Goal: Task Accomplishment & Management: Complete application form

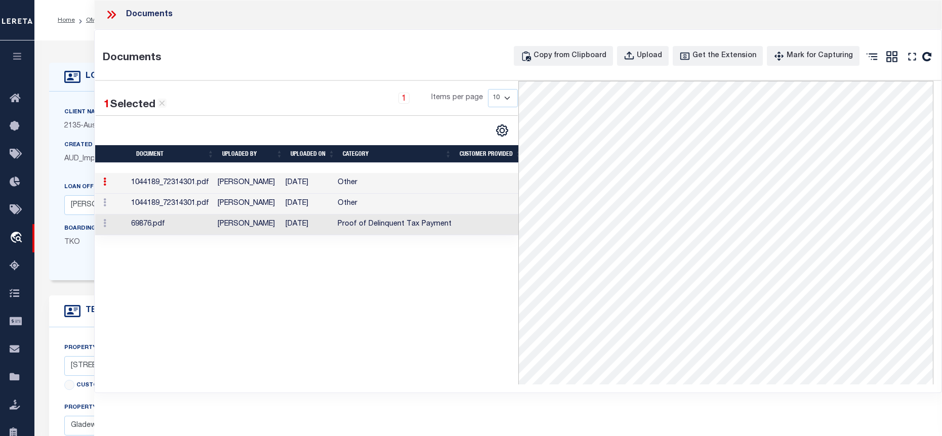
select select "6912"
select select "2582"
select select "NonEscrow"
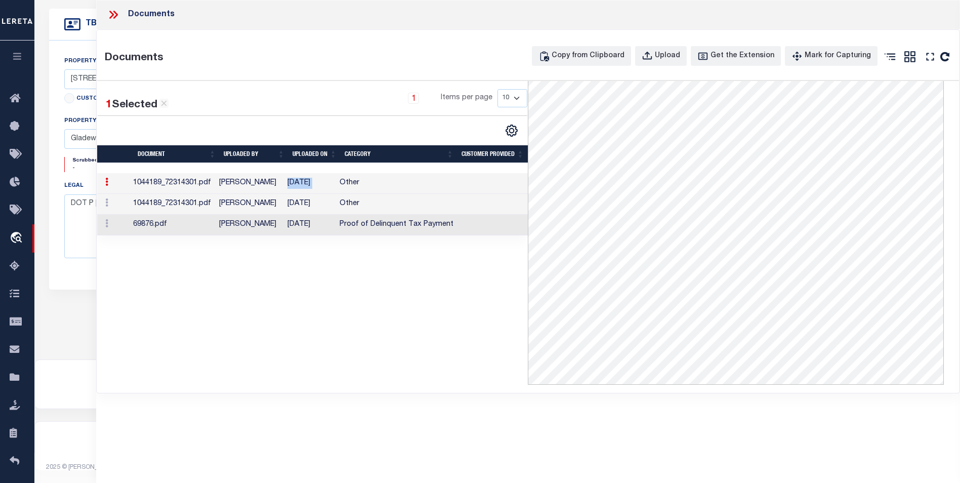
scroll to position [291, 0]
click at [112, 17] on icon at bounding box center [113, 14] width 13 height 13
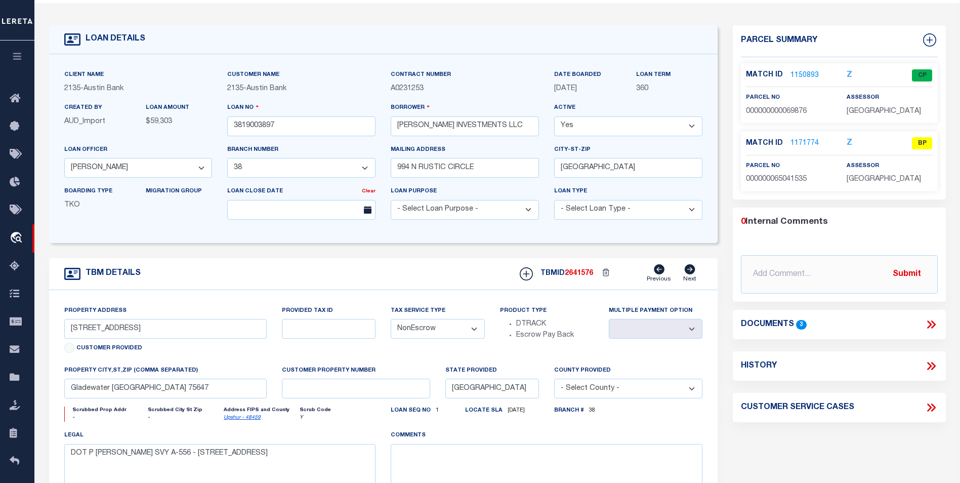
scroll to position [0, 0]
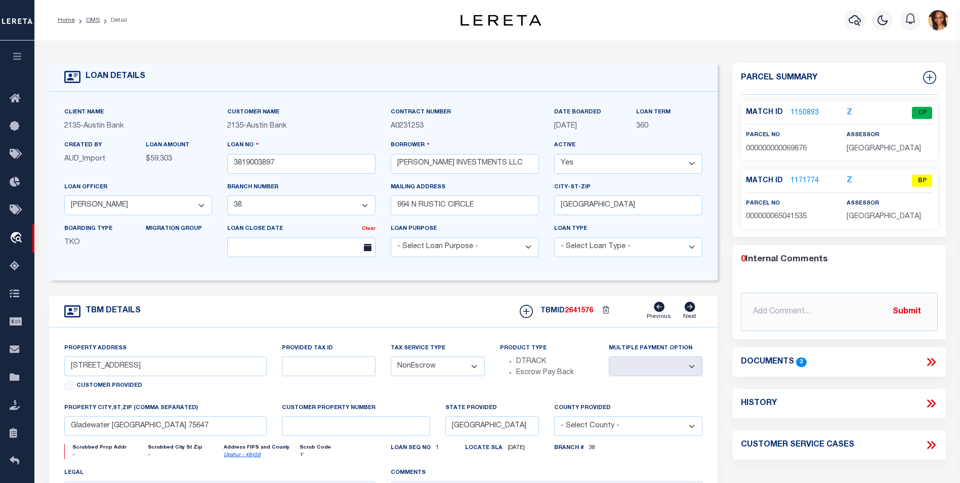
click at [809, 181] on link "1171774" at bounding box center [805, 181] width 28 height 11
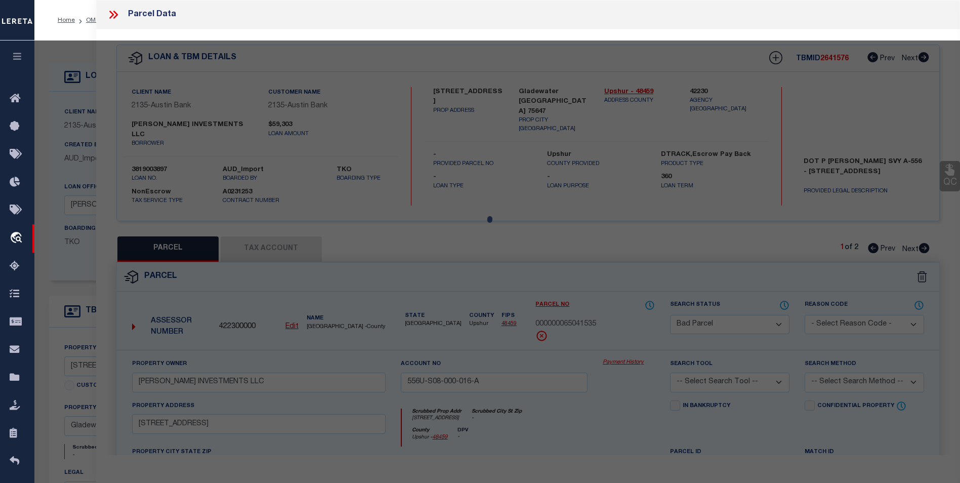
select select "AS"
checkbox input "false"
select select "BP"
type input "CUMBIE INVESTMENTS LLC"
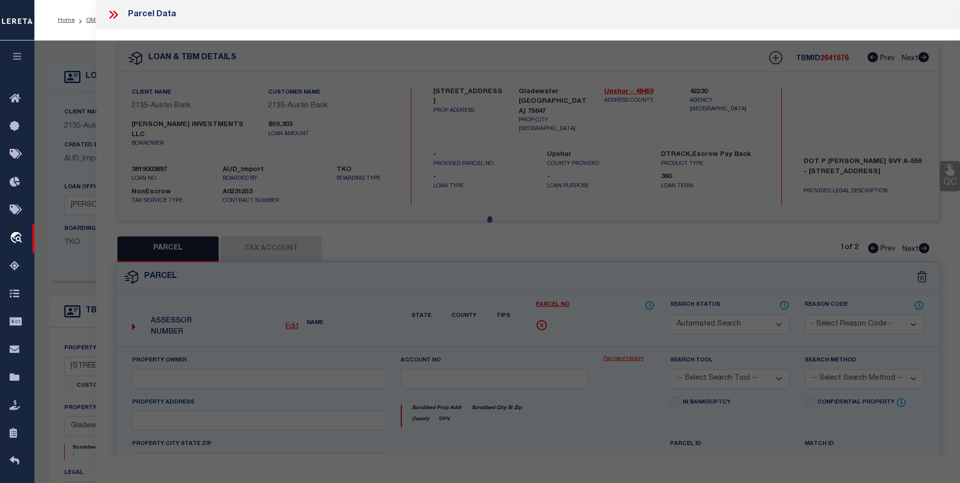
type input "556U-S08-000-016-A"
select select
type input "132 SUNBIRD RD N/SID"
checkbox input "false"
type input "[GEOGRAPHIC_DATA]"
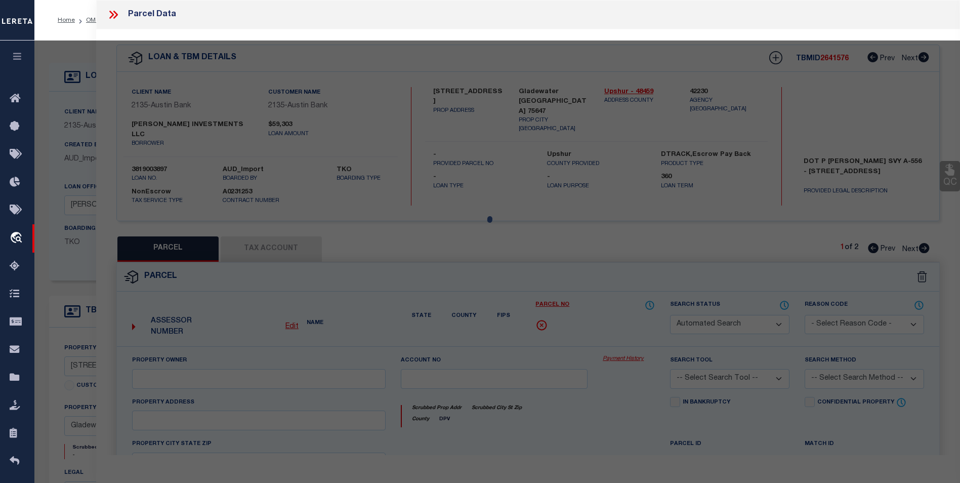
type textarea "ABS A556 WHETSTONE, PETER,TRACT 16-A, L/H M/HOME ON CUMBIE INVESTMENT LAND,HUD#…"
type textarea "correct parcel for property address is 69876"
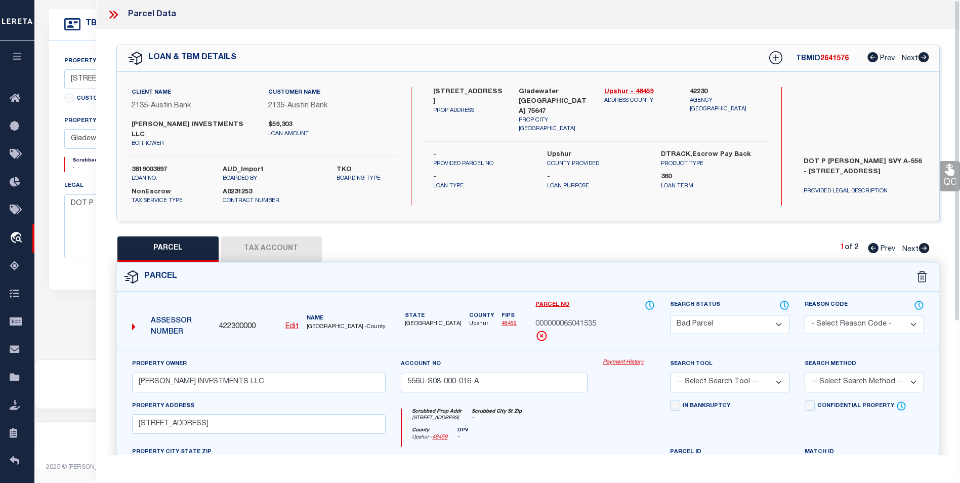
click at [113, 15] on icon at bounding box center [111, 15] width 5 height 8
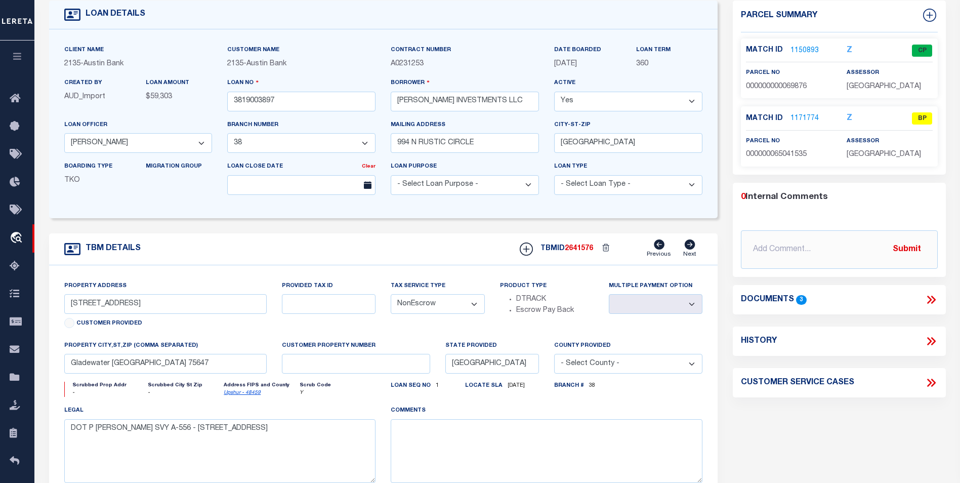
scroll to position [38, 0]
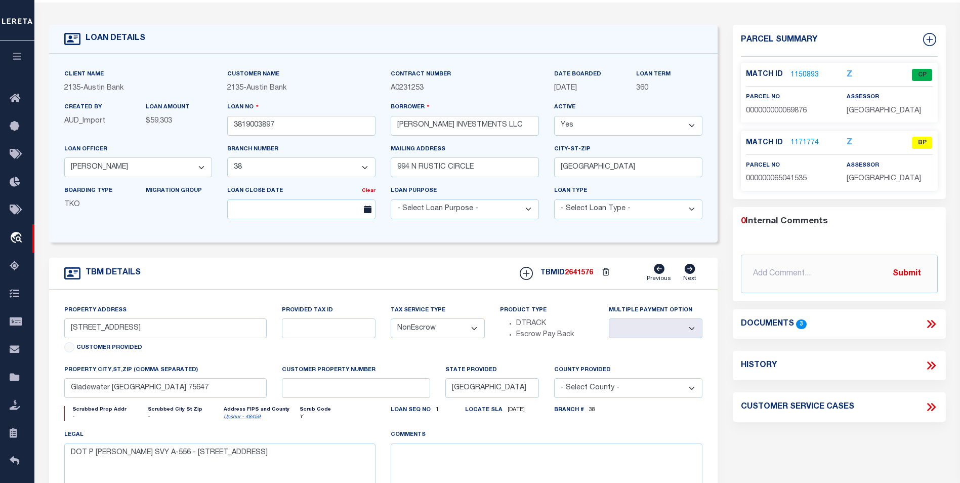
click at [804, 74] on link "1150893" at bounding box center [805, 75] width 28 height 11
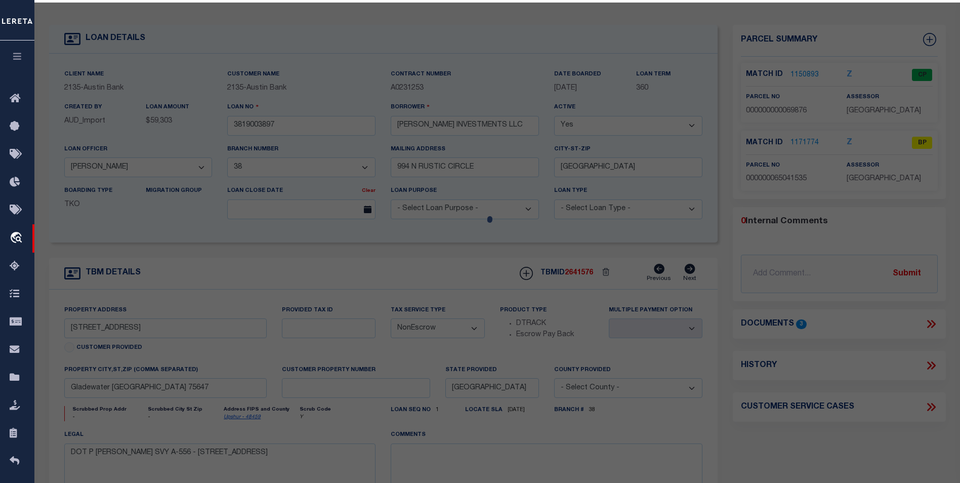
select select "AS"
checkbox input "false"
select select "CP"
type input "CUMBIE INVESTMENTS LLC"
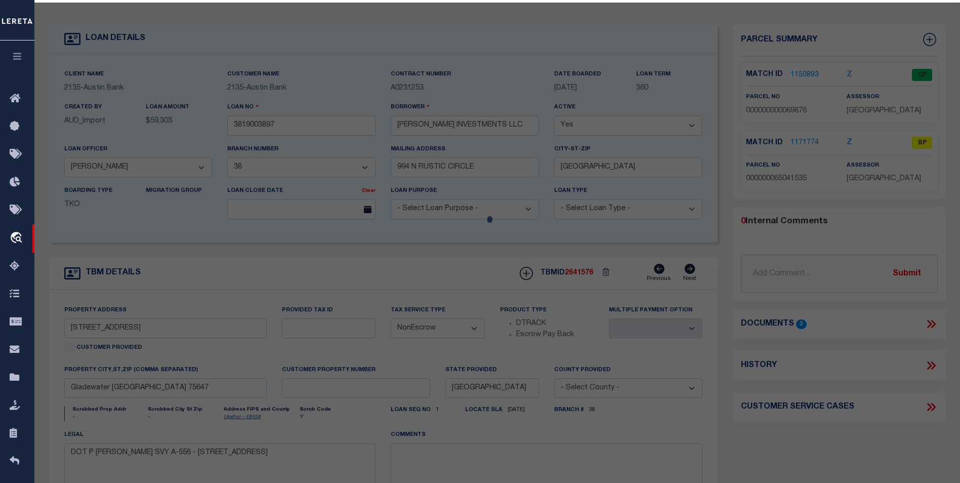
type input "556U-S08-000-016"
select select
type input "132 SUNBIRD RD N/SID"
checkbox input "false"
type input "GLADEWATER TX 75647"
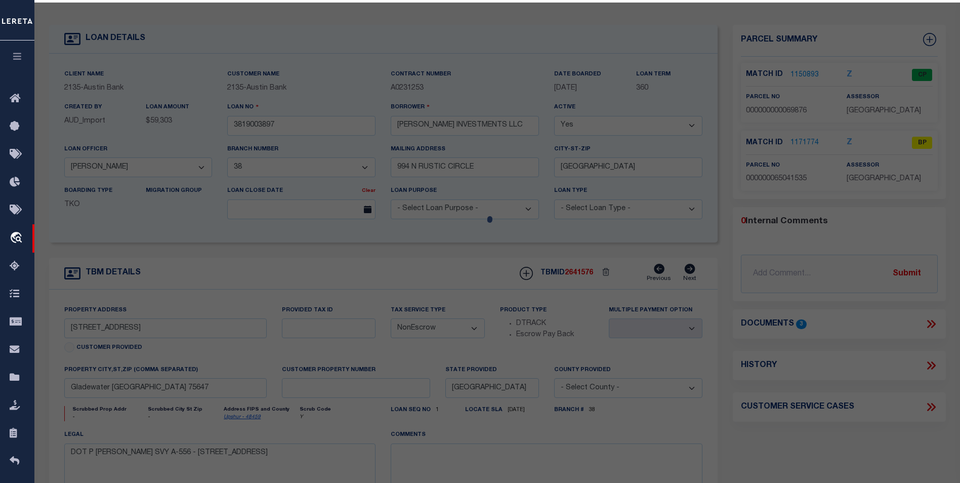
type textarea "ABS A556 WHETSTONE, PETER,TRACT 16, 1.25 ACRES (+.11 AC IN RD) & BLDG"
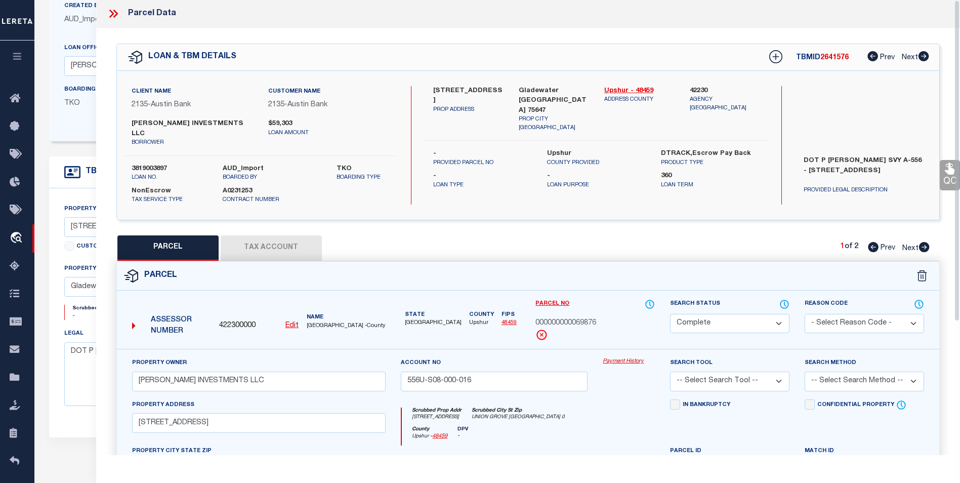
scroll to position [0, 0]
click at [925, 243] on icon at bounding box center [924, 248] width 11 height 10
select select "AS"
checkbox input "false"
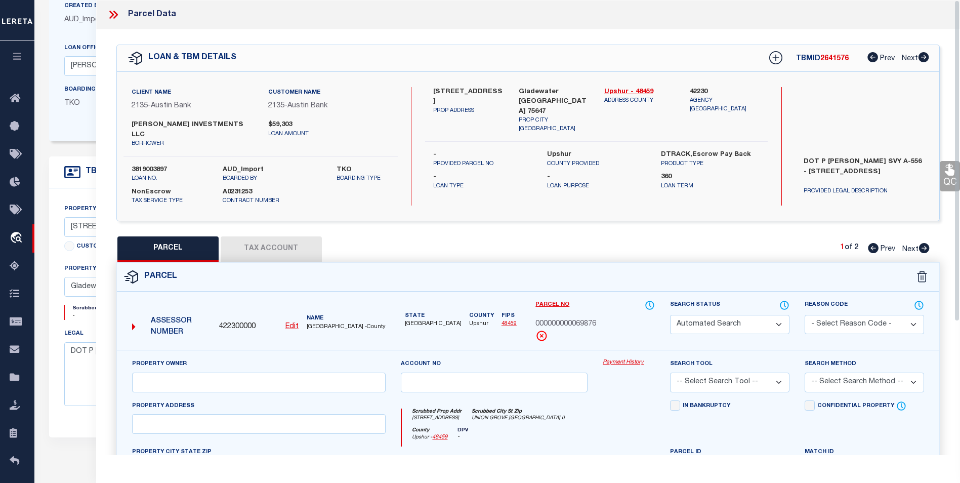
select select "BP"
type input "CUMBIE INVESTMENTS LLC"
type input "556U-S08-000-016-A"
select select
type input "132 SUNBIRD RD N/SID"
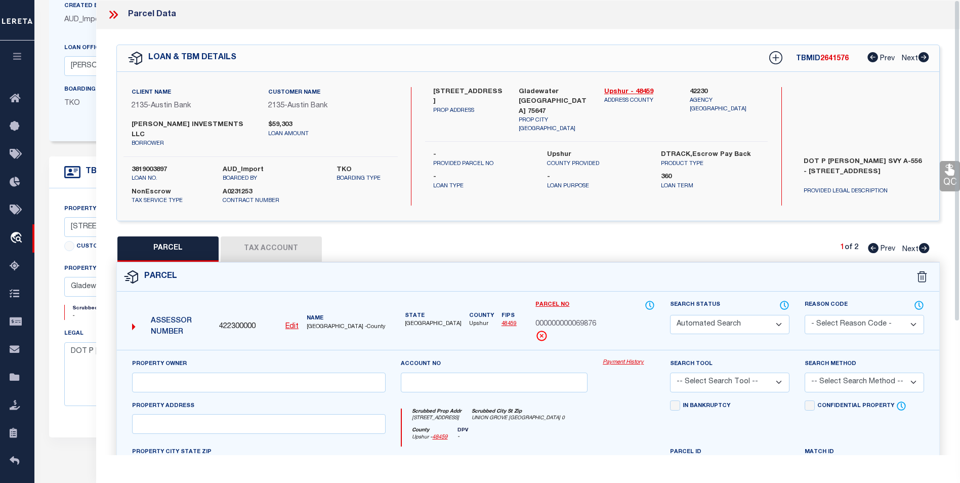
checkbox input "false"
type input "[GEOGRAPHIC_DATA]"
type textarea "ABS A556 WHETSTONE, PETER,TRACT 16-A, L/H M/HOME ON CUMBIE INVESTMENT LAND,HUD#…"
type textarea "correct parcel for property address is 69876"
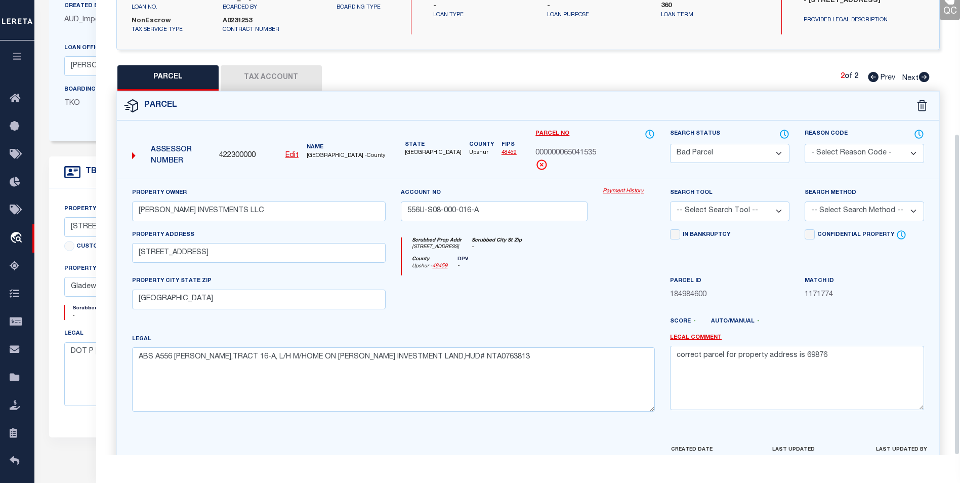
scroll to position [188, 0]
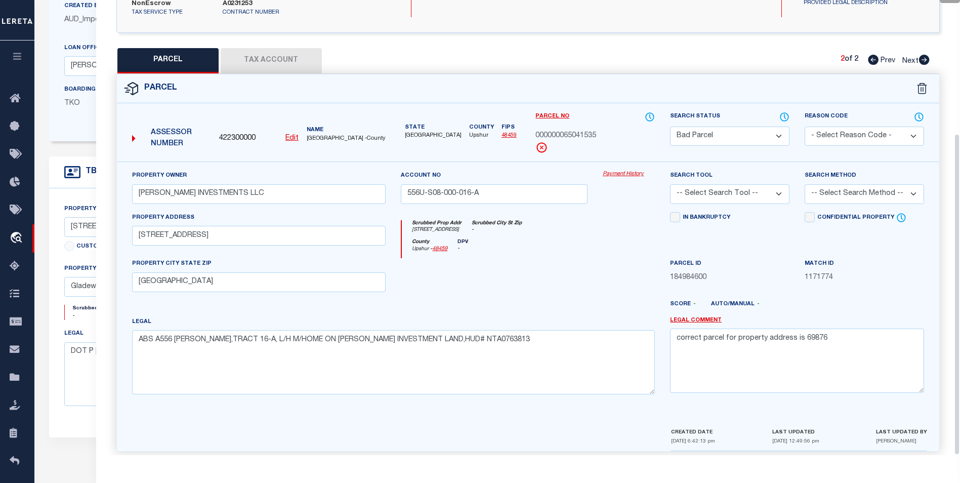
click at [786, 127] on select "Automated Search Bad Parcel Complete Duplicate Parcel High Dollar Reporting In …" at bounding box center [729, 137] width 119 height 20
select select "PR"
click at [670, 127] on select "Automated Search Bad Parcel Complete Duplicate Parcel High Dollar Reporting In …" at bounding box center [729, 137] width 119 height 20
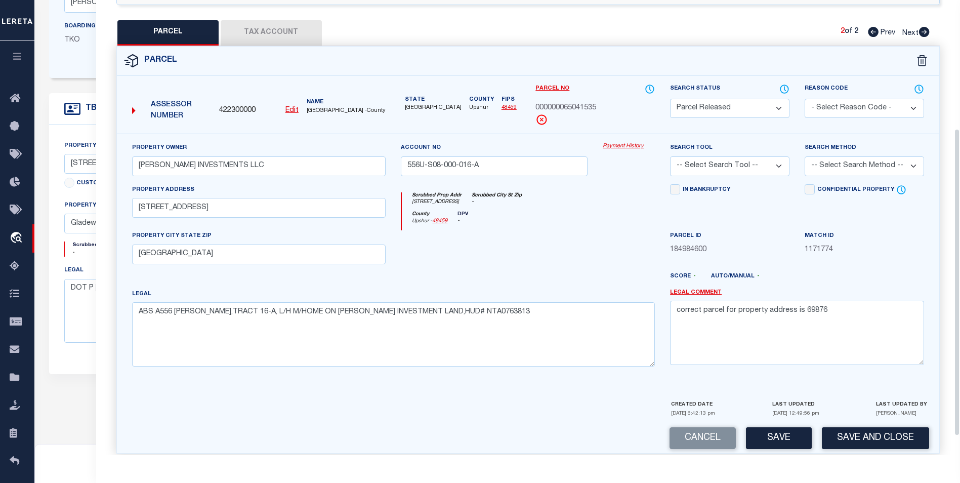
scroll to position [218, 0]
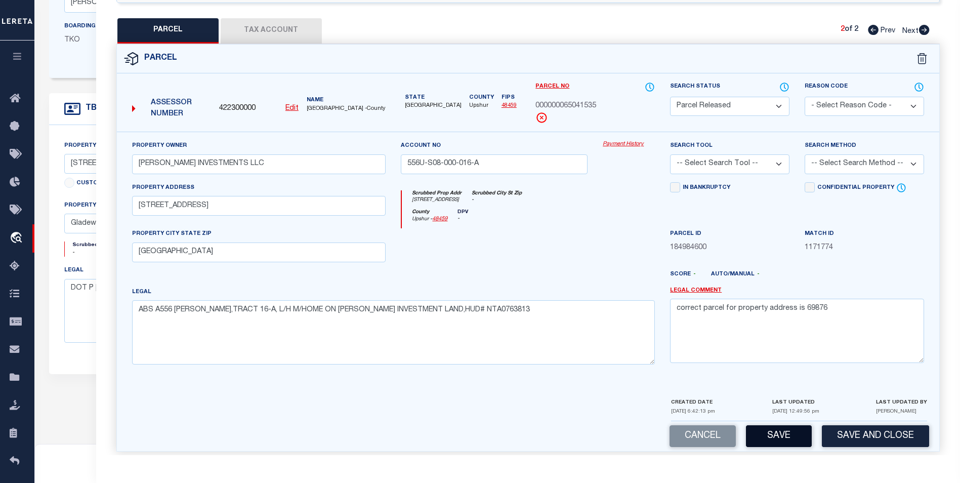
click at [770, 433] on button "Save" at bounding box center [779, 436] width 66 height 22
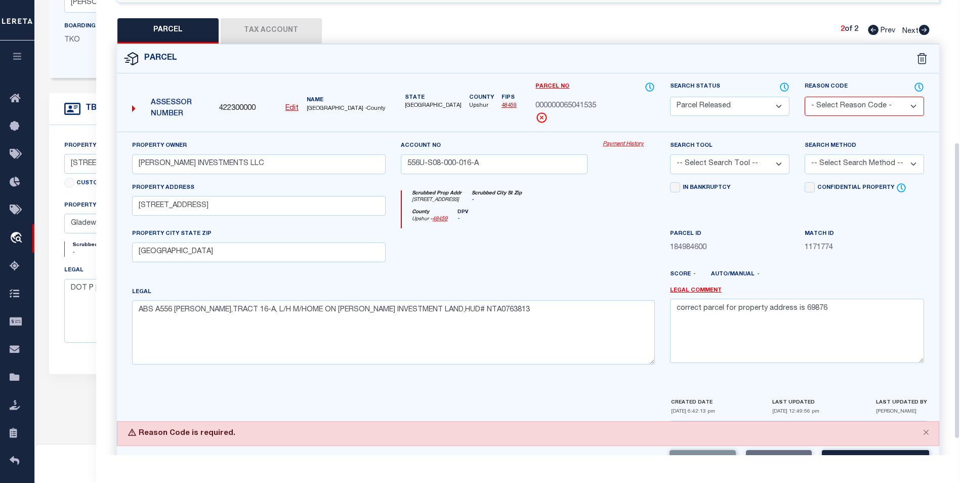
click at [865, 106] on div "Reason Code - Select Reason Code - 099 - Other (Provide additional detail) ACT …" at bounding box center [864, 107] width 135 height 51
click at [866, 99] on select "- Select Reason Code - 099 - Other (Provide additional detail) ACT - Agency Cha…" at bounding box center [864, 107] width 119 height 20
click at [805, 97] on select "- Select Reason Code - 099 - Other (Provide additional detail) ACT - Agency Cha…" at bounding box center [864, 107] width 119 height 20
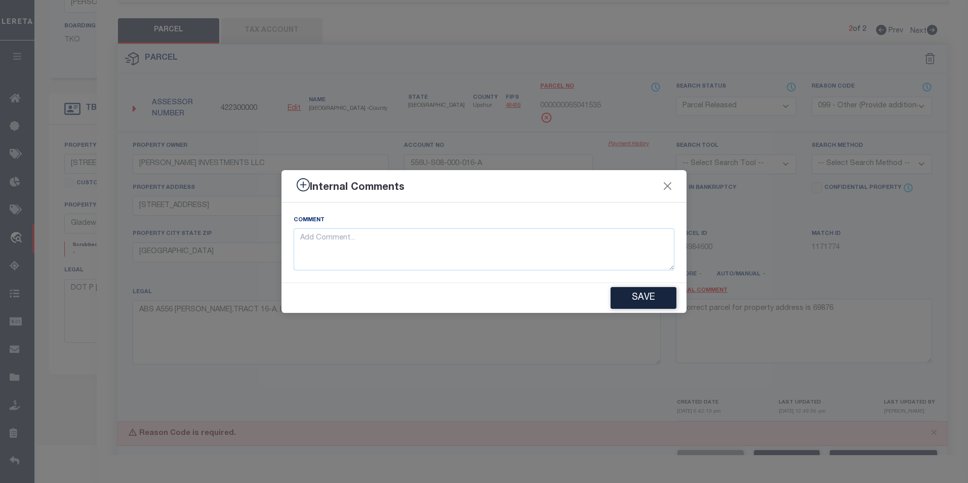
click at [854, 103] on div "Internal Comments Comment Save" at bounding box center [484, 241] width 968 height 483
click at [672, 190] on button "Close" at bounding box center [667, 186] width 13 height 13
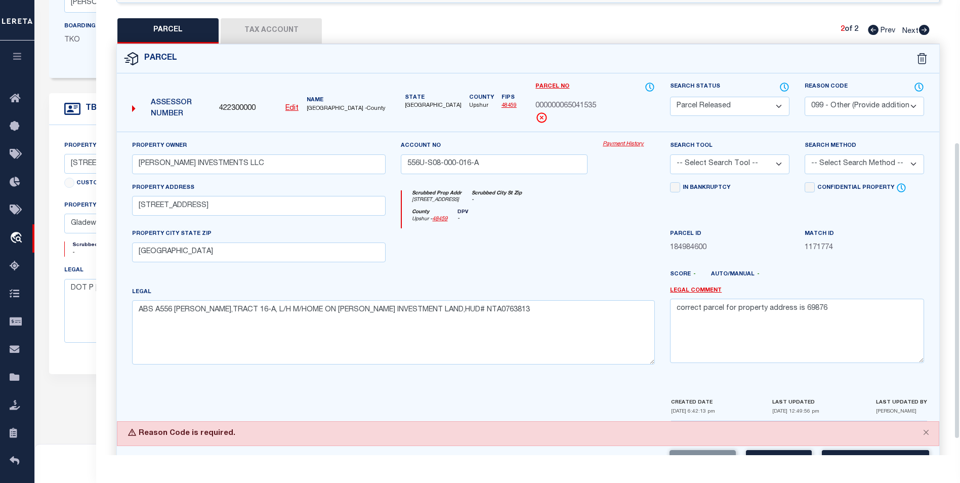
click at [872, 97] on select "- Select Reason Code - 099 - Other (Provide additional detail) ACT - Agency Cha…" at bounding box center [864, 107] width 119 height 20
select select "ACT"
click at [805, 97] on select "- Select Reason Code - 099 - Other (Provide additional detail) ACT - Agency Cha…" at bounding box center [864, 107] width 119 height 20
click at [778, 436] on button "Save" at bounding box center [779, 461] width 66 height 22
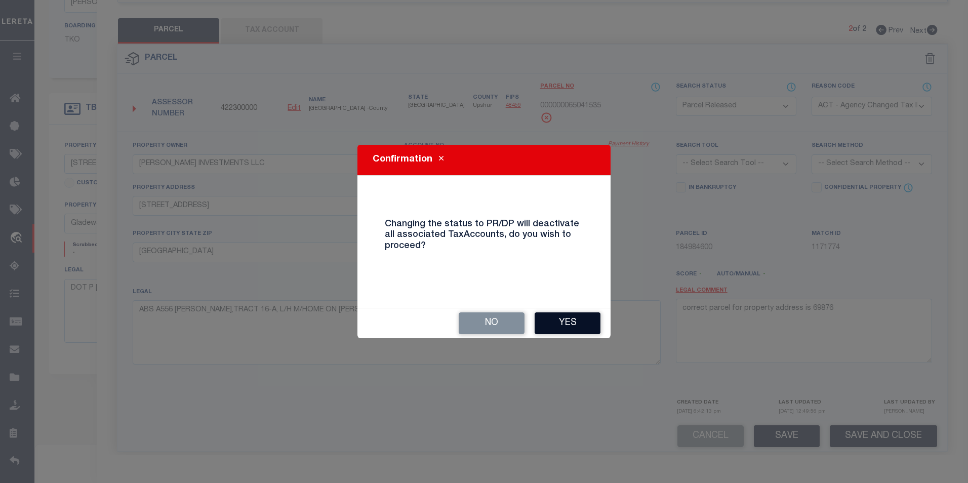
click at [560, 319] on button "Yes" at bounding box center [568, 323] width 66 height 22
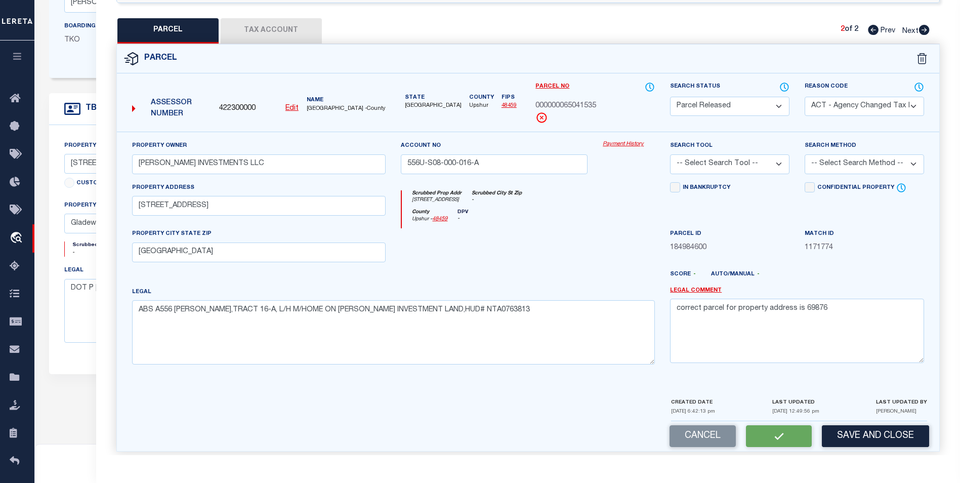
select select "AS"
select select
checkbox input "false"
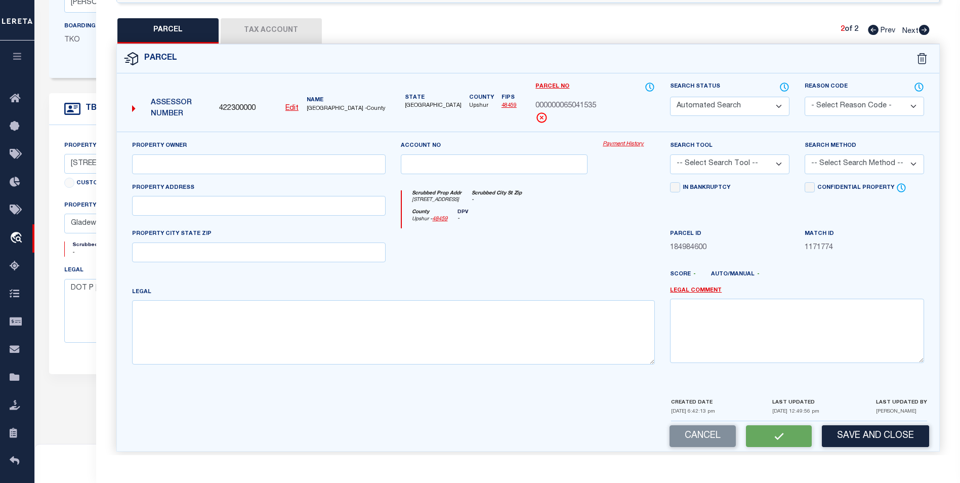
select select "PR"
select select "ACT"
type input "CUMBIE INVESTMENTS LLC"
type input "556U-S08-000-016-A"
select select
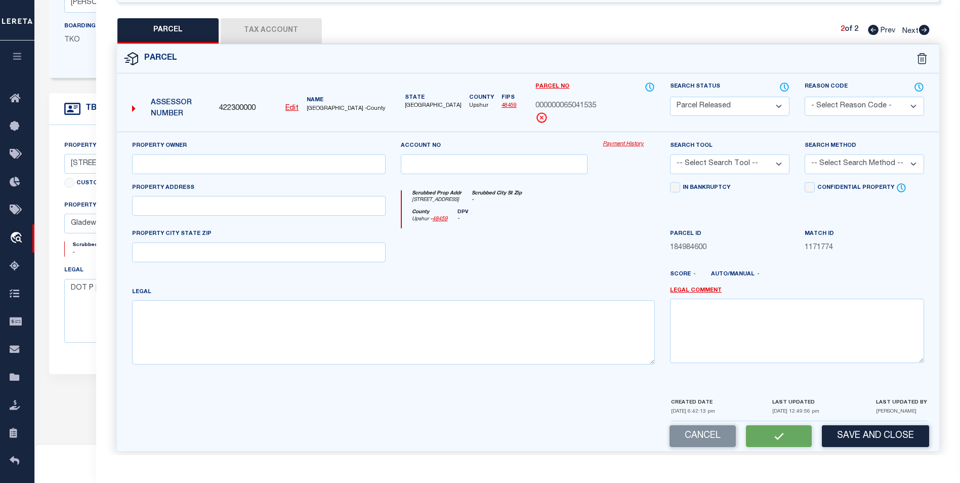
type input "132 SUNBIRD RD N/SID"
type input "[GEOGRAPHIC_DATA]"
type textarea "ABS A556 WHETSTONE, PETER,TRACT 16-A, L/H M/HOME ON CUMBIE INVESTMENT LAND,HUD#…"
type textarea "correct parcel for property address is 69876"
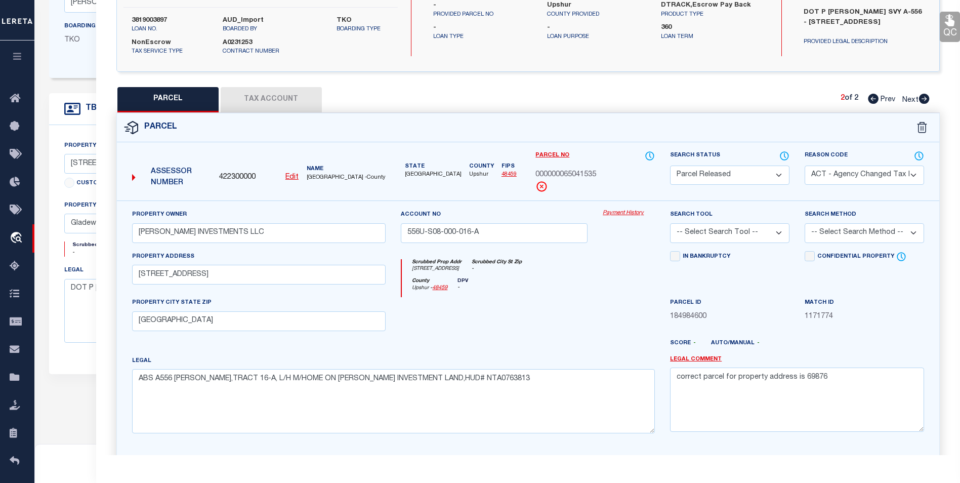
scroll to position [0, 0]
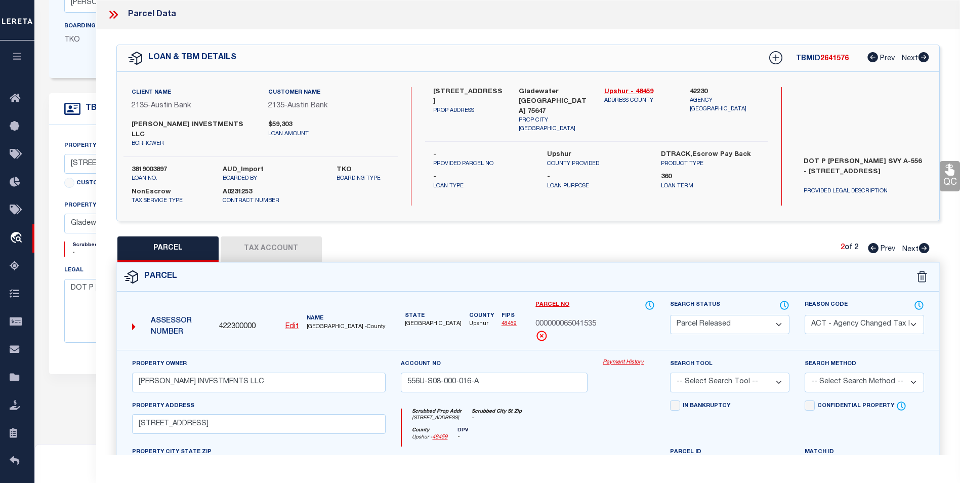
click at [112, 13] on icon at bounding box center [113, 14] width 13 height 13
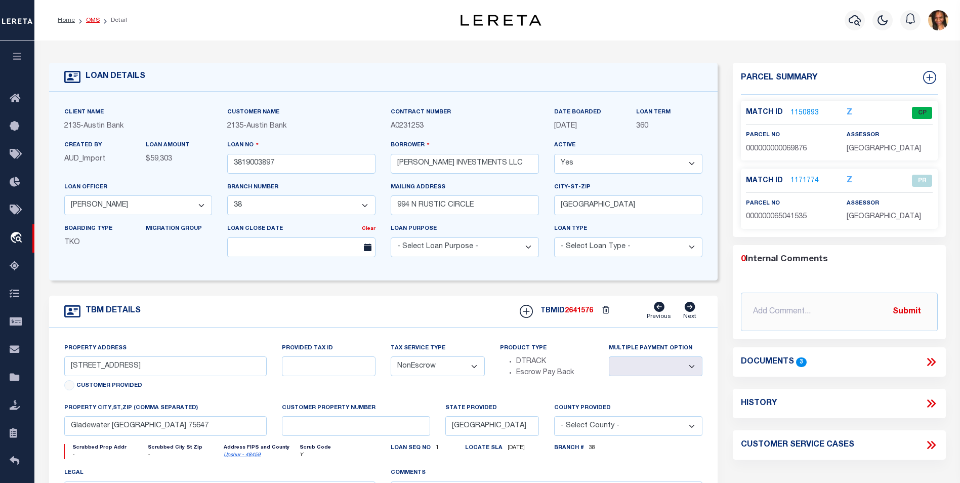
click at [93, 23] on link "OMS" at bounding box center [93, 20] width 14 height 6
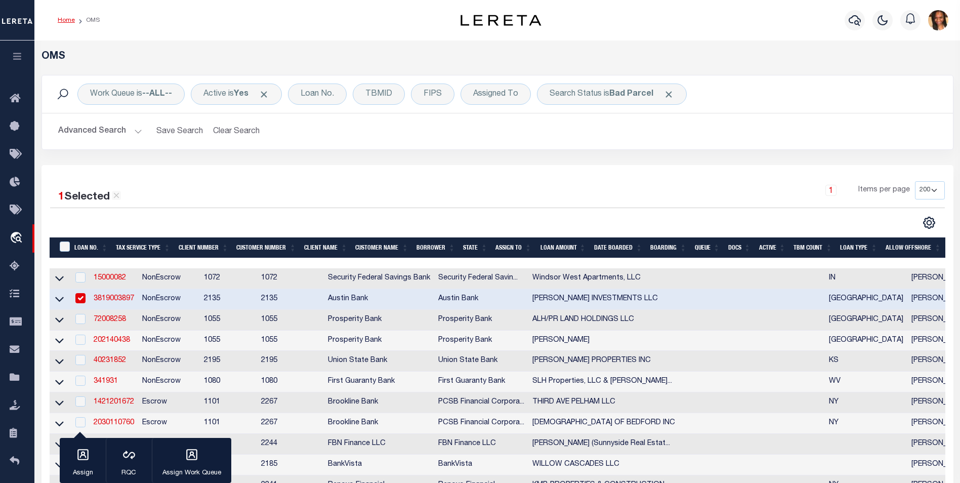
click at [65, 22] on link "Home" at bounding box center [66, 20] width 17 height 6
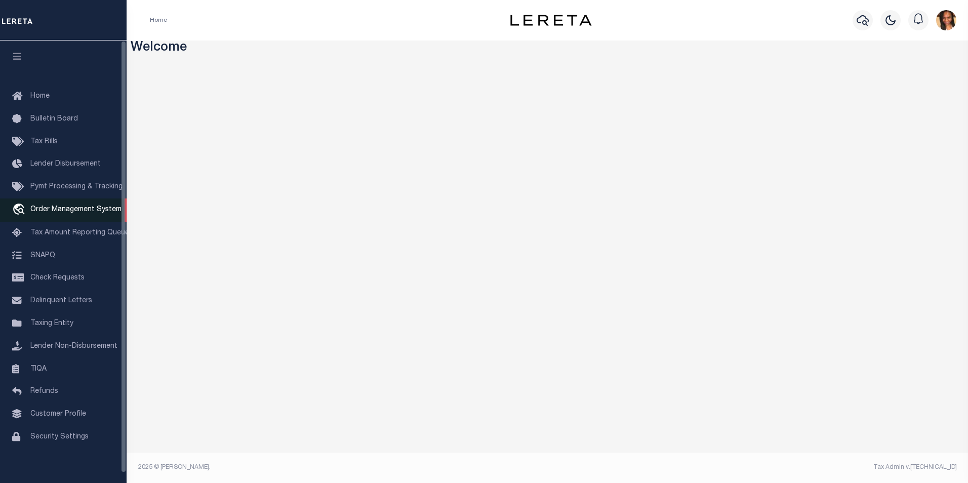
click at [85, 208] on span "Order Management System" at bounding box center [75, 209] width 91 height 7
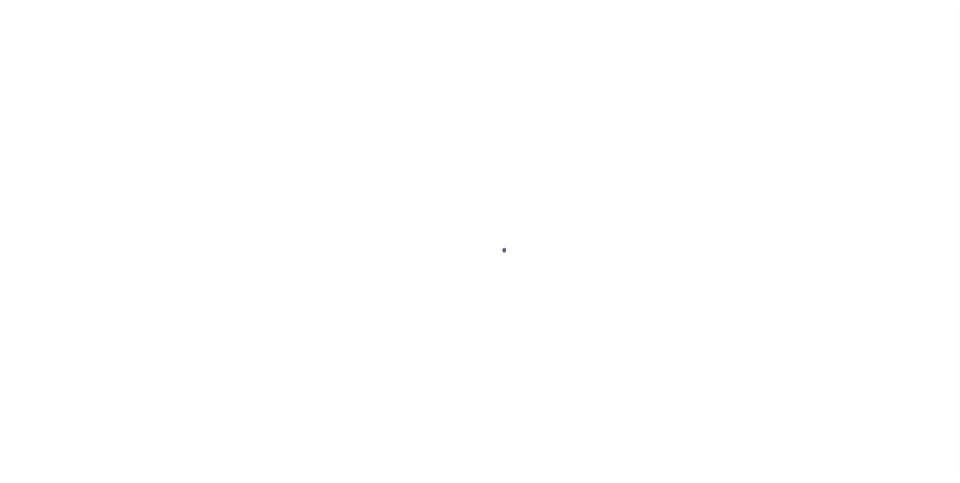
scroll to position [10, 0]
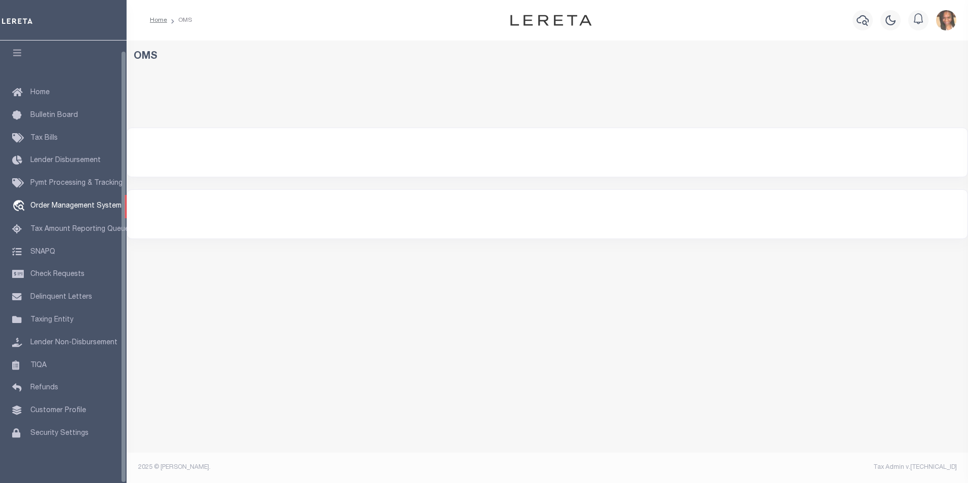
select select "200"
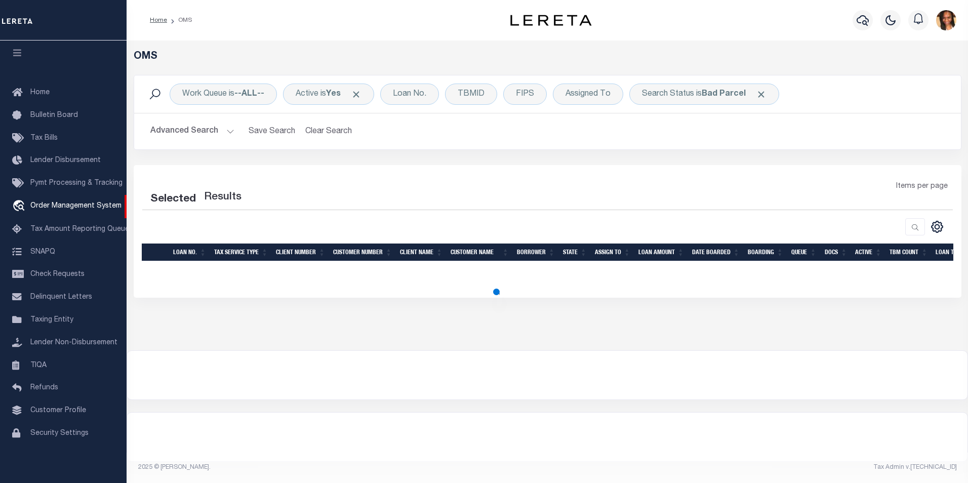
select select "200"
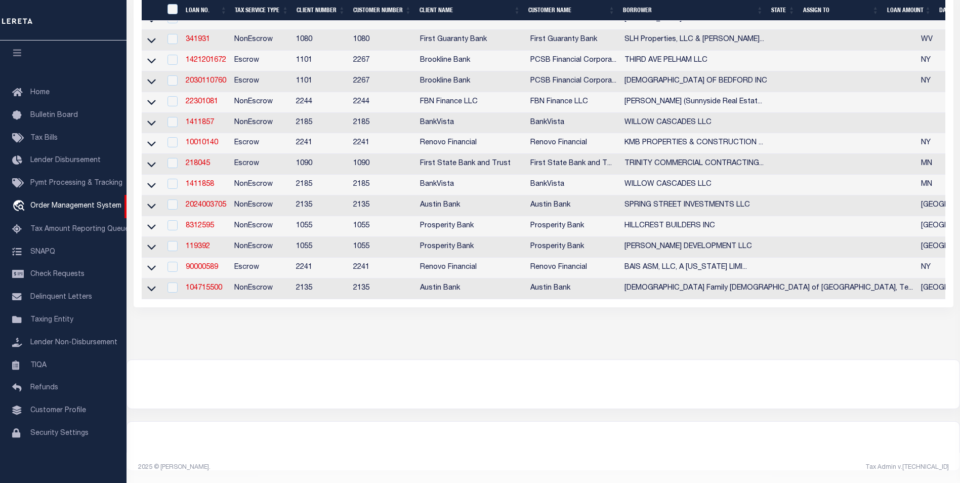
scroll to position [330, 0]
click at [206, 98] on link "22301081" at bounding box center [202, 101] width 32 height 7
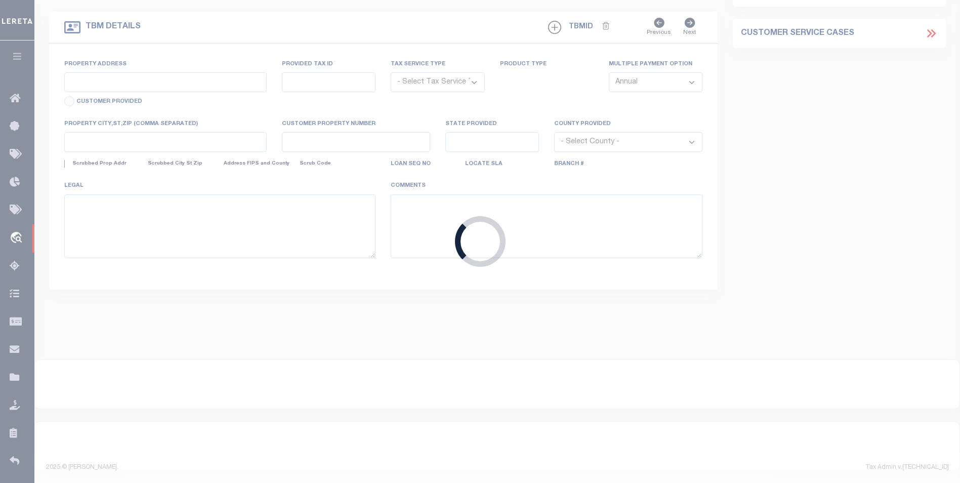
type input "22301081"
type input "Miller, Brian (Sunnyside Real Estate)"
select select
select select "NonEscrow"
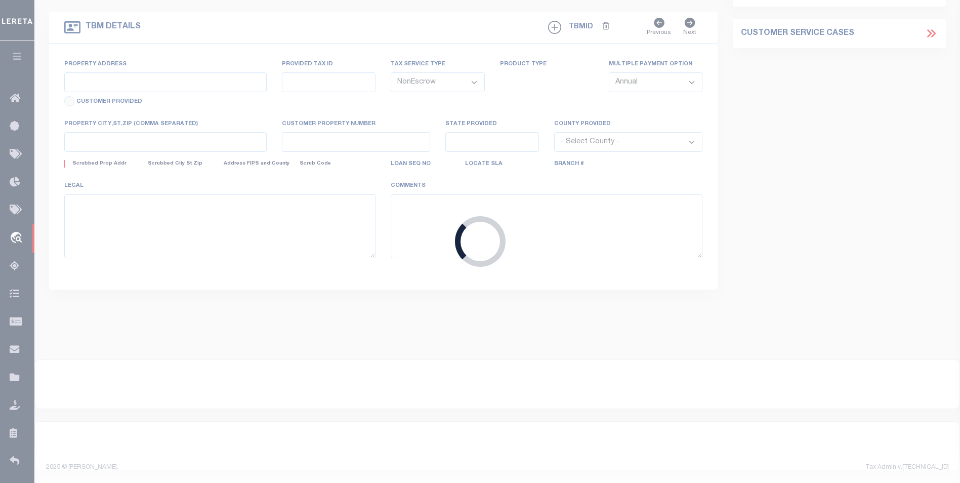
select select "14078"
select select "7651"
type input "11-57-1-1R"
select select
type input "Granite Falls NC 28630"
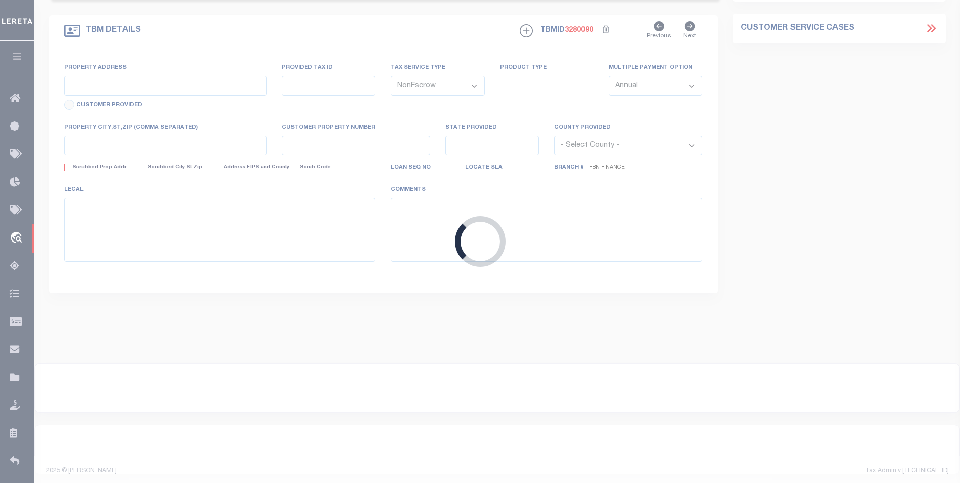
type input "FBN"
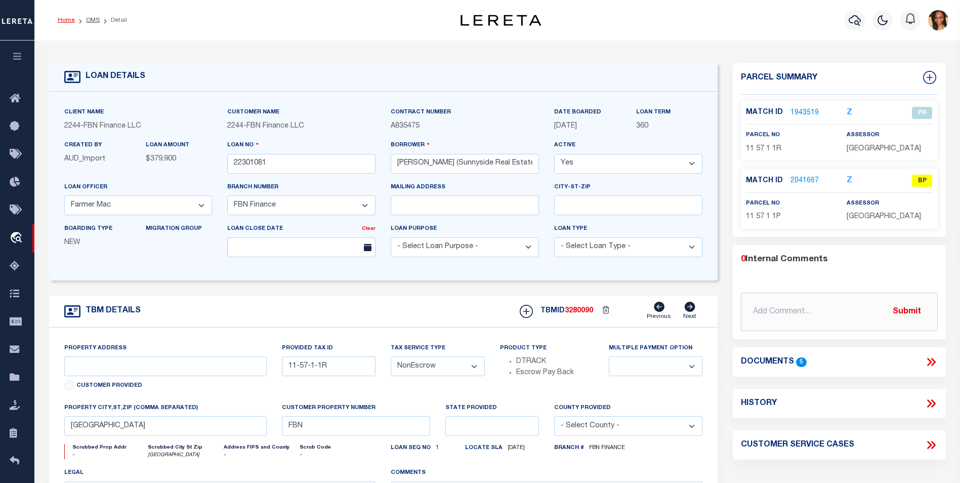
click at [70, 20] on link "Home" at bounding box center [66, 20] width 17 height 6
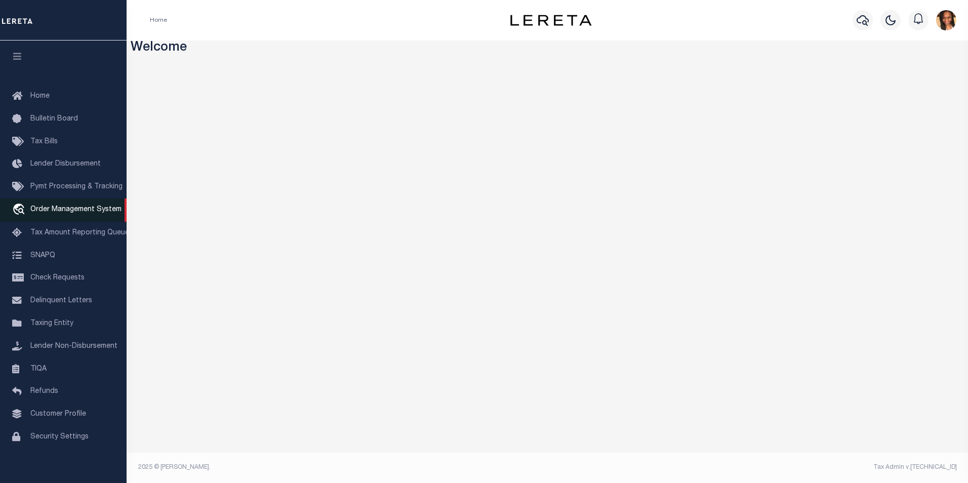
click at [78, 211] on span "Order Management System" at bounding box center [75, 209] width 91 height 7
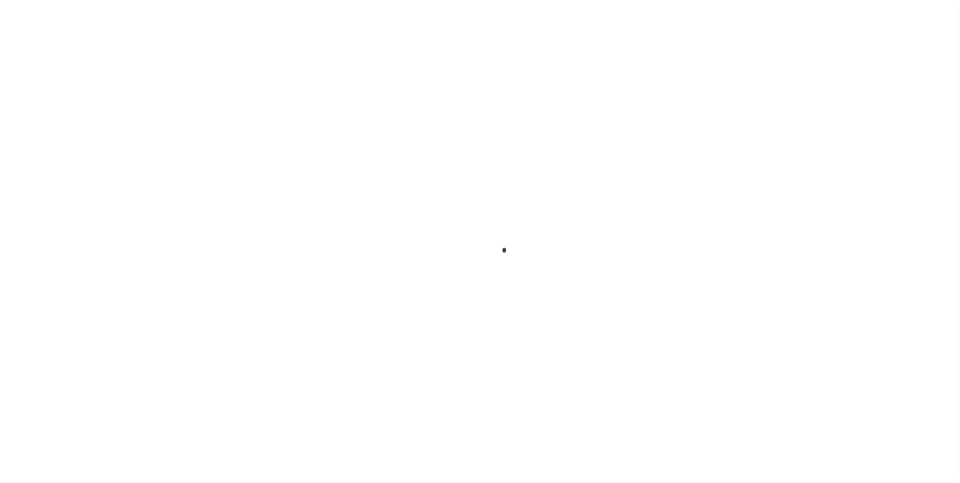
scroll to position [10, 0]
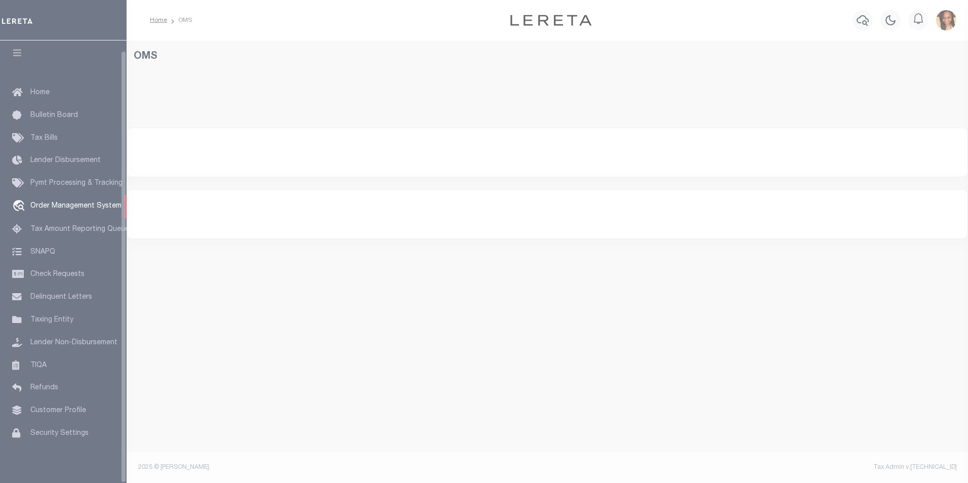
select select "200"
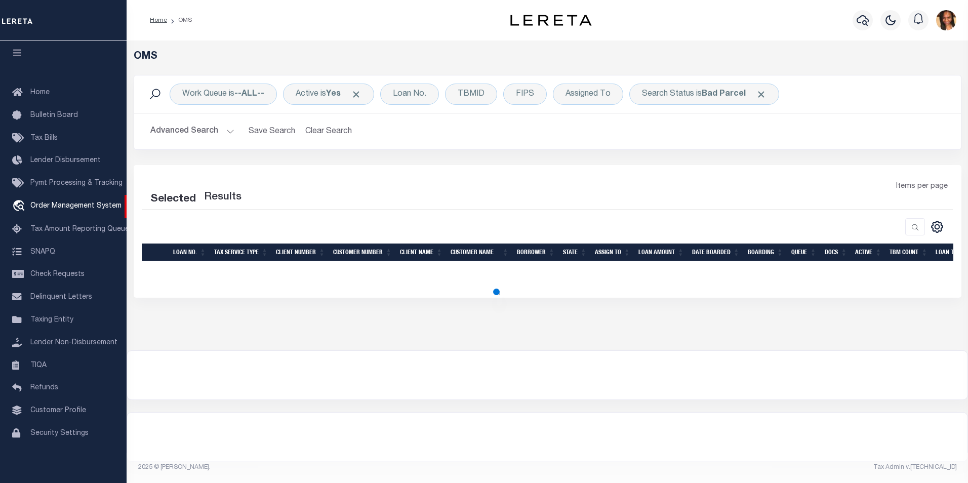
select select "200"
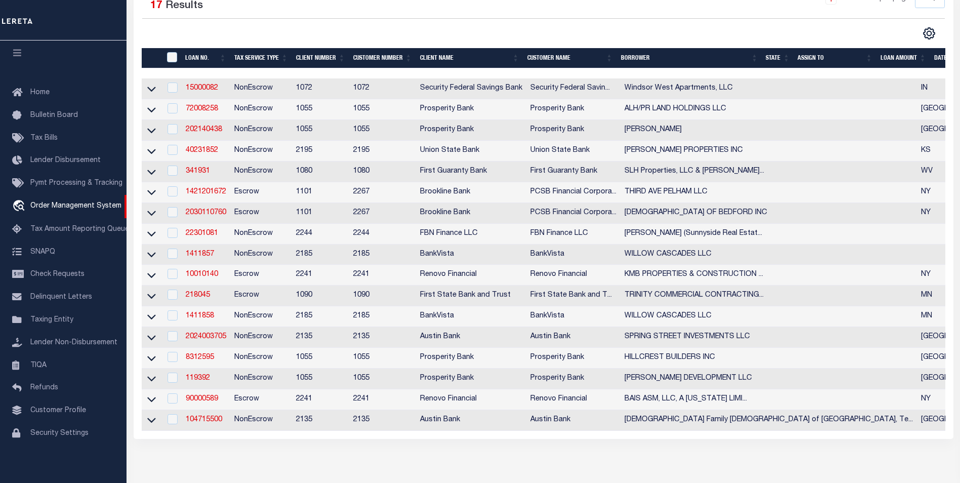
scroll to position [203, 0]
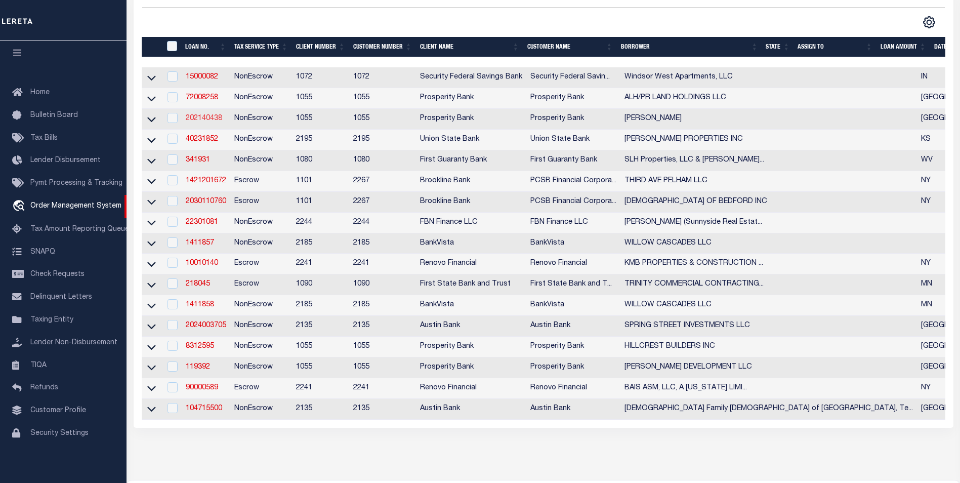
click at [212, 122] on link "202140438" at bounding box center [204, 118] width 36 height 7
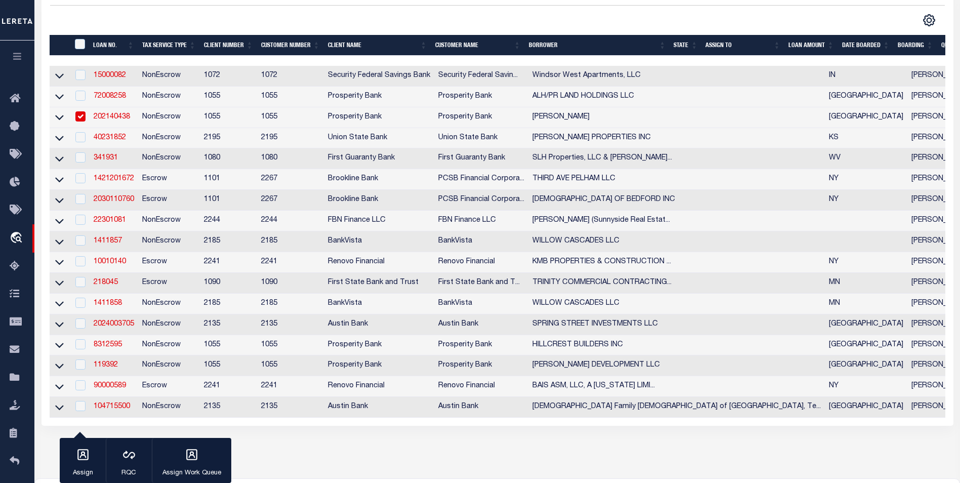
type input "202140438"
type input "BRIAN M VESTAL"
select select
type input "238 CR 3605"
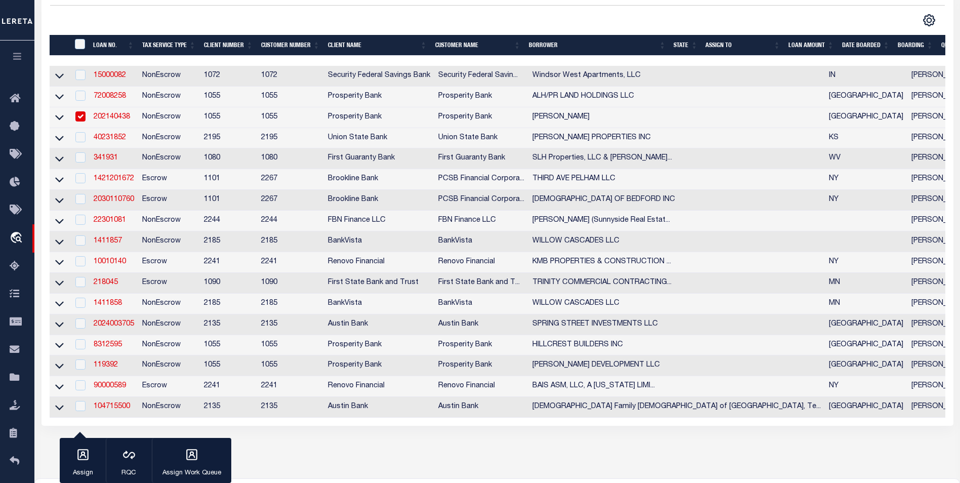
type input "BULLARD TX 75757"
select select "100"
select select "NonEscrow"
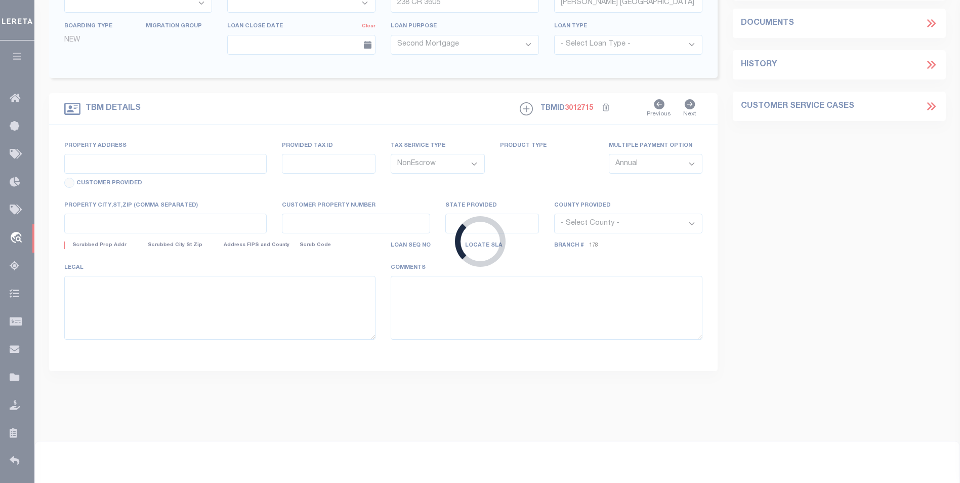
type input "238 CR 3605"
type input "96528"
select select
type input "TX"
select select
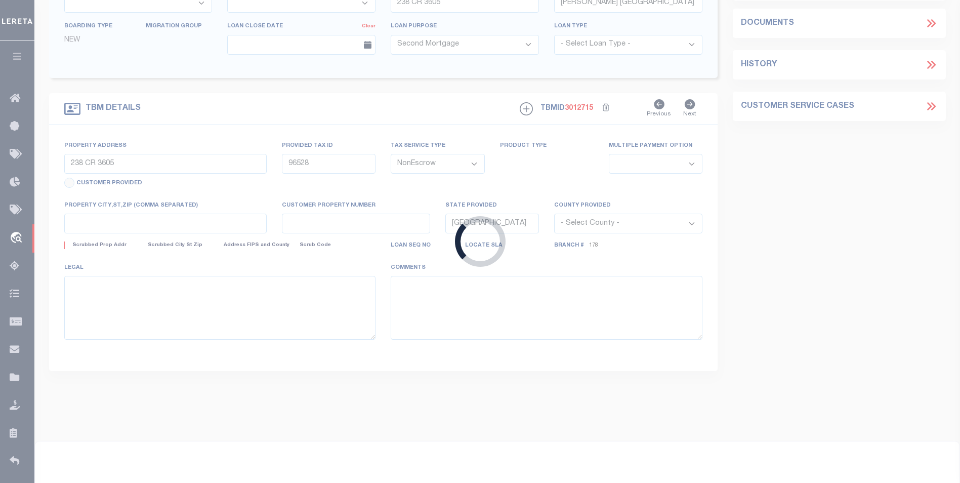
type textarea "LOT 3 MEADOW VIEW ESTATES"
select select "10647"
select select "3889"
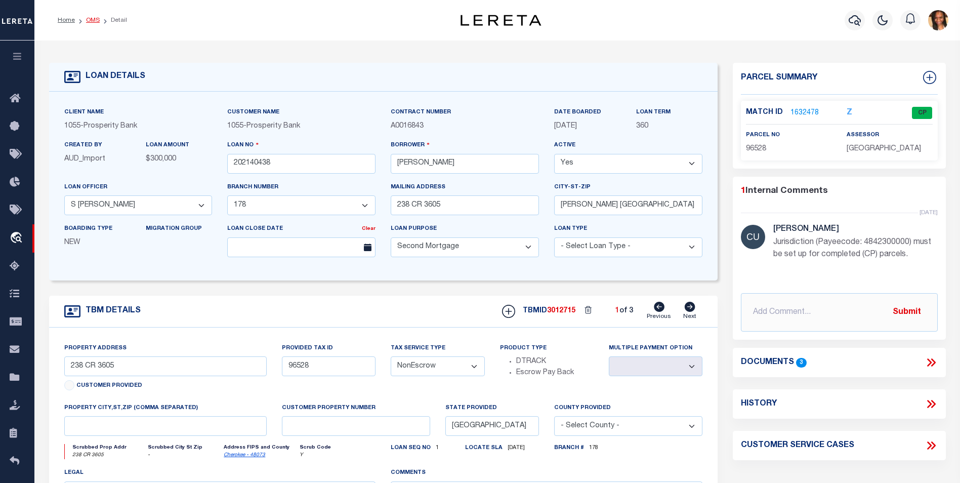
click at [89, 19] on link "OMS" at bounding box center [93, 20] width 14 height 6
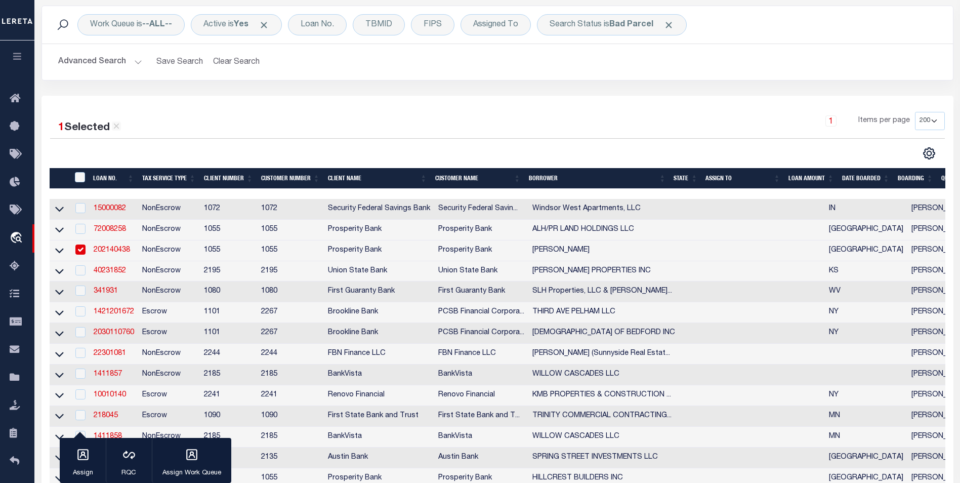
scroll to position [51, 0]
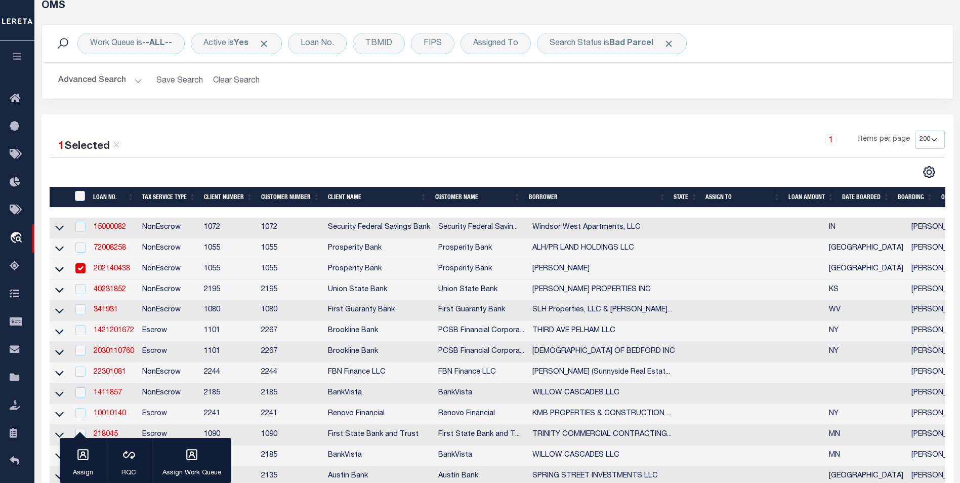
click at [75, 272] on div at bounding box center [79, 268] width 13 height 11
checkbox input "false"
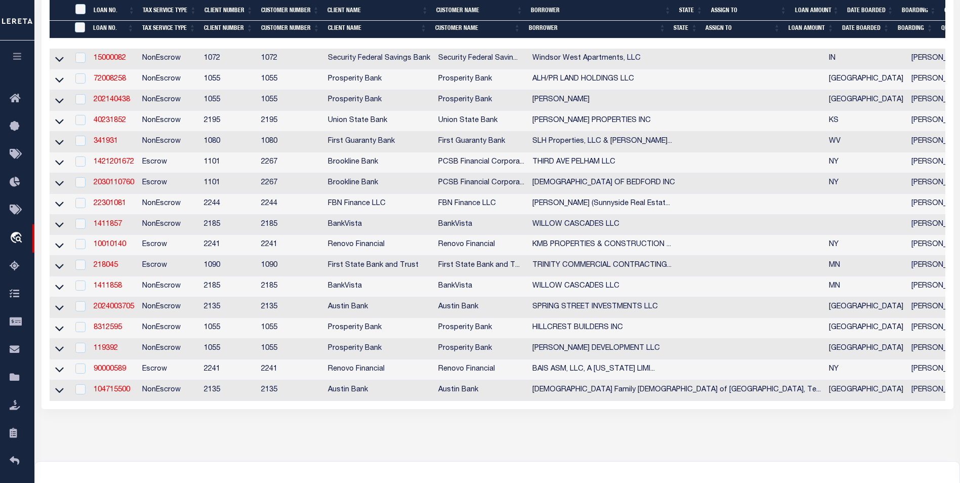
scroll to position [253, 0]
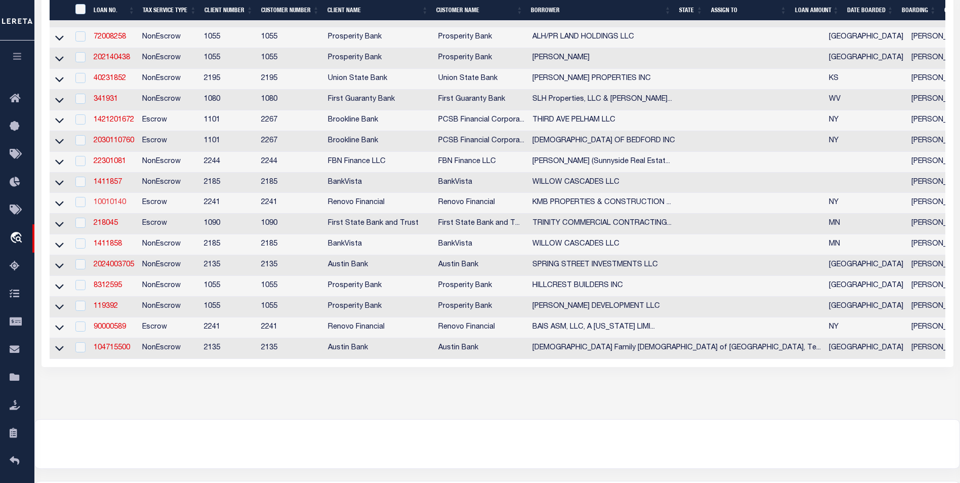
click at [116, 206] on link "10010140" at bounding box center [110, 202] width 32 height 7
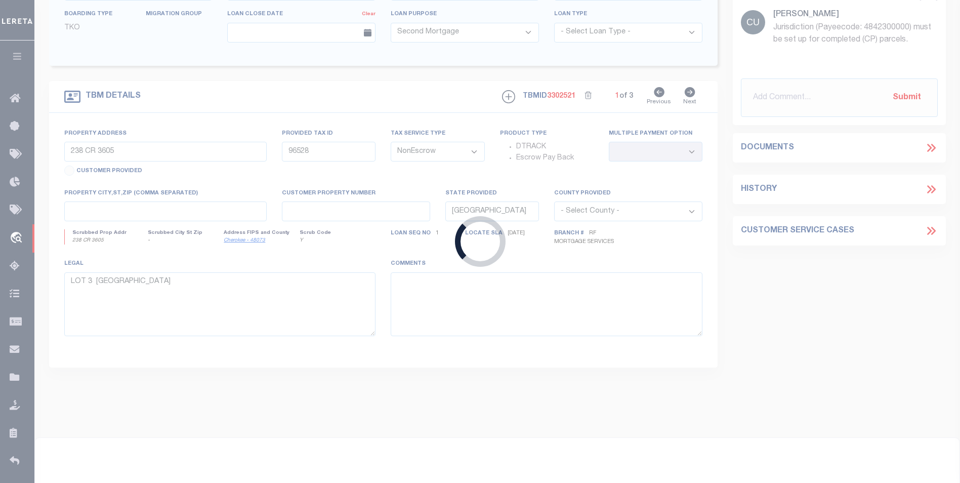
type input "10010140"
type input "KMB PROPERTIES & CONSTRUCTION LLC"
select select
type input "15 GLENBROOK DR"
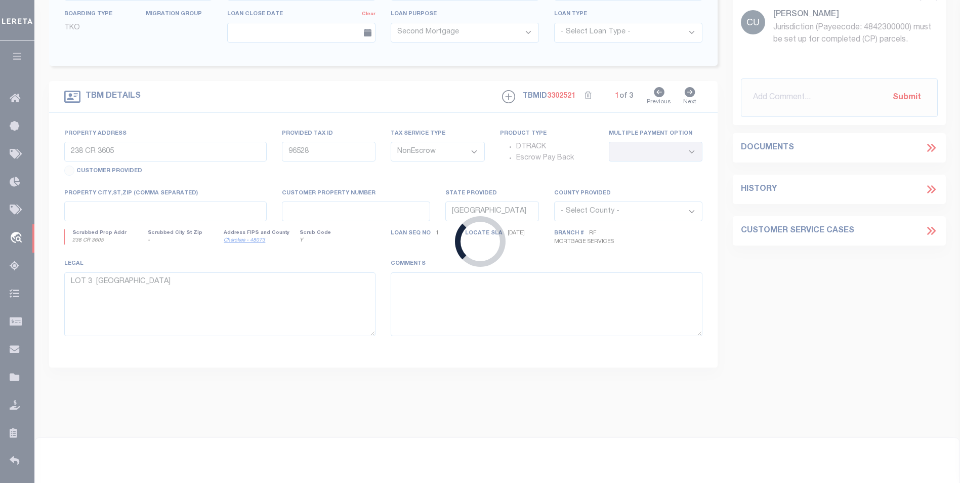
type input "FAIRPORT,NY,14450"
select select
select select "Escrow"
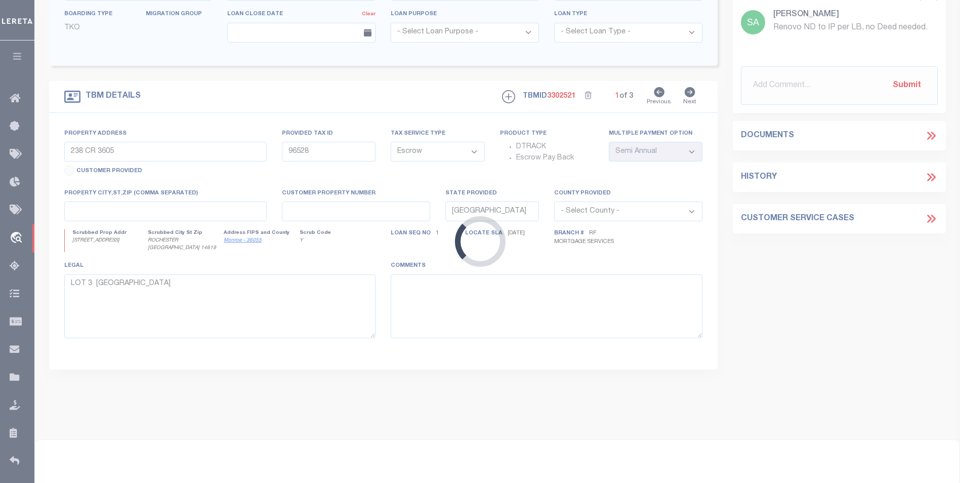
select select "25067"
type input "358 RAVENWOOD AVE"
type input "12071000040660000000"
select select
type input "ROCHESTER NY 14619"
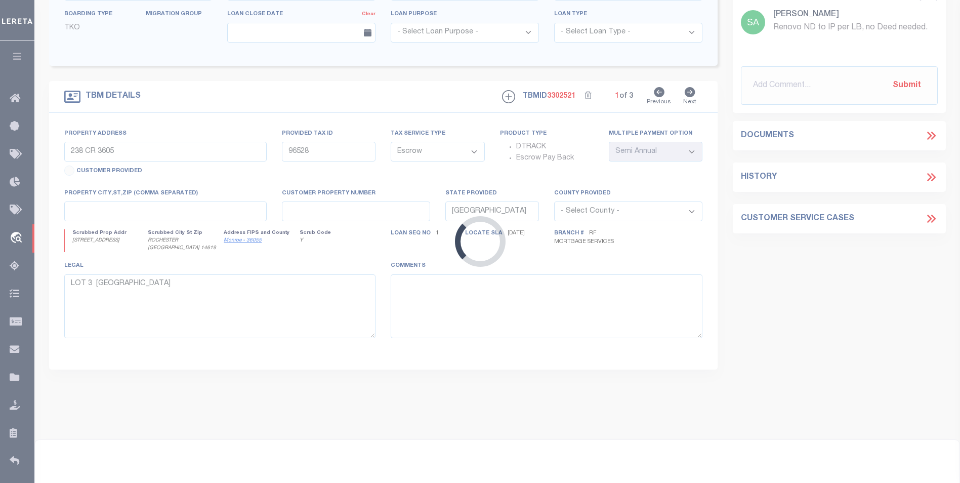
type input "a0k8Y00000dE01d"
type input "NY"
select select
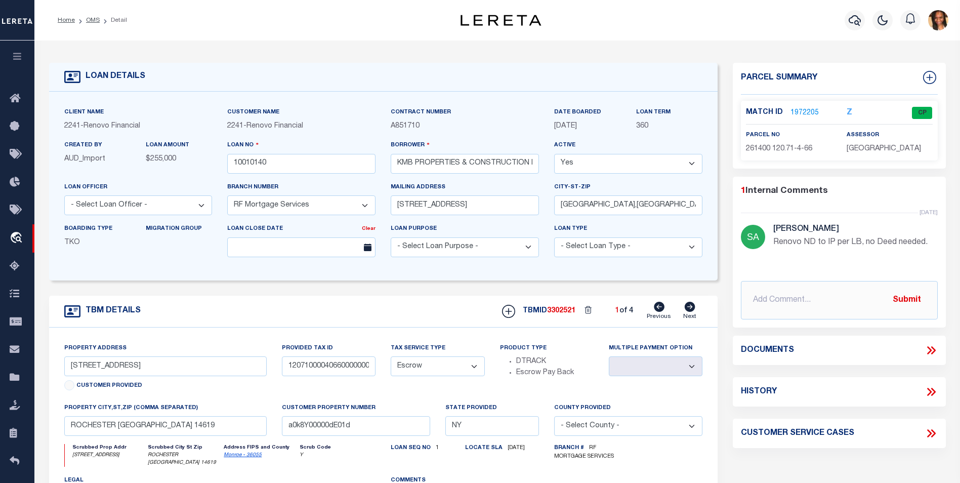
click at [798, 112] on link "1972205" at bounding box center [805, 113] width 28 height 11
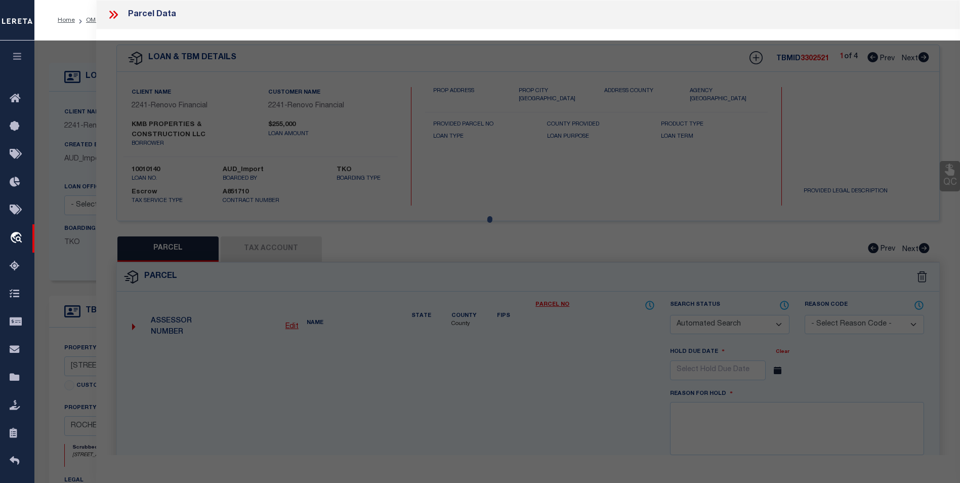
checkbox input "false"
select select "CP"
type input "KMB Properties & Construction LLC"
select select
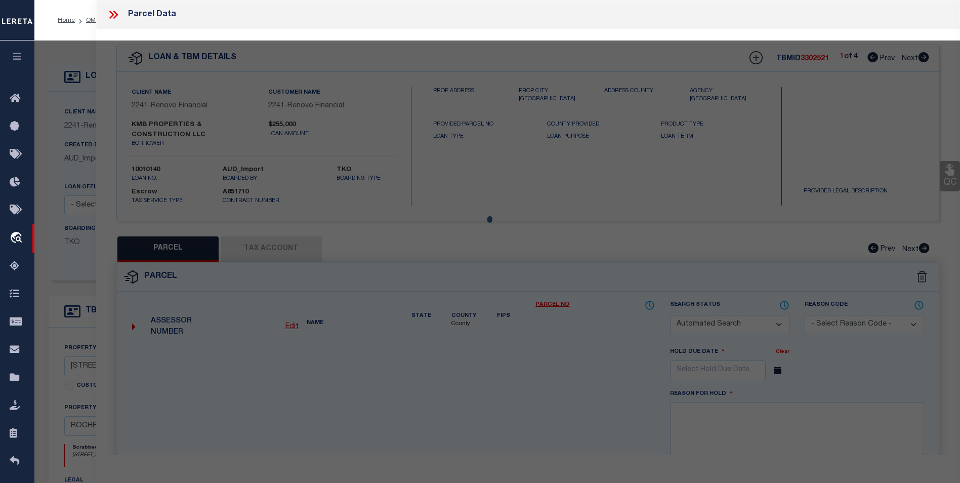
type input "358 Ravenwood Ave"
checkbox input "false"
type input "ROCHESTER NY 14619"
type textarea "0.13 acres"
type textarea "Tax ID Special Project"
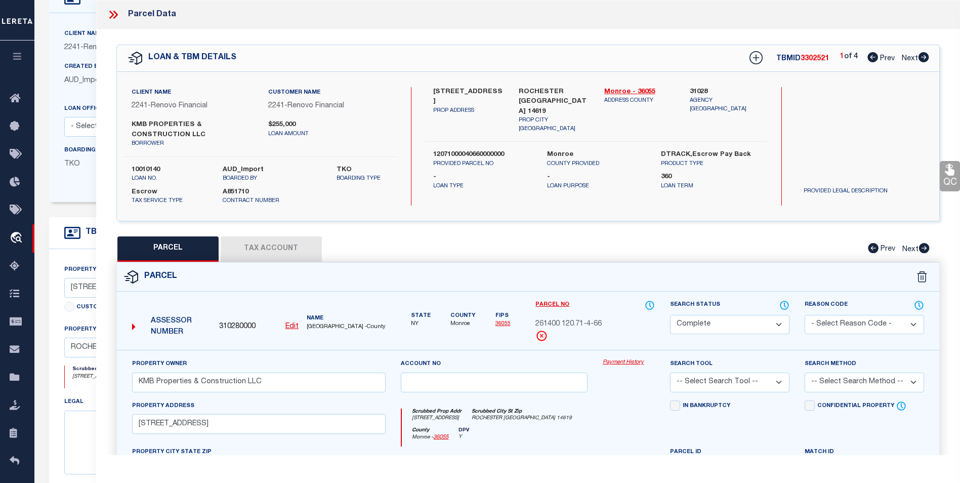
scroll to position [51, 0]
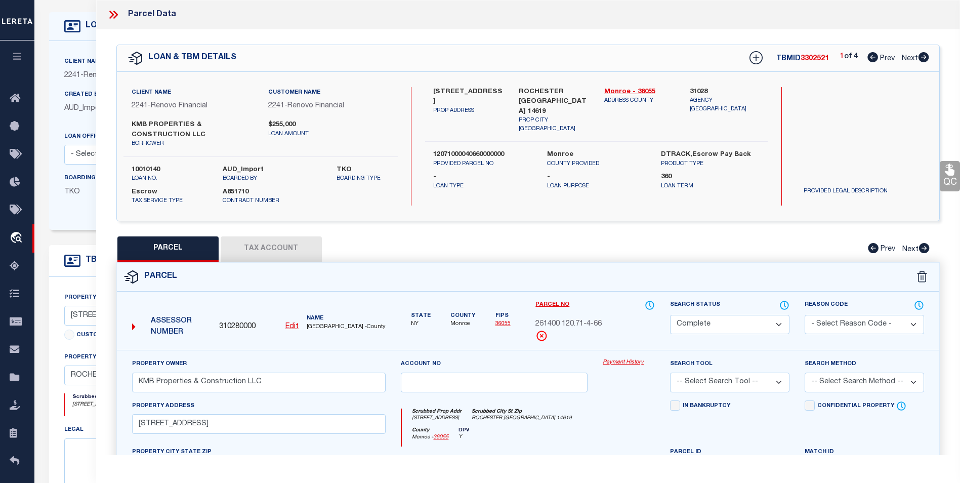
click at [922, 57] on icon at bounding box center [924, 57] width 11 height 10
select select "AS"
checkbox input "false"
select select "DP"
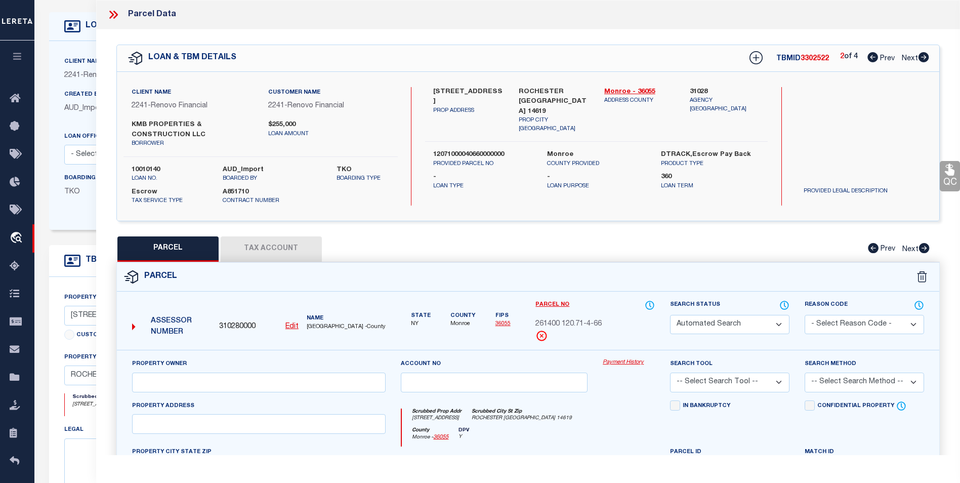
checkbox input "false"
type textarea "Required Parcel# is already added in other TBM ID of this Loan, Hence marking t…"
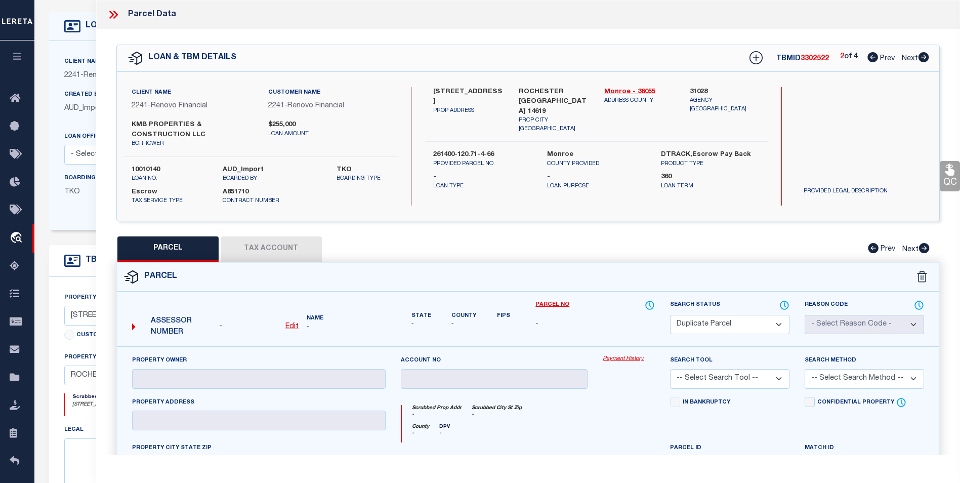
click at [922, 57] on icon at bounding box center [924, 57] width 11 height 10
select select "AS"
checkbox input "false"
select select "CP"
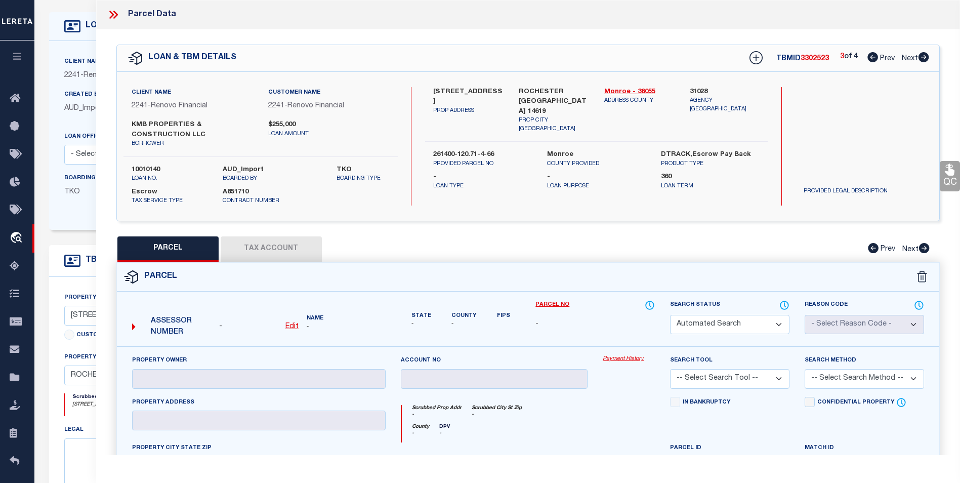
select select "099"
select select "AGW"
select select "LEG"
type input "430 Orland Rd"
type input "ROCHESTER NY 14622"
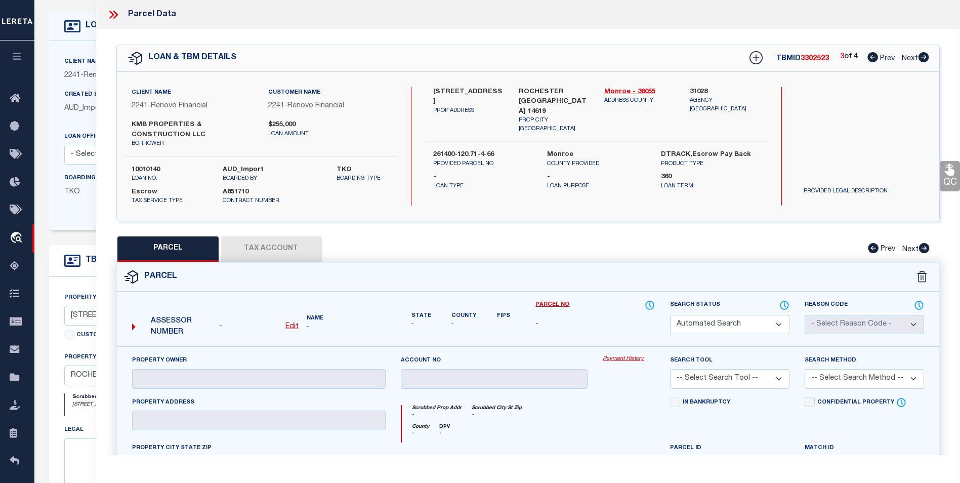
type textarea "0025-14-07 Wakefield 1 Lr99 00"
type textarea "9/5/25 Update east Irondequoit csd from 263400 077.15-2-24 to 263400-077.15-2-2…"
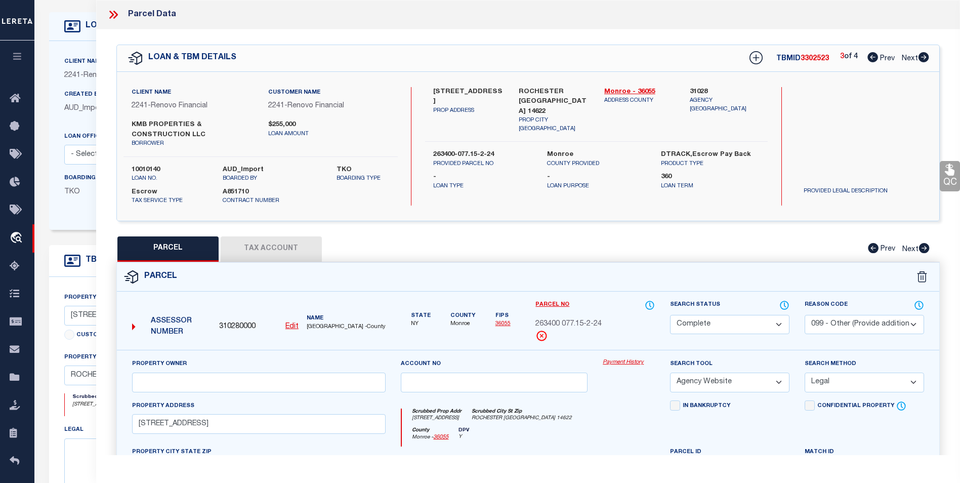
click at [922, 57] on icon at bounding box center [924, 57] width 11 height 10
select select "AS"
select select
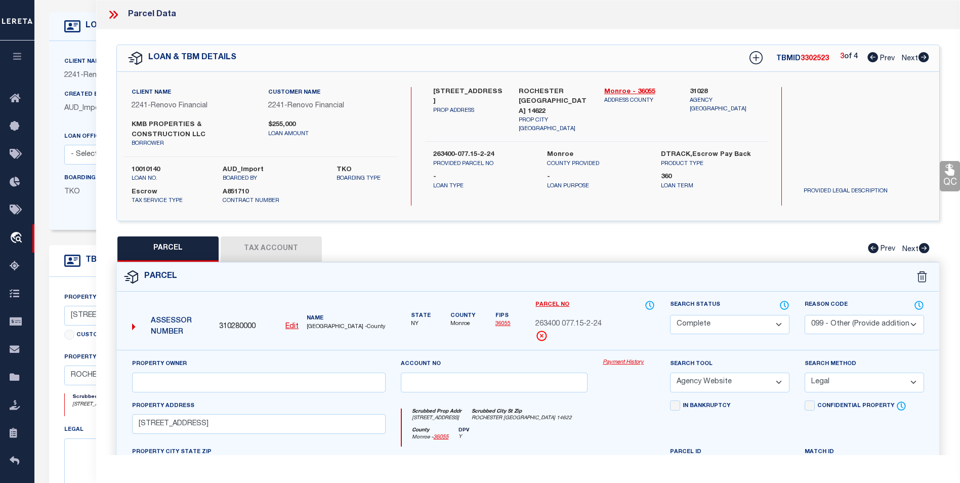
checkbox input "false"
select select "BP"
select select
type input "14 Broxbourne Dr"
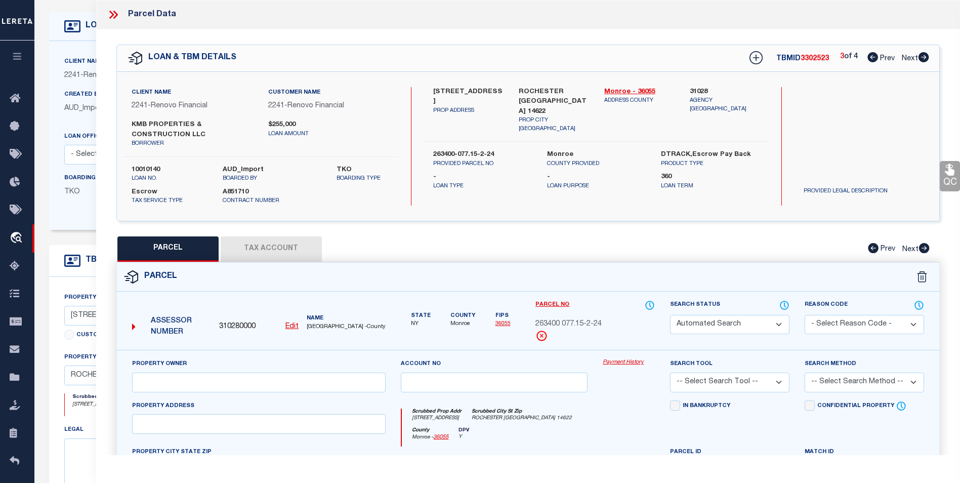
checkbox input "false"
type input "FAIRPORT NY 14450"
type textarea "Lot 32 Twp 12 Rng 4 Whitney Ridge Townhouses Sec 2 L-R7 221-27"
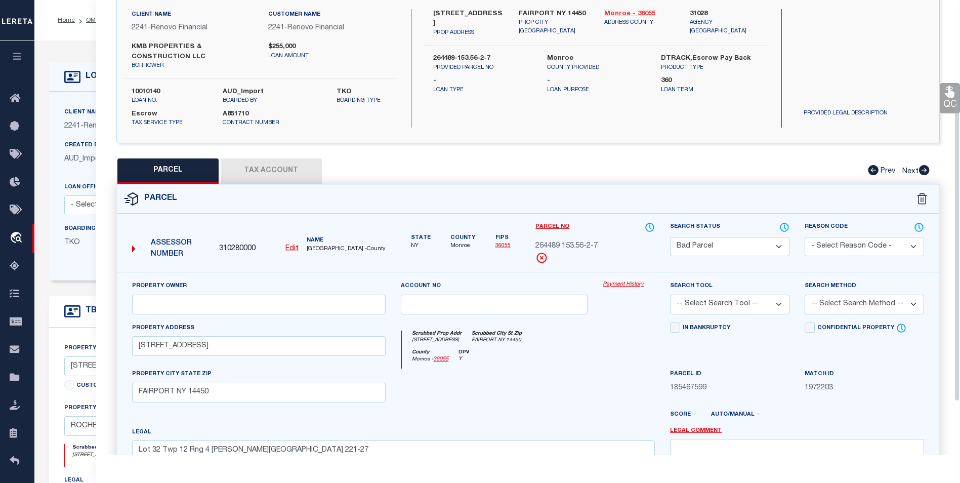
scroll to position [47, 0]
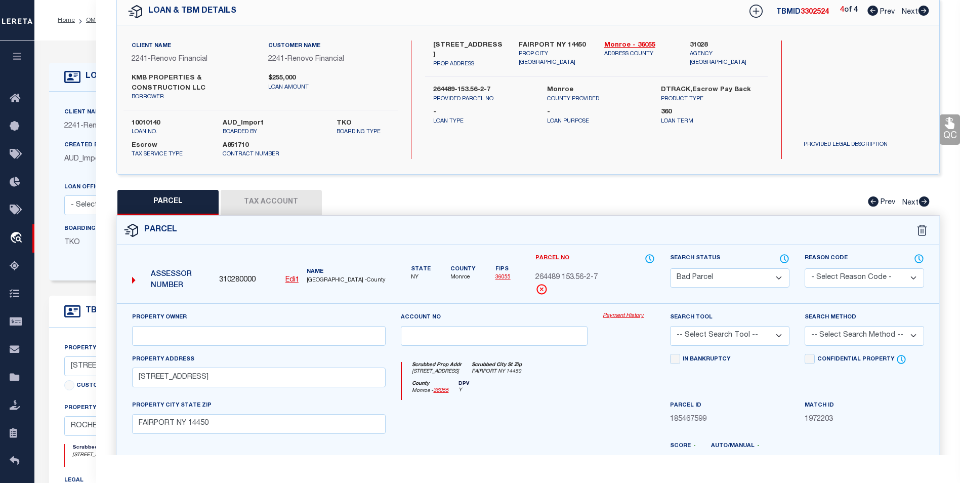
click at [869, 12] on icon at bounding box center [873, 11] width 11 height 10
select select "AS"
checkbox input "false"
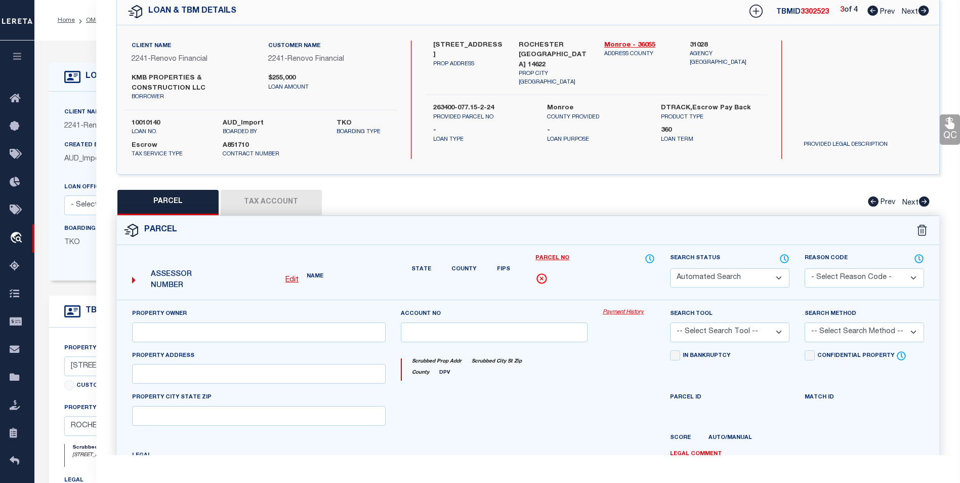
select select "CP"
select select "099"
select select "AGW"
select select "LEG"
type input "430 Orland Rd"
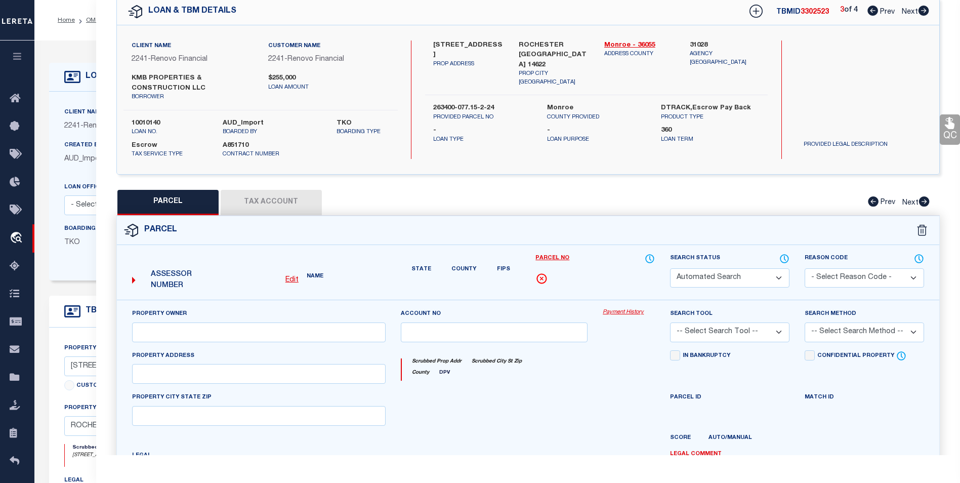
type input "ROCHESTER NY 14622"
type textarea "0025-14-07 Wakefield 1 Lr99 00"
type textarea "9/5/25 Update east Irondequoit csd from 263400 077.15-2-24 to 263400-077.15-2-2…"
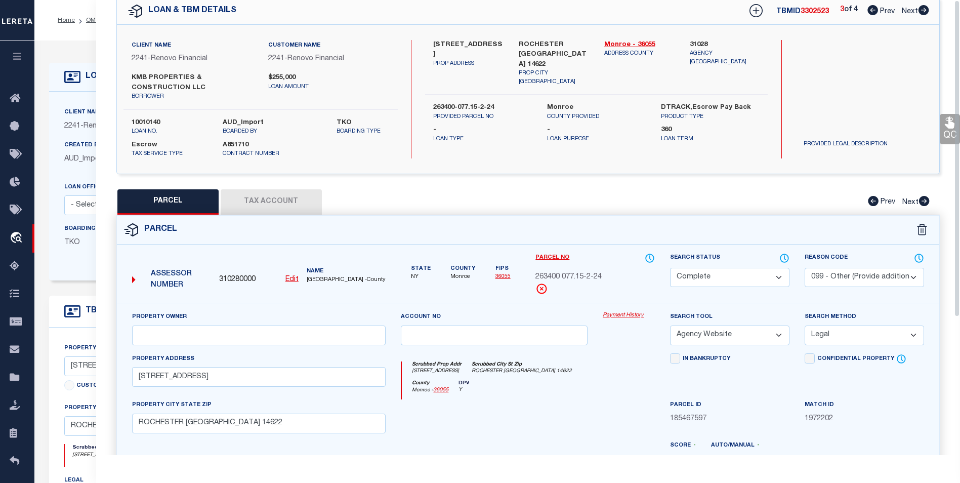
scroll to position [0, 0]
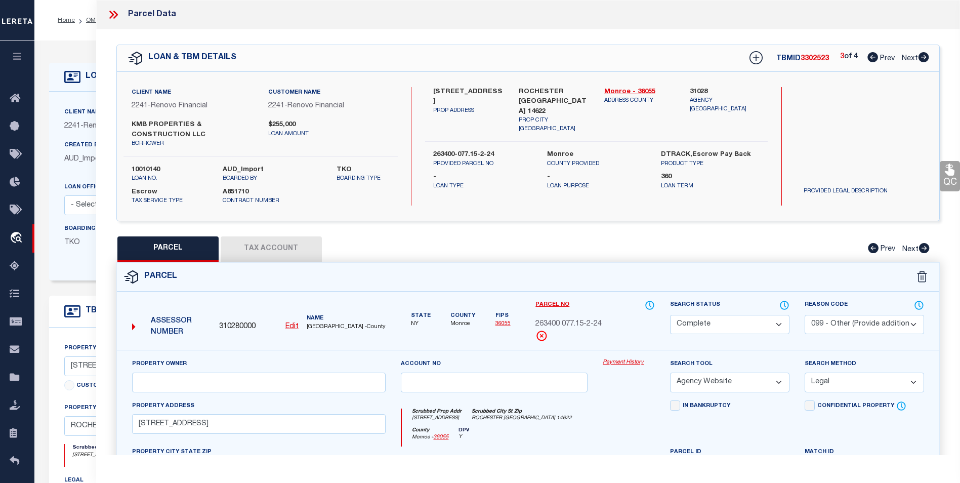
click at [926, 60] on icon at bounding box center [924, 57] width 11 height 10
select select "AS"
select select
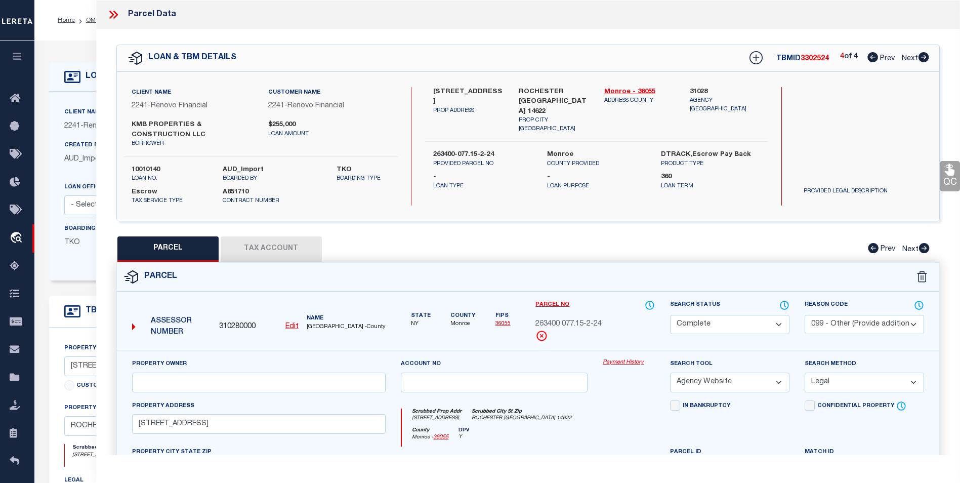
checkbox input "false"
select select "BP"
select select
type input "14 Broxbourne Dr"
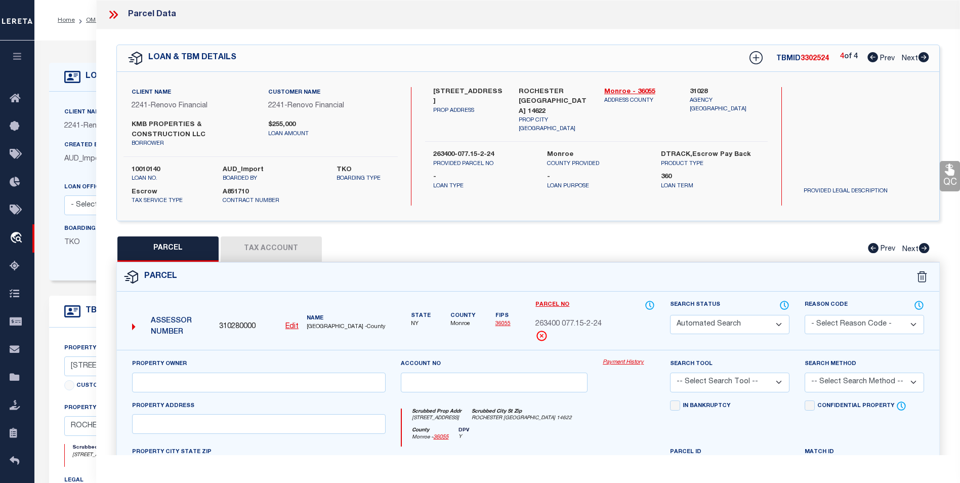
checkbox input "false"
type input "FAIRPORT NY 14450"
type textarea "Lot 32 Twp 12 Rng 4 Whitney Ridge Townhouses Sec 2 L-R7 221-27"
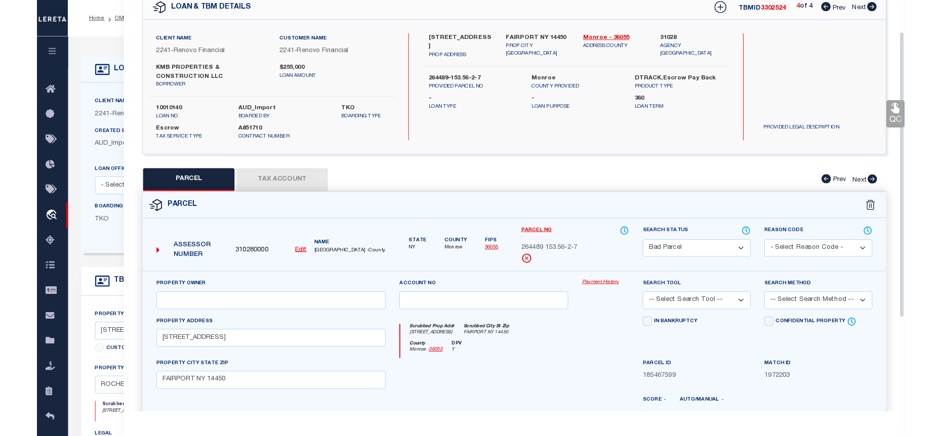
scroll to position [51, 0]
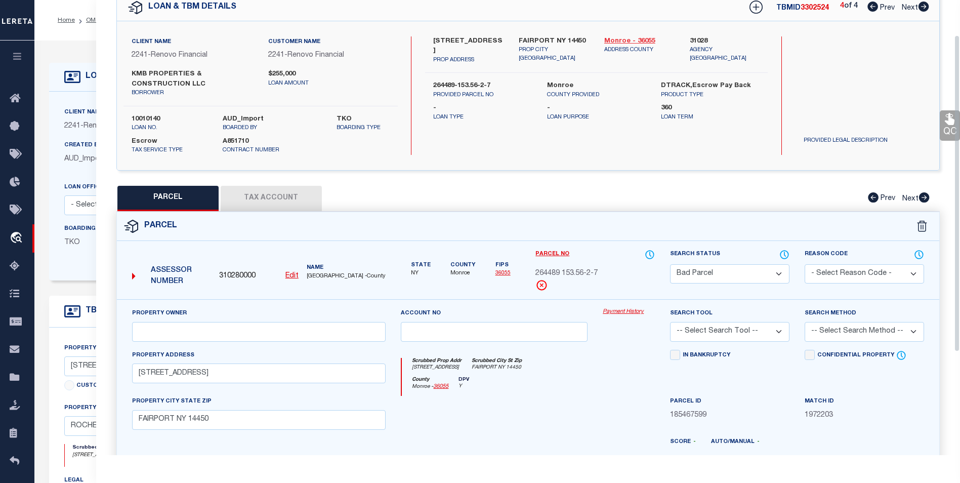
click at [619, 40] on link "Monroe - 36055" at bounding box center [639, 41] width 70 height 10
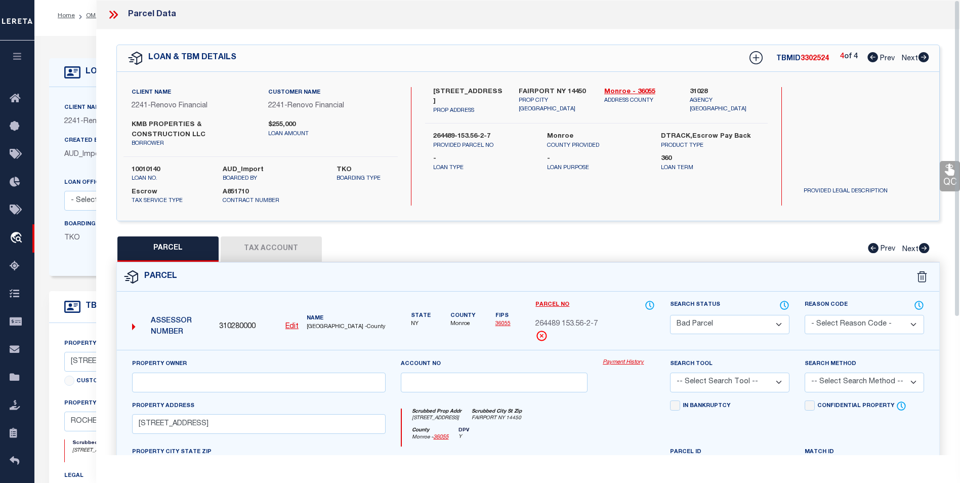
scroll to position [0, 0]
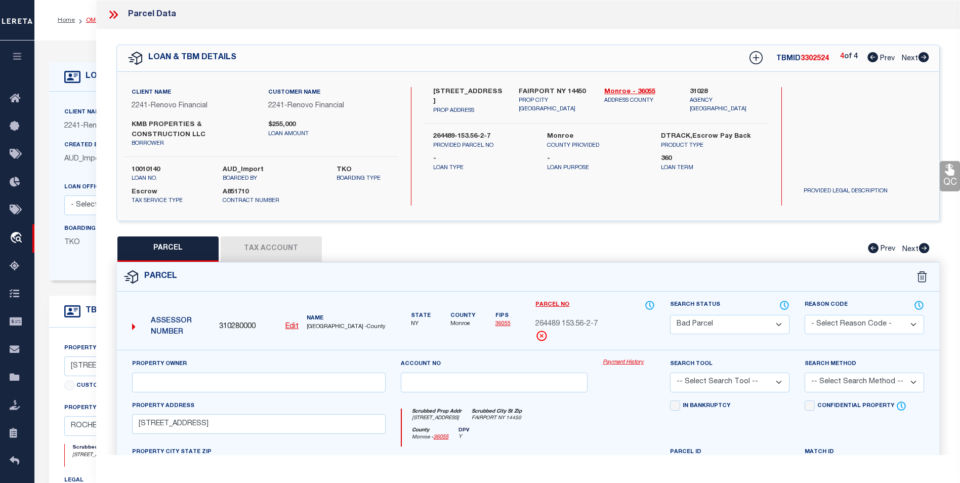
click at [93, 20] on link "OMS" at bounding box center [93, 20] width 14 height 6
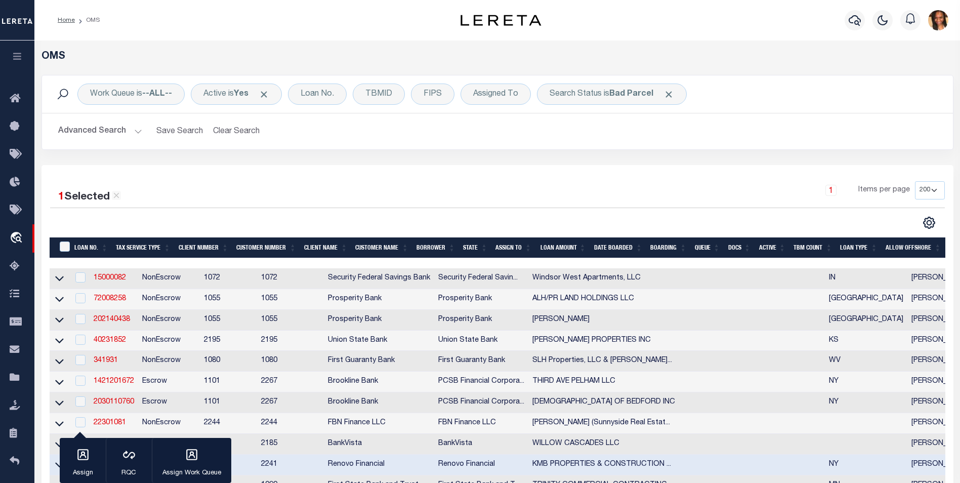
click at [75, 18] on li "OMS" at bounding box center [87, 20] width 25 height 9
click at [72, 19] on link "Home" at bounding box center [66, 20] width 17 height 6
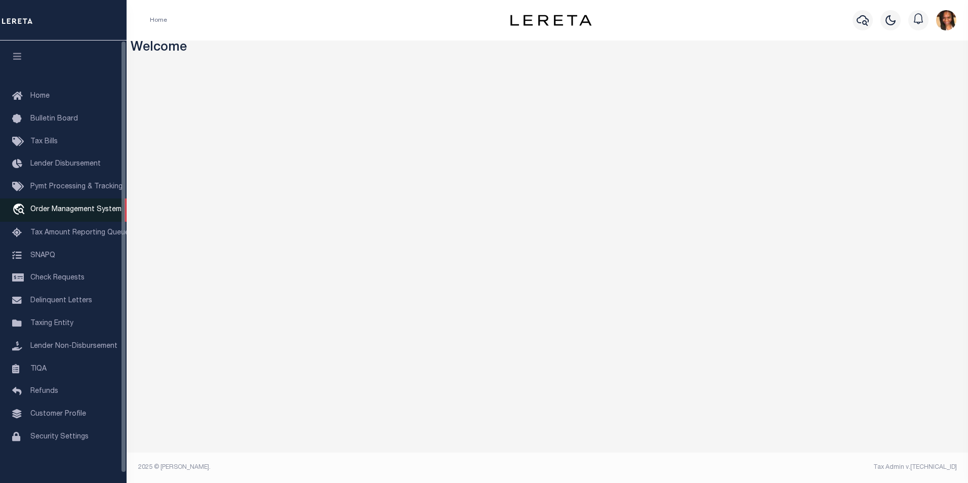
click at [103, 213] on span "Order Management System" at bounding box center [75, 209] width 91 height 7
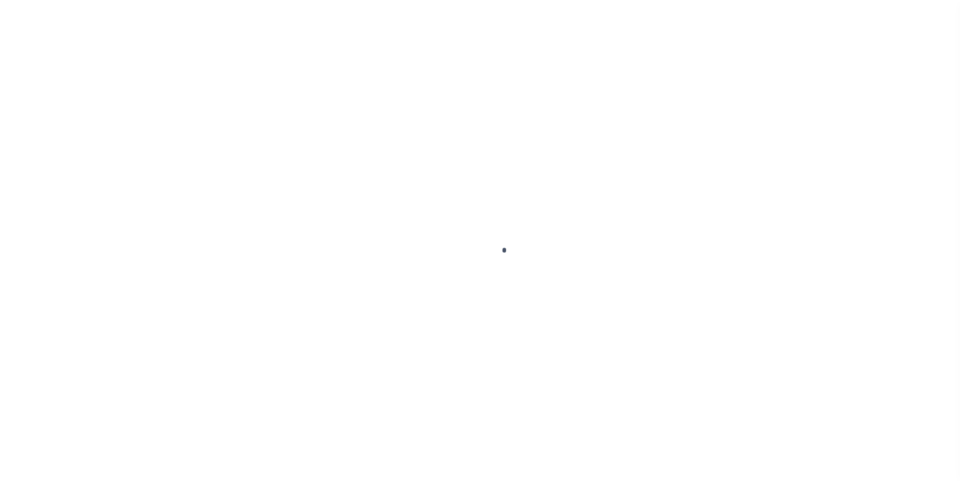
scroll to position [10, 0]
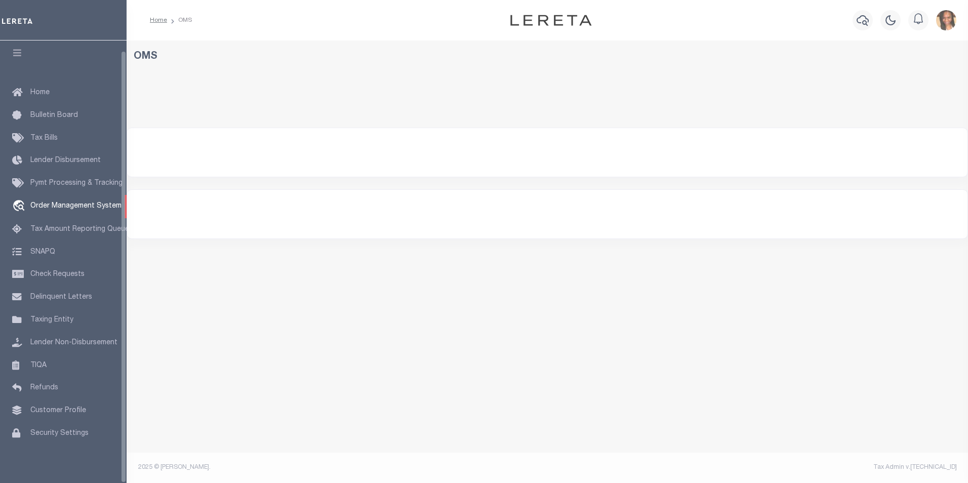
select select "200"
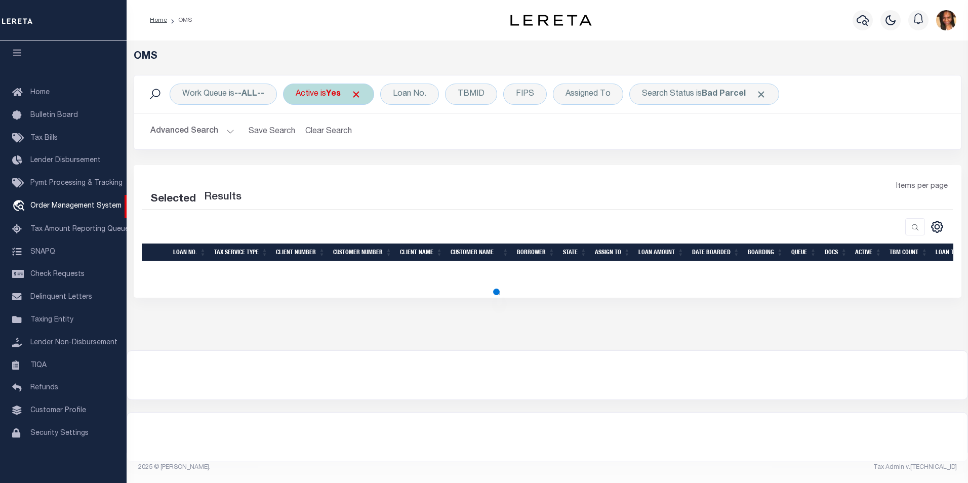
select select "200"
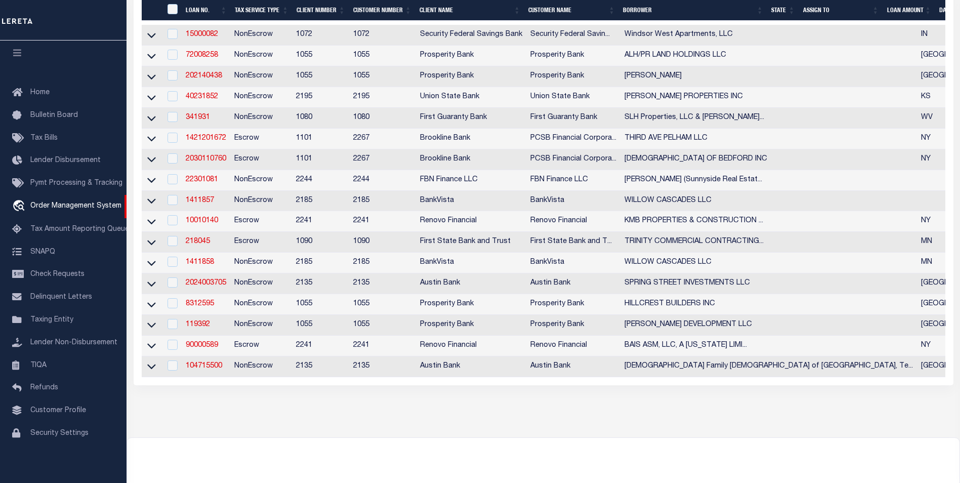
scroll to position [279, 0]
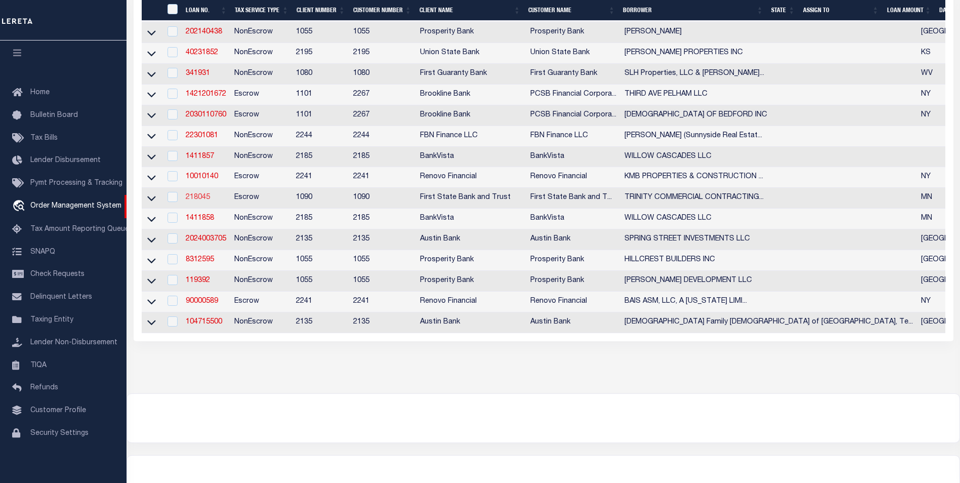
click at [196, 201] on link "218045" at bounding box center [198, 197] width 24 height 7
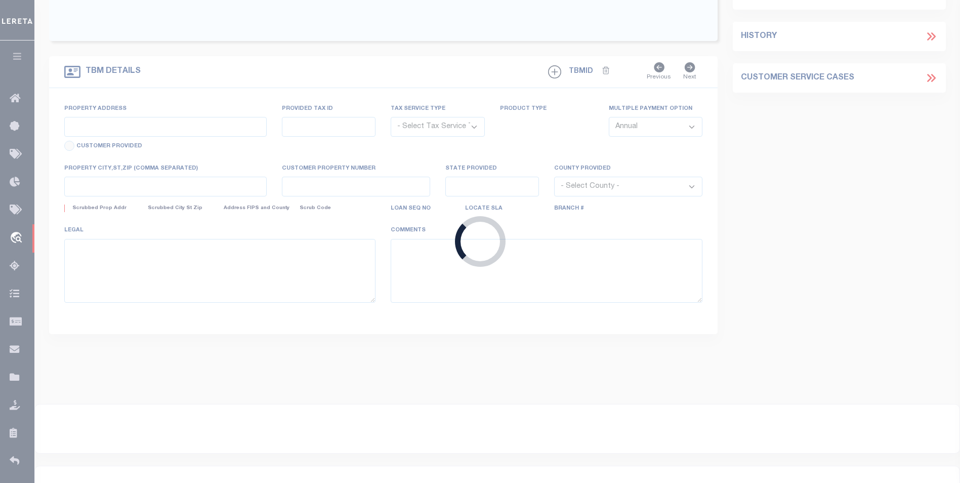
type input "218045"
type input "TRINITY COMMERCIAL CONTRACTING LLC"
select select
select select "Escrow"
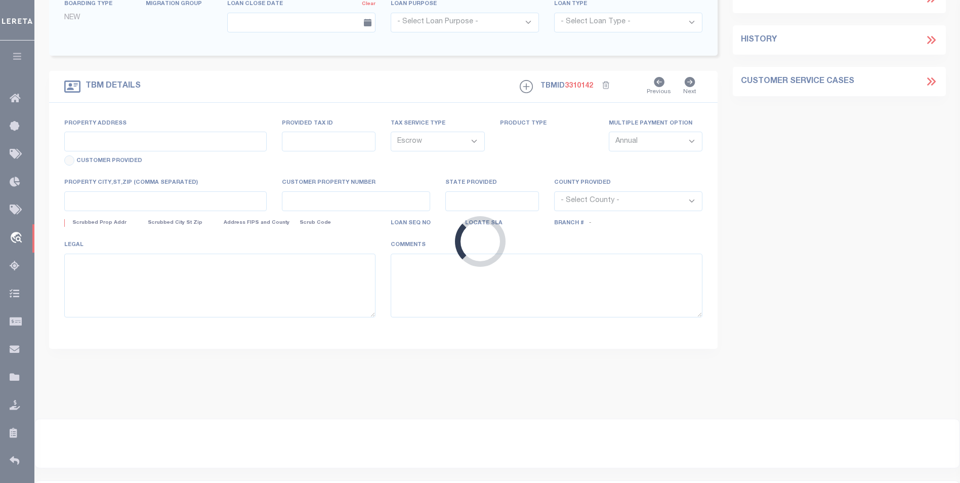
type input "1640 NEVADA AVE E"
type input "22-29-22-13-0076"
select select
type input "ST PAUL MN 55106"
type input "MN"
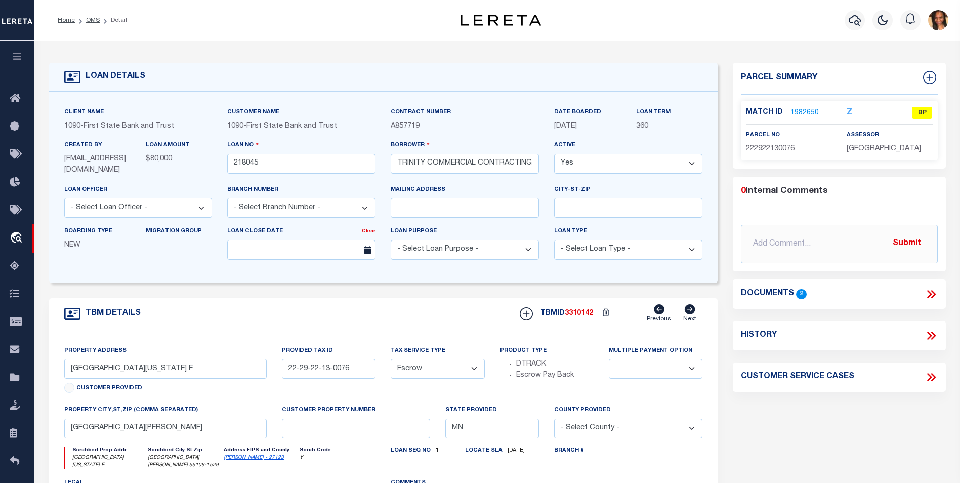
click at [803, 111] on link "1982650" at bounding box center [805, 113] width 28 height 11
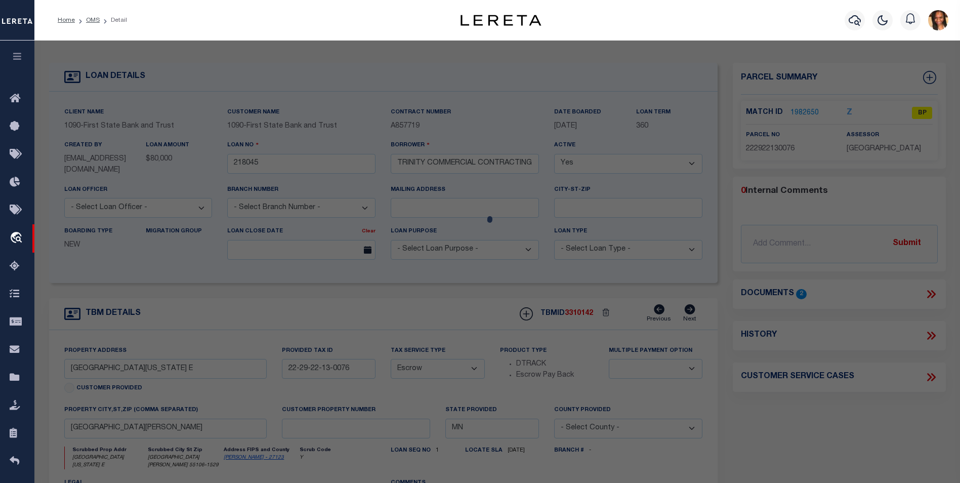
checkbox input "false"
select select "BP"
type input "Trinity Commercial Contracting Llc"
select select "AGW"
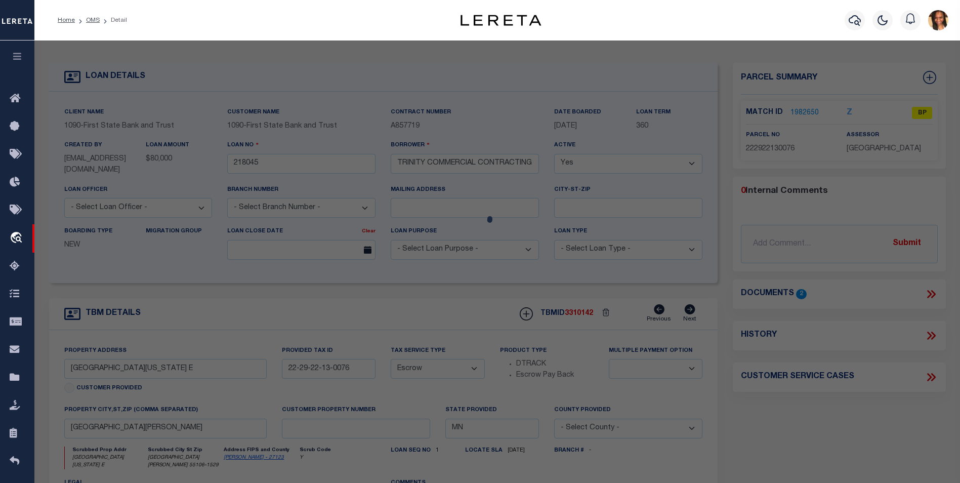
select select "ADD"
type input "1640 NEVADA AVE E"
type input "ST PAUL MN 55106"
type textarea "WHEELER'S SUB OF L14 KERWIN'S LOT 6 BLK 2"
type textarea "Parcel ID 222922130076 Parcel Status Active Property Address 1640 NEVADA AVE E …"
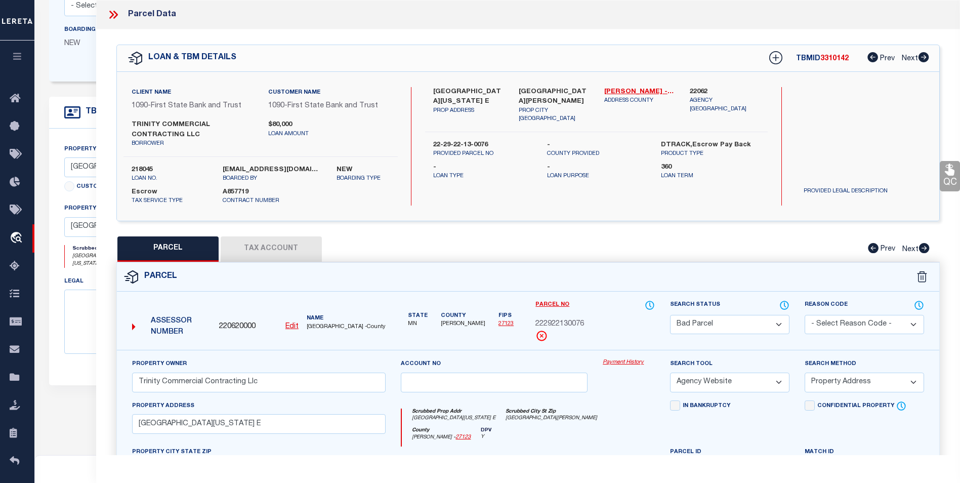
scroll to position [190, 0]
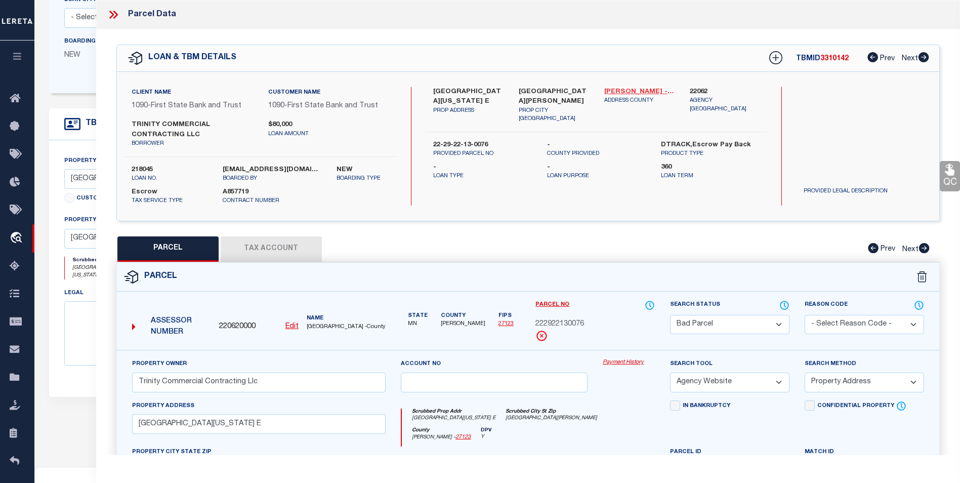
click at [629, 92] on link "Ramsey - 27123" at bounding box center [639, 92] width 70 height 10
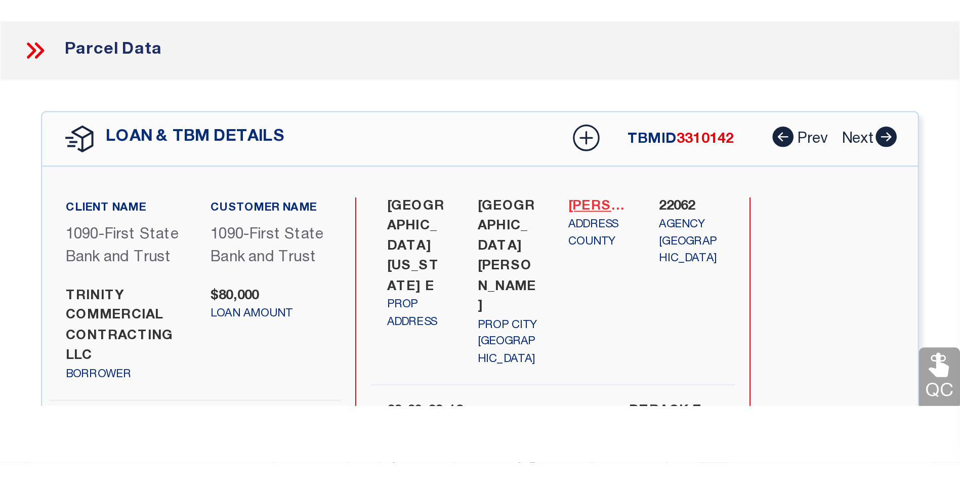
scroll to position [194, 0]
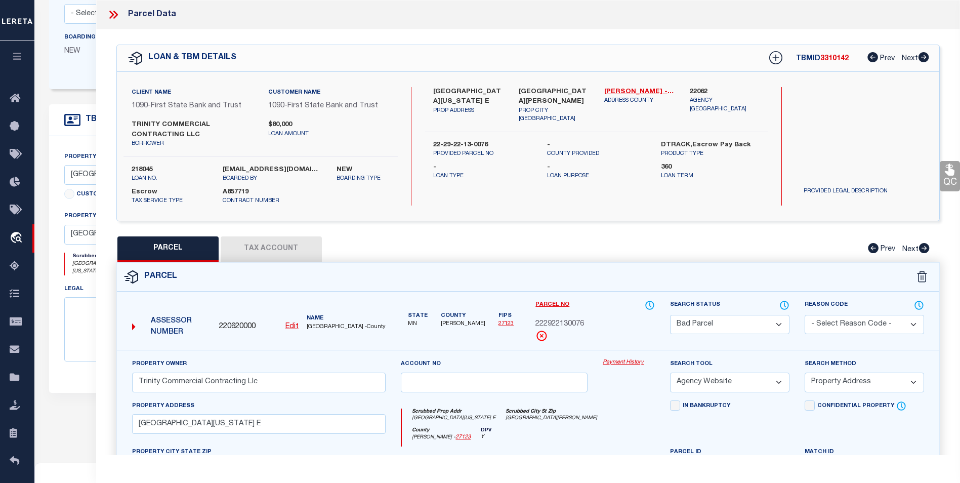
click at [223, 240] on button "Tax Account" at bounding box center [271, 248] width 101 height 25
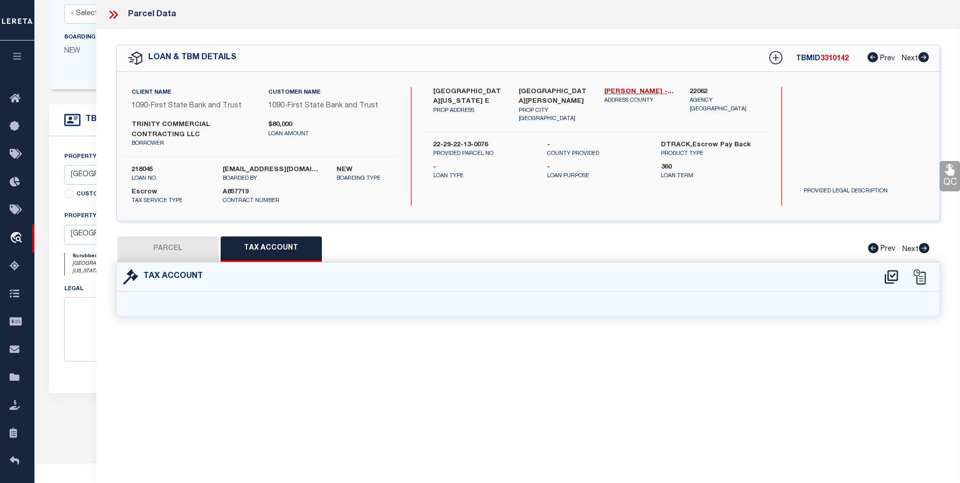
select select "100"
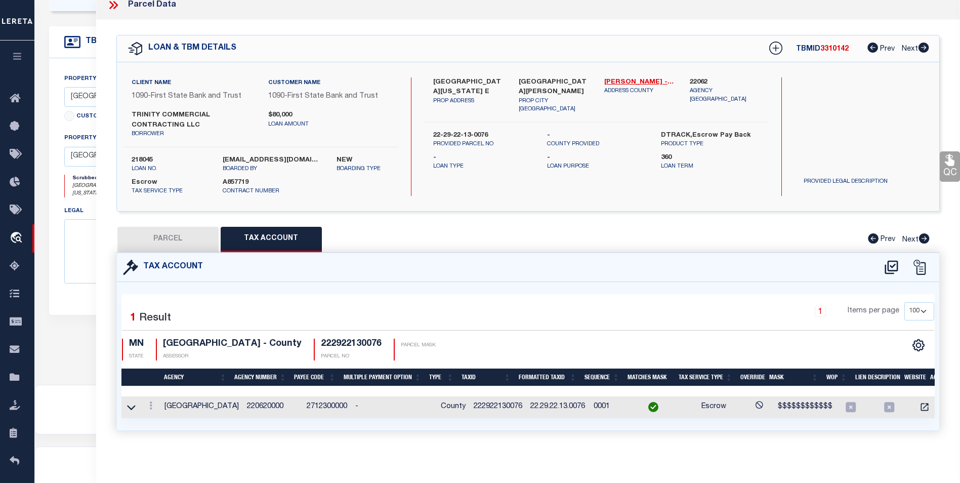
scroll to position [291, 0]
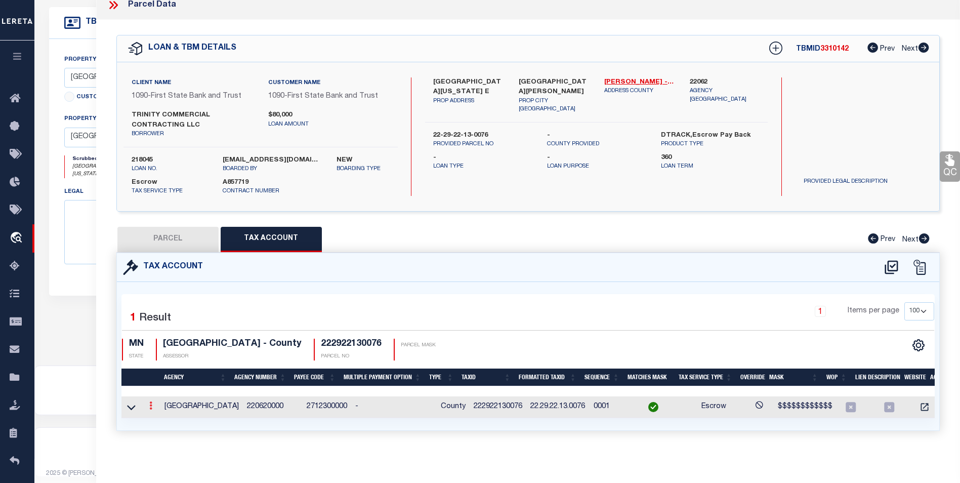
click at [153, 403] on link at bounding box center [150, 407] width 11 height 8
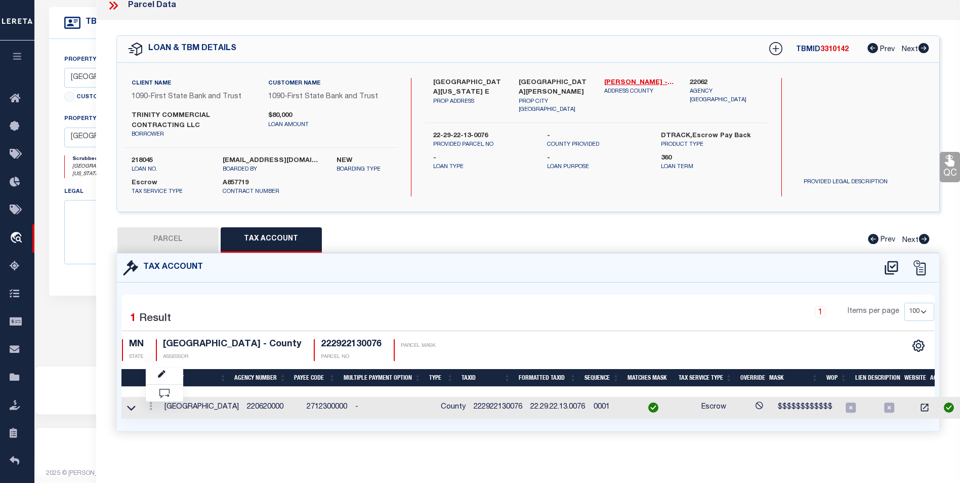
click at [402, 290] on div "Selected 1 Result 1 Items per page 10 25 50 100 MN STATE" at bounding box center [528, 357] width 823 height 148
click at [149, 409] on icon at bounding box center [150, 406] width 3 height 8
click at [160, 426] on link at bounding box center [164, 422] width 37 height 17
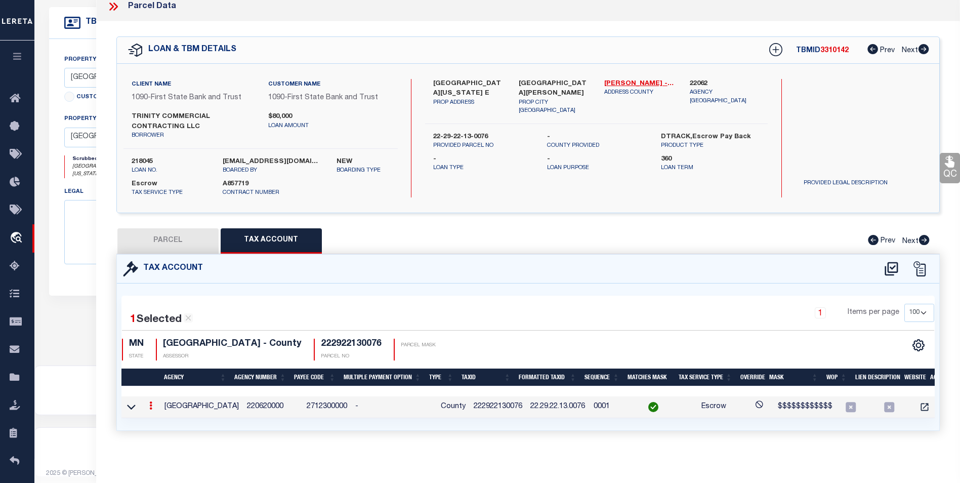
type input "222922130076"
type textarea "$$$$$$$$$$$$"
checkbox input "true"
select select "ACT"
type input "XX.XX.XX.XX.XXXX*"
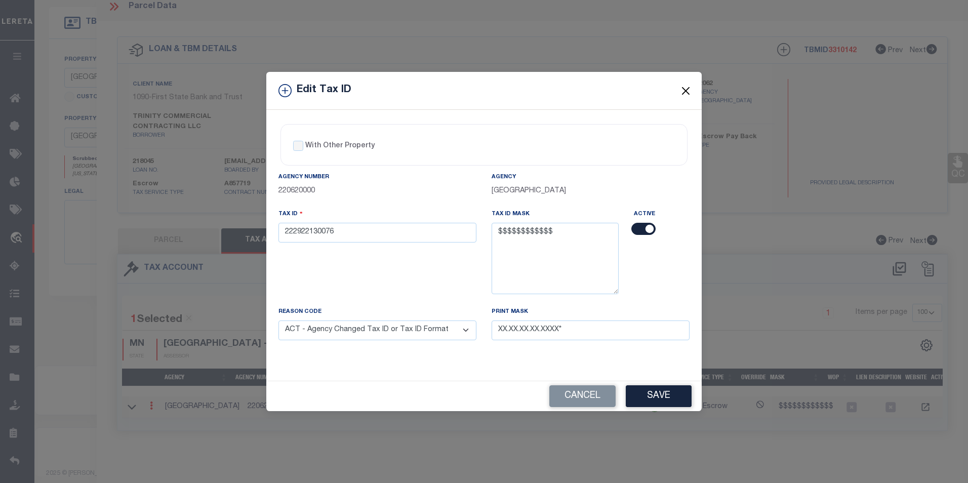
click at [684, 92] on button "Close" at bounding box center [685, 90] width 13 height 13
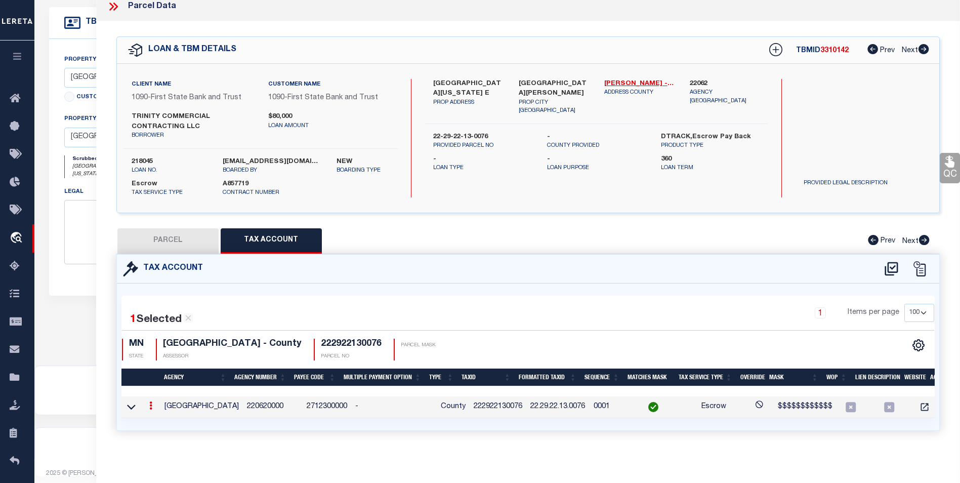
click at [199, 232] on button "PARCEL" at bounding box center [167, 240] width 101 height 25
select select "AS"
select select
checkbox input "false"
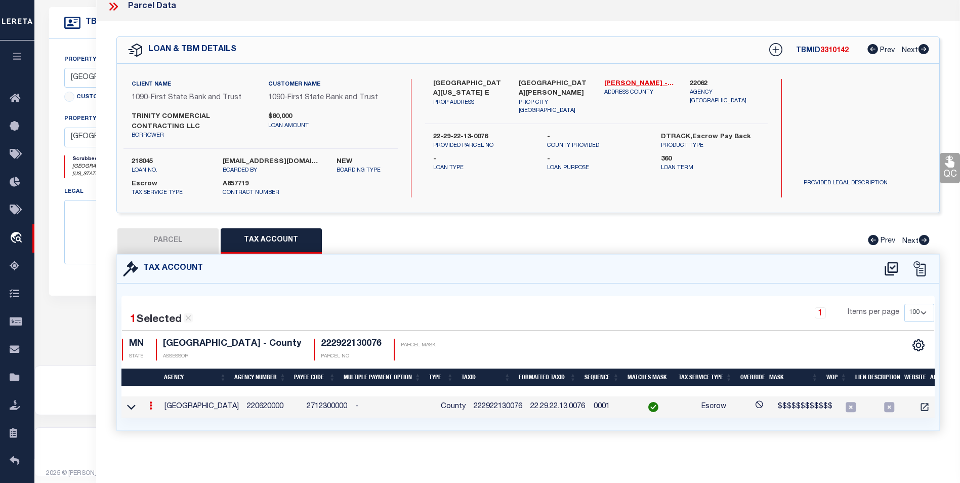
checkbox input "false"
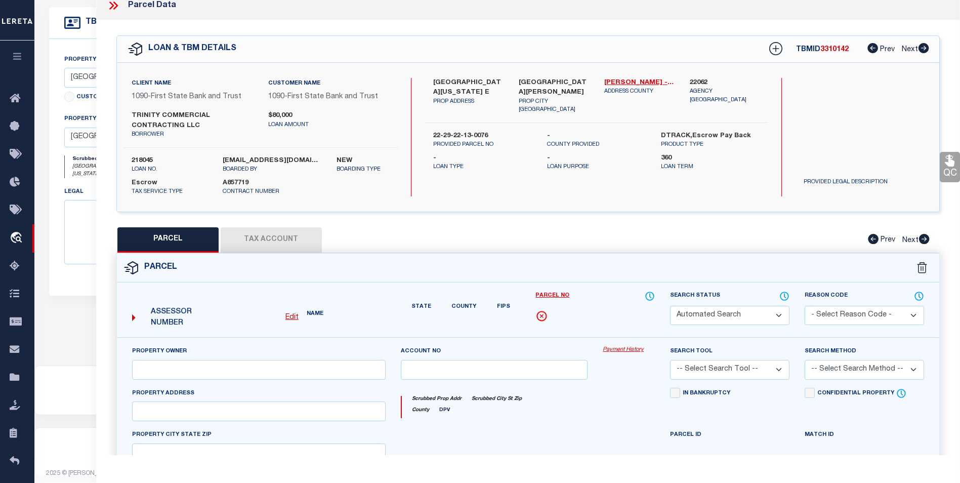
select select "BP"
type input "Trinity Commercial Contracting Llc"
select select "AGW"
select select "ADD"
type input "1640 NEVADA AVE E"
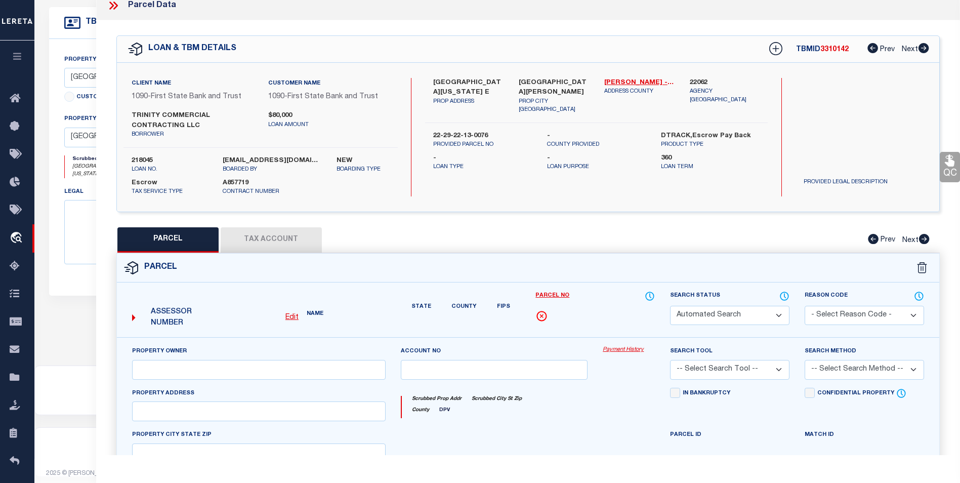
type input "ST PAUL MN 55106"
type textarea "WHEELER'S SUB OF L14 KERWIN'S LOT 6 BLK 2"
type textarea "Parcel ID 222922130076 Parcel Status Active Property Address 1640 NEVADA AVE E …"
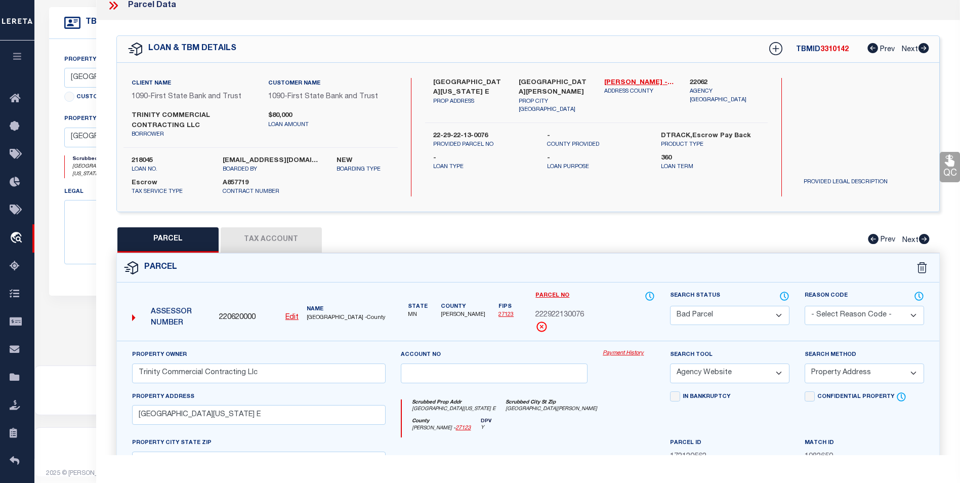
click at [296, 319] on u "Edit" at bounding box center [292, 317] width 13 height 7
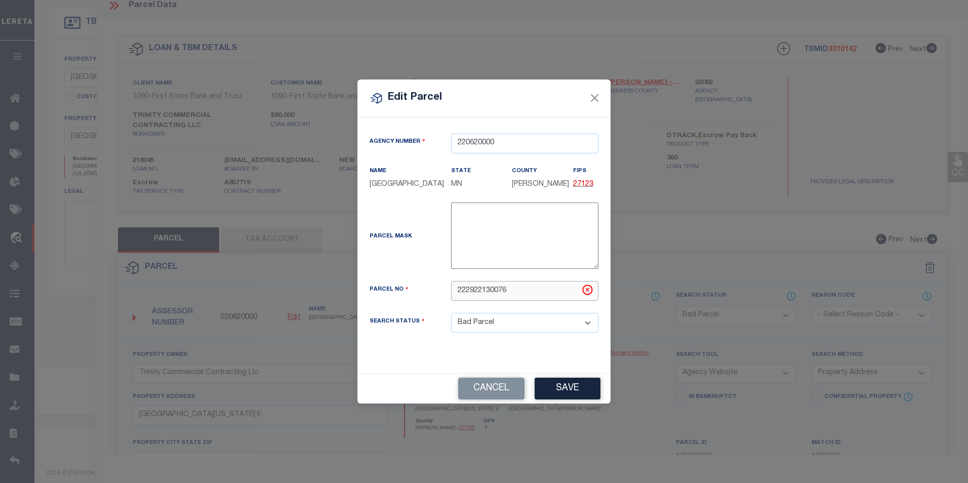
click at [455, 294] on input "222922130076" at bounding box center [524, 291] width 147 height 20
click at [595, 100] on button "Close" at bounding box center [594, 98] width 13 height 13
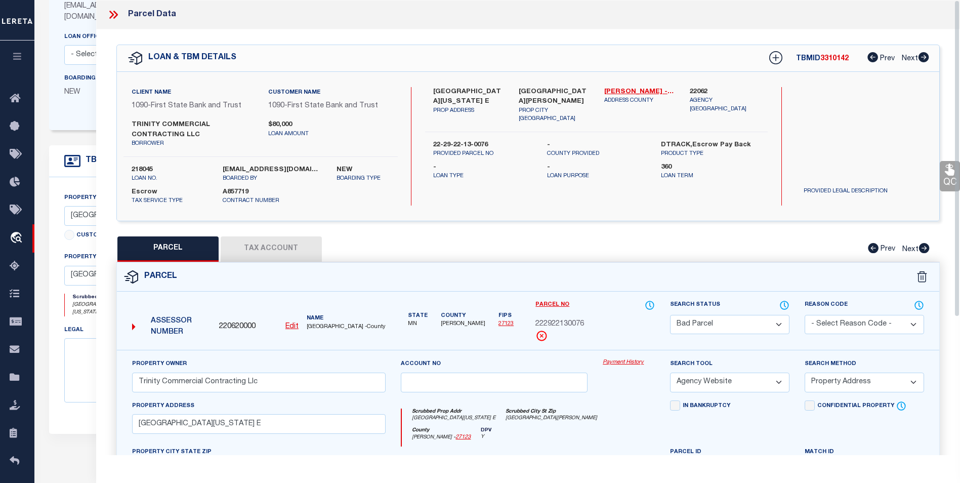
scroll to position [89, 0]
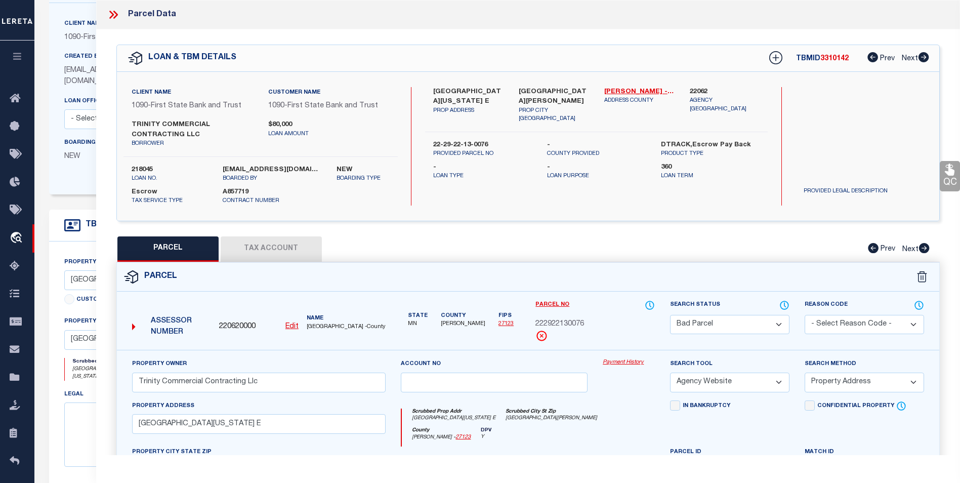
click at [111, 15] on icon at bounding box center [113, 14] width 13 height 13
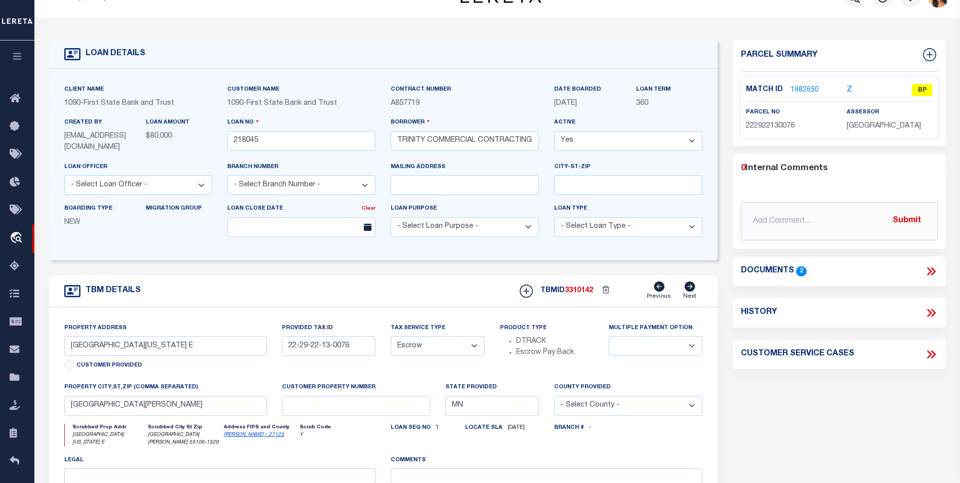
scroll to position [0, 0]
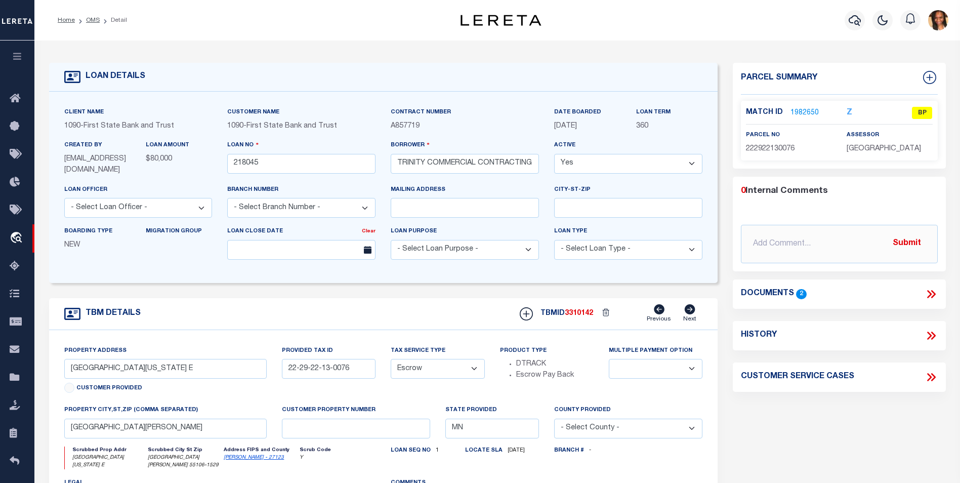
click at [810, 113] on link "1982650" at bounding box center [805, 113] width 28 height 11
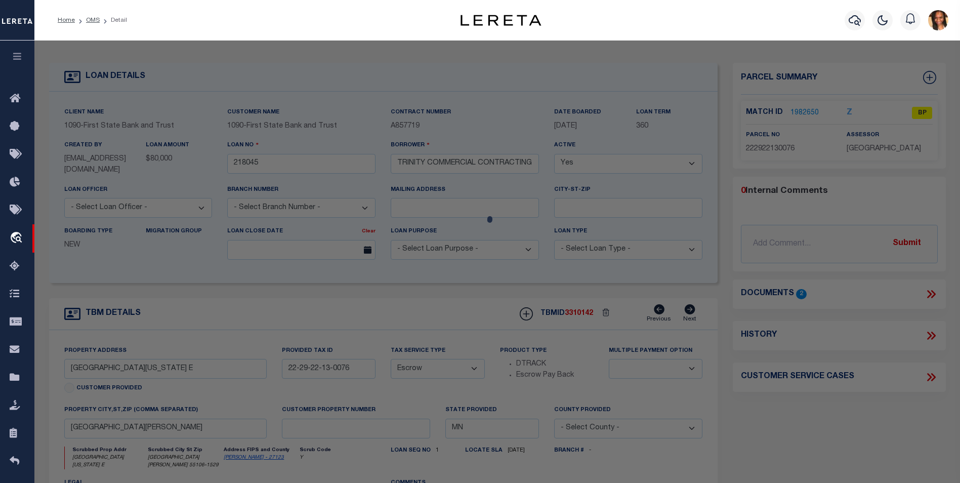
select select "AS"
select select
checkbox input "false"
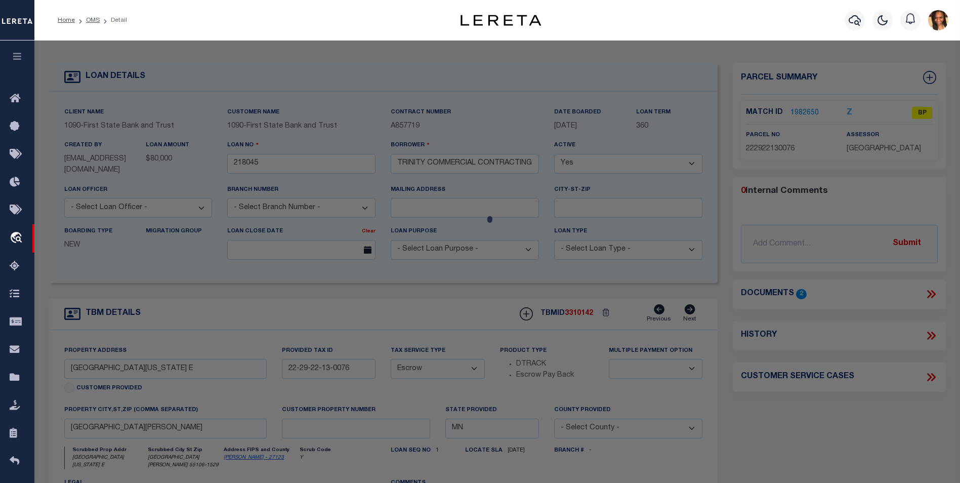
select select "BP"
type input "Trinity Commercial Contracting Llc"
select select "AGW"
select select "ADD"
type input "1640 NEVADA AVE E"
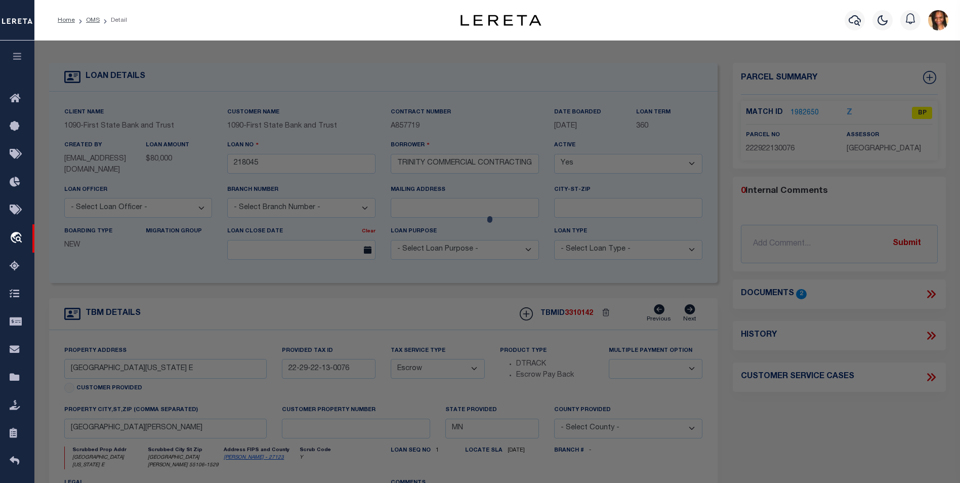
type input "ST PAUL MN 55106"
type textarea "WHEELER'S SUB OF L14 KERWIN'S LOT 6 BLK 2"
type textarea "Parcel ID 222922130076 Parcel Status Active Property Address 1640 NEVADA AVE E …"
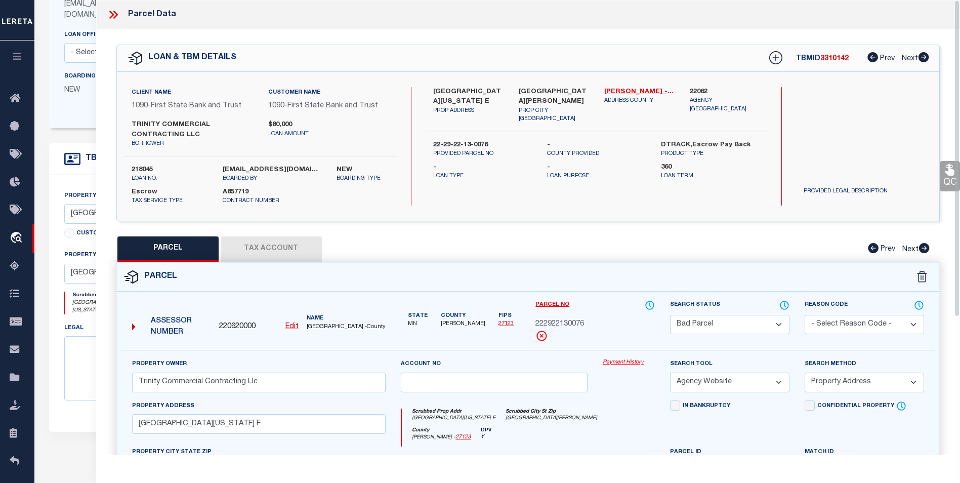
scroll to position [139, 0]
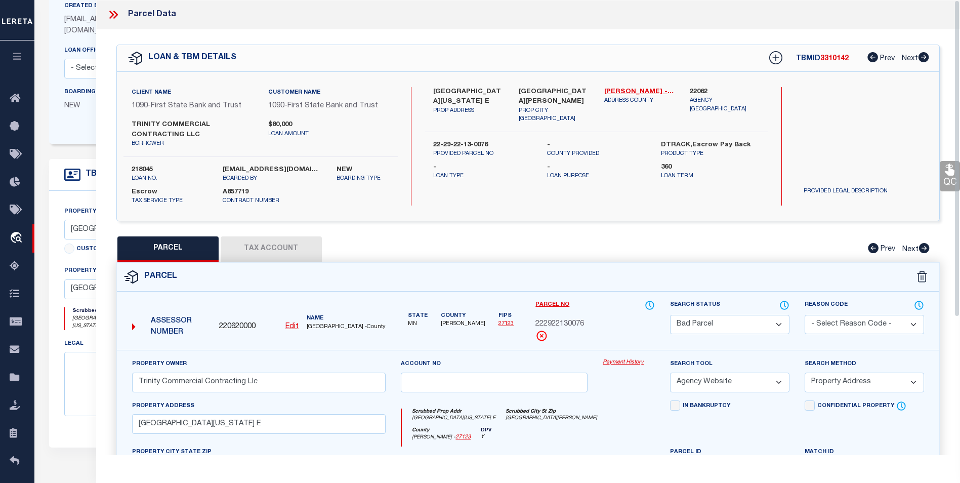
click at [112, 19] on icon at bounding box center [113, 14] width 13 height 13
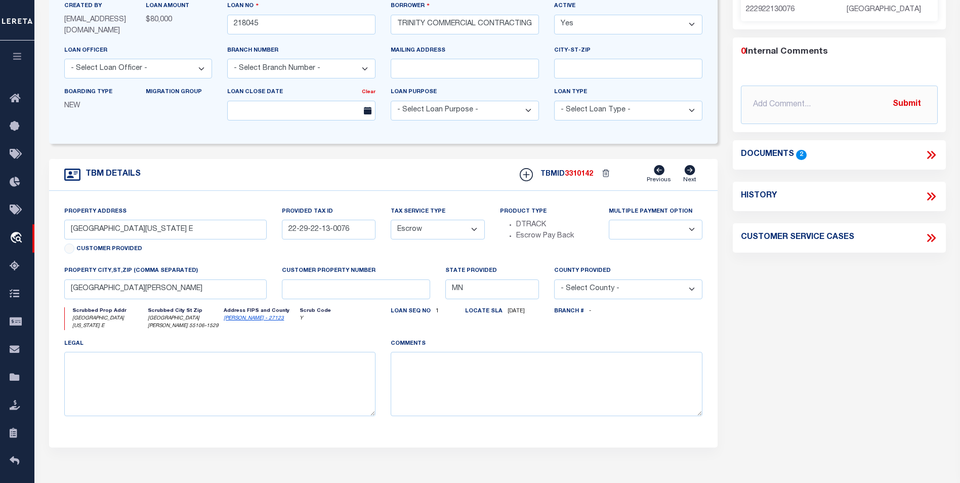
click at [936, 154] on icon at bounding box center [933, 155] width 5 height 8
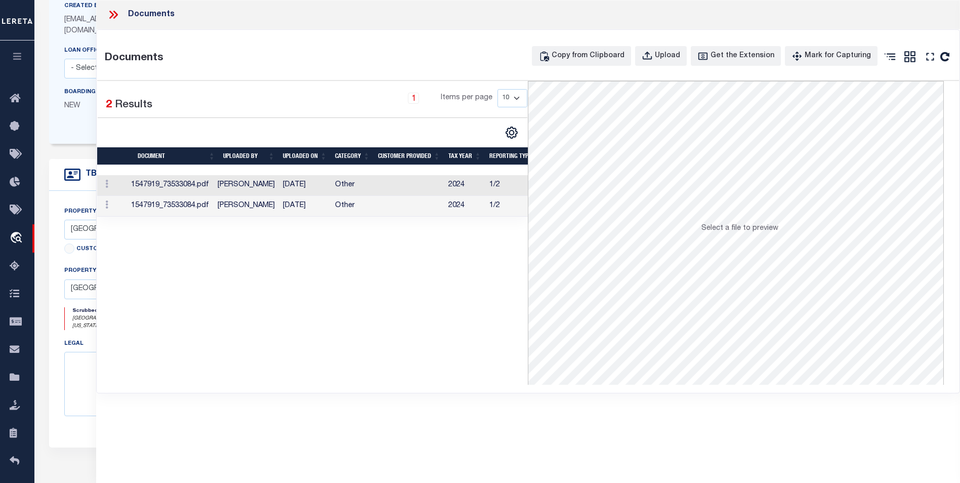
click at [345, 185] on td "Other" at bounding box center [352, 185] width 43 height 21
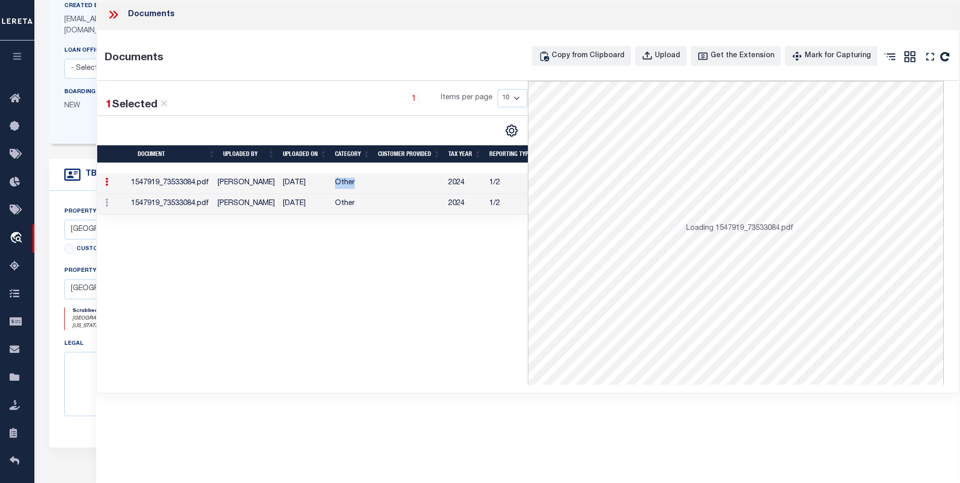
click at [345, 185] on td "Other" at bounding box center [352, 183] width 43 height 21
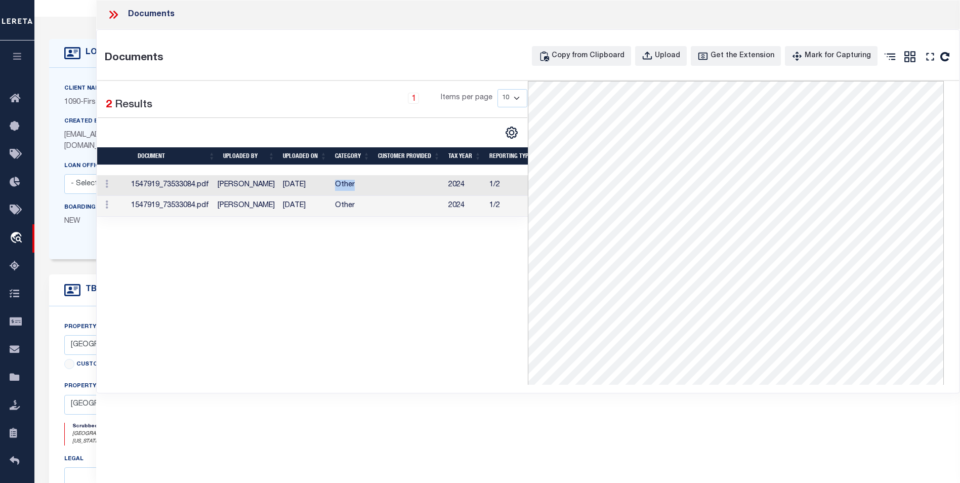
scroll to position [0, 0]
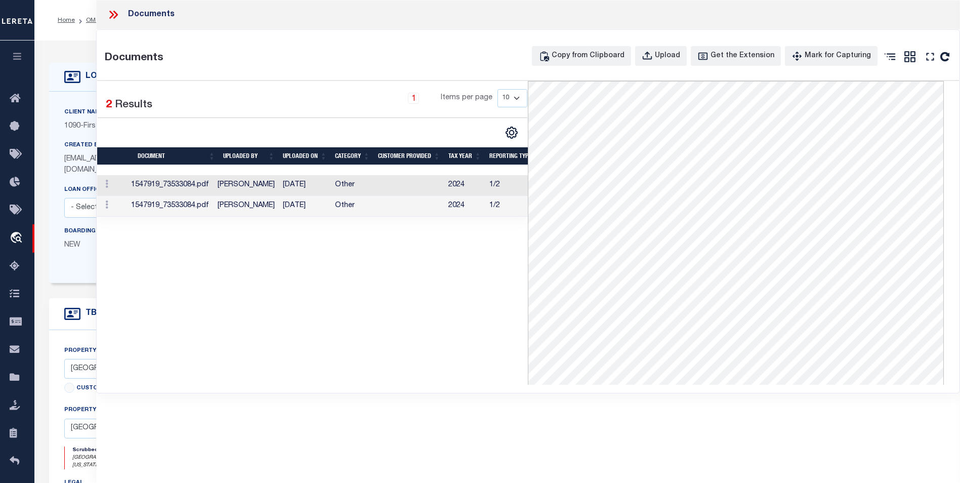
click at [109, 14] on icon at bounding box center [113, 14] width 13 height 13
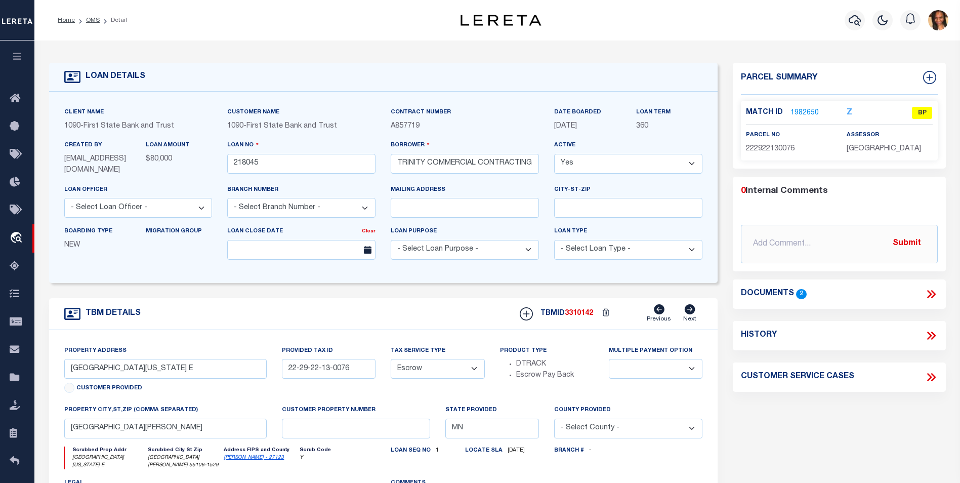
click at [803, 110] on link "1982650" at bounding box center [805, 113] width 28 height 11
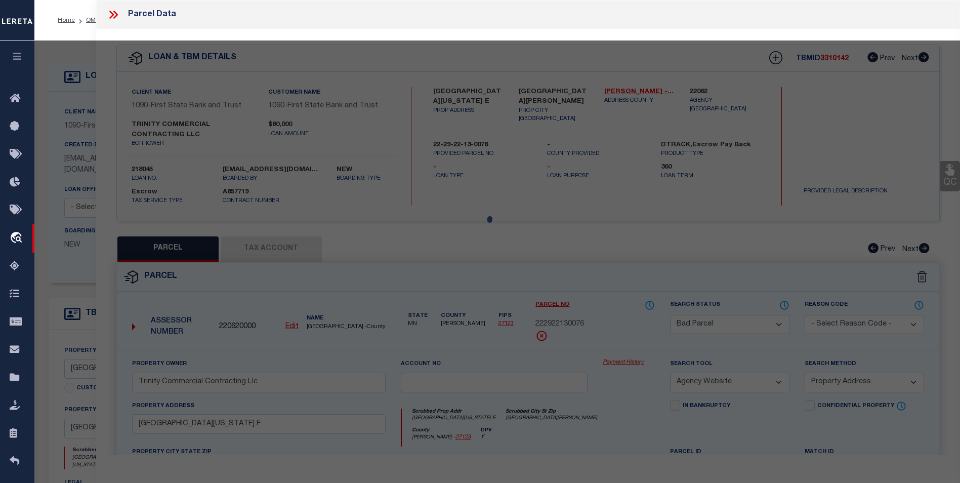
select select "AS"
select select
checkbox input "false"
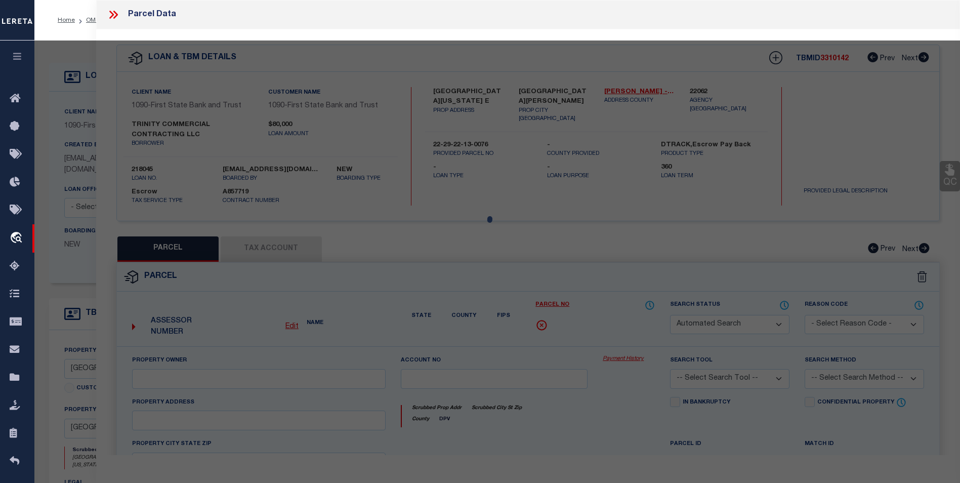
select select "BP"
type input "Trinity Commercial Contracting Llc"
select select "AGW"
select select "ADD"
type input "1640 NEVADA AVE E"
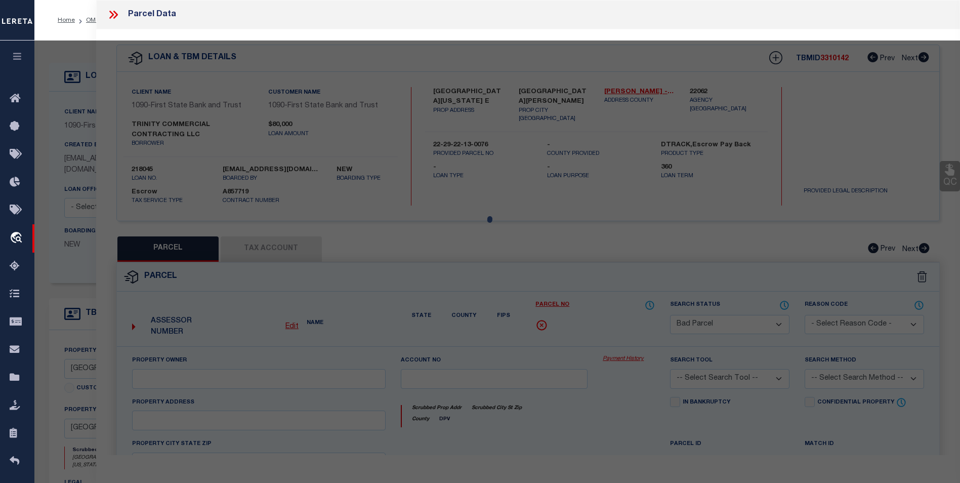
type input "ST PAUL MN 55106"
type textarea "WHEELER'S SUB OF L14 KERWIN'S LOT 6 BLK 2"
type textarea "Parcel ID 222922130076 Parcel Status Active Property Address 1640 NEVADA AVE E …"
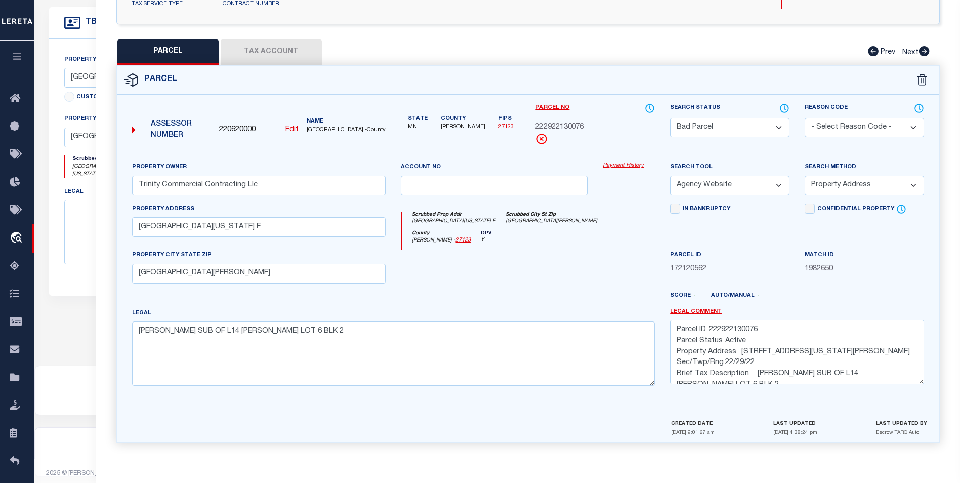
click at [744, 127] on select "Automated Search Bad Parcel Complete Duplicate Parcel High Dollar Reporting In …" at bounding box center [729, 128] width 119 height 20
select select "PC"
click at [670, 118] on select "Automated Search Bad Parcel Complete Duplicate Parcel High Dollar Reporting In …" at bounding box center [729, 128] width 119 height 20
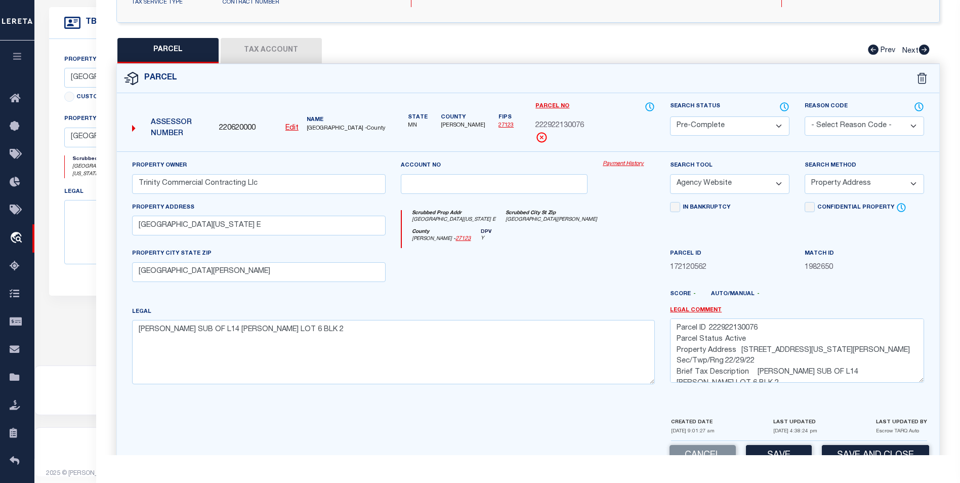
click at [830, 130] on select "- Select Reason Code - 099 - Other (Provide additional detail) ACT - Agency Cha…" at bounding box center [864, 126] width 119 height 20
select select "ACT"
click at [805, 116] on select "- Select Reason Code - 099 - Other (Provide additional detail) ACT - Agency Cha…" at bounding box center [864, 126] width 119 height 20
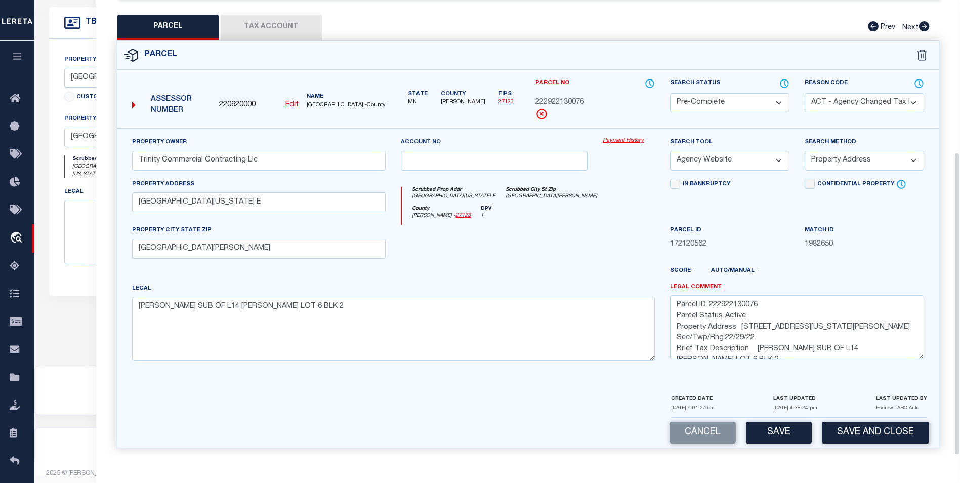
scroll to position [228, 0]
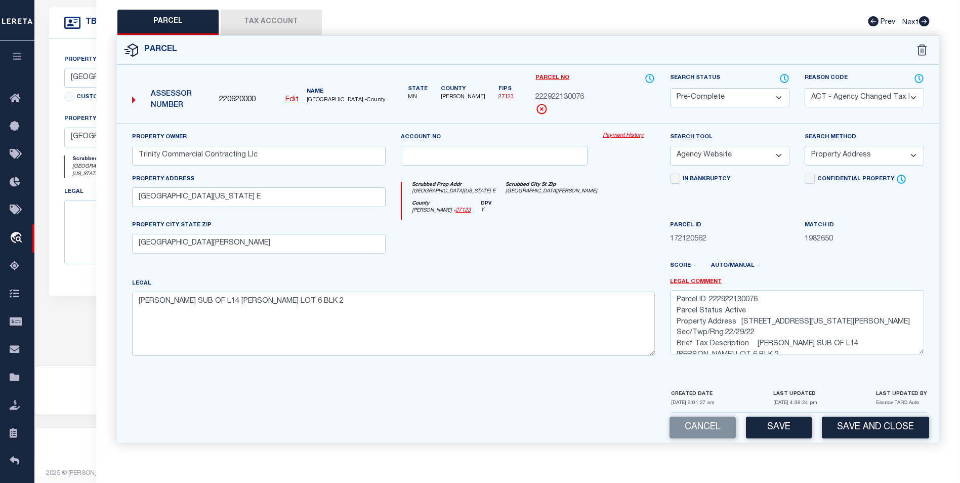
click at [856, 90] on select "- Select Reason Code - 099 - Other (Provide additional detail) ACT - Agency Cha…" at bounding box center [864, 98] width 119 height 20
select select
click at [805, 88] on select "- Select Reason Code - 099 - Other (Provide additional detail) ACT - Agency Cha…" at bounding box center [864, 98] width 119 height 20
click at [732, 151] on select "-- Select Search Tool -- 3rd Party Website Agency File Agency Website ATLS CNV-…" at bounding box center [729, 156] width 119 height 20
click at [670, 146] on select "-- Select Search Tool -- 3rd Party Website Agency File Agency Website ATLS CNV-…" at bounding box center [729, 156] width 119 height 20
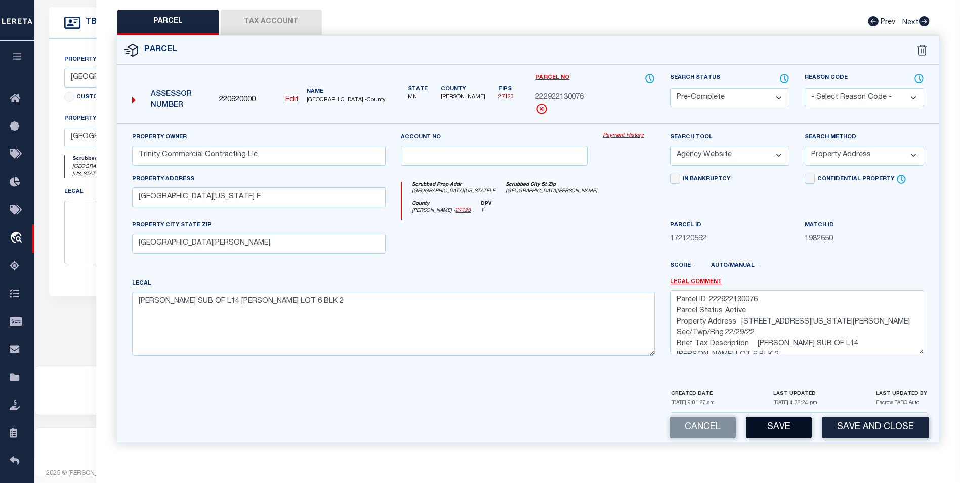
click at [769, 425] on button "Save" at bounding box center [779, 428] width 66 height 22
select select "AS"
select select
checkbox input "false"
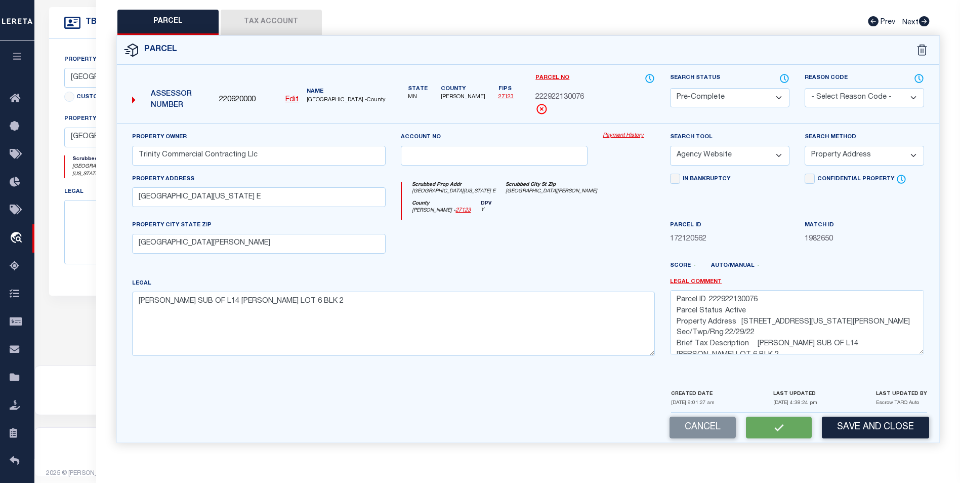
checkbox input "false"
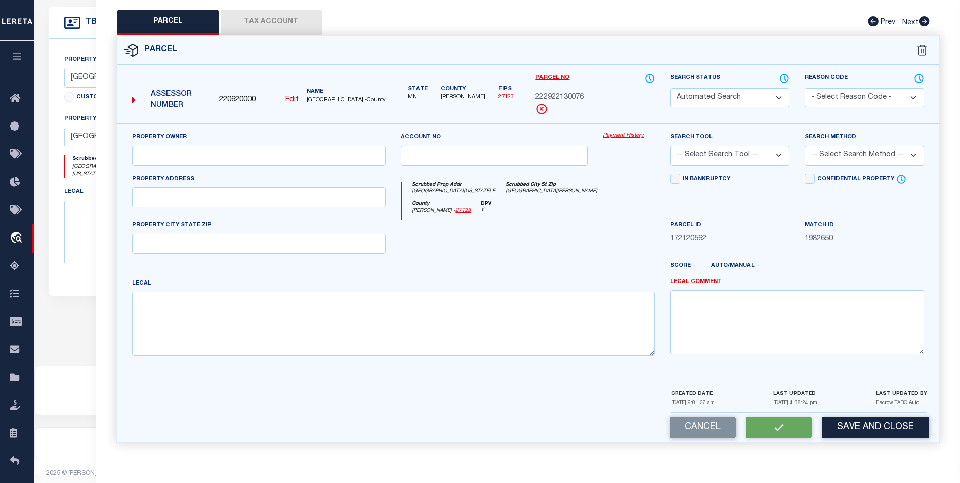
select select "PC"
type input "Trinity Commercial Contracting Llc"
select select "AGW"
select select "ADD"
type input "1640 NEVADA AVE E"
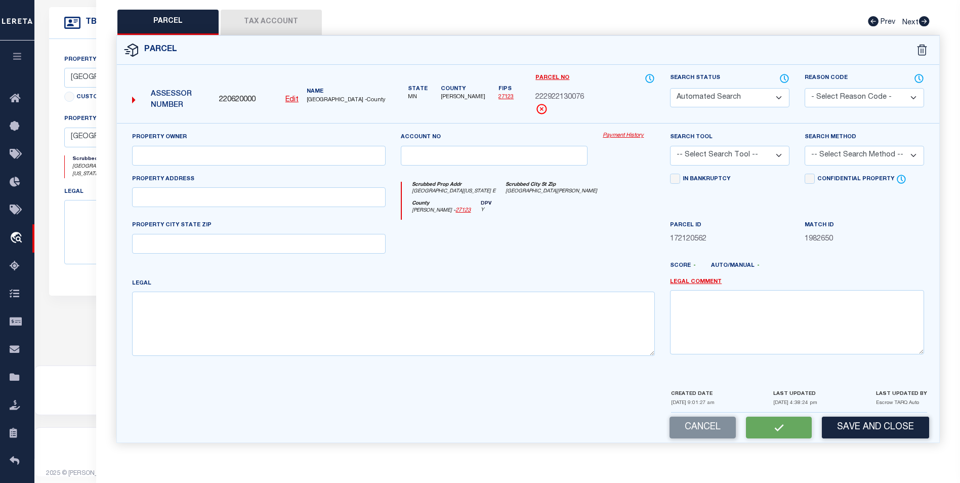
type input "ST PAUL MN 55106"
type textarea "WHEELER'S SUB OF L14 KERWIN'S LOT 6 BLK 2"
type textarea "Parcel ID 222922130076 Parcel Status Active Property Address 1640 NEVADA AVE E …"
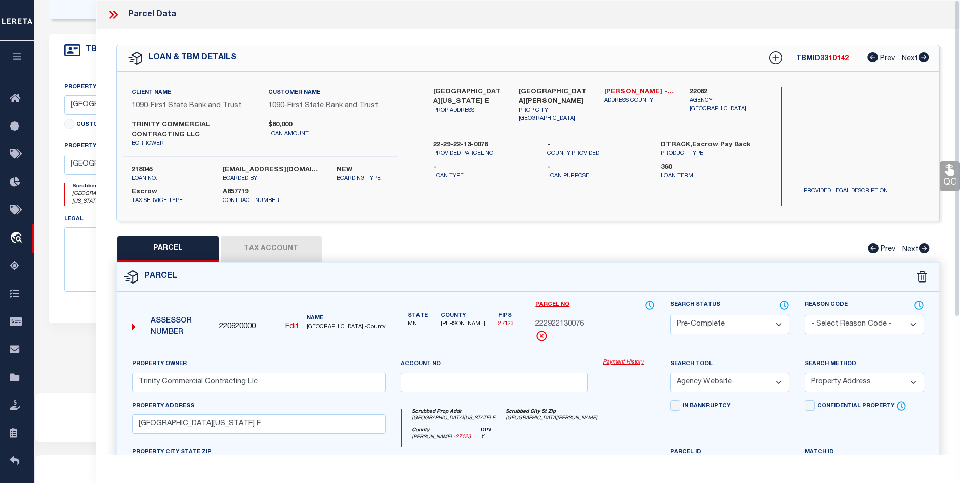
scroll to position [139, 0]
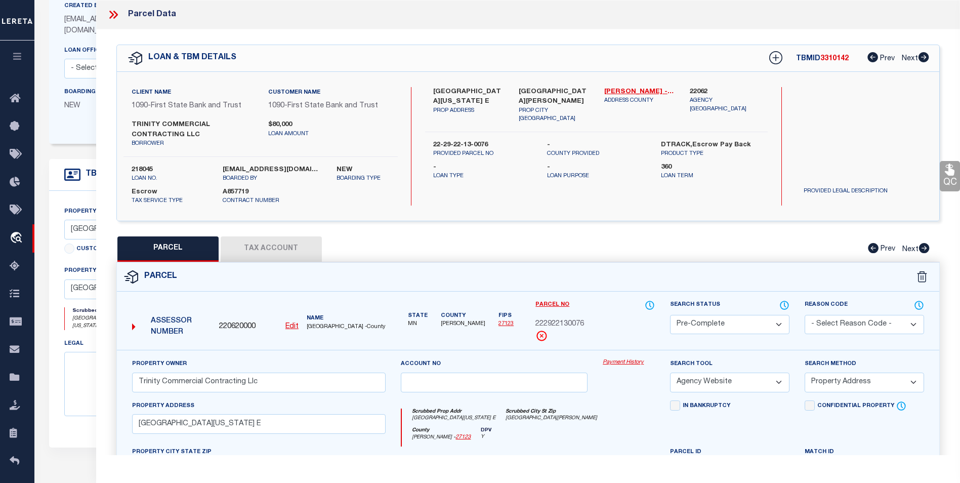
click at [114, 13] on icon at bounding box center [113, 14] width 13 height 13
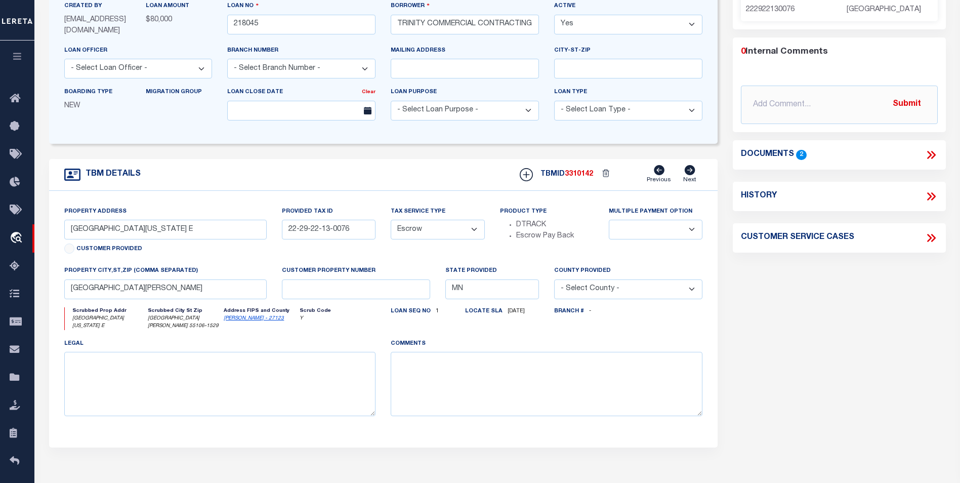
scroll to position [0, 0]
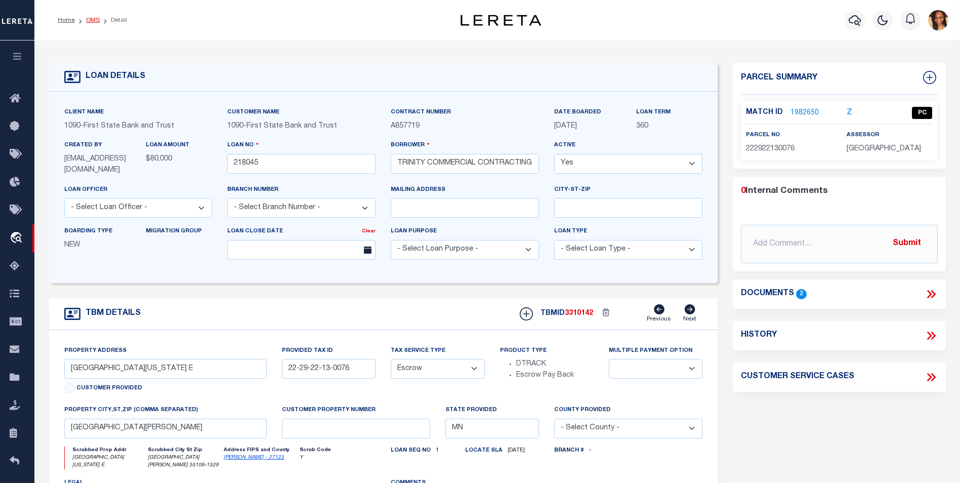
click at [94, 19] on link "OMS" at bounding box center [93, 20] width 14 height 6
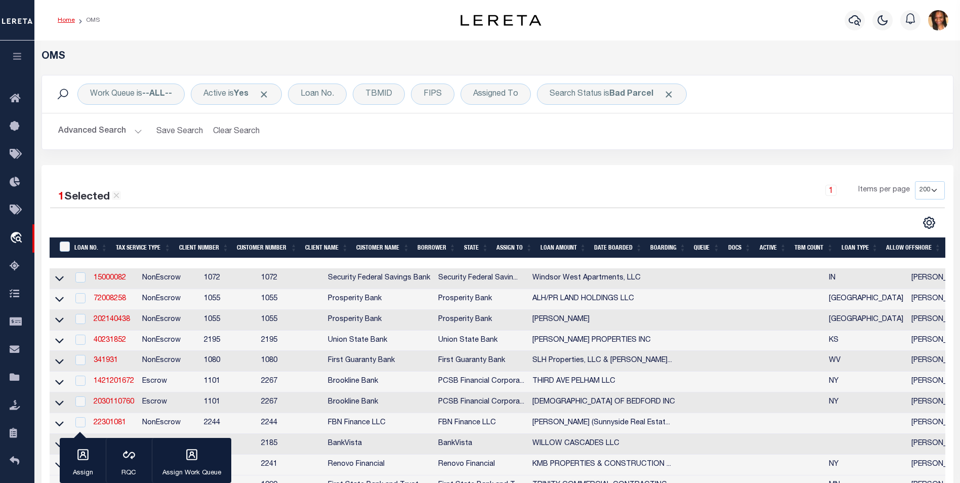
click at [67, 21] on link "Home" at bounding box center [66, 20] width 17 height 6
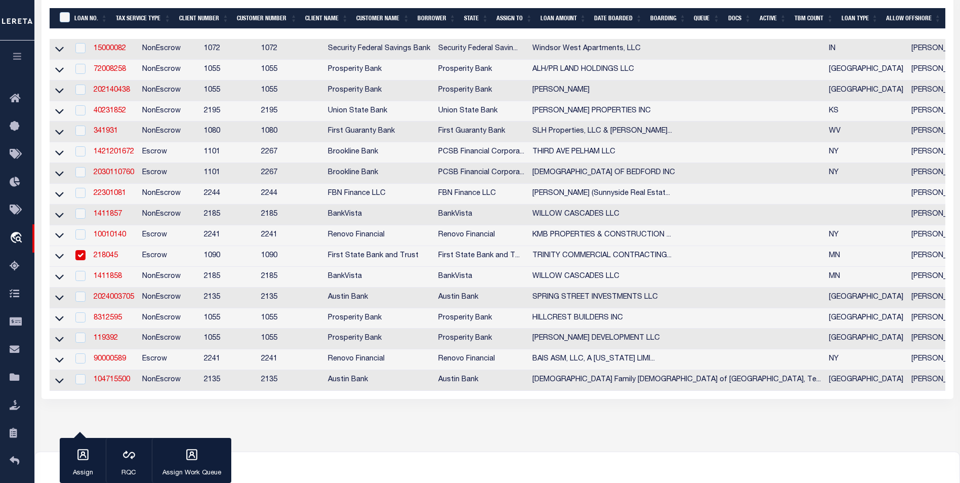
scroll to position [304, 0]
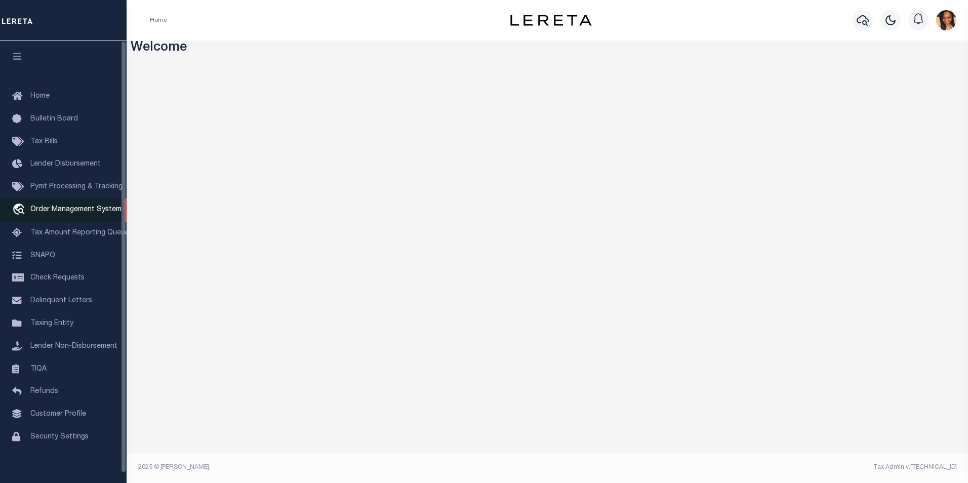
click at [96, 208] on span "Order Management System" at bounding box center [75, 209] width 91 height 7
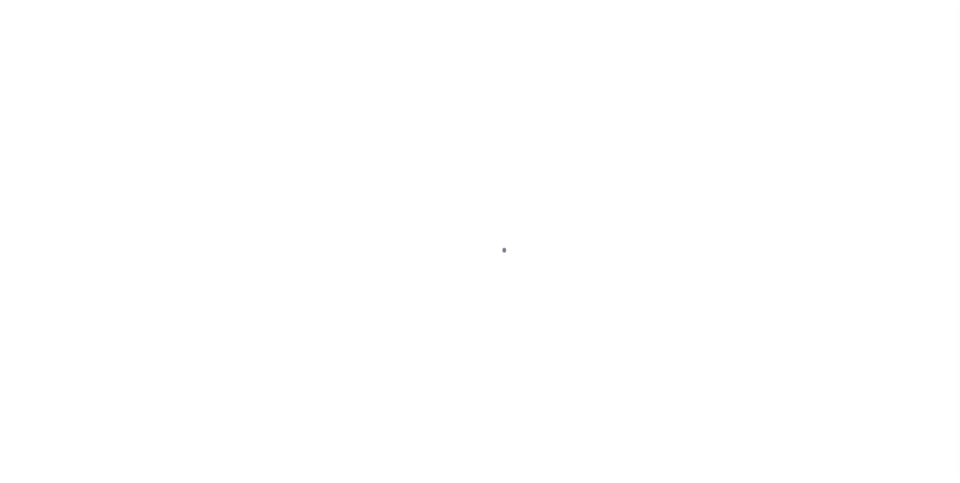
scroll to position [10, 0]
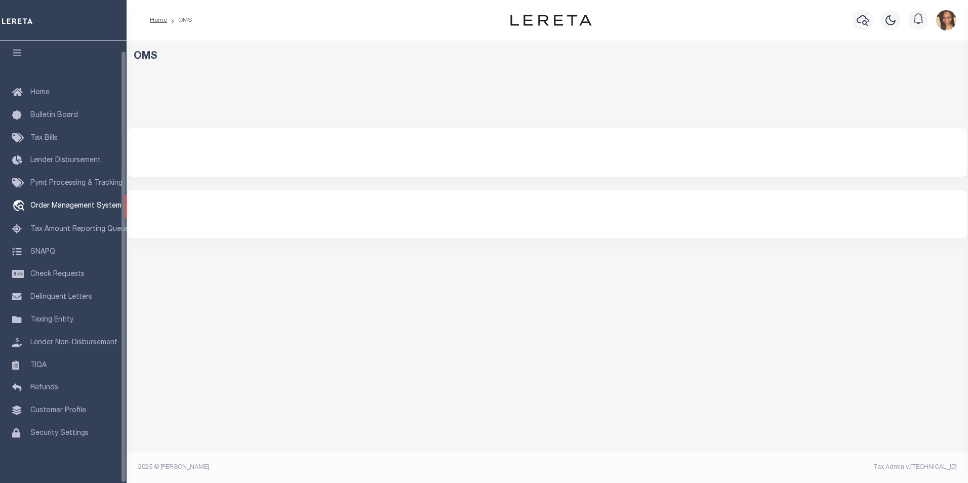
select select "200"
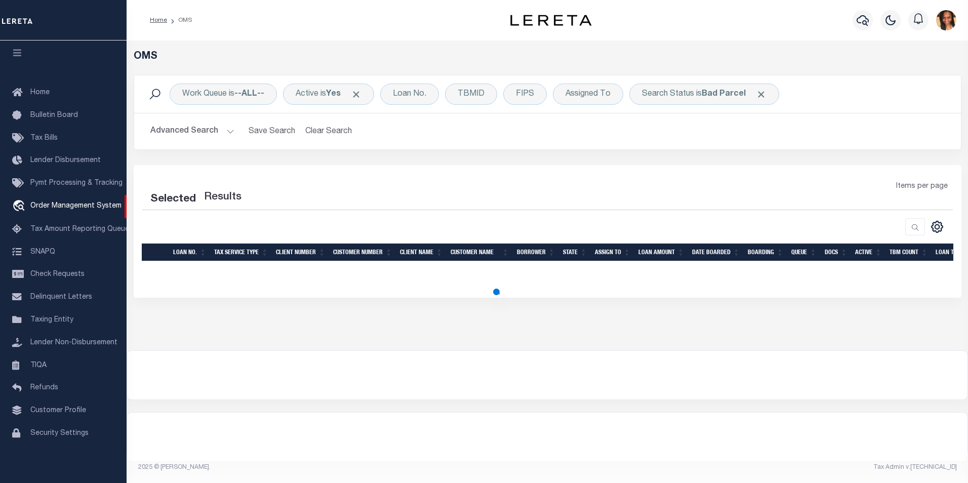
select select "200"
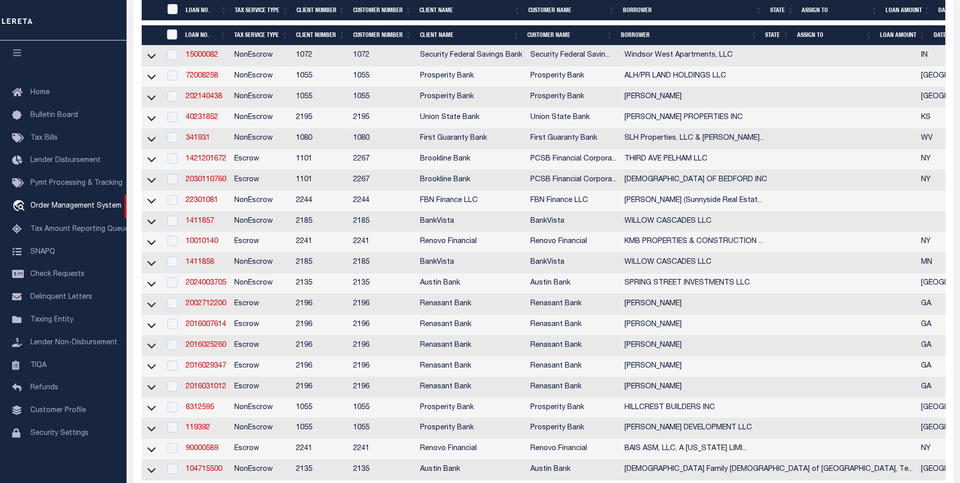
scroll to position [203, 0]
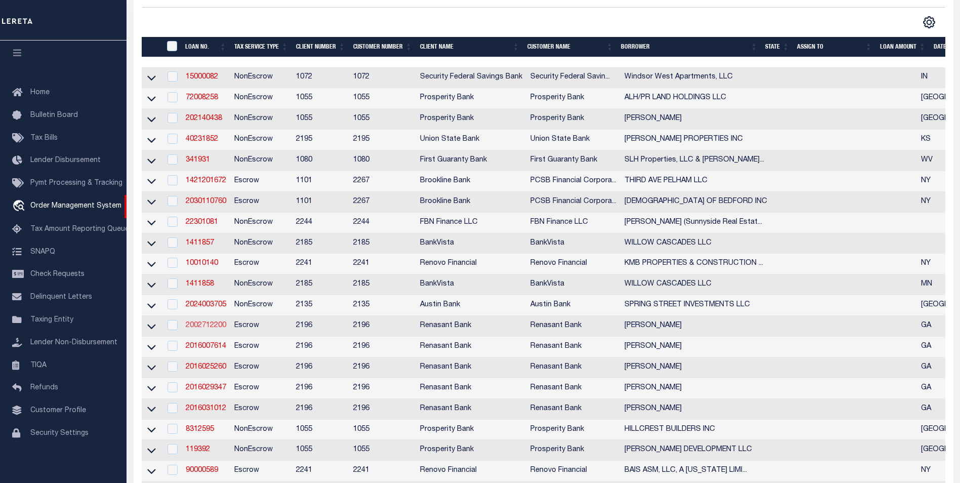
click at [209, 329] on link "2002712200" at bounding box center [206, 325] width 41 height 7
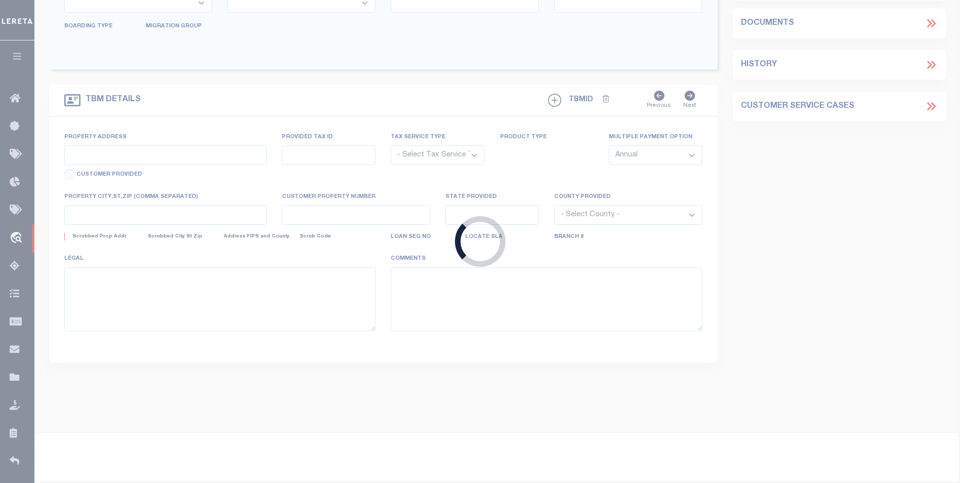
type input "2002712200"
type input "[PERSON_NAME]"
select select
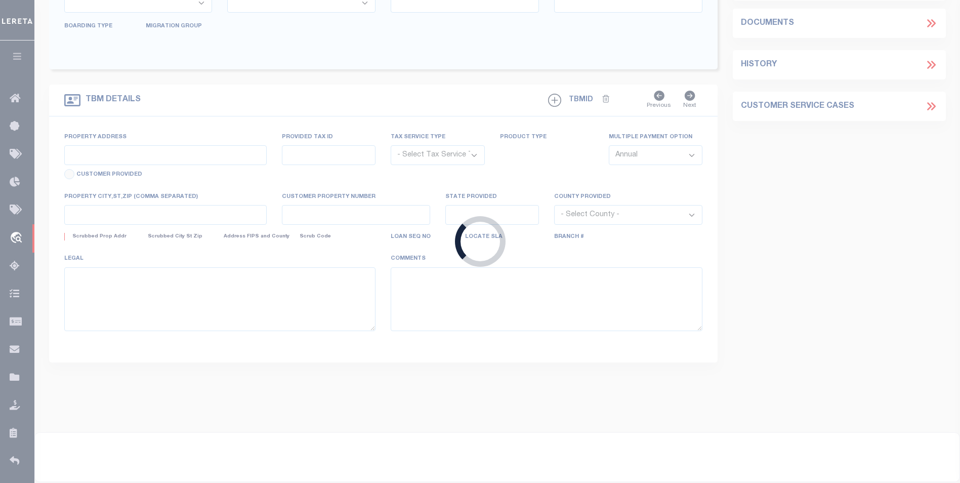
select select "10"
select select
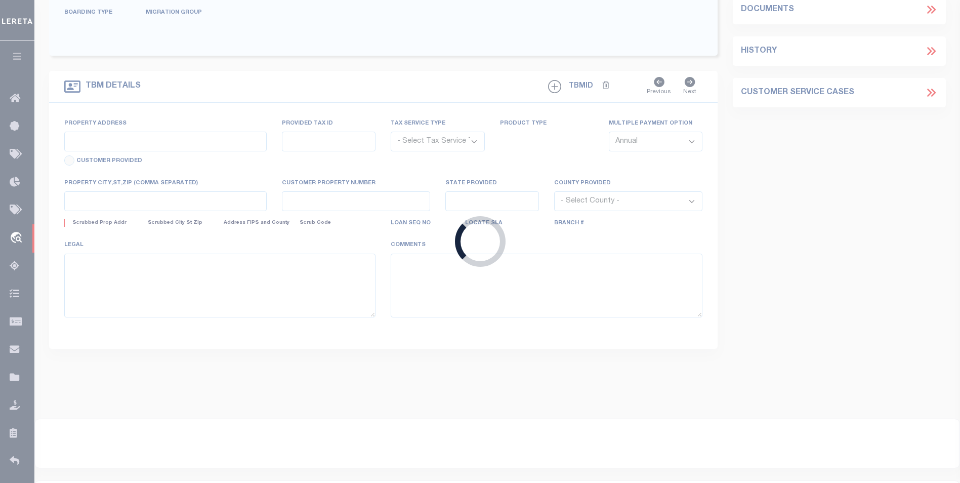
type input "540 [PERSON_NAME] DR"
radio input "true"
select select "Escrow"
select select
type input "[PERSON_NAME] GA 31545"
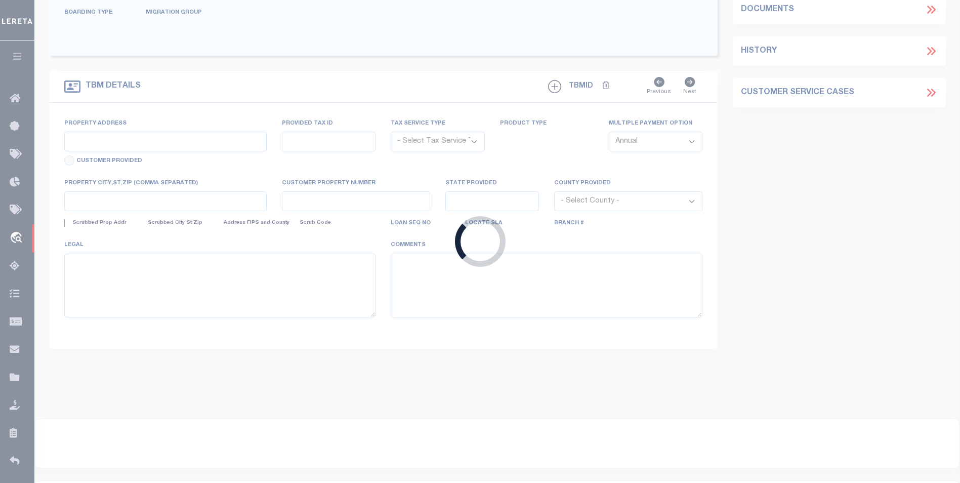
type input "2002712200"
type input "GA"
type textarea "PARCEL: 97A-171"
select select "4983"
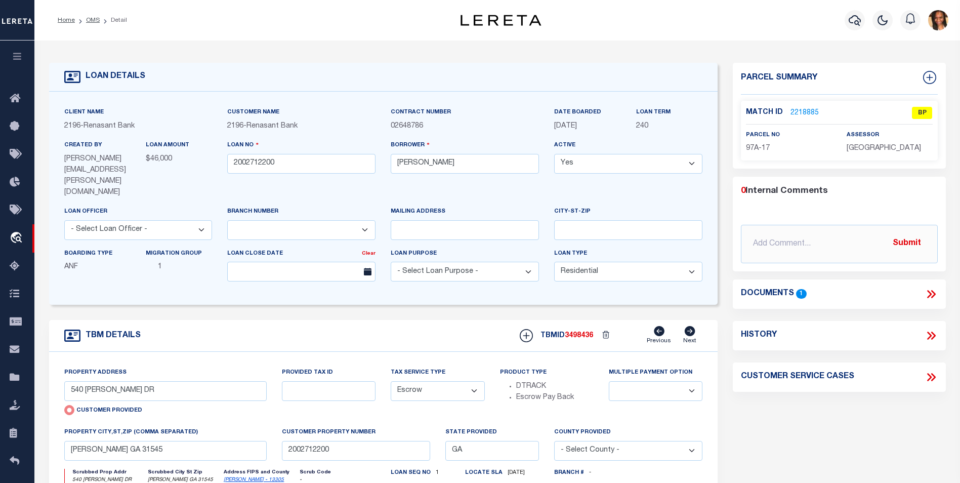
click at [803, 110] on link "2218885" at bounding box center [805, 113] width 28 height 11
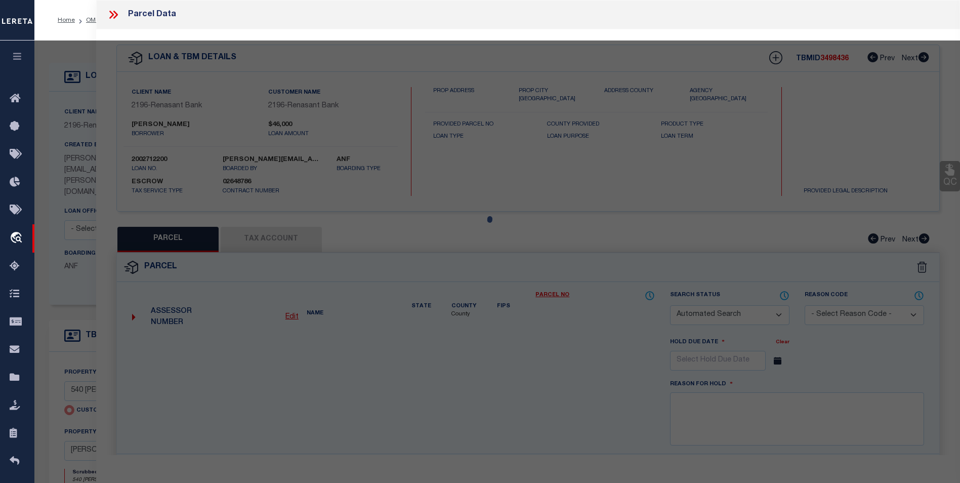
checkbox input "false"
select select "BP"
type input "[PERSON_NAME] [PERSON_NAME] & [PERSON_NAME]"
select select "AGW"
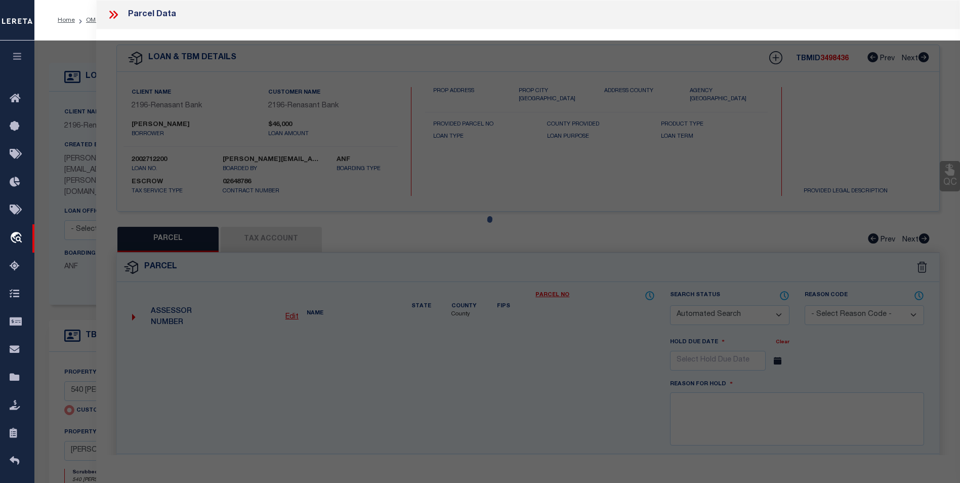
select select "LEG"
type input "540 [PERSON_NAME] DR"
type input "[PERSON_NAME] GA 31545"
type textarea "PB 60-131 TR C2"
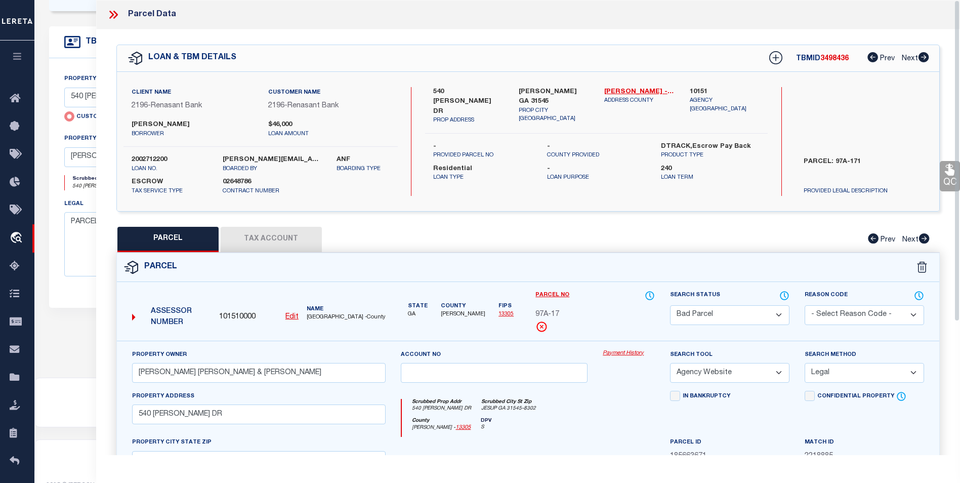
click at [313, 230] on button "Tax Account" at bounding box center [271, 239] width 101 height 25
select select "100"
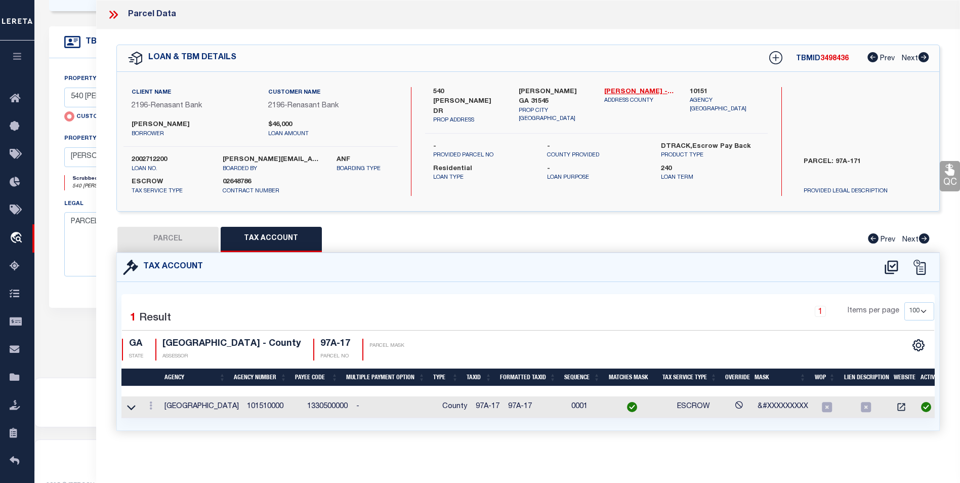
scroll to position [6, 0]
click at [567, 59] on div "LOAN & TBM DETAILS TBMID 3498436 Prev Next" at bounding box center [528, 58] width 823 height 26
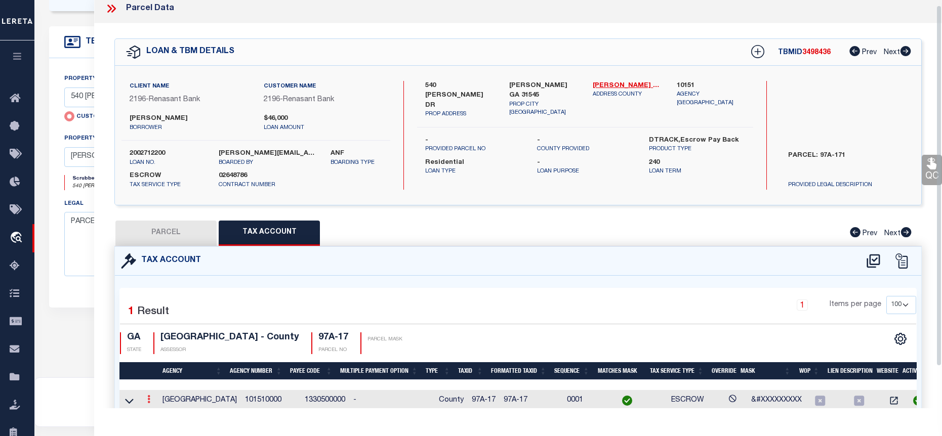
click at [150, 401] on icon at bounding box center [148, 399] width 3 height 8
click at [148, 399] on icon at bounding box center [148, 399] width 3 height 8
click at [152, 397] on link at bounding box center [148, 401] width 11 height 8
click at [144, 400] on link at bounding box center [148, 401] width 11 height 8
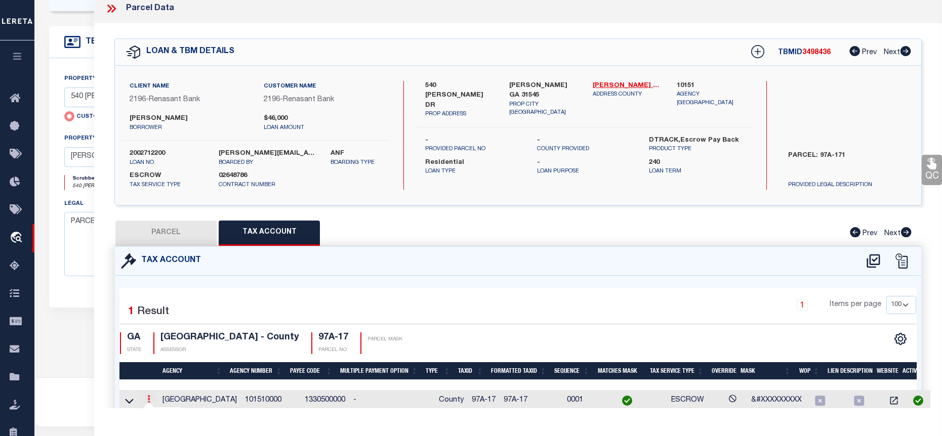
click at [148, 399] on icon at bounding box center [148, 399] width 3 height 8
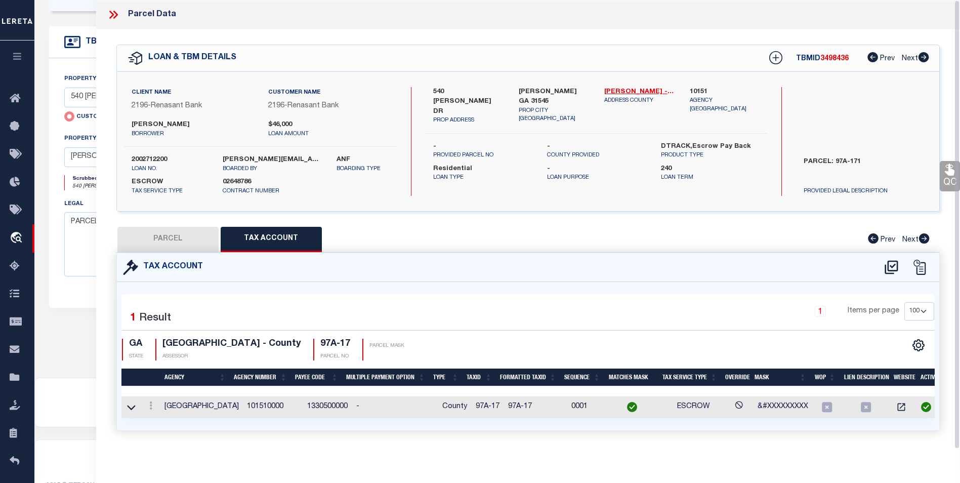
scroll to position [0, 0]
click at [149, 404] on icon at bounding box center [150, 405] width 3 height 8
click at [166, 417] on link at bounding box center [164, 422] width 37 height 17
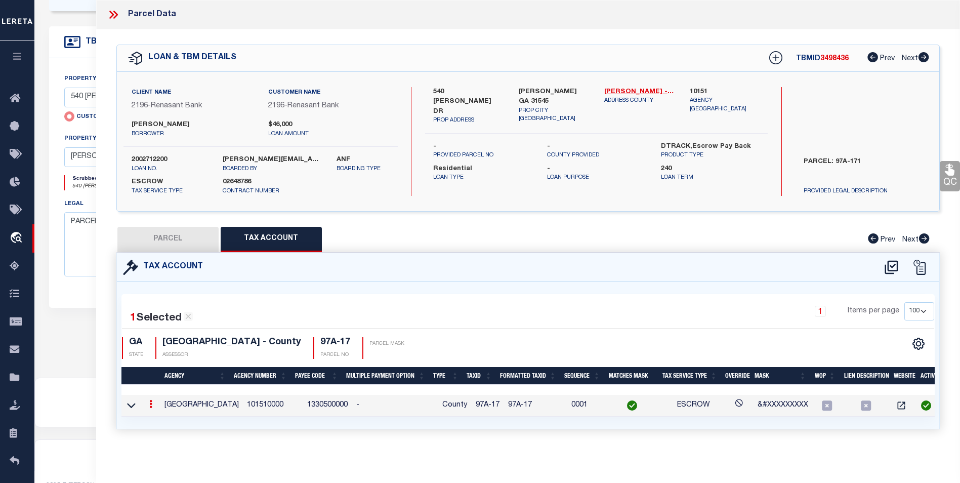
type input "97A-17"
type textarea "&#XXXXXXXXX"
checkbox input "true"
type input "XXXXXXXXXXX*"
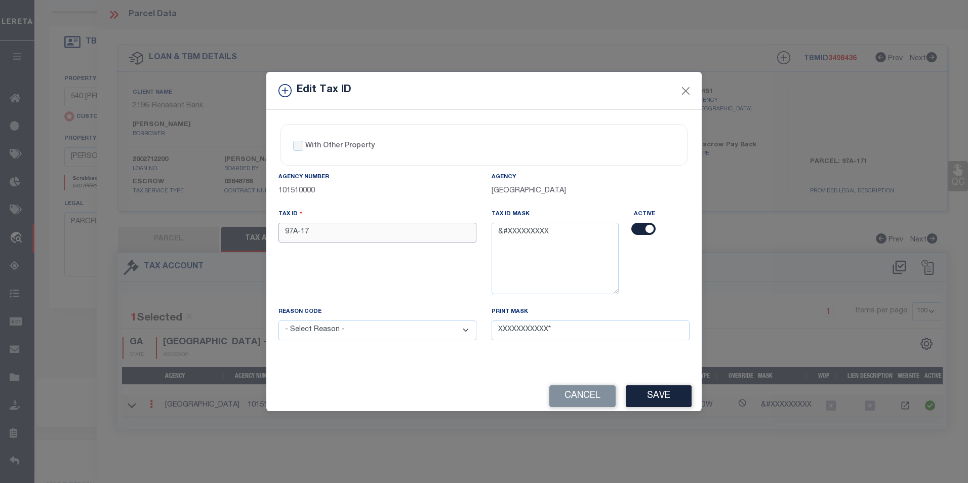
click at [300, 230] on input "97A-17" at bounding box center [377, 233] width 198 height 20
type input "97A 17"
click at [367, 337] on select "- Select Reason - 099 - Other (Provide additional detail) ACT - Agency Changed …" at bounding box center [377, 330] width 198 height 20
select select "ACT"
click at [278, 321] on select "- Select Reason - 099 - Other (Provide additional detail) ACT - Agency Changed …" at bounding box center [377, 330] width 198 height 20
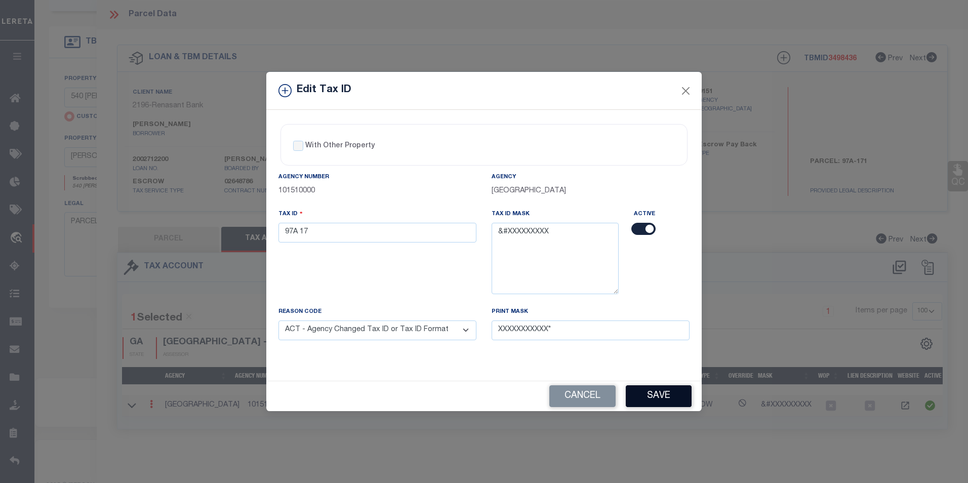
click at [681, 392] on button "Save" at bounding box center [659, 396] width 66 height 22
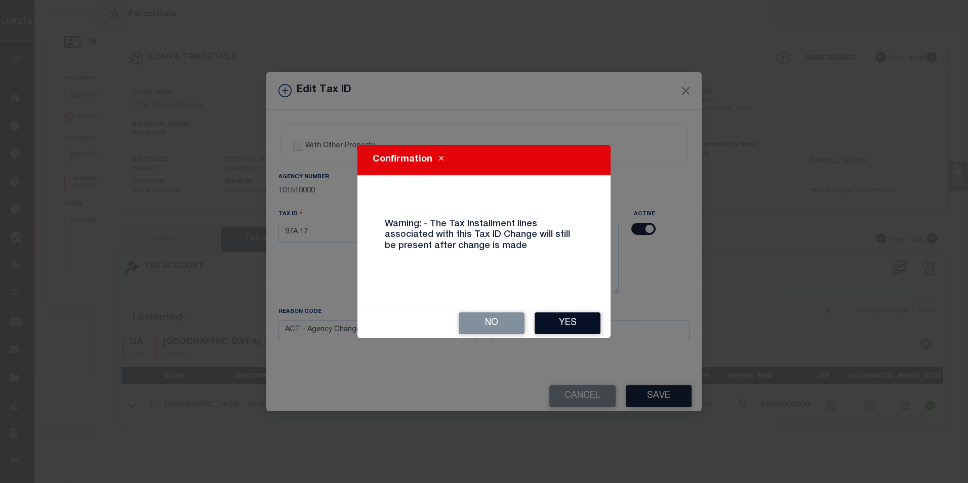
drag, startPoint x: 559, startPoint y: 317, endPoint x: 572, endPoint y: 304, distance: 19.0
click at [559, 317] on button "Yes" at bounding box center [568, 323] width 66 height 22
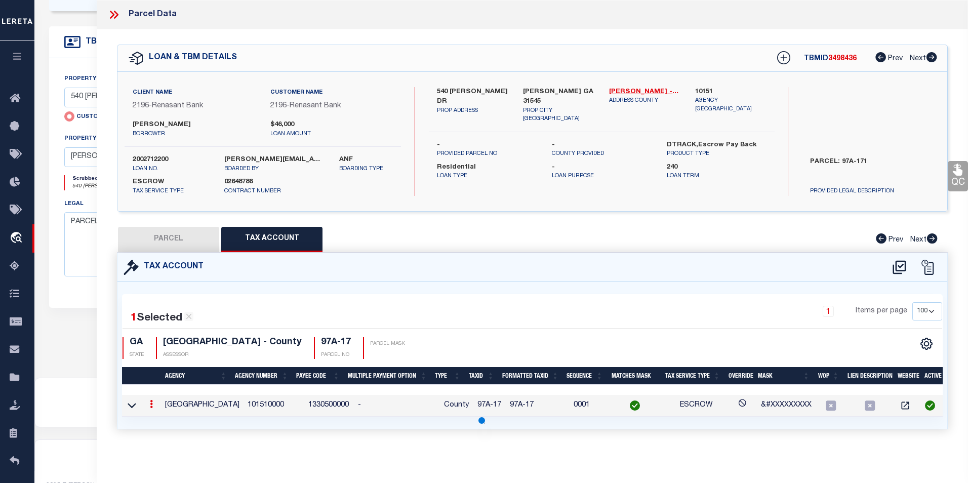
select select
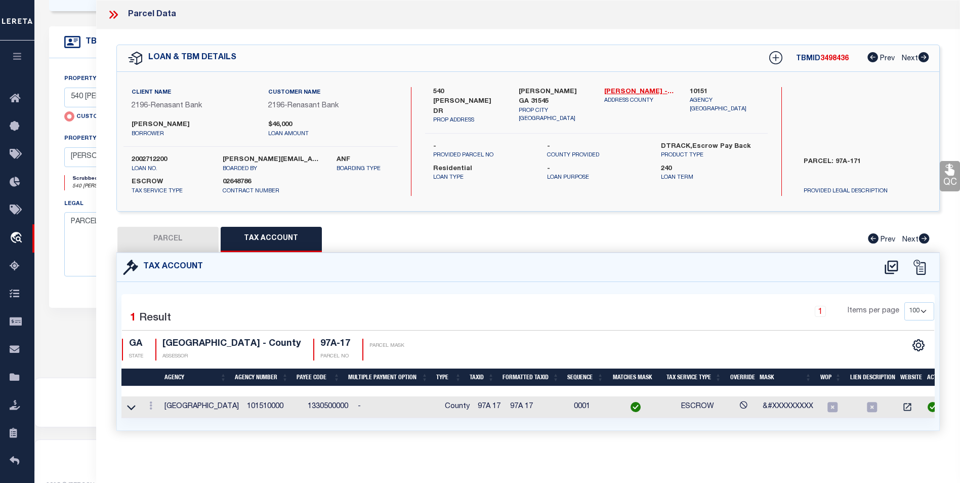
click at [197, 240] on button "PARCEL" at bounding box center [167, 239] width 101 height 25
select select "AS"
select select
checkbox input "false"
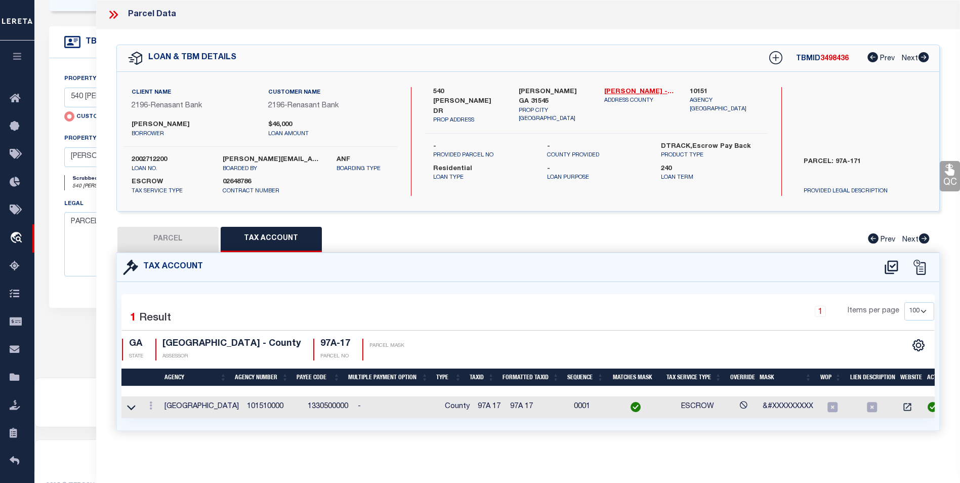
checkbox input "false"
select select "BP"
type input "[PERSON_NAME] [PERSON_NAME] & [PERSON_NAME]"
select select "AGW"
select select "LEG"
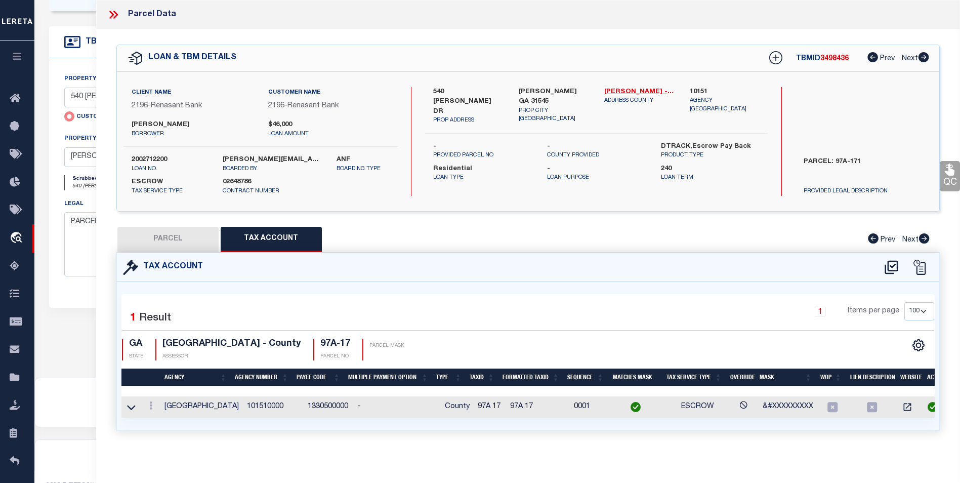
type input "540 [PERSON_NAME] DR"
type input "[PERSON_NAME] GA 31545"
type textarea "PB 60-131 TR C2"
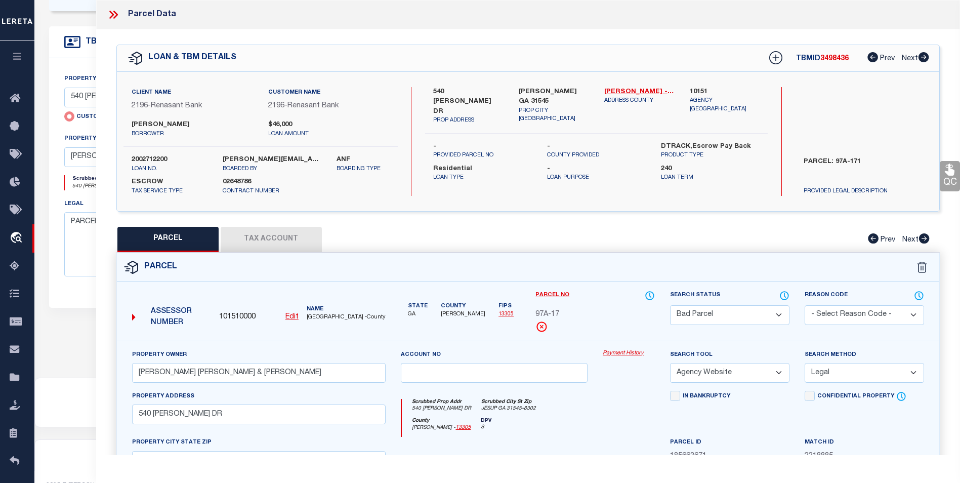
click at [750, 312] on select "Automated Search Bad Parcel Complete Duplicate Parcel High Dollar Reporting In …" at bounding box center [729, 315] width 119 height 20
click at [670, 305] on select "Automated Search Bad Parcel Complete Duplicate Parcel High Dollar Reporting In …" at bounding box center [729, 315] width 119 height 20
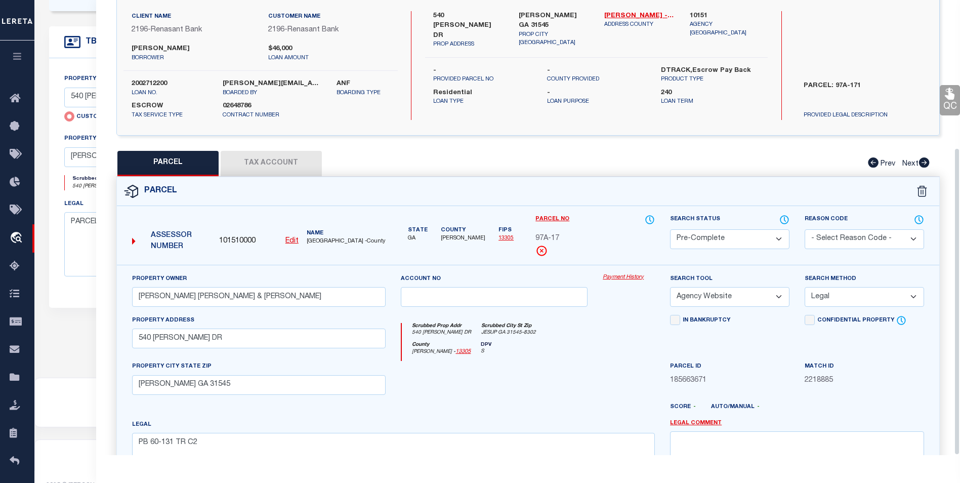
scroll to position [218, 0]
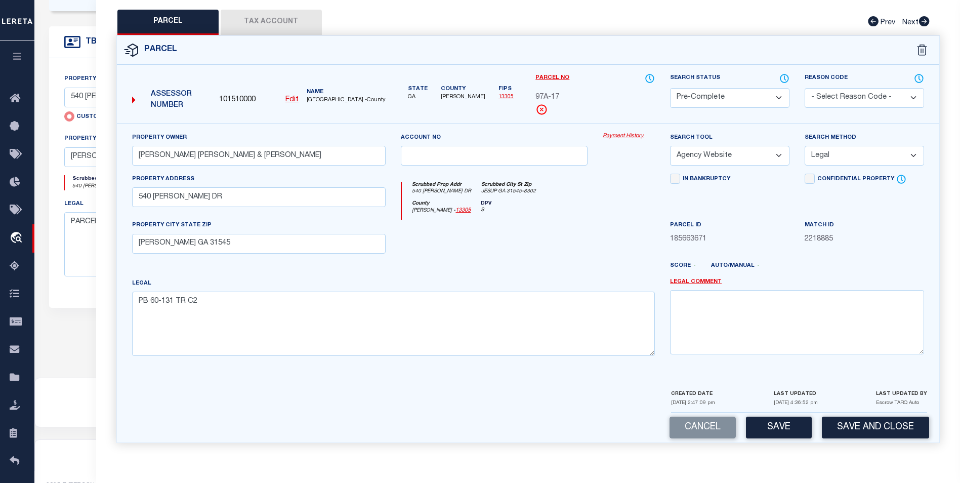
click at [781, 423] on button "Save" at bounding box center [779, 428] width 66 height 22
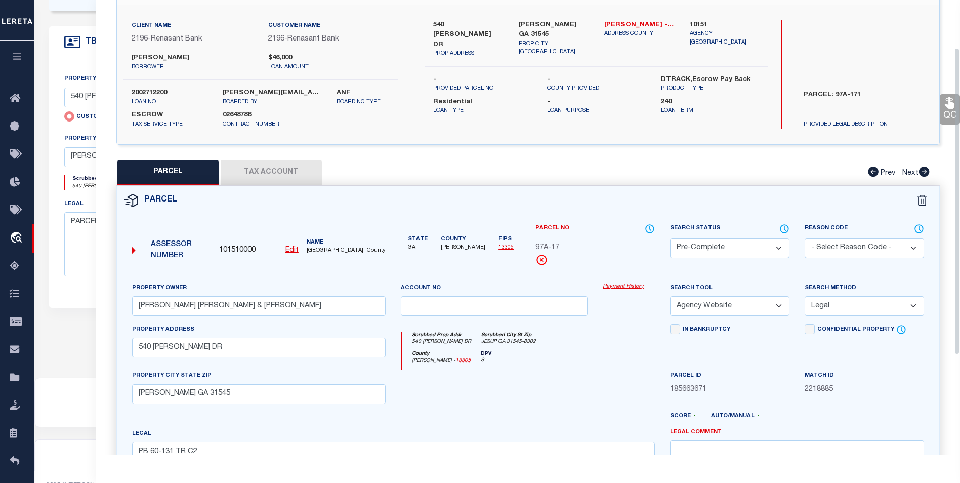
scroll to position [66, 0]
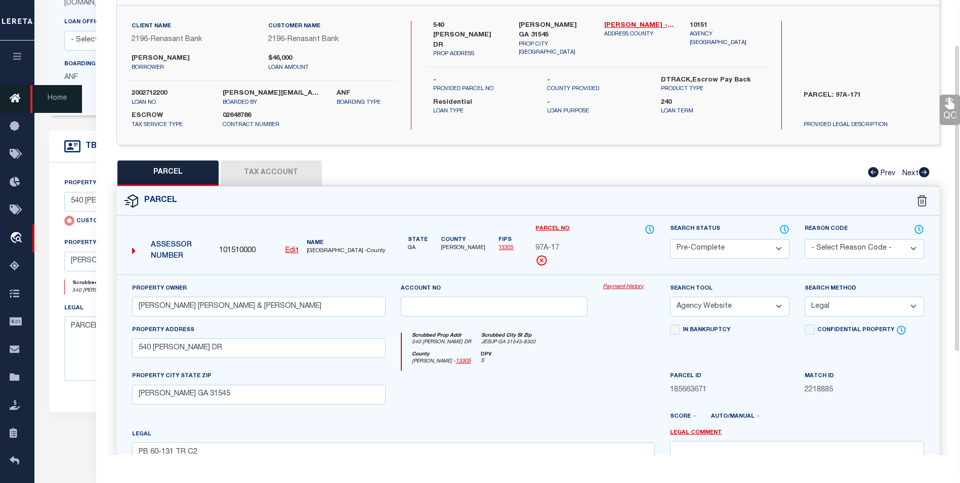
select select "AS"
select select
checkbox input "false"
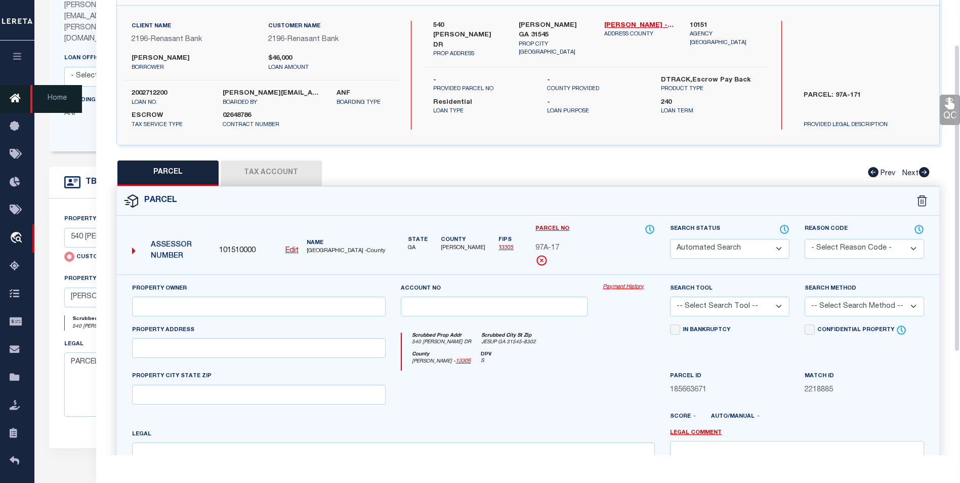
select select "PC"
type input "[PERSON_NAME] [PERSON_NAME] & [PERSON_NAME]"
select select "AGW"
select select "LEG"
type input "540 [PERSON_NAME] DR"
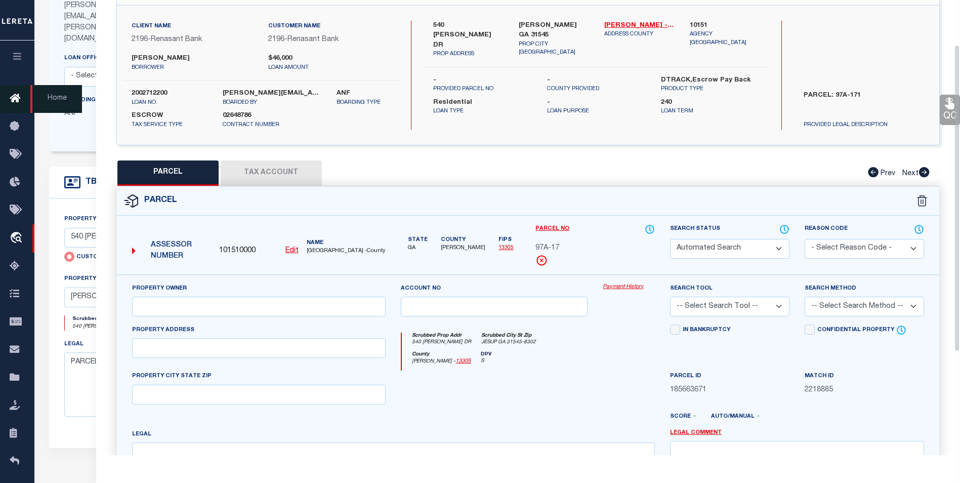
type input "[PERSON_NAME] GA 31545"
type textarea "PB 60-131 TR C2"
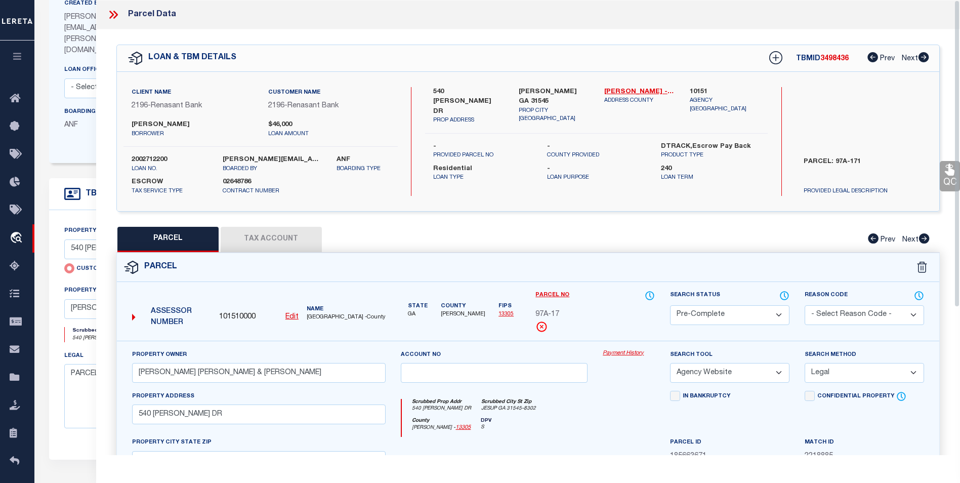
scroll to position [91, 0]
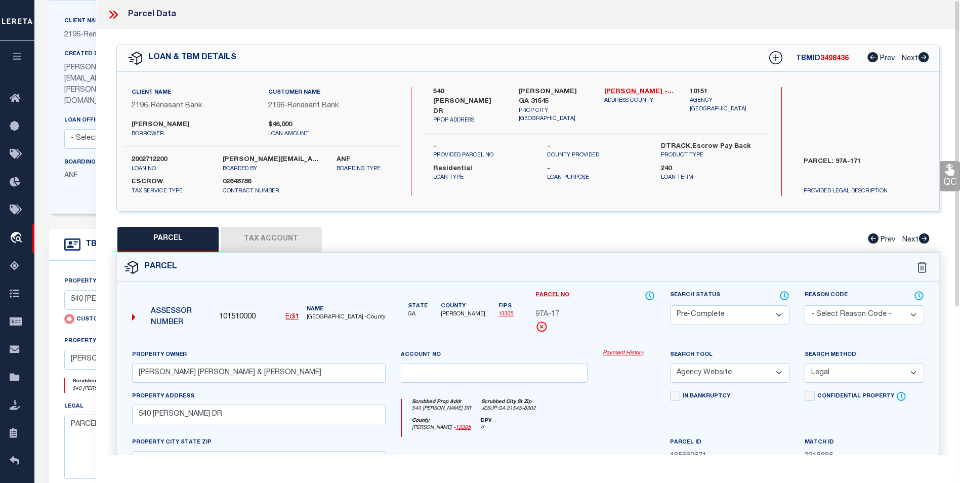
click at [111, 15] on icon at bounding box center [113, 14] width 13 height 13
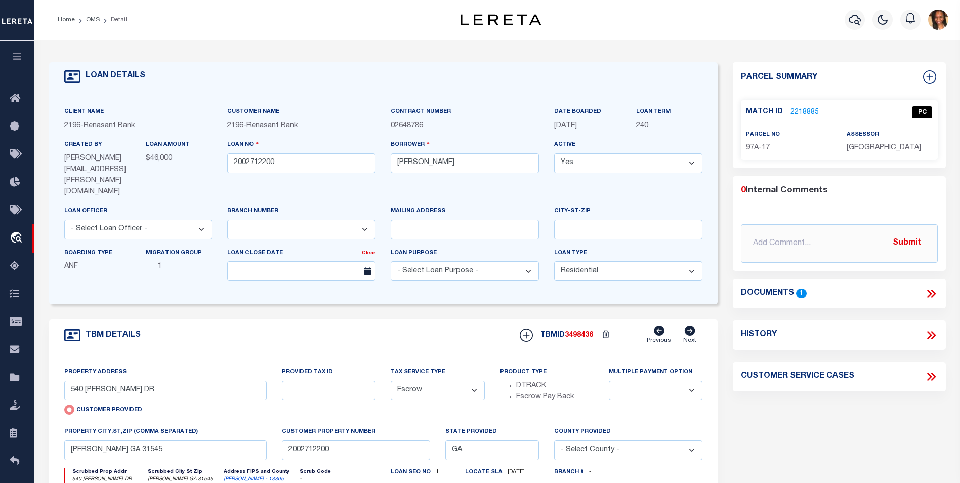
scroll to position [0, 0]
click at [89, 22] on link "OMS" at bounding box center [93, 20] width 14 height 6
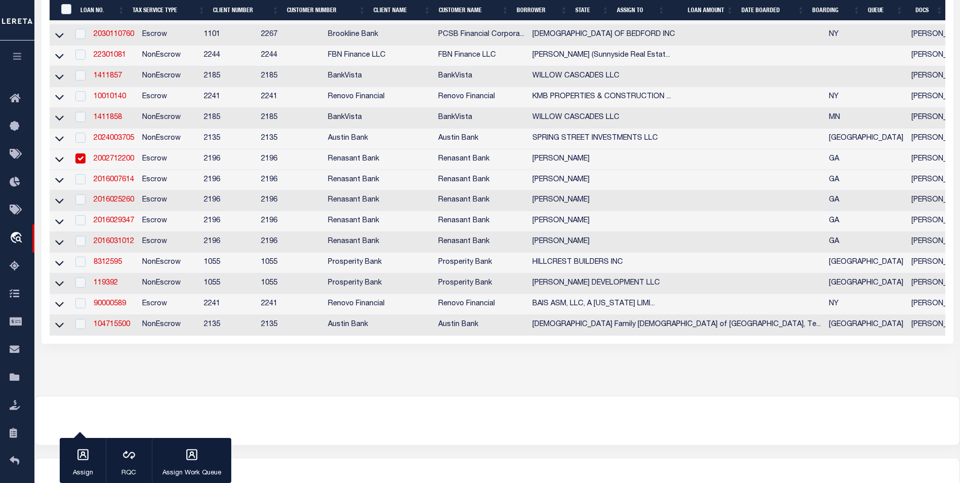
scroll to position [405, 0]
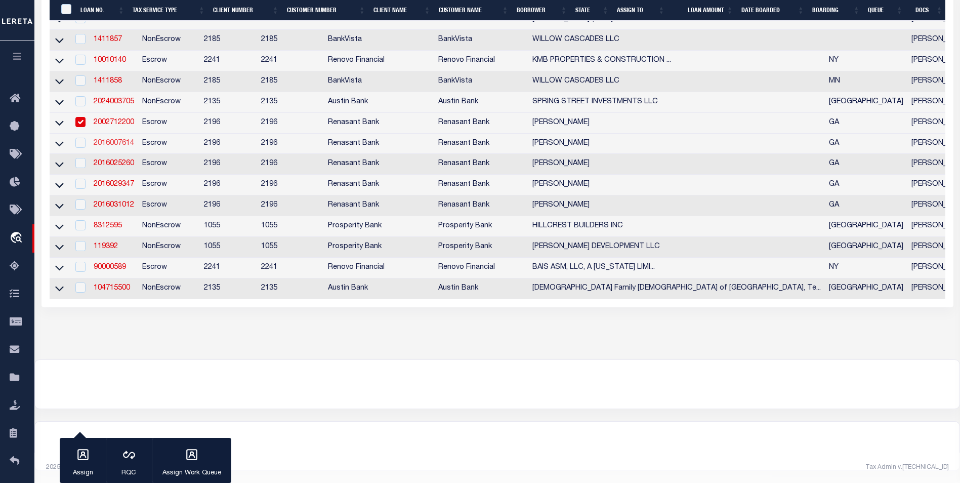
click at [114, 140] on link "2016007614" at bounding box center [114, 143] width 41 height 7
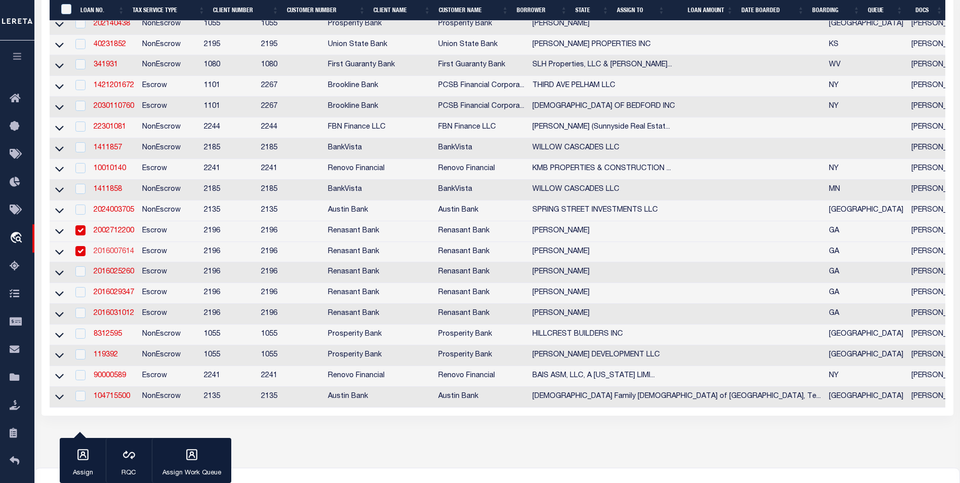
type input "2016007614"
type input "[PERSON_NAME]"
select select
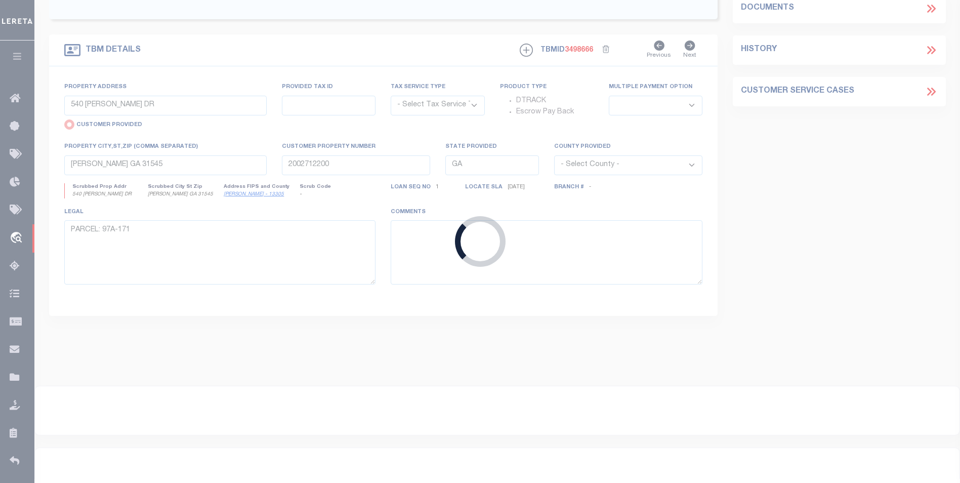
type input "[STREET_ADDRESS][PERSON_NAME]"
select select "Escrow"
select select
type input "JESUP GA 31545"
type input "2016007614"
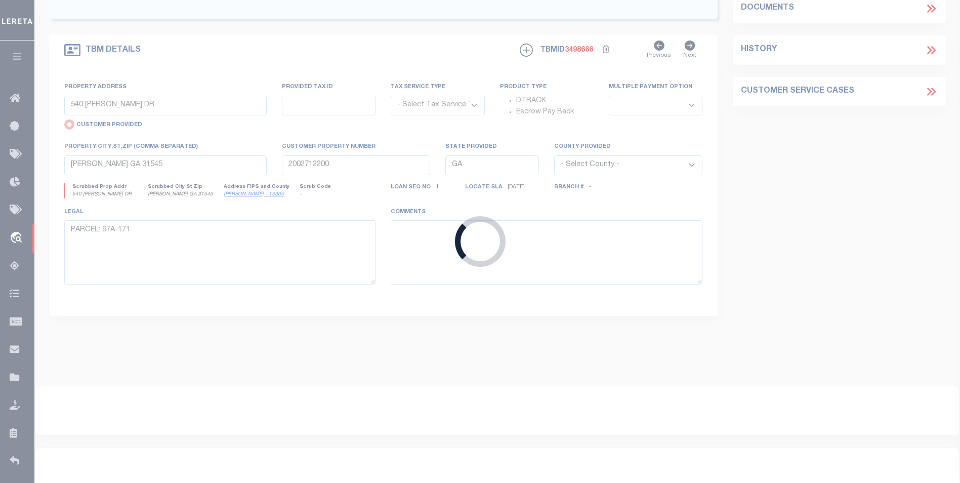
type textarea "PARCEL: 110 157 21"
select select "4983"
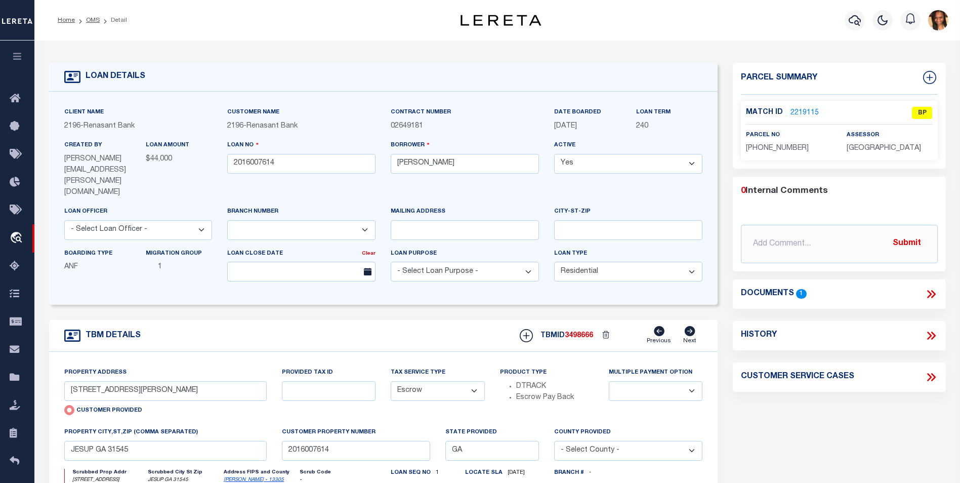
click at [804, 109] on link "2219115" at bounding box center [805, 113] width 28 height 11
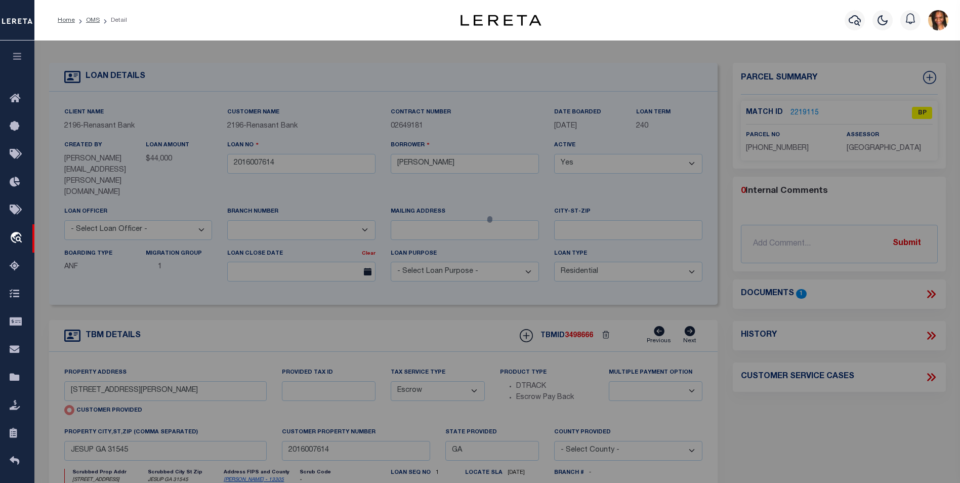
select select "AS"
select select
checkbox input "false"
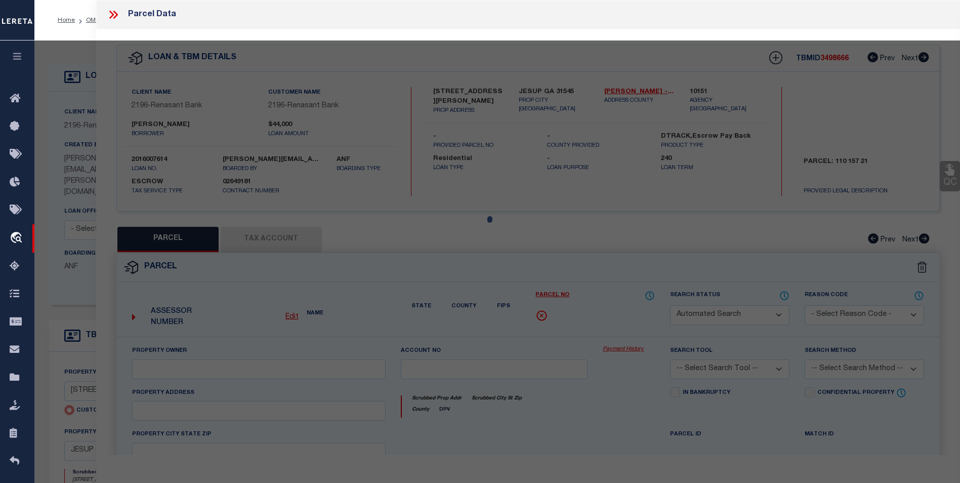
select select "BP"
type input "MANNING JESSICA LEIGH"
select select "AGW"
select select "LEG"
type input "371 KERRY DAVIS RD"
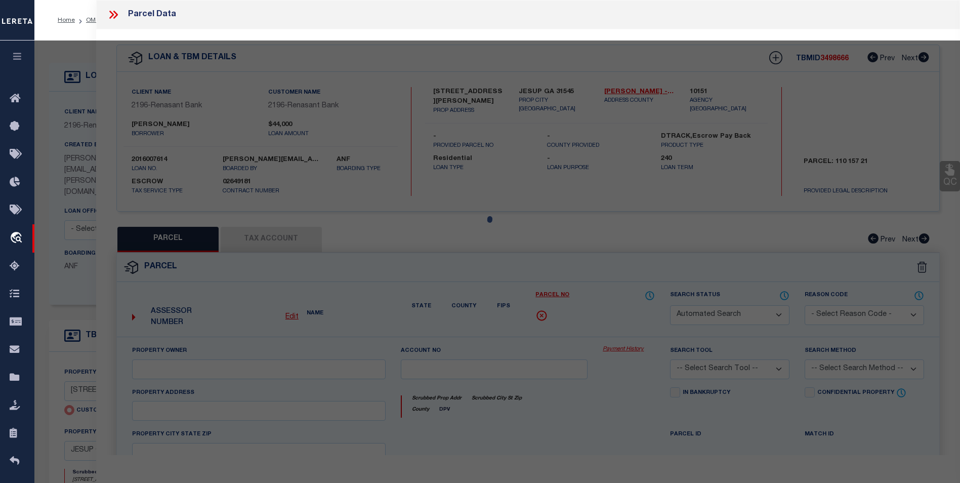
type input "JESUP GA 31545"
type textarea "PB 37-33"
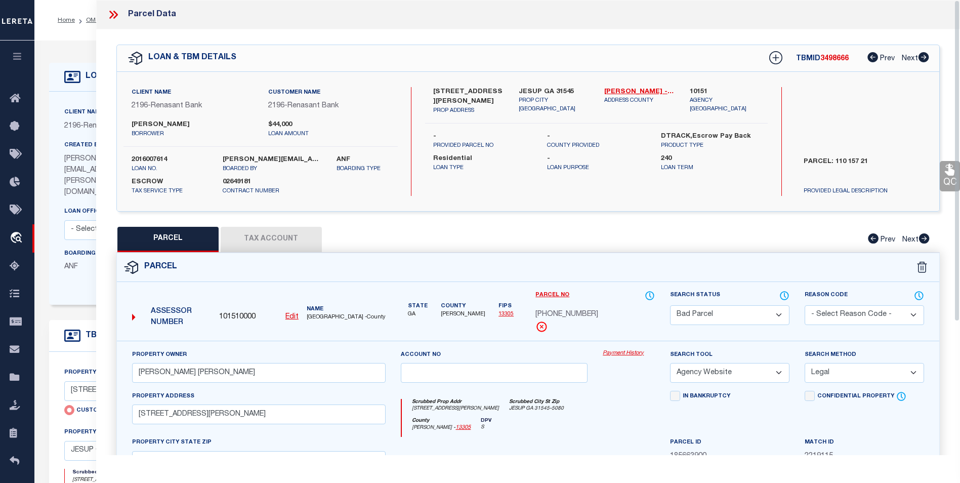
drag, startPoint x: 281, startPoint y: 238, endPoint x: 298, endPoint y: 247, distance: 18.6
click at [281, 238] on button "Tax Account" at bounding box center [271, 239] width 101 height 25
select select "100"
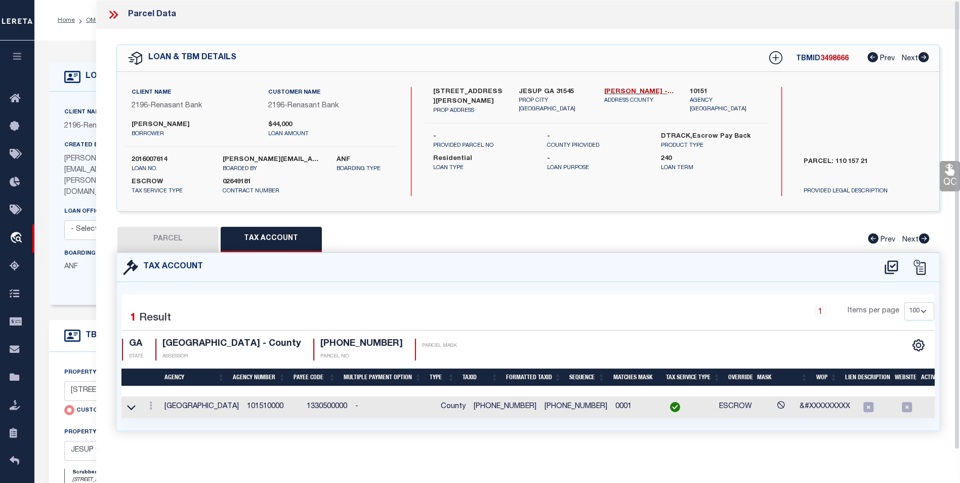
scroll to position [6, 0]
click at [151, 401] on div at bounding box center [150, 407] width 11 height 12
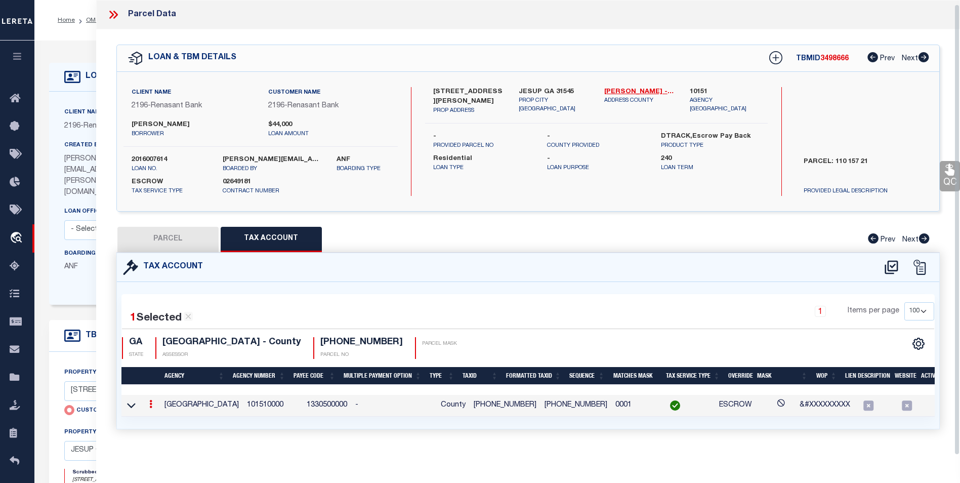
scroll to position [4, 0]
click at [151, 400] on icon at bounding box center [150, 404] width 3 height 8
click at [160, 370] on icon "" at bounding box center [162, 373] width 8 height 8
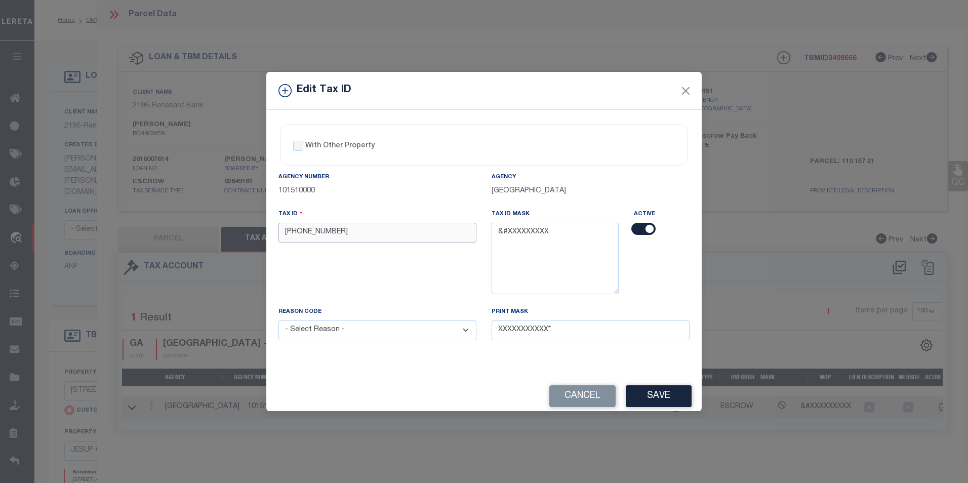
click at [302, 232] on input "110-157-2" at bounding box center [377, 233] width 198 height 20
click at [312, 233] on input "110 157-2" at bounding box center [377, 233] width 198 height 20
click at [315, 235] on input "110 157-2" at bounding box center [377, 233] width 198 height 20
click at [301, 233] on input "110 157 2" at bounding box center [377, 233] width 198 height 20
type input "110 157 2"
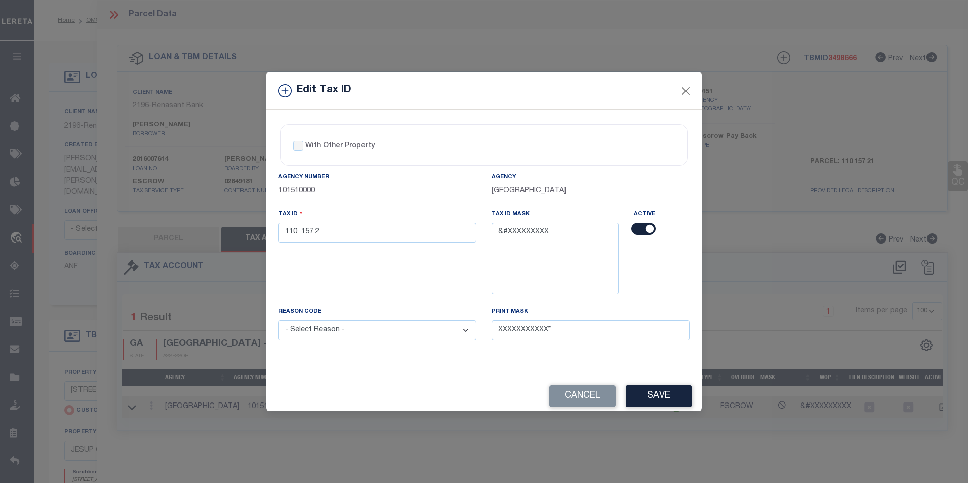
drag, startPoint x: 391, startPoint y: 321, endPoint x: 395, endPoint y: 325, distance: 5.4
click at [391, 321] on select "- Select Reason - 099 - Other (Provide additional detail) ACT - Agency Changed …" at bounding box center [377, 330] width 198 height 20
select select "ACT"
click at [278, 321] on select "- Select Reason - 099 - Other (Provide additional detail) ACT - Agency Changed …" at bounding box center [377, 330] width 198 height 20
click at [662, 399] on button "Save" at bounding box center [659, 396] width 66 height 22
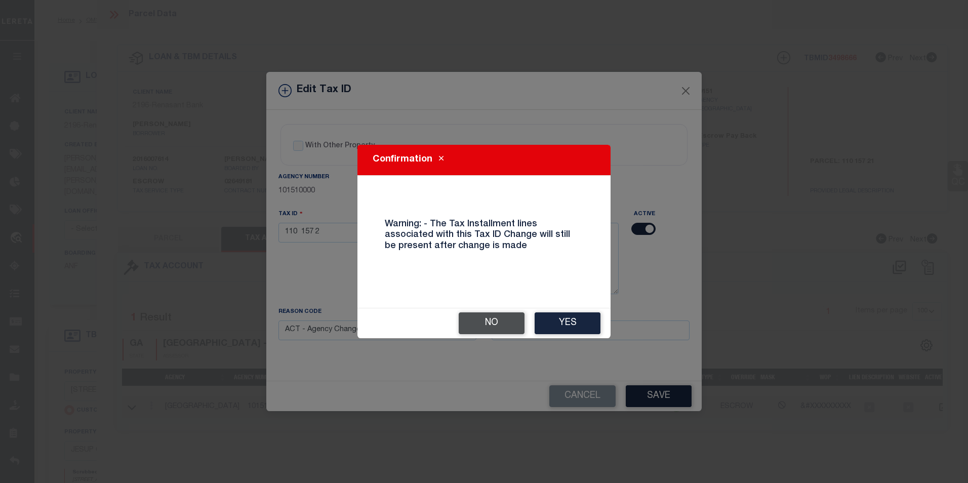
click at [501, 325] on button "No" at bounding box center [492, 323] width 66 height 22
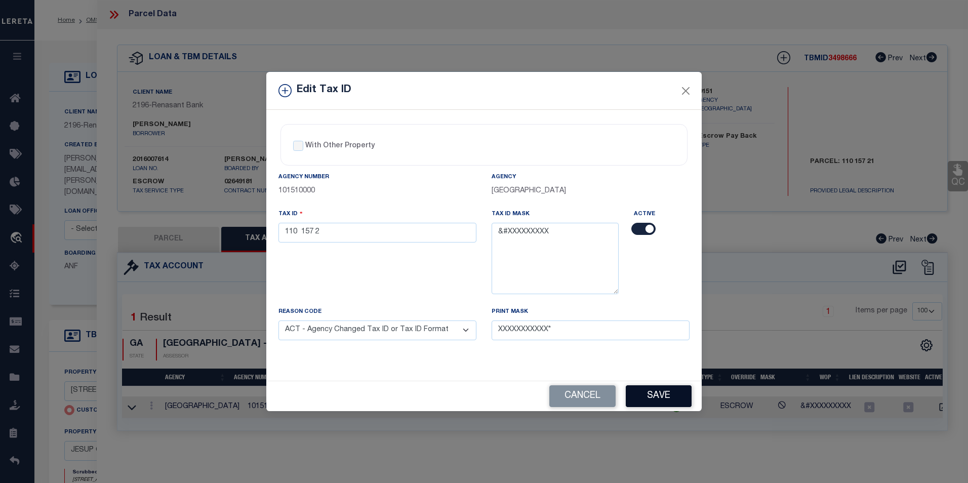
click at [662, 393] on button "Save" at bounding box center [659, 396] width 66 height 22
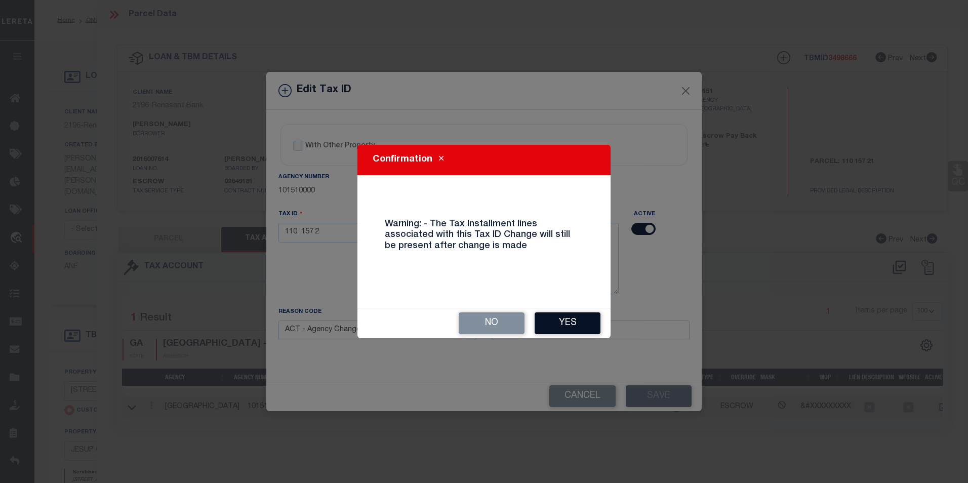
click at [558, 327] on button "Yes" at bounding box center [568, 323] width 66 height 22
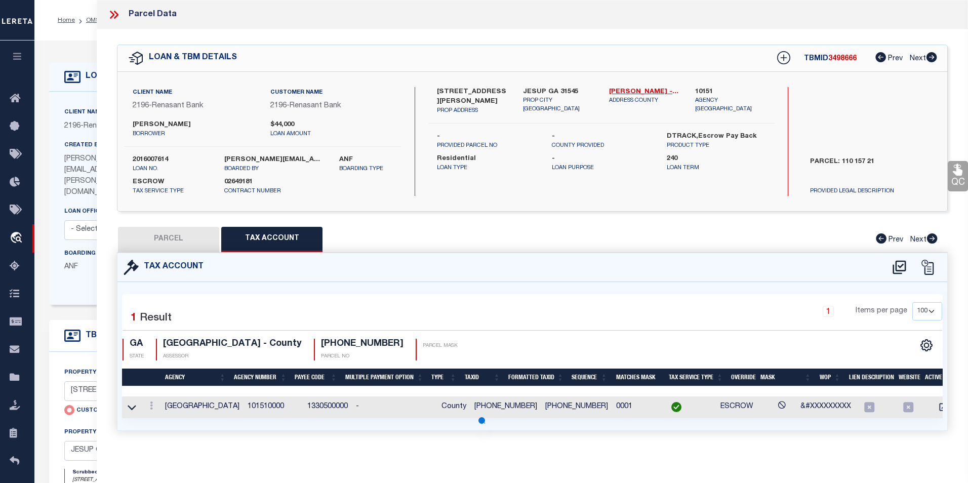
select select
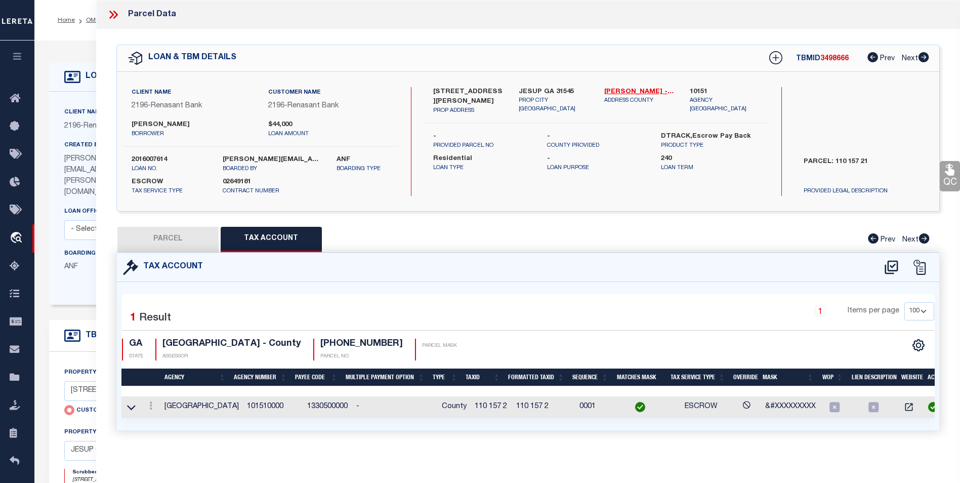
click at [193, 232] on button "PARCEL" at bounding box center [167, 239] width 101 height 25
select select "AS"
select select
checkbox input "false"
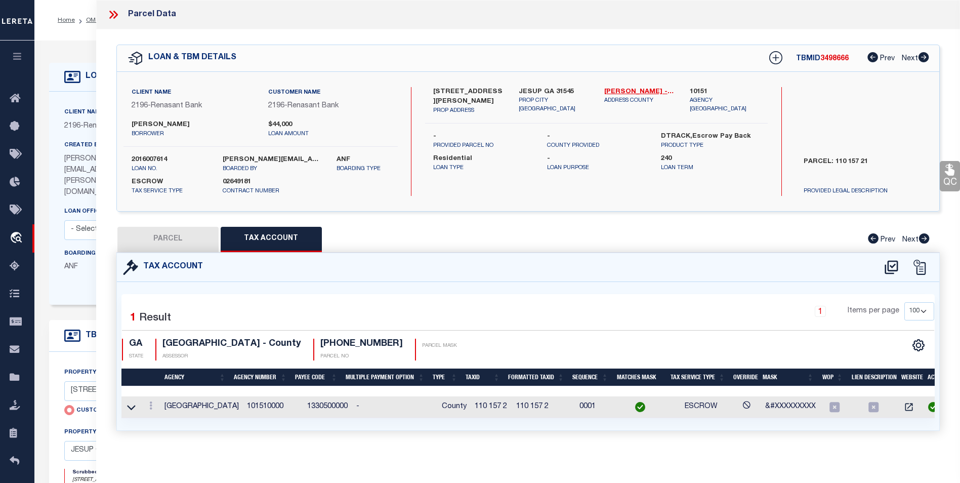
checkbox input "false"
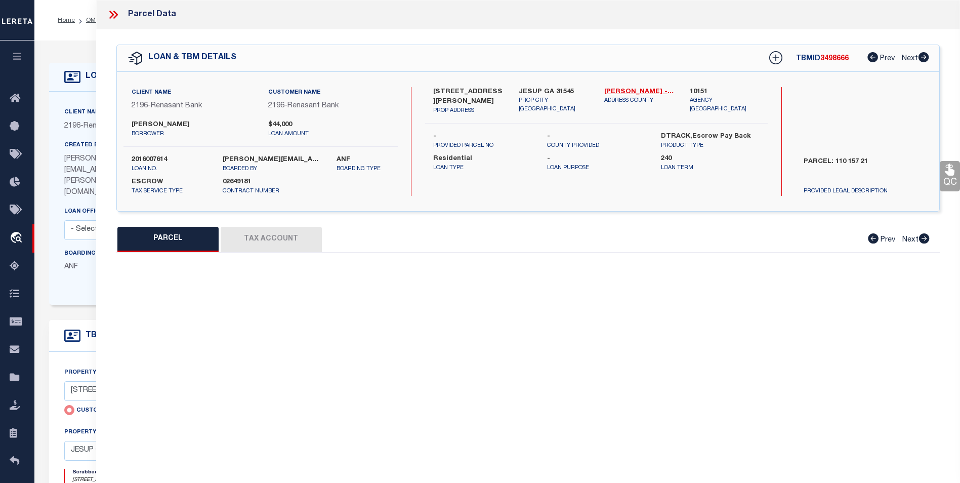
select select "BP"
type input "MANNING JESSICA LEIGH"
select select "AGW"
select select "LEG"
type input "371 KERRY DAVIS RD"
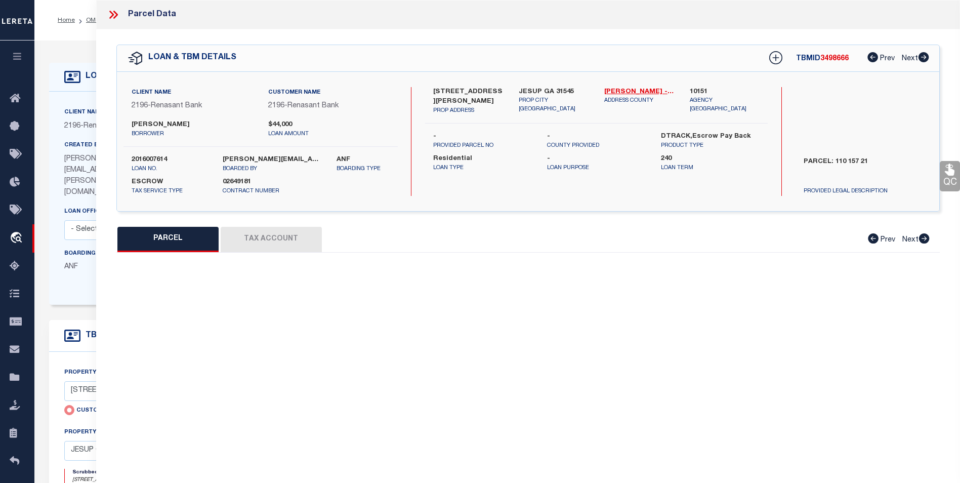
type input "JESUP GA 31545"
type textarea "PB 37-33"
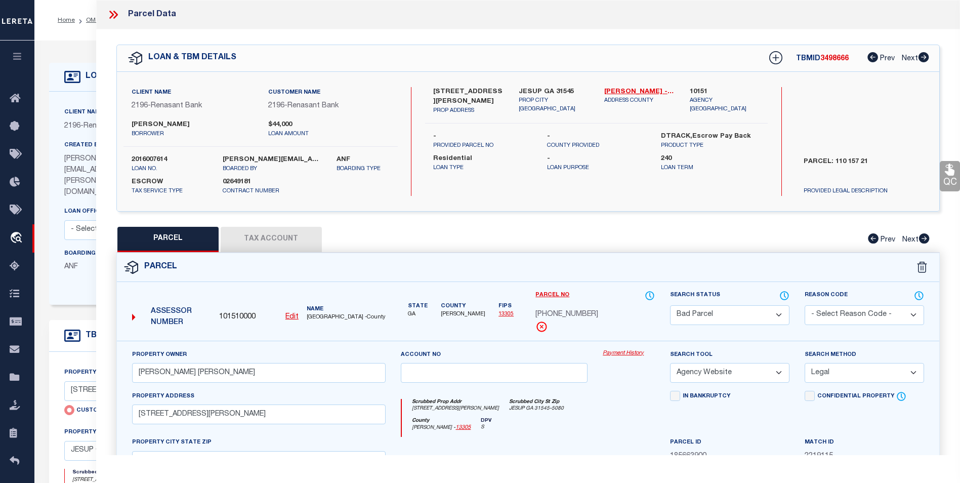
click at [718, 311] on select "Automated Search Bad Parcel Complete Duplicate Parcel High Dollar Reporting In …" at bounding box center [729, 315] width 119 height 20
click at [670, 305] on select "Automated Search Bad Parcel Complete Duplicate Parcel High Dollar Reporting In …" at bounding box center [729, 315] width 119 height 20
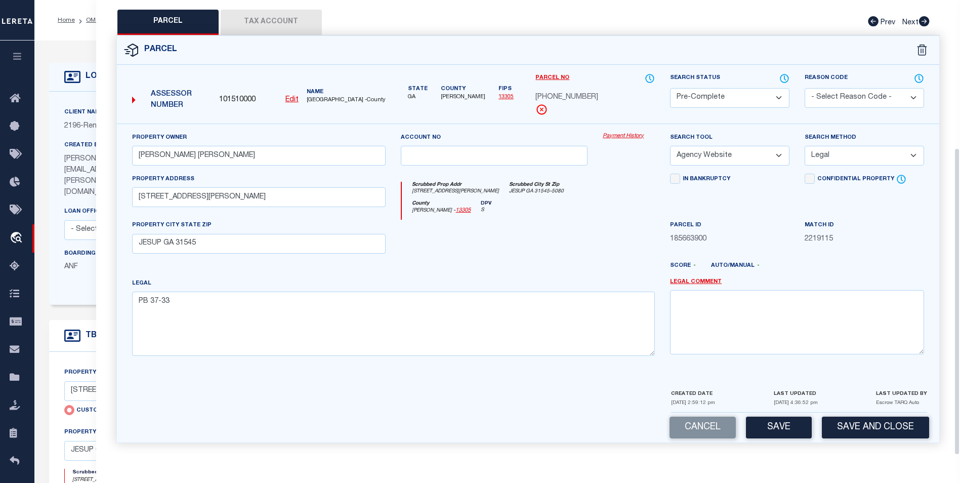
scroll to position [218, 0]
click at [775, 425] on button "Save" at bounding box center [779, 428] width 66 height 22
select select "AS"
select select
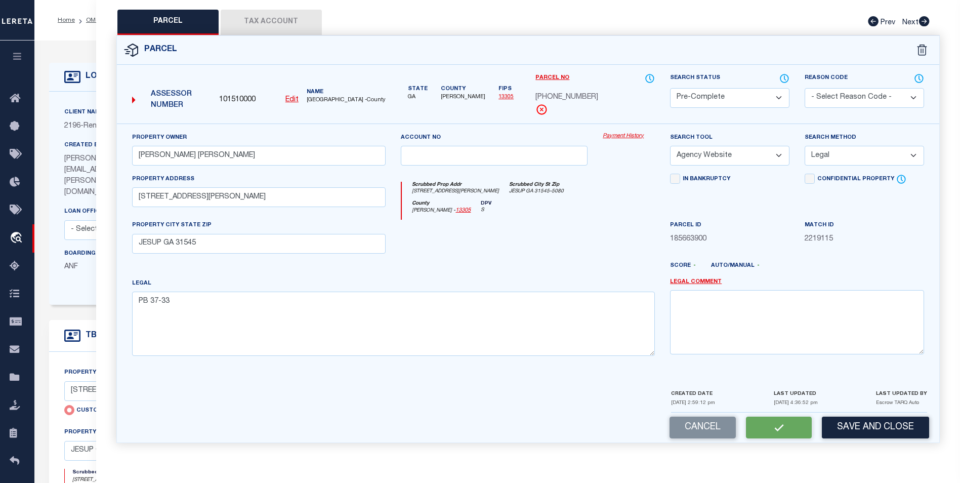
checkbox input "false"
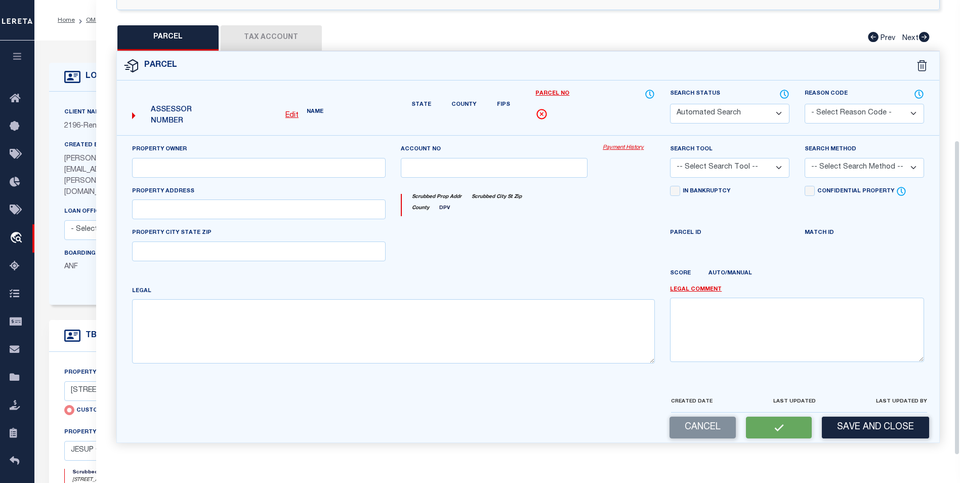
select select "PC"
type input "MANNING JESSICA LEIGH"
select select "AGW"
select select "LEG"
type input "371 KERRY DAVIS RD"
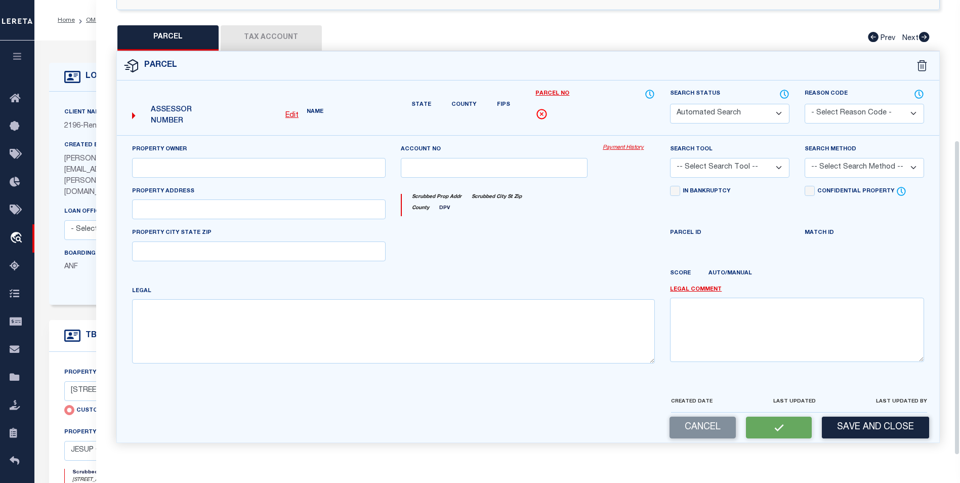
type input "JESUP GA 31545"
type textarea "PB 37-33"
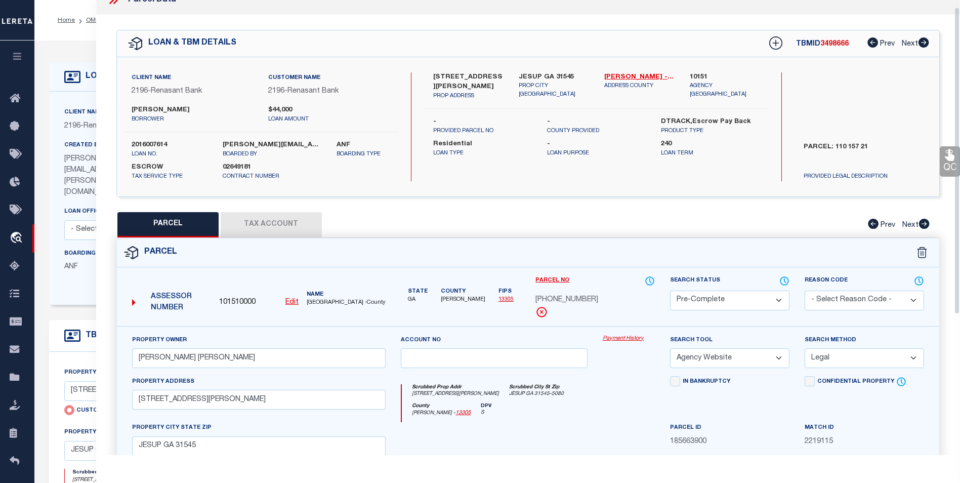
scroll to position [0, 0]
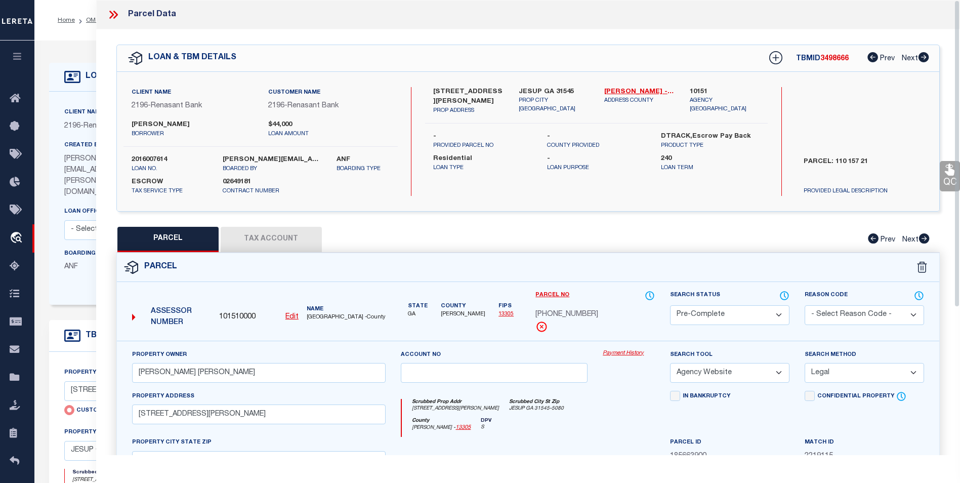
click at [111, 15] on icon at bounding box center [113, 14] width 13 height 13
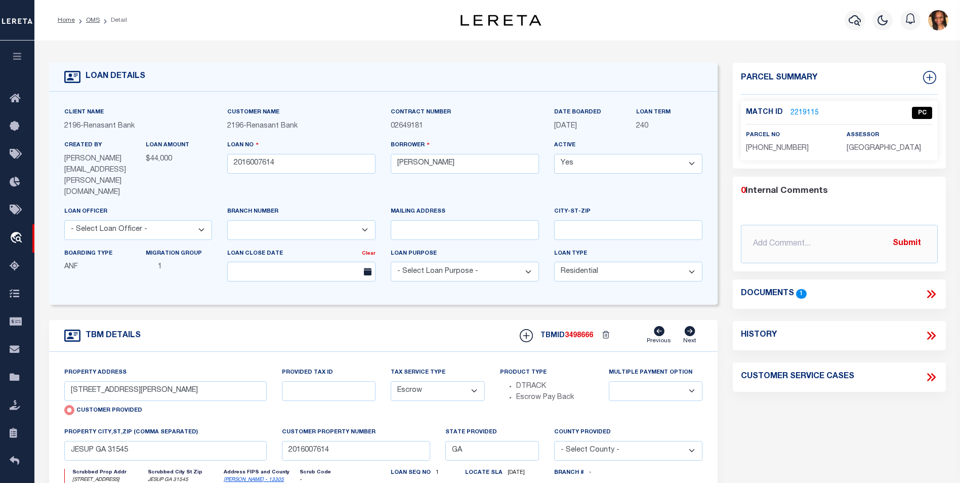
drag, startPoint x: 93, startPoint y: 23, endPoint x: 146, endPoint y: 34, distance: 54.3
click at [93, 23] on link "OMS" at bounding box center [93, 20] width 14 height 6
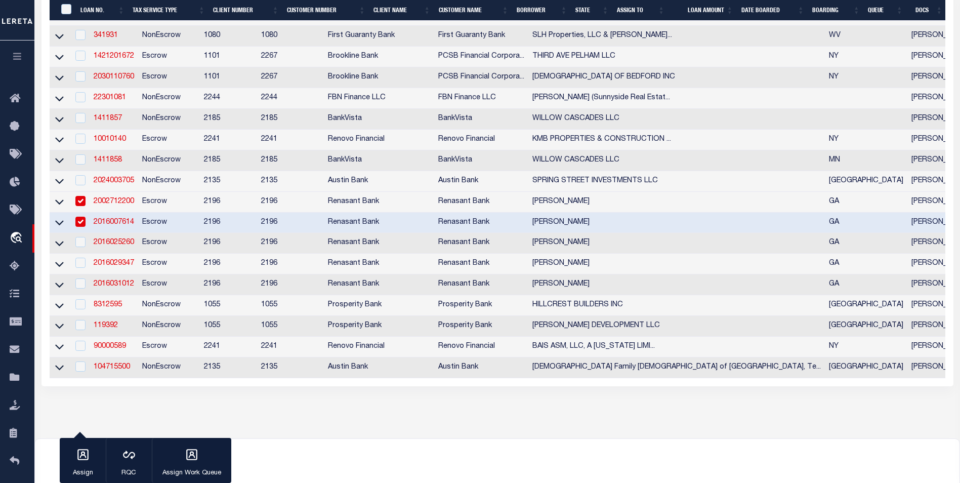
scroll to position [354, 0]
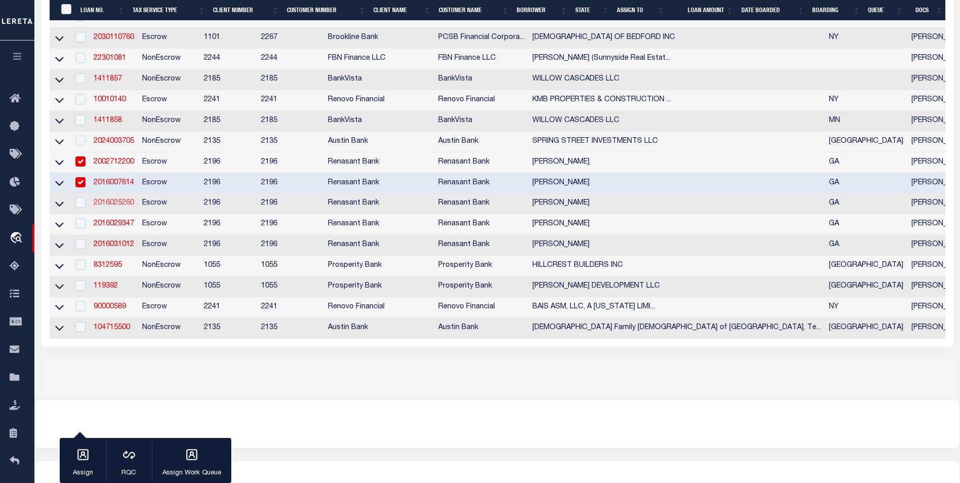
click at [117, 207] on link "2016025260" at bounding box center [114, 202] width 41 height 7
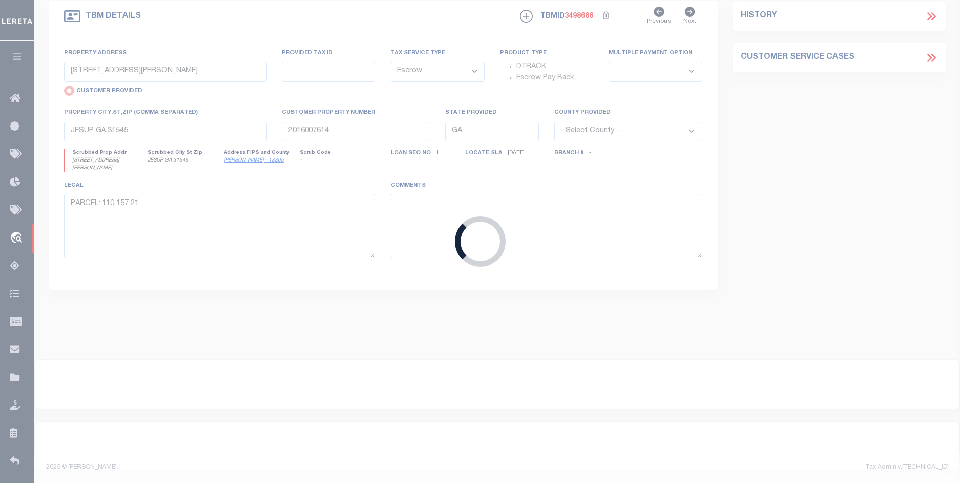
type input "2016025260"
type input "JEFFREY G OGDEN"
select select
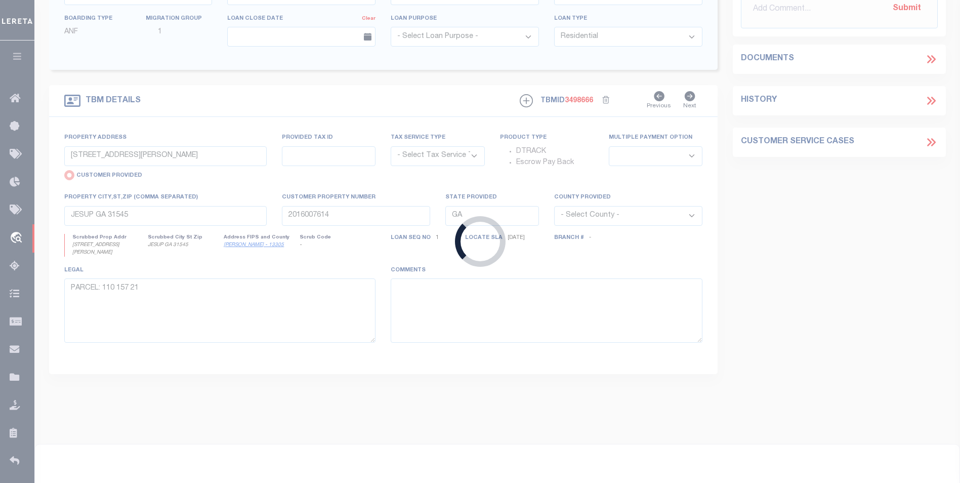
type input "681 POLK RD"
select select "Escrow"
select select
type input "ODUM GA 31555"
type input "2016025260"
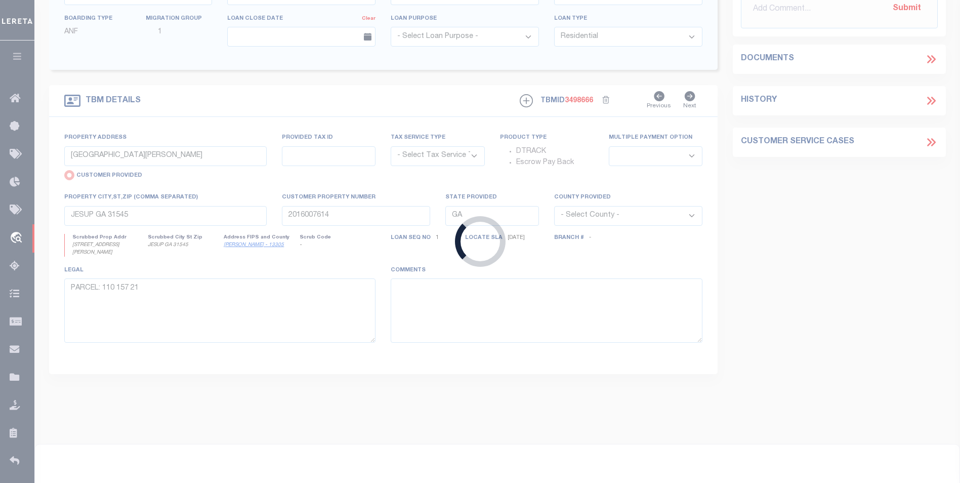
type textarea "PARCEL: 70 30 41"
select select "4983"
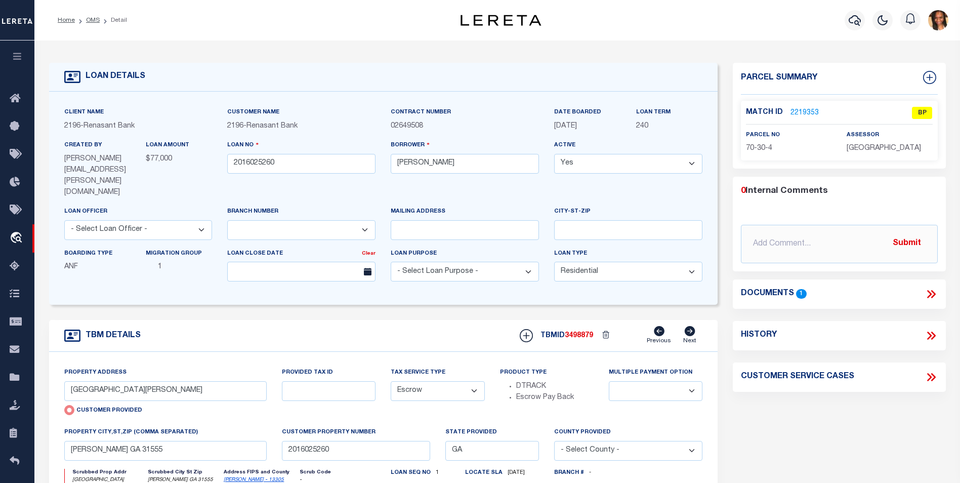
click at [804, 109] on link "2219353" at bounding box center [805, 113] width 28 height 11
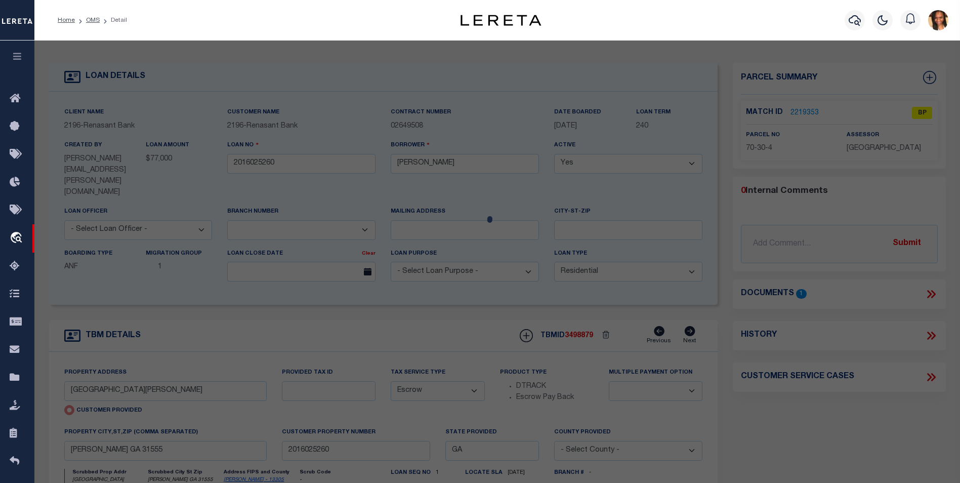
select select "AS"
select select
checkbox input "false"
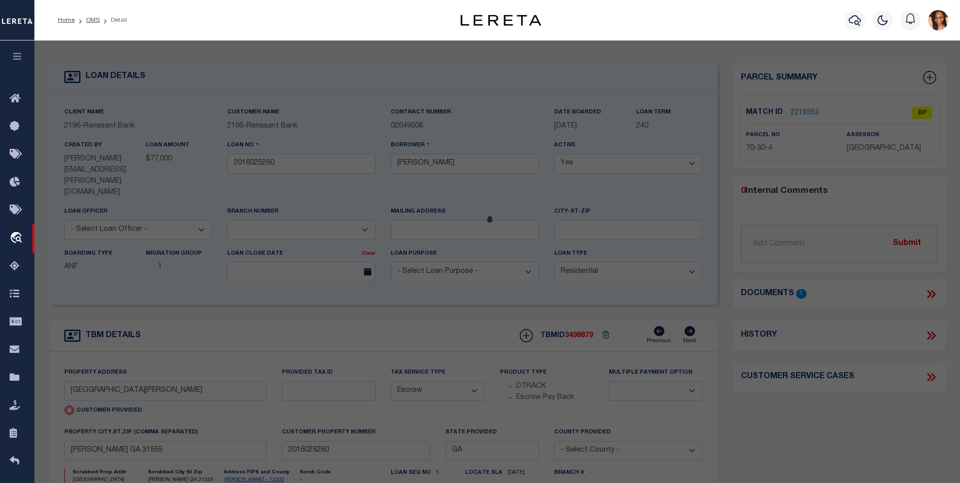
select select "BP"
type input "OGDEN JEFFREY G"
select select "AGW"
select select "LEG"
type input "681 POLK RD"
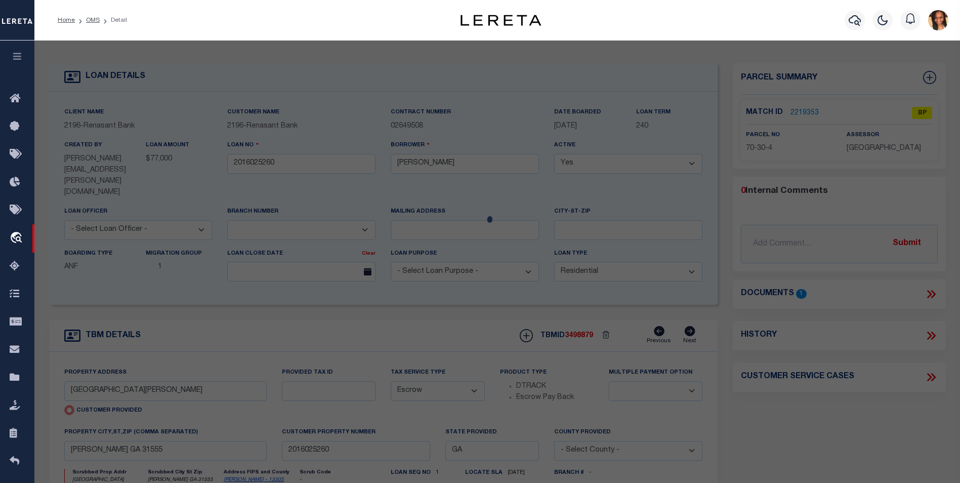
type input "ODUM GA 31555"
type textarea "7.11"
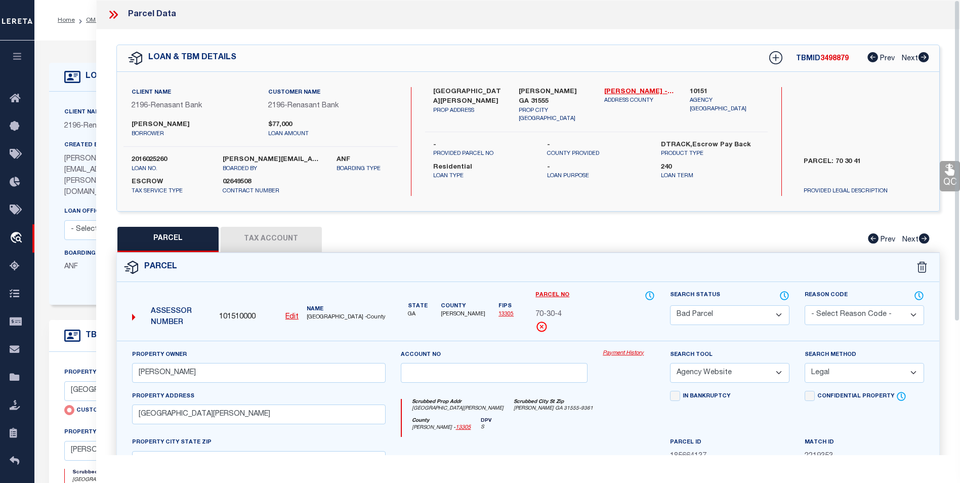
click at [302, 233] on button "Tax Account" at bounding box center [271, 239] width 101 height 25
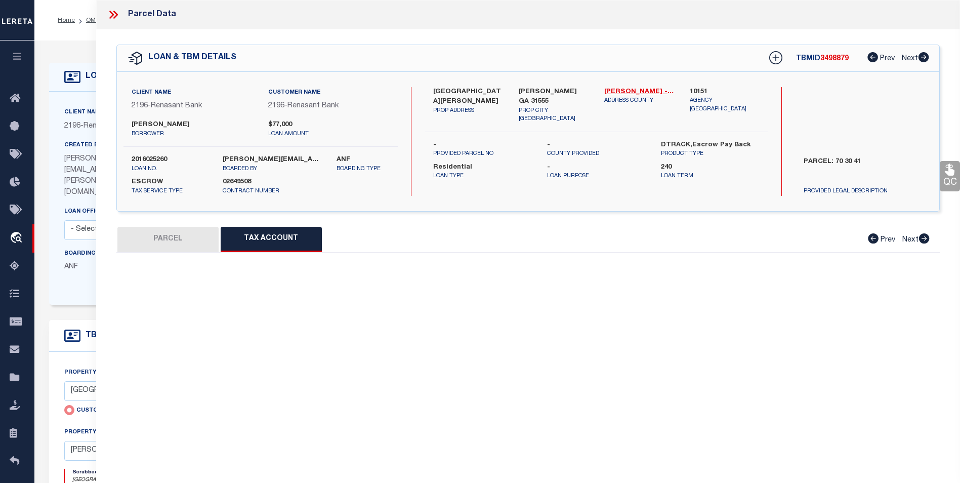
select select "100"
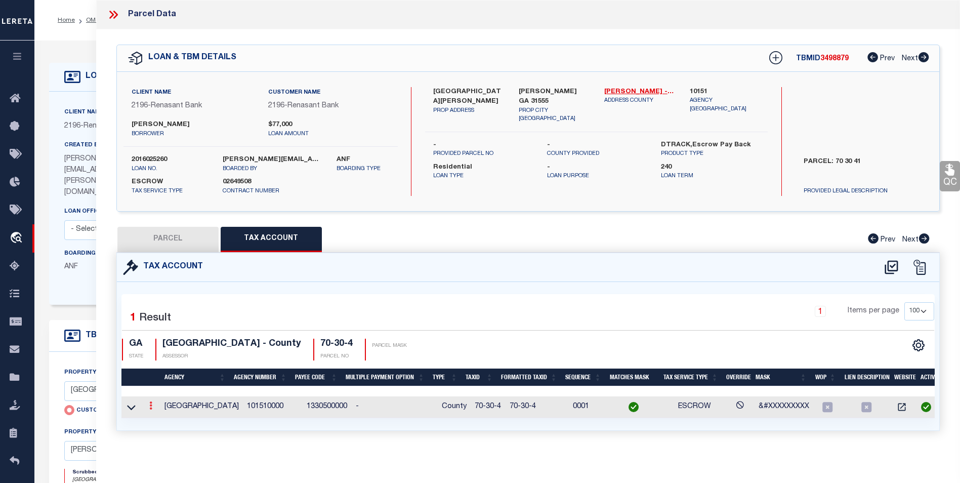
click at [152, 404] on icon at bounding box center [150, 405] width 3 height 8
click at [158, 424] on icon "" at bounding box center [162, 421] width 8 height 8
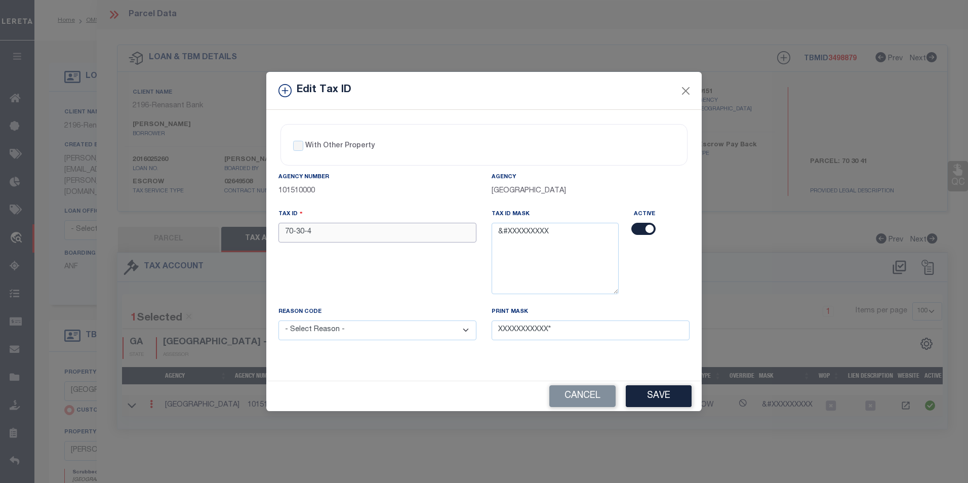
click at [297, 233] on input "70-30-4" at bounding box center [377, 233] width 198 height 20
drag, startPoint x: 306, startPoint y: 236, endPoint x: 417, endPoint y: 202, distance: 115.9
click at [417, 202] on div "Agency Number 101510000" at bounding box center [377, 190] width 213 height 37
click at [294, 235] on input "7030-4" at bounding box center [377, 233] width 198 height 20
click at [304, 233] on input "70 30-4" at bounding box center [377, 233] width 198 height 20
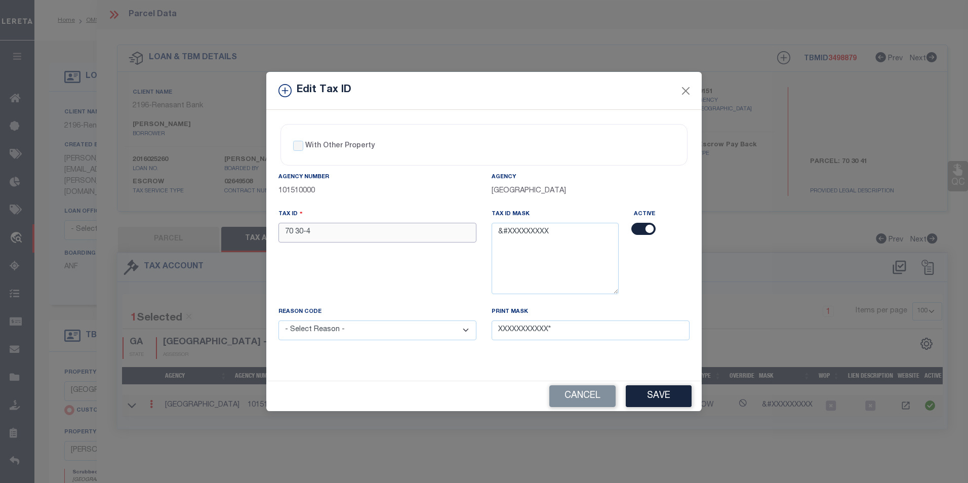
click at [308, 232] on input "70 30-4" at bounding box center [377, 233] width 198 height 20
type input "70 30 4"
click at [383, 321] on select "- Select Reason - 099 - Other (Provide additional detail) ACT - Agency Changed …" at bounding box center [377, 330] width 198 height 20
select select "ACT"
click at [278, 321] on select "- Select Reason - 099 - Other (Provide additional detail) ACT - Agency Changed …" at bounding box center [377, 330] width 198 height 20
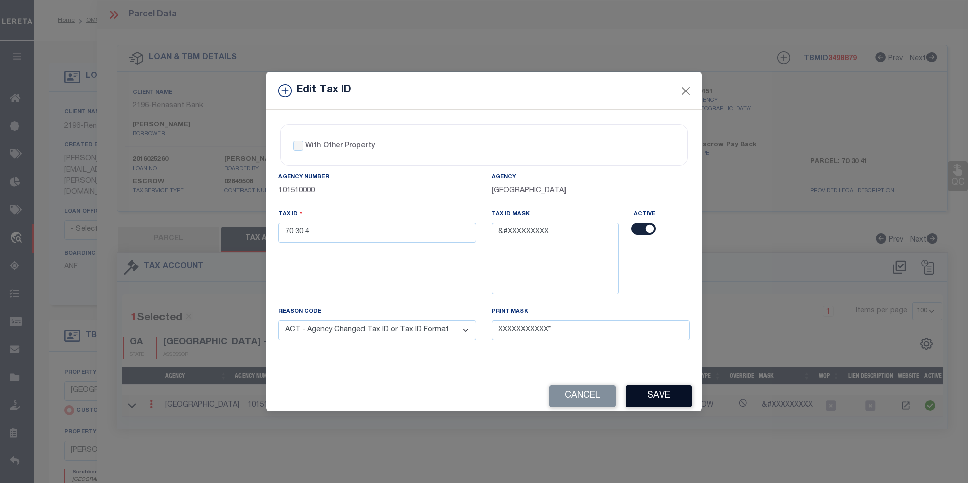
click at [673, 396] on button "Save" at bounding box center [659, 396] width 66 height 22
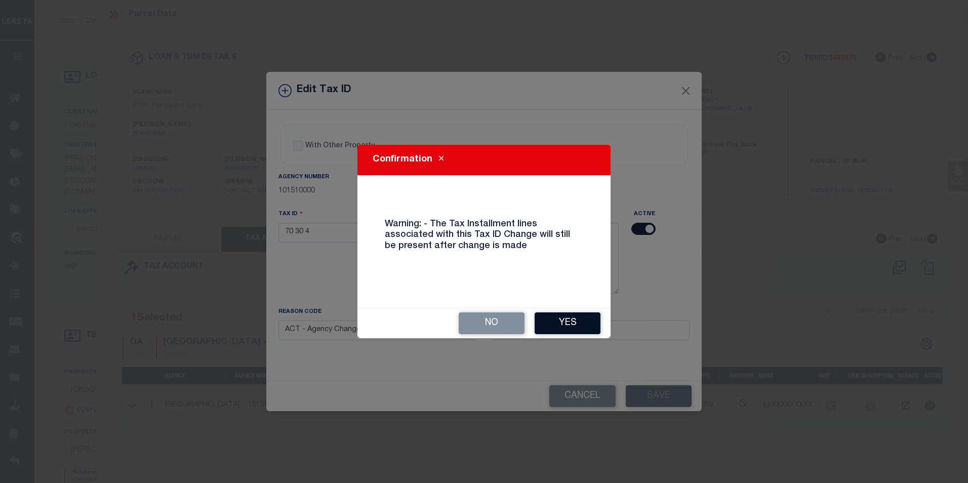
click at [569, 317] on button "Yes" at bounding box center [568, 323] width 66 height 22
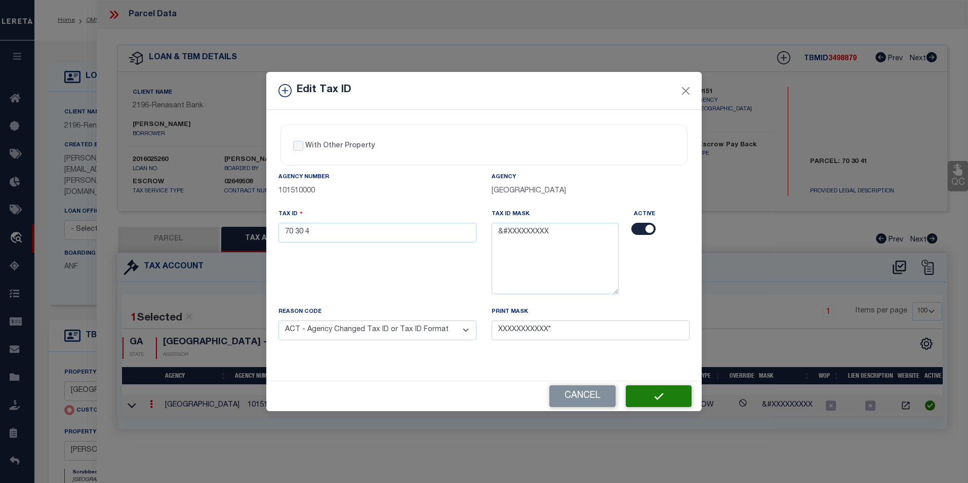
select select
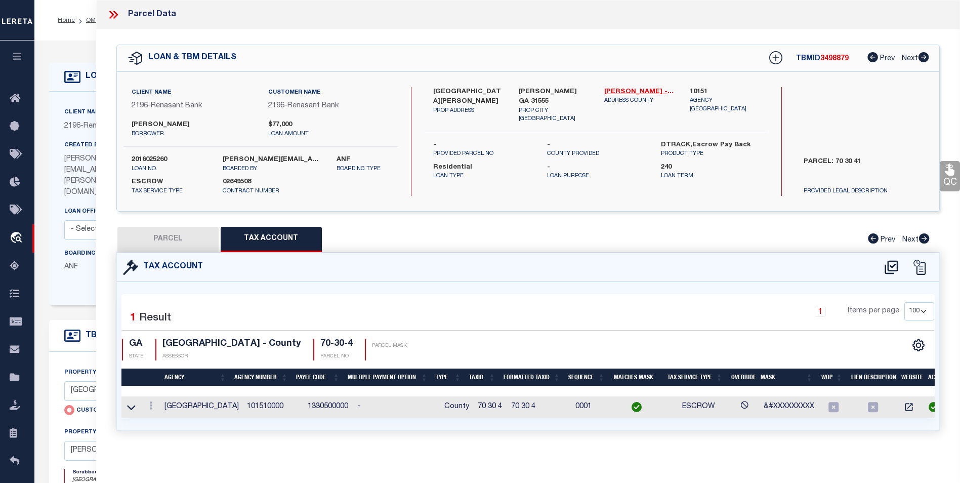
click at [203, 238] on button "PARCEL" at bounding box center [167, 239] width 101 height 25
select select "AS"
select select
checkbox input "false"
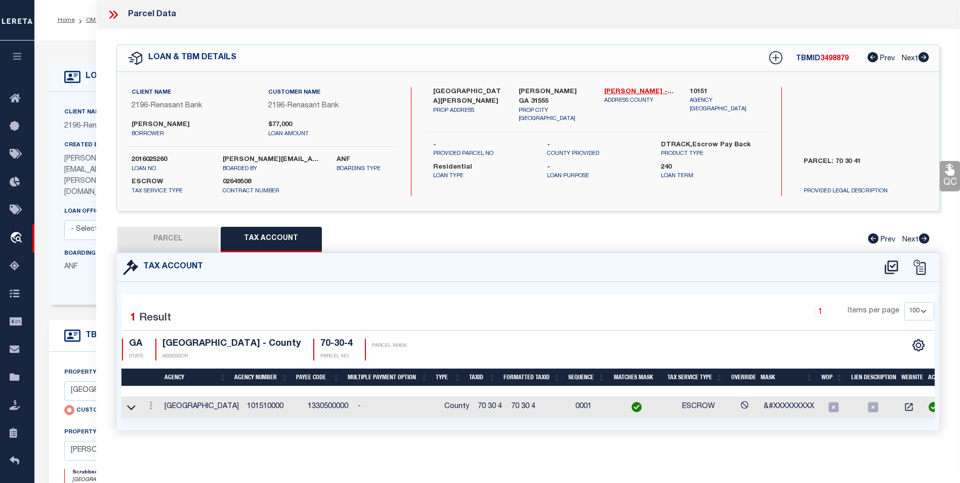
checkbox input "false"
select select "BP"
type input "OGDEN JEFFREY G"
select select "AGW"
select select "LEG"
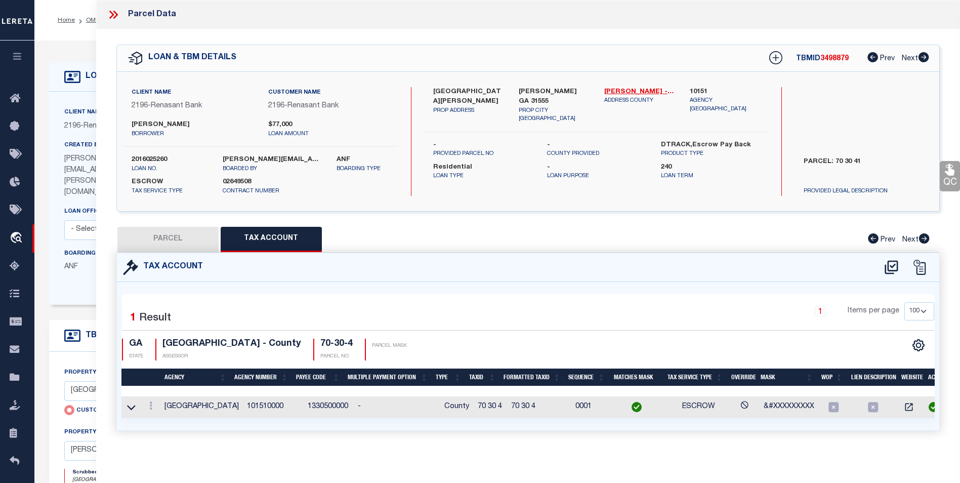
type input "681 POLK RD"
type input "ODUM GA 31555"
type textarea "7.11"
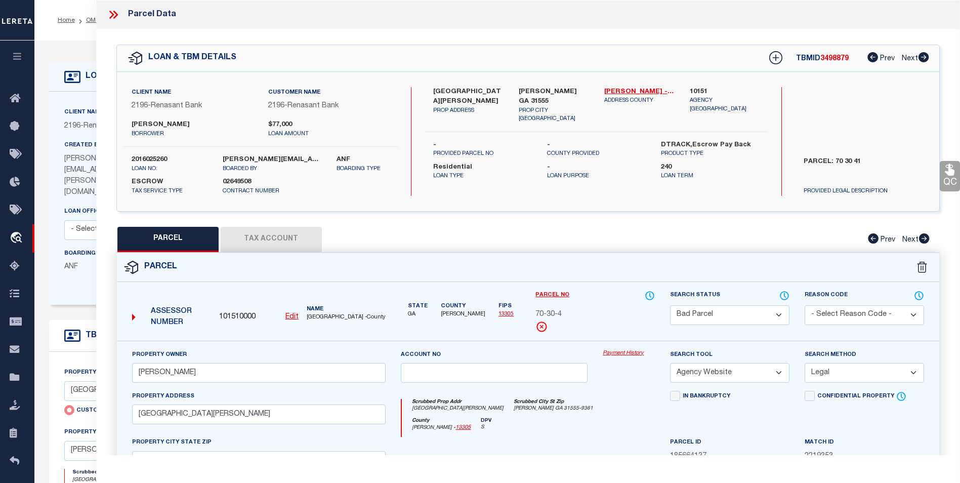
click at [786, 309] on select "Automated Search Bad Parcel Complete Duplicate Parcel High Dollar Reporting In …" at bounding box center [729, 315] width 119 height 20
click at [670, 305] on select "Automated Search Bad Parcel Complete Duplicate Parcel High Dollar Reporting In …" at bounding box center [729, 315] width 119 height 20
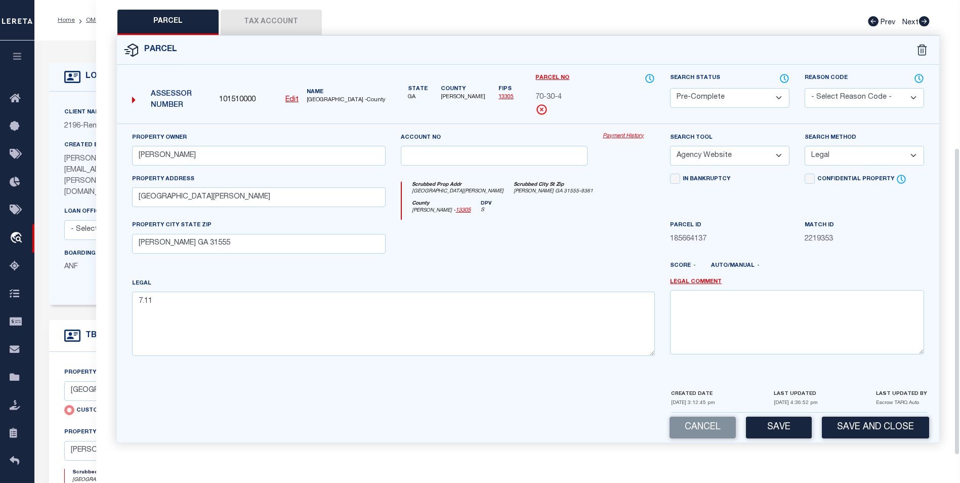
scroll to position [51, 0]
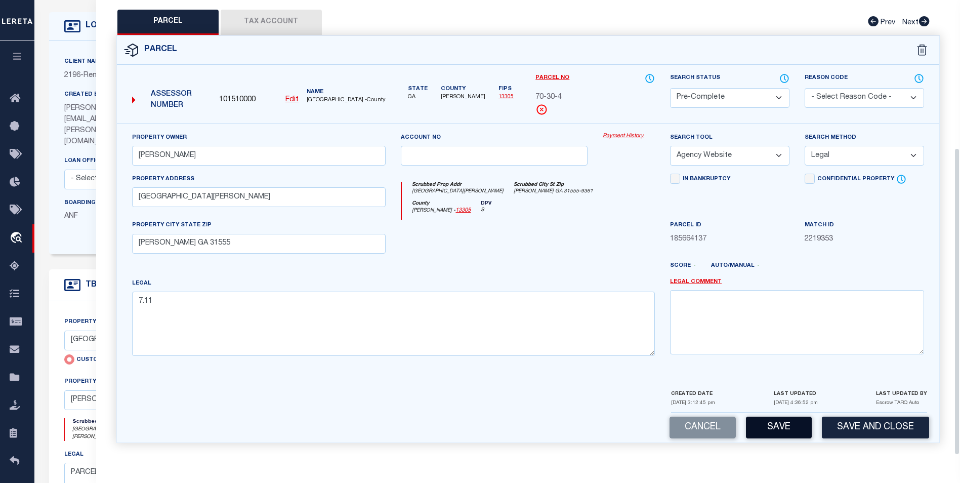
click at [786, 427] on button "Save" at bounding box center [779, 428] width 66 height 22
select select "AS"
select select
checkbox input "false"
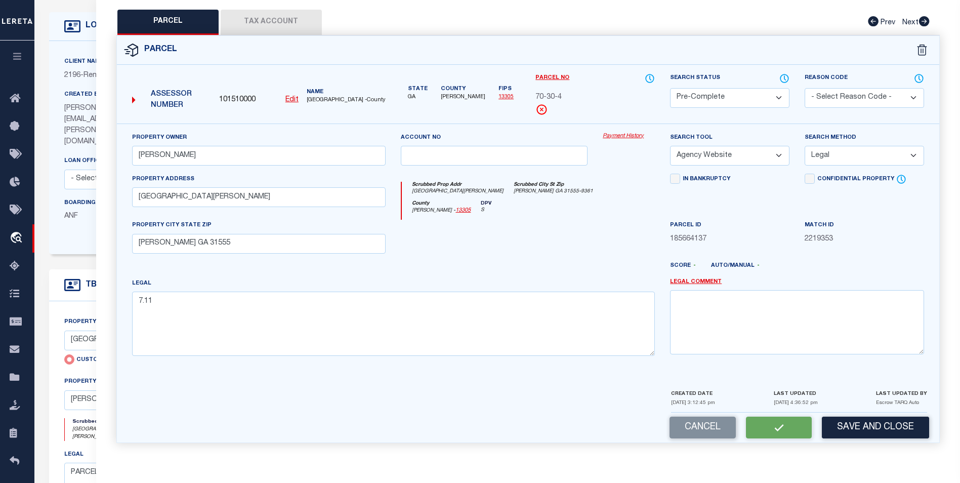
checkbox input "false"
select select "PC"
type input "OGDEN JEFFREY G"
select select "AGW"
select select "LEG"
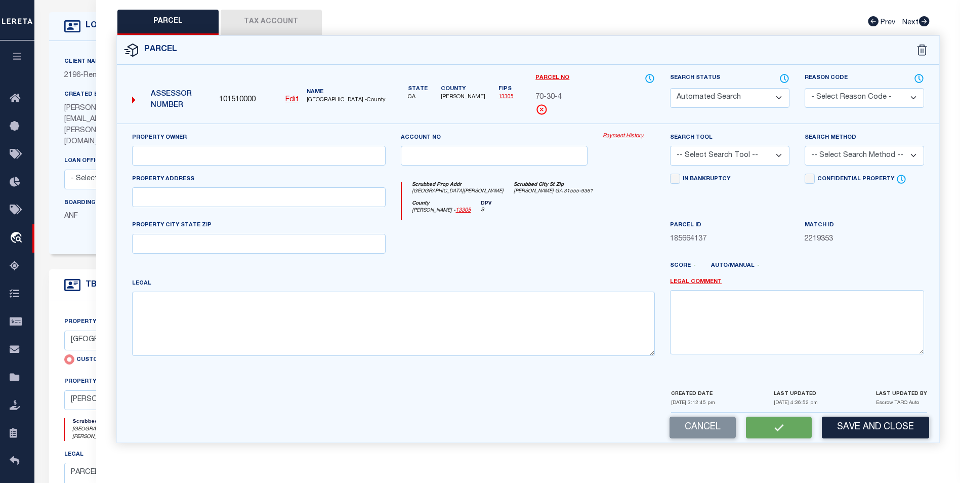
type input "681 POLK RD"
type input "ODUM GA 31555"
type textarea "7.11"
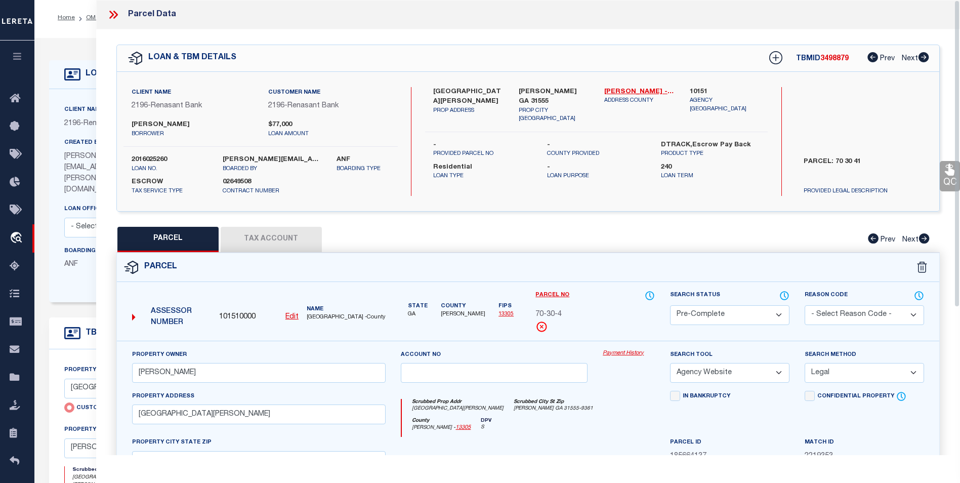
scroll to position [0, 0]
click at [113, 16] on icon at bounding box center [111, 15] width 5 height 8
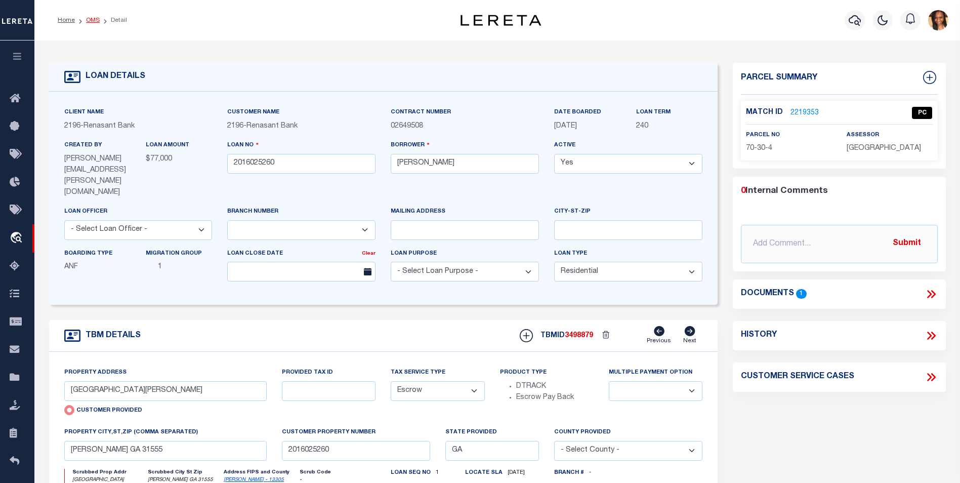
click at [90, 19] on link "OMS" at bounding box center [93, 20] width 14 height 6
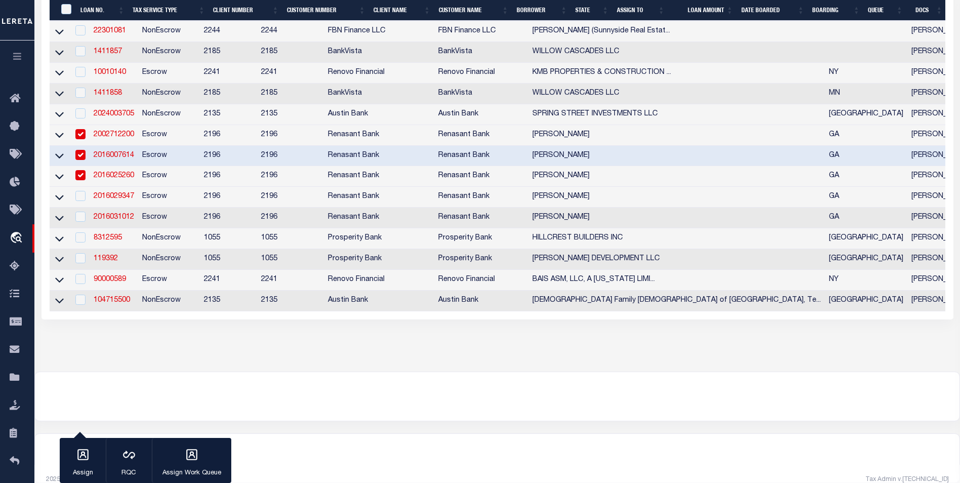
scroll to position [413, 0]
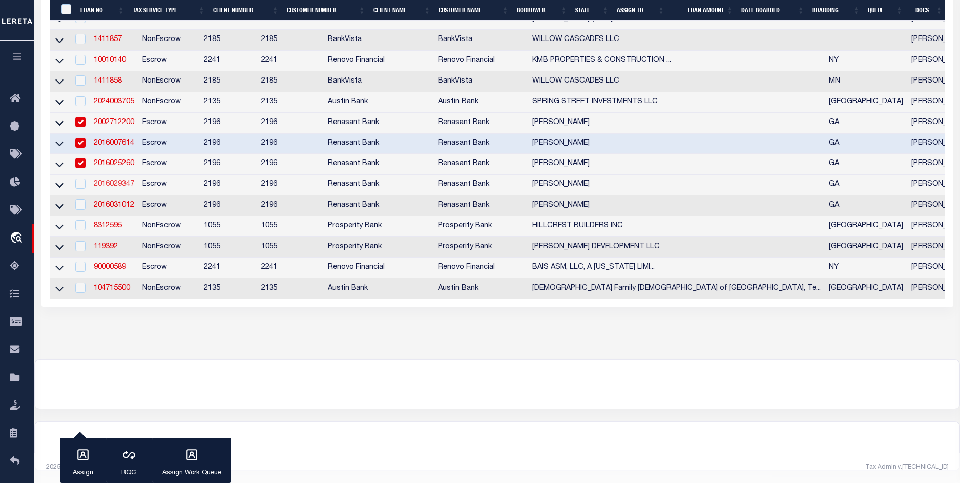
click at [106, 181] on link "2016029347" at bounding box center [114, 184] width 41 height 7
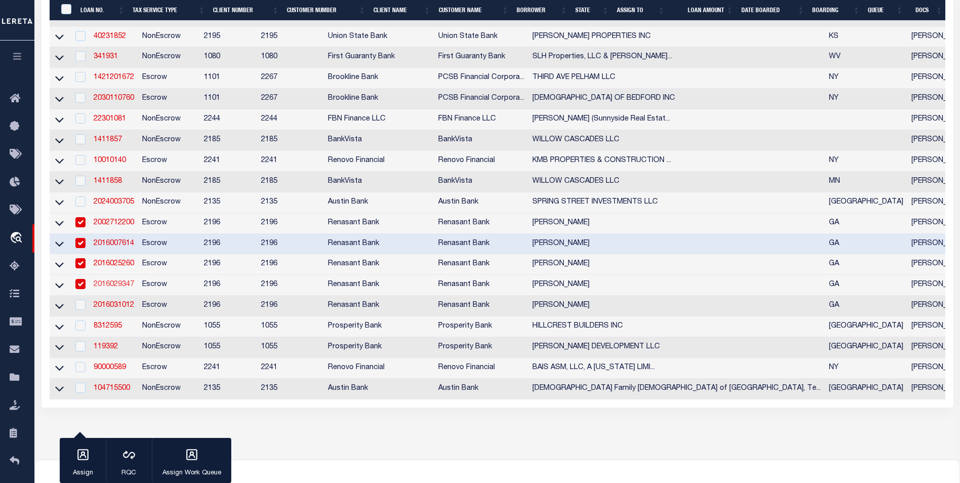
type input "2016029347"
type input "MARY A BEAVIN"
select select
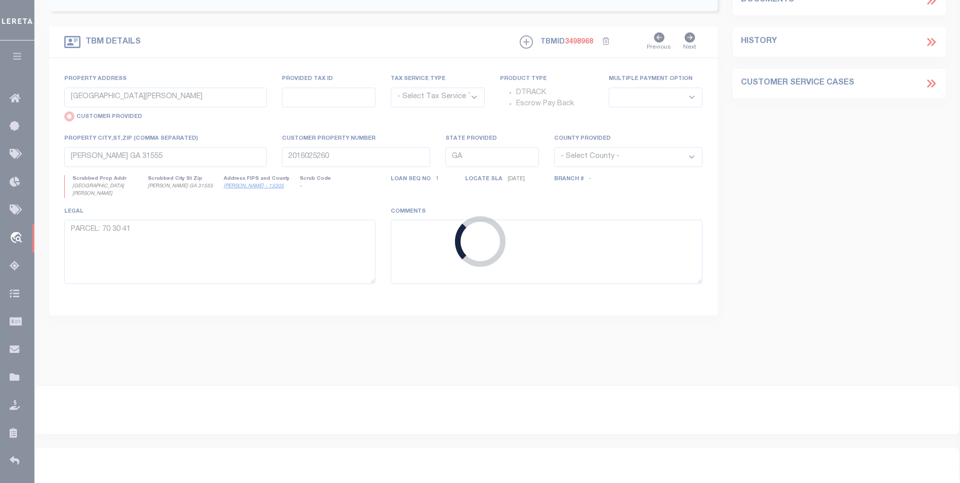
type input "9793 HOLMESVILLE RD"
select select "Escrow"
select select
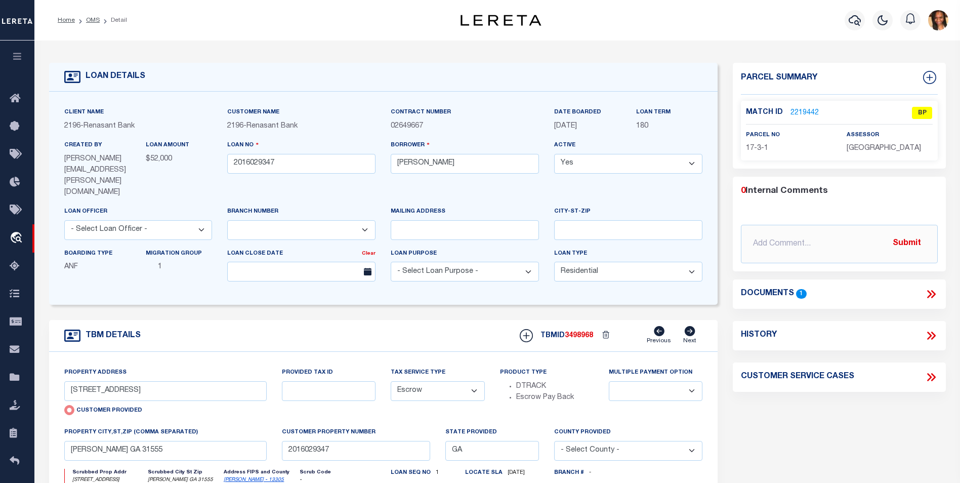
click at [791, 111] on link "2219442" at bounding box center [805, 113] width 28 height 11
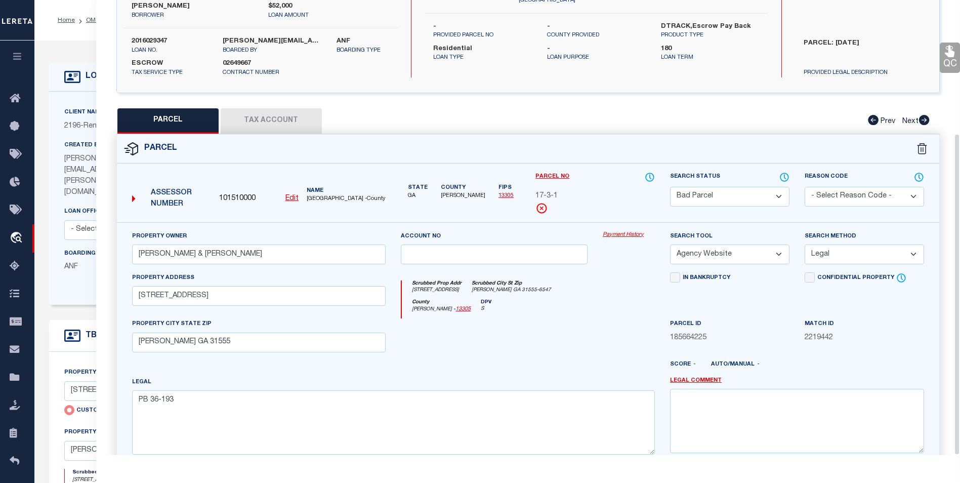
scroll to position [188, 0]
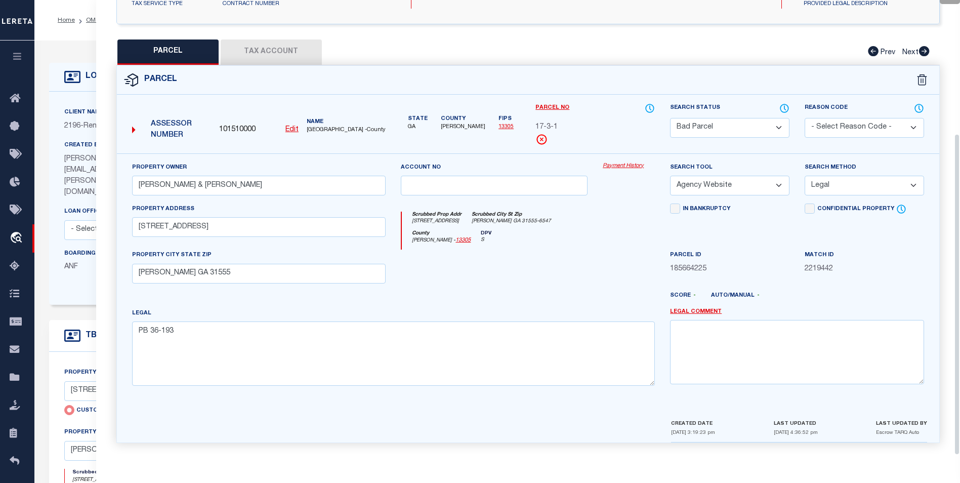
click at [250, 41] on button "Tax Account" at bounding box center [271, 51] width 101 height 25
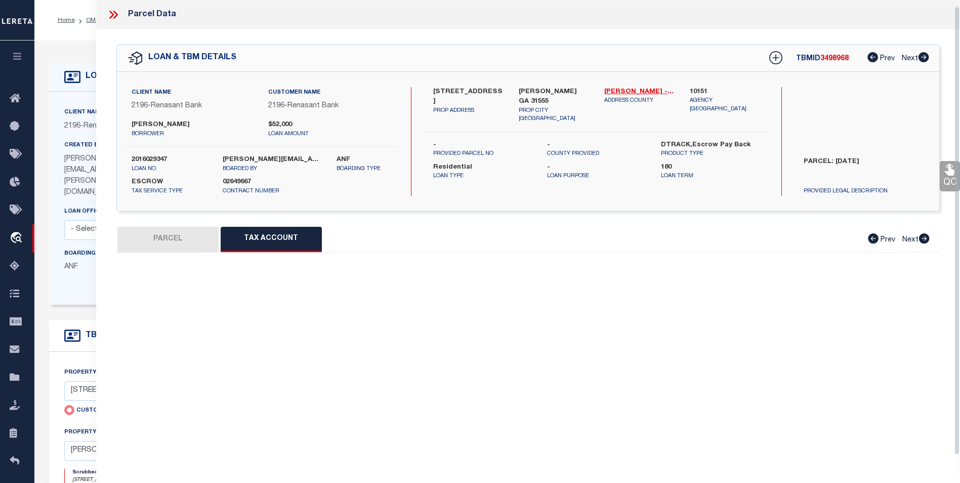
scroll to position [0, 0]
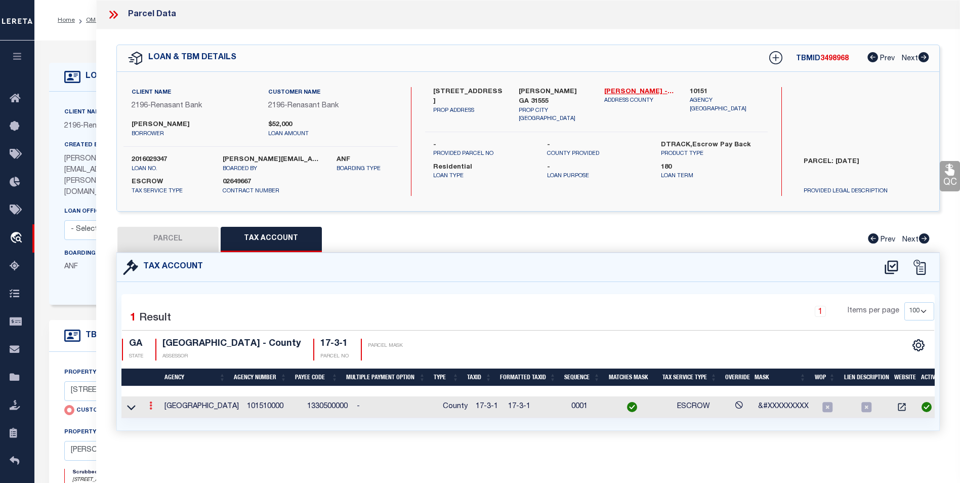
click at [152, 403] on link at bounding box center [150, 407] width 11 height 8
click at [164, 420] on icon "" at bounding box center [162, 421] width 8 height 8
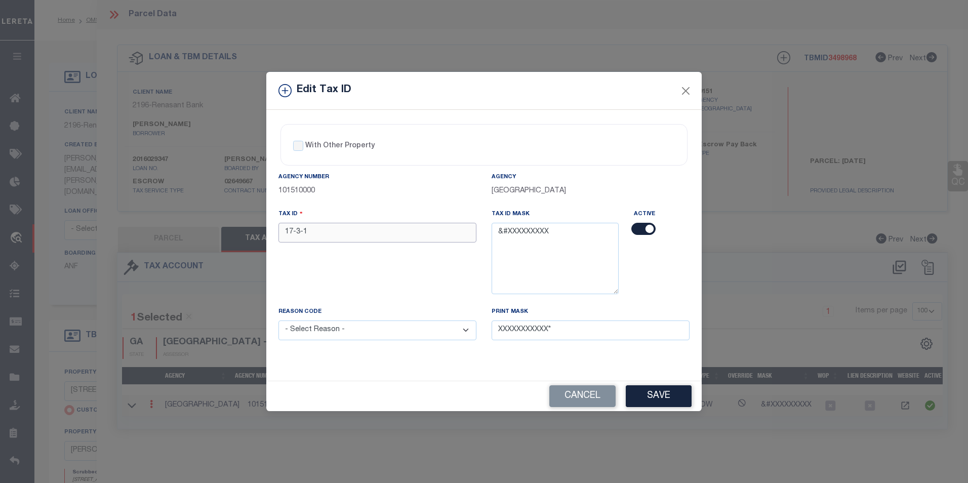
click at [294, 232] on input "17-3-1" at bounding box center [377, 233] width 198 height 20
click at [295, 233] on input "17-3-1" at bounding box center [377, 233] width 198 height 20
click at [302, 231] on input "17 3-1" at bounding box center [377, 233] width 198 height 20
click at [376, 332] on select "- Select Reason - 099 - Other (Provide additional detail) ACT - Agency Changed …" at bounding box center [377, 330] width 198 height 20
click at [278, 321] on select "- Select Reason - 099 - Other (Provide additional detail) ACT - Agency Changed …" at bounding box center [377, 330] width 198 height 20
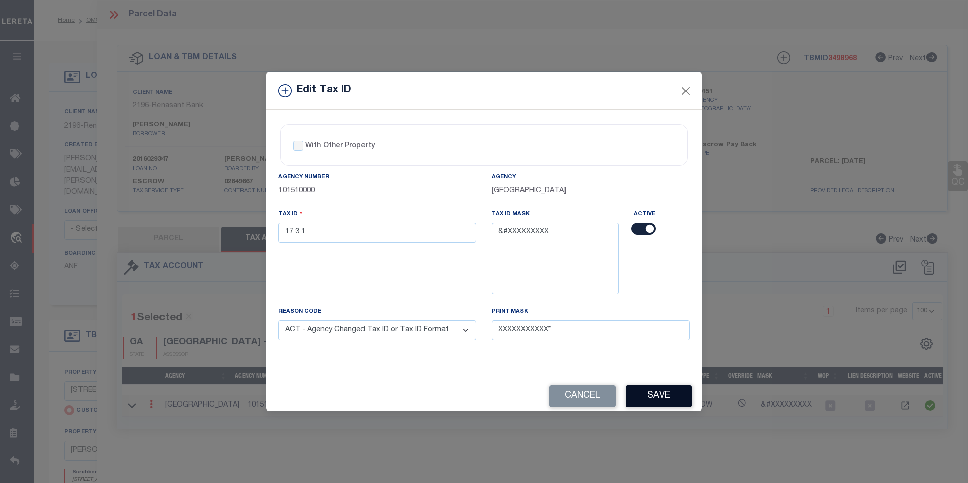
click at [661, 394] on button "Save" at bounding box center [659, 396] width 66 height 22
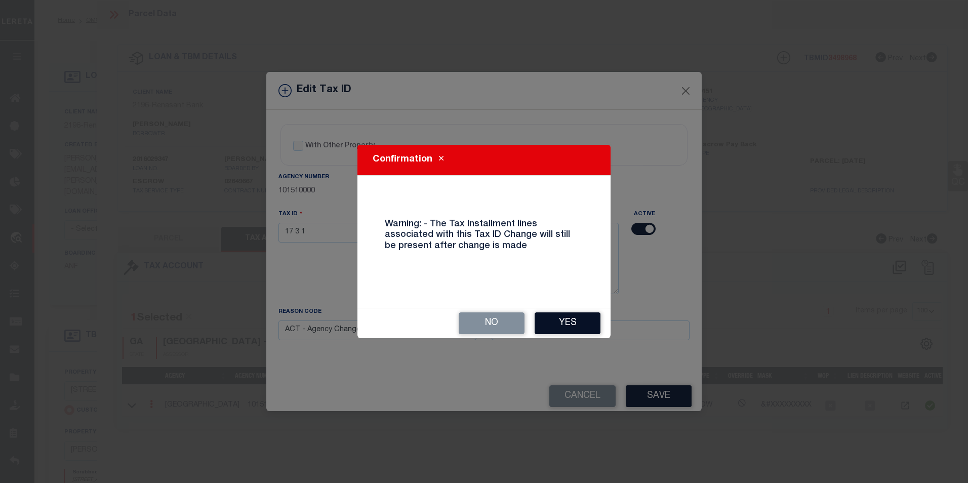
click at [566, 321] on button "Yes" at bounding box center [568, 323] width 66 height 22
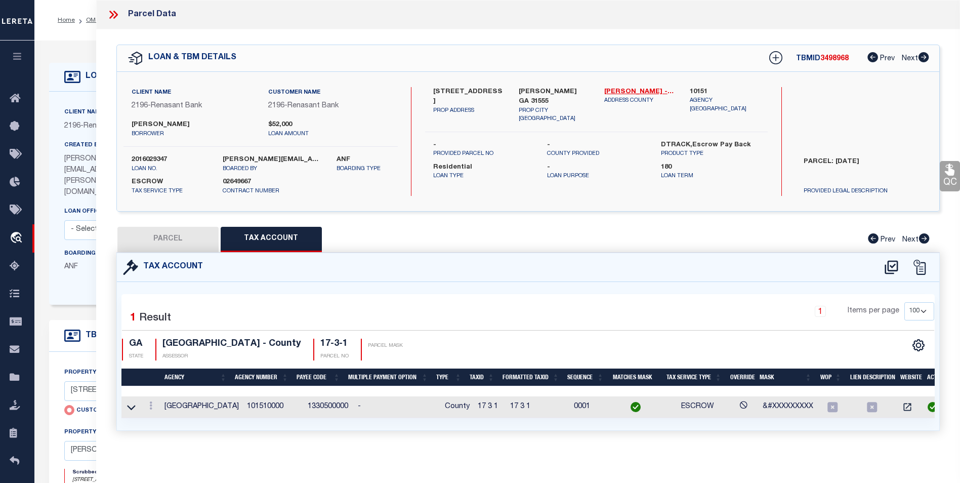
click at [141, 231] on button "PARCEL" at bounding box center [167, 239] width 101 height 25
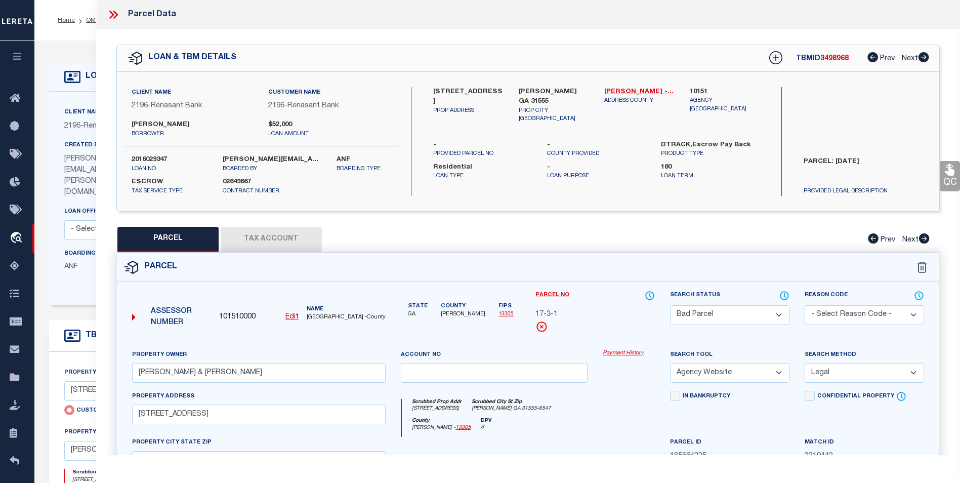
click at [730, 320] on select "Automated Search Bad Parcel Complete Duplicate Parcel High Dollar Reporting In …" at bounding box center [729, 315] width 119 height 20
click at [670, 305] on select "Automated Search Bad Parcel Complete Duplicate Parcel High Dollar Reporting In …" at bounding box center [729, 315] width 119 height 20
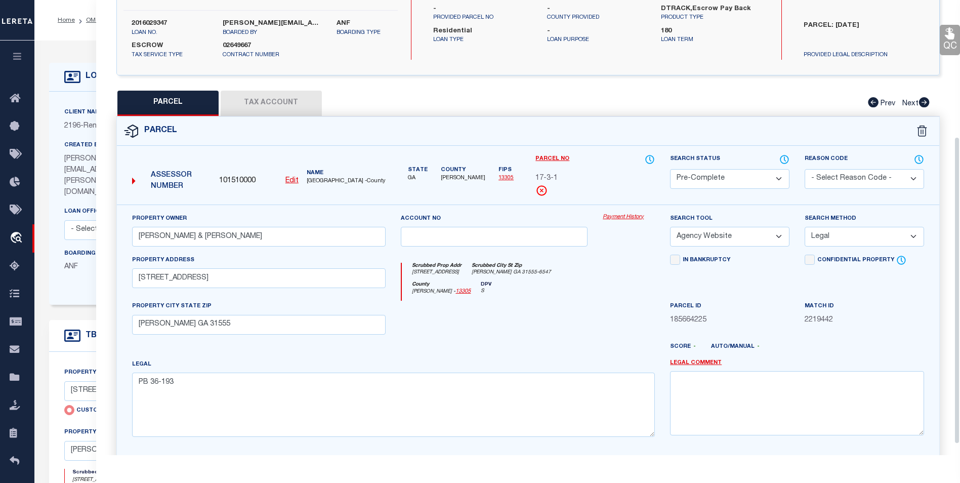
scroll to position [203, 0]
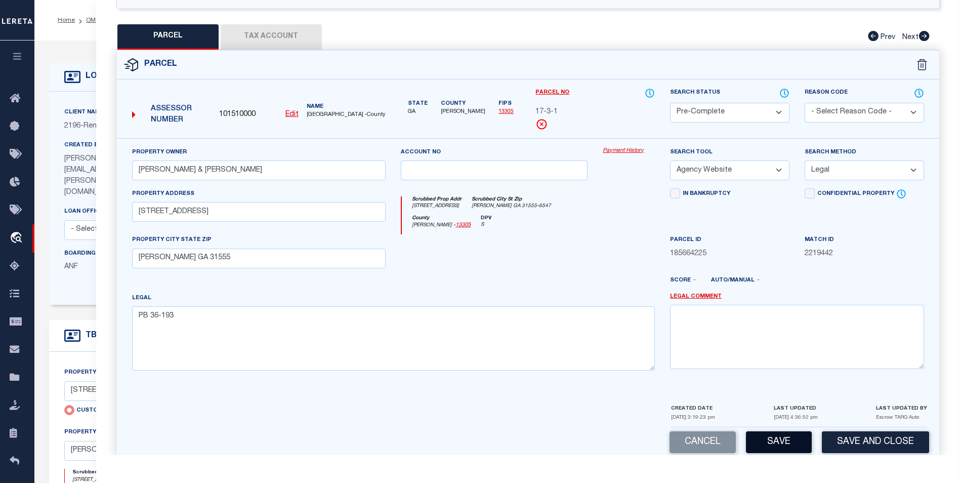
click at [781, 448] on button "Save" at bounding box center [779, 442] width 66 height 22
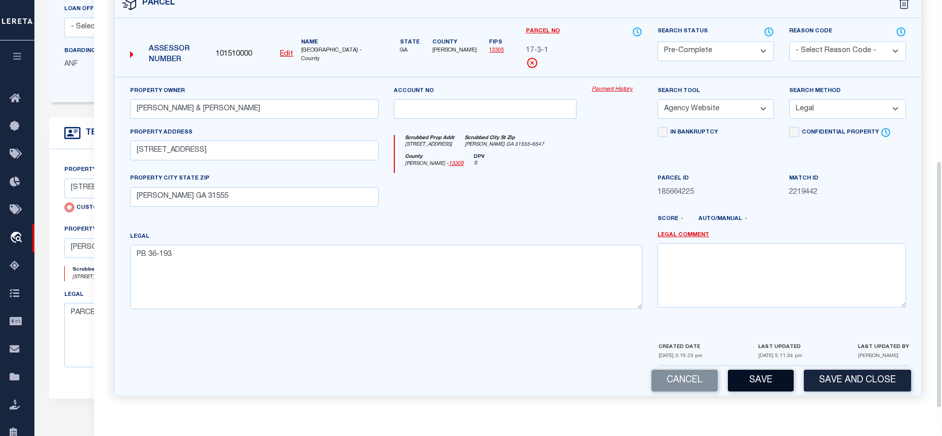
click at [750, 380] on button "Save" at bounding box center [761, 381] width 66 height 22
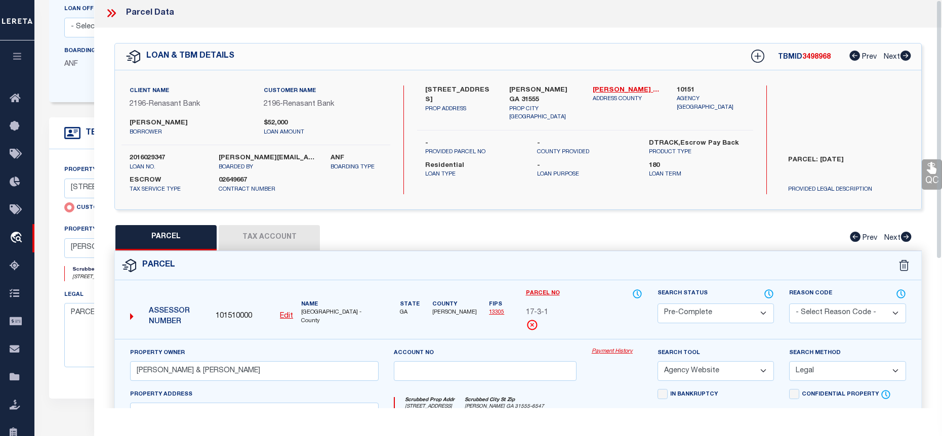
scroll to position [0, 0]
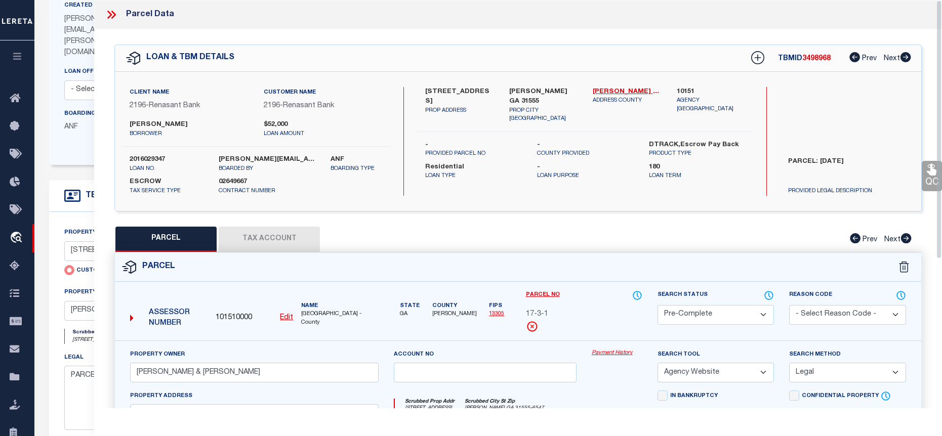
click at [115, 13] on icon at bounding box center [111, 14] width 13 height 13
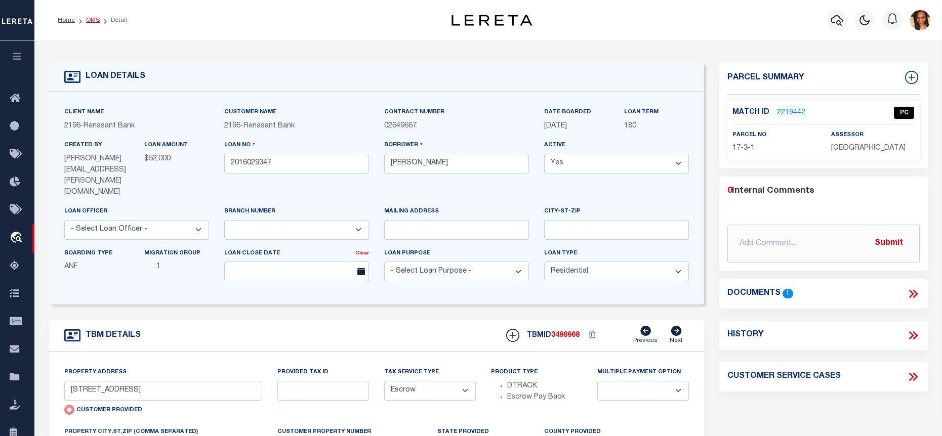
click at [94, 20] on link "OMS" at bounding box center [93, 20] width 14 height 6
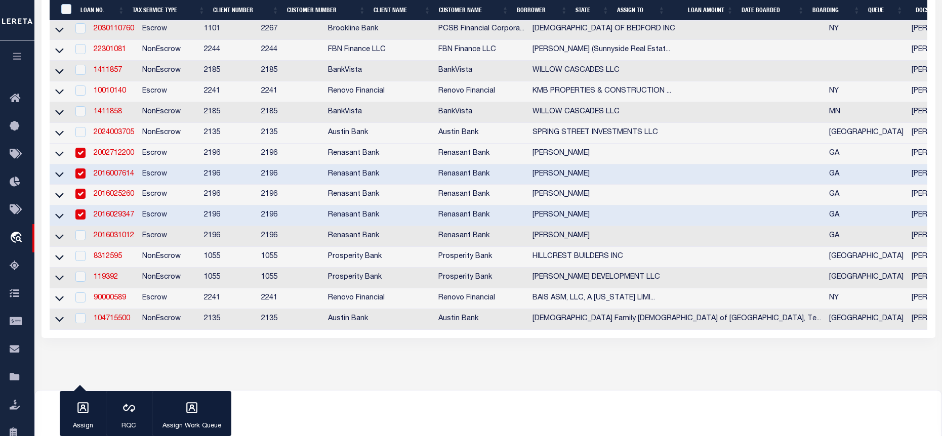
scroll to position [405, 0]
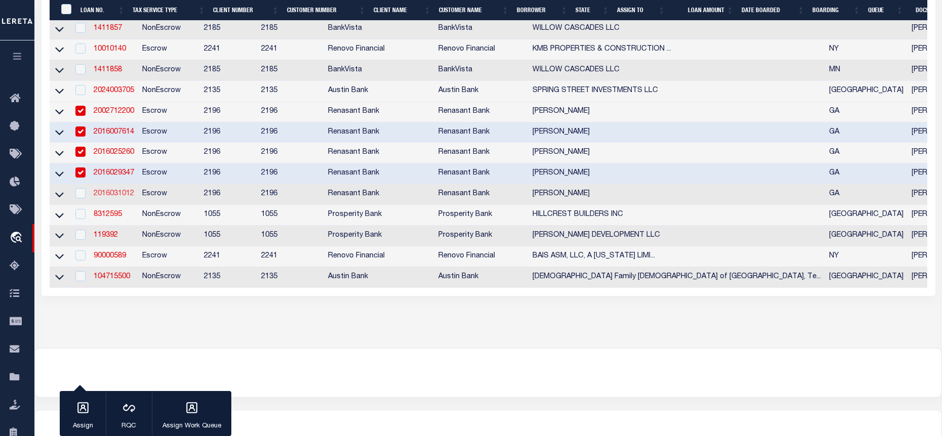
click at [109, 197] on link "2016031012" at bounding box center [114, 193] width 41 height 7
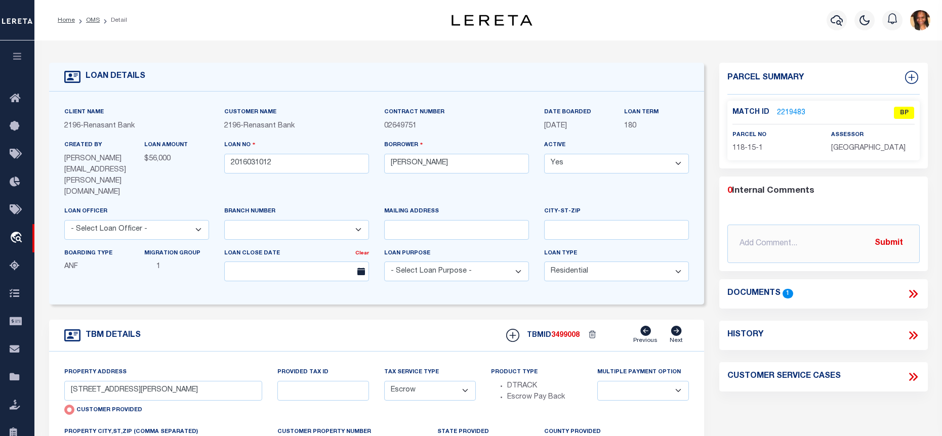
click at [794, 108] on link "2219483" at bounding box center [791, 113] width 28 height 11
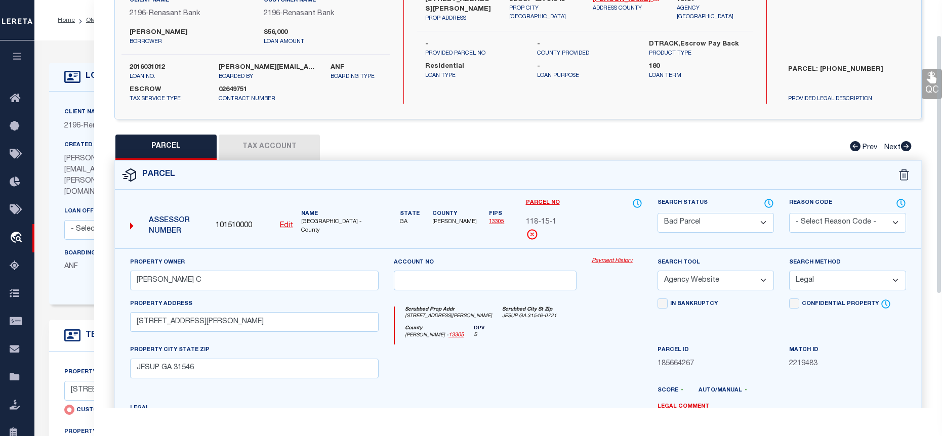
scroll to position [203, 0]
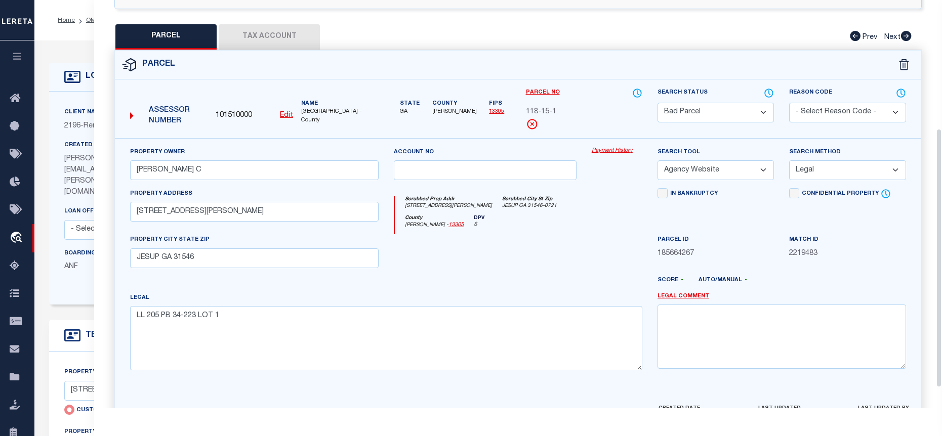
click at [280, 33] on button "Tax Account" at bounding box center [269, 36] width 101 height 25
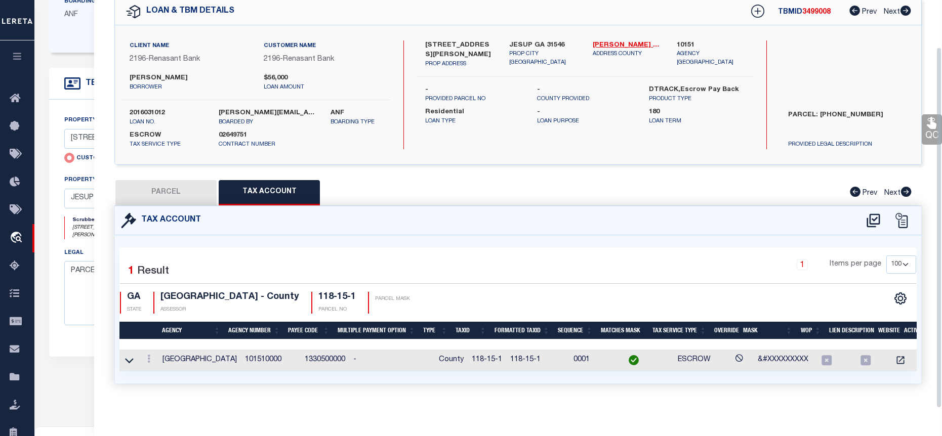
scroll to position [253, 0]
click at [150, 355] on icon at bounding box center [148, 359] width 3 height 8
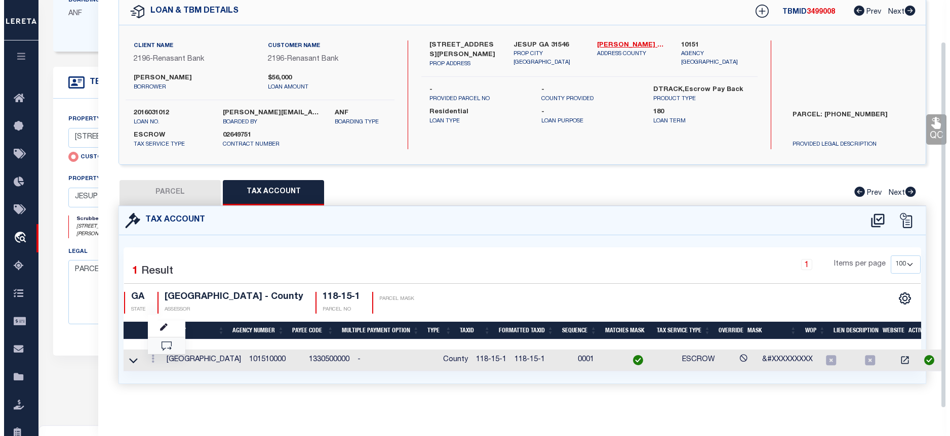
scroll to position [46, 0]
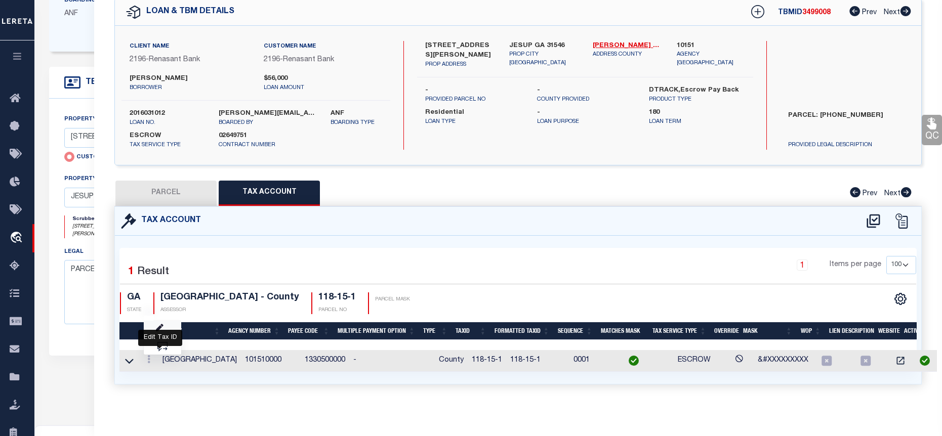
click at [162, 330] on icon "" at bounding box center [160, 329] width 8 height 8
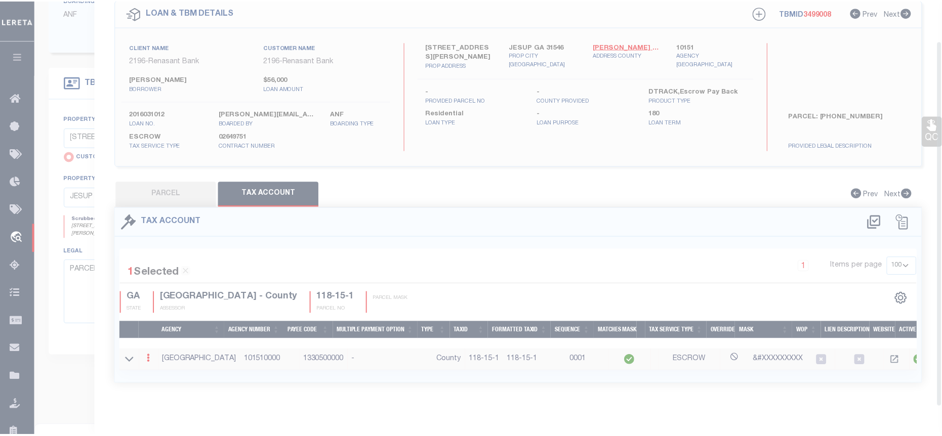
scroll to position [44, 0]
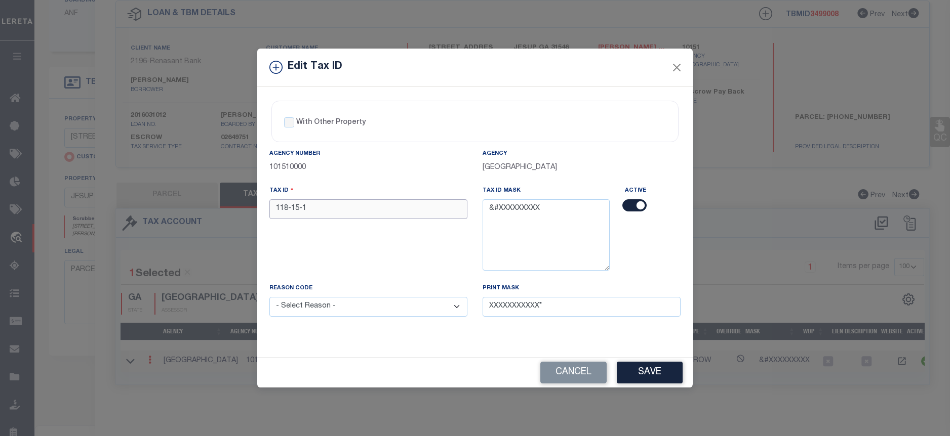
click at [293, 210] on input "118-15-1" at bounding box center [368, 209] width 198 height 20
click at [303, 209] on input "118 15-1" at bounding box center [368, 209] width 198 height 20
click at [303, 210] on input "118 15-1" at bounding box center [368, 209] width 198 height 20
click at [364, 307] on select "- Select Reason - 099 - Other (Provide additional detail) ACT - Agency Changed …" at bounding box center [368, 307] width 198 height 20
click at [269, 298] on select "- Select Reason - 099 - Other (Provide additional detail) ACT - Agency Changed …" at bounding box center [368, 307] width 198 height 20
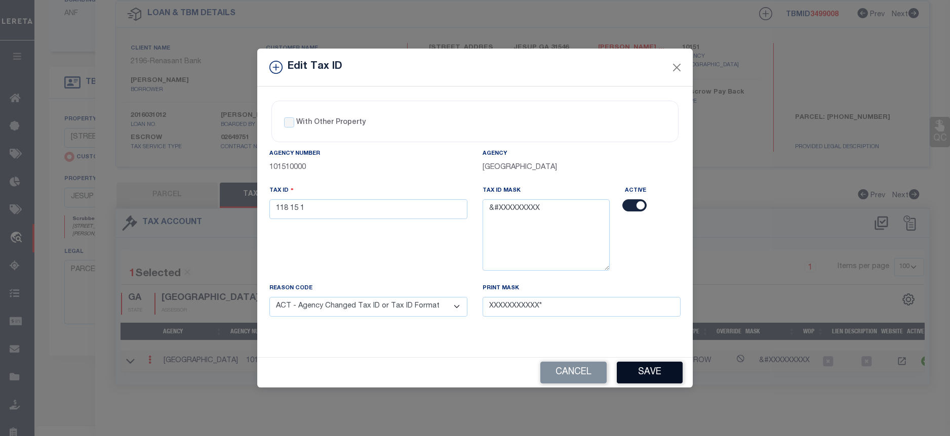
click at [653, 366] on button "Save" at bounding box center [650, 373] width 66 height 22
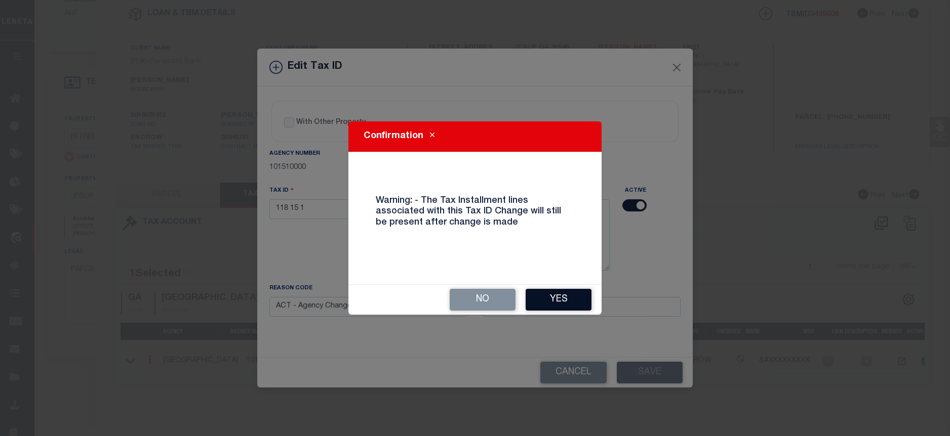
click at [559, 296] on button "Yes" at bounding box center [559, 300] width 66 height 22
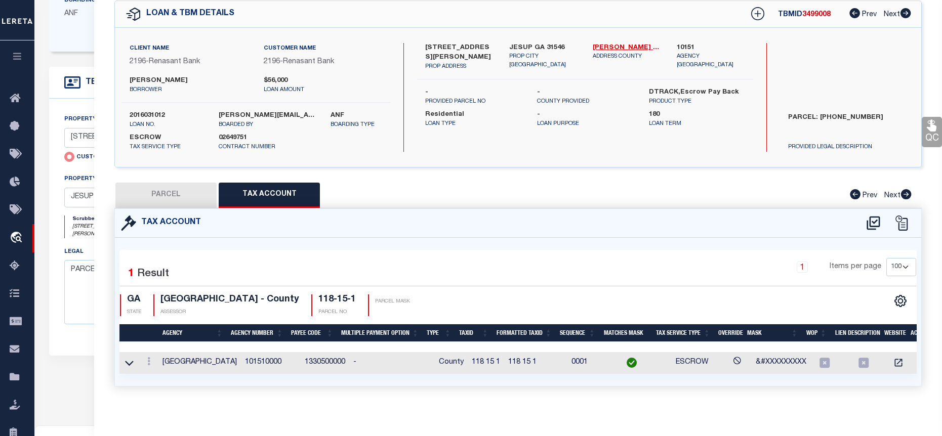
click at [162, 197] on button "PARCEL" at bounding box center [165, 195] width 101 height 25
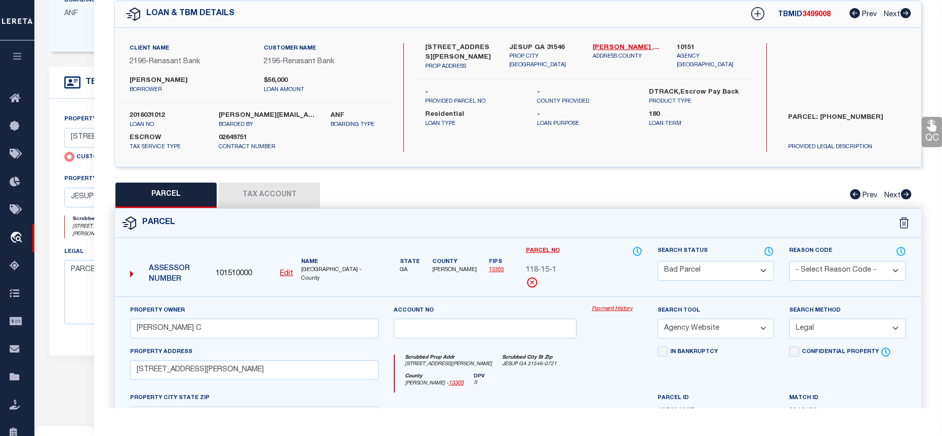
click at [702, 272] on select "Automated Search Bad Parcel Complete Duplicate Parcel High Dollar Reporting In …" at bounding box center [716, 271] width 116 height 20
click at [658, 261] on select "Automated Search Bad Parcel Complete Duplicate Parcel High Dollar Reporting In …" at bounding box center [716, 271] width 116 height 20
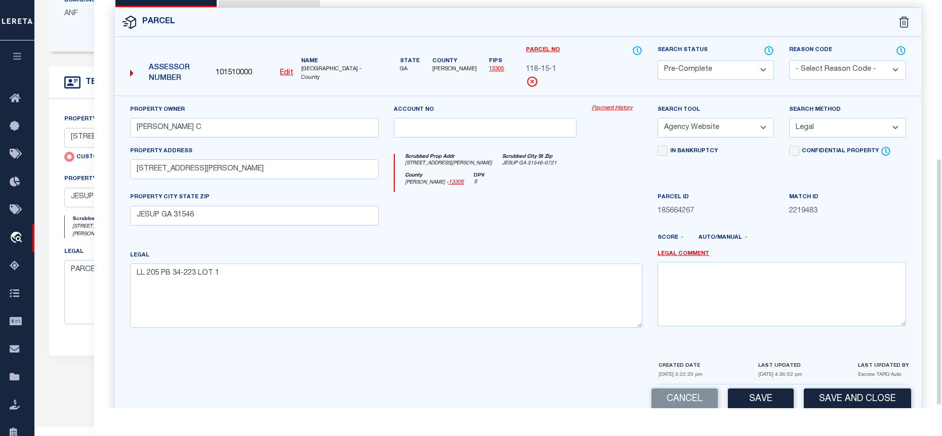
scroll to position [265, 0]
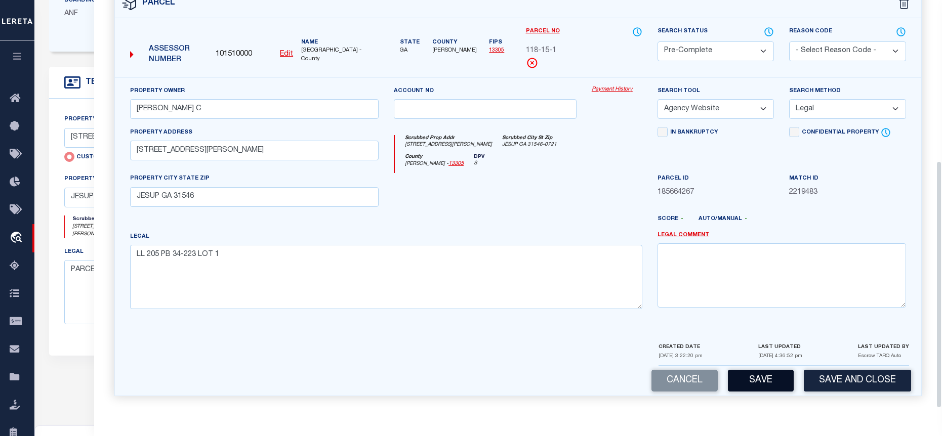
click at [758, 385] on button "Save" at bounding box center [761, 381] width 66 height 22
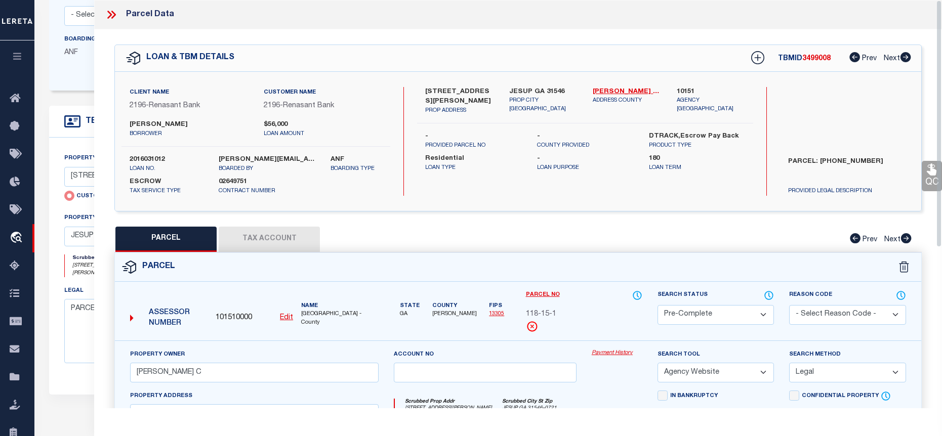
scroll to position [152, 0]
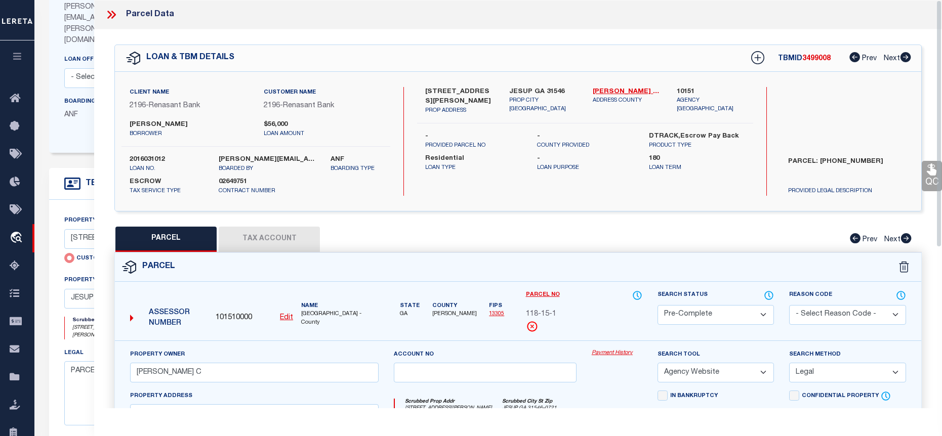
click at [111, 15] on icon at bounding box center [109, 15] width 5 height 8
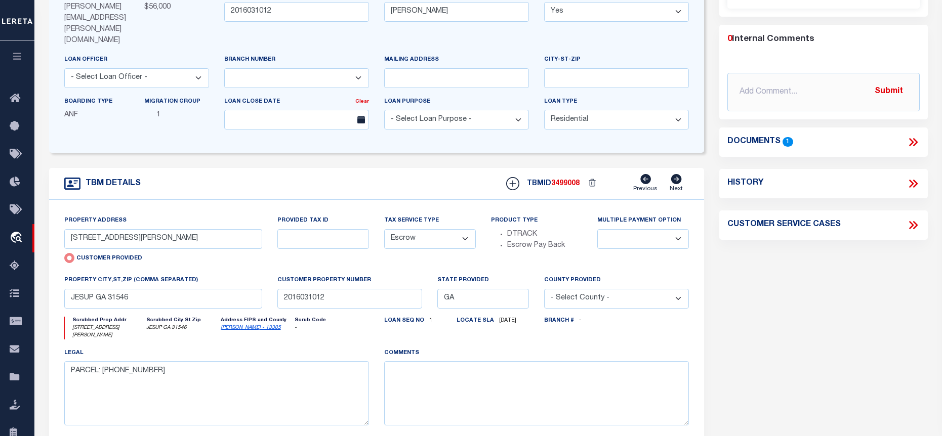
scroll to position [0, 0]
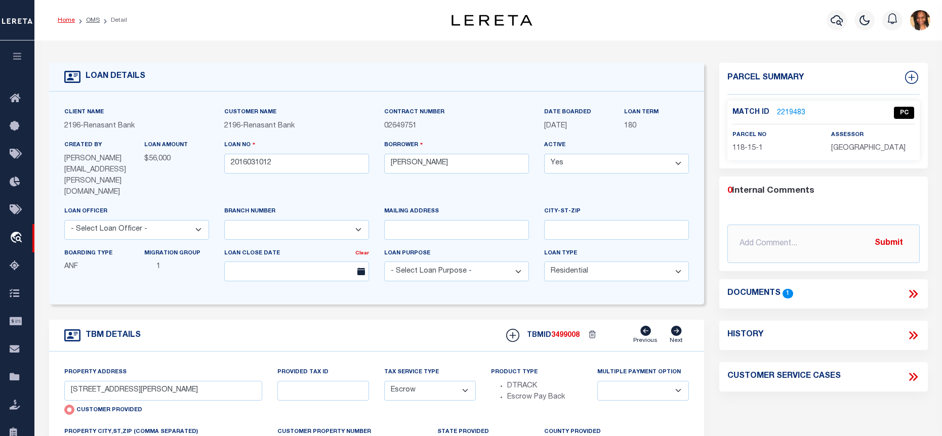
click at [59, 21] on link "Home" at bounding box center [66, 20] width 17 height 6
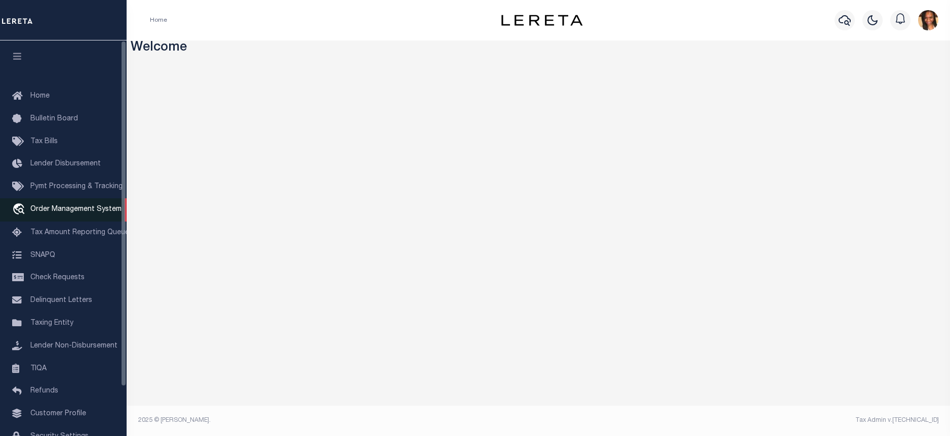
click at [75, 208] on span "Order Management System" at bounding box center [75, 209] width 91 height 7
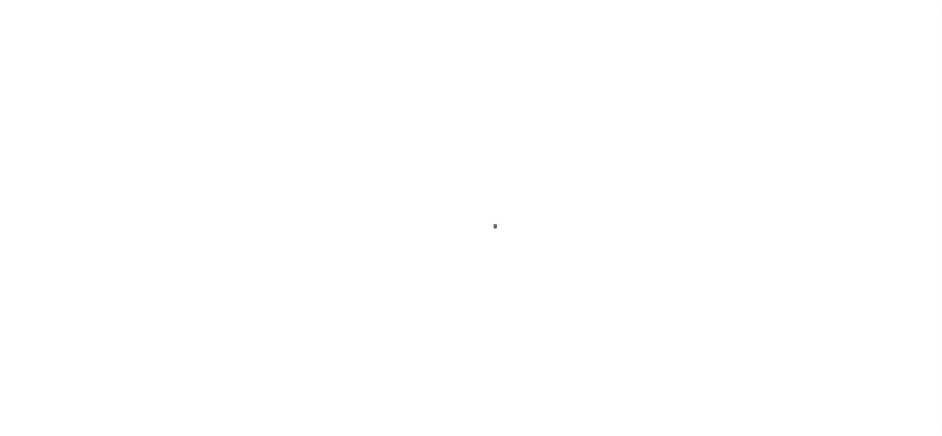
scroll to position [57, 0]
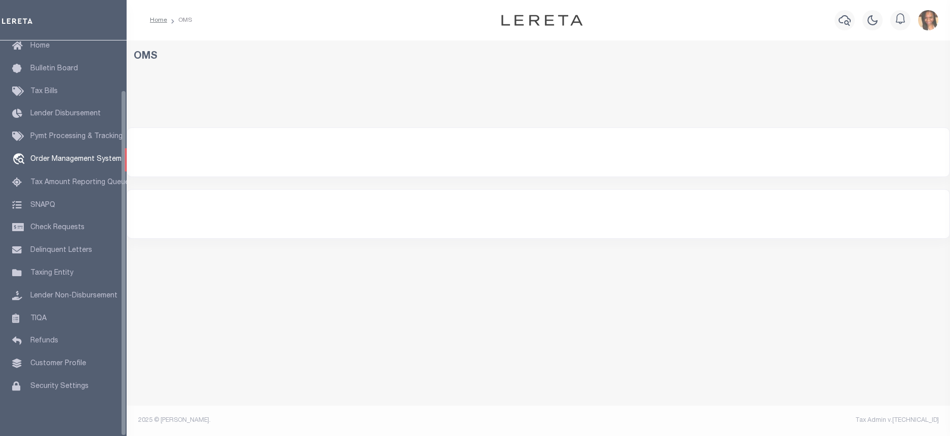
select select "200"
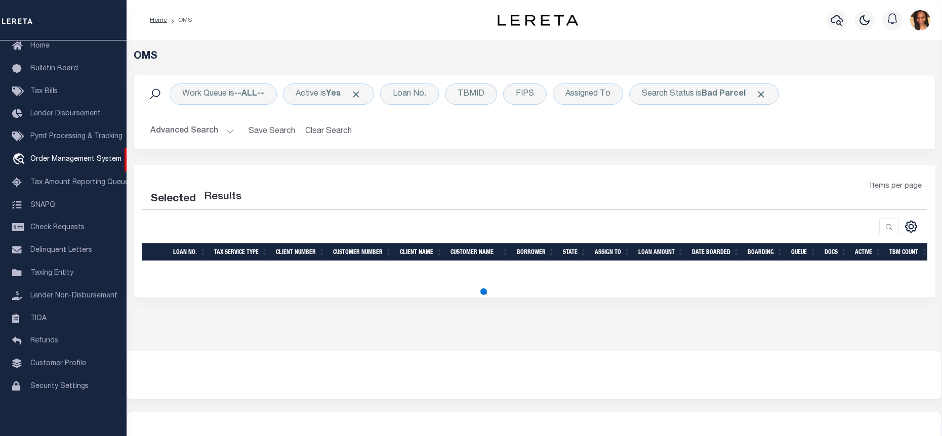
select select "200"
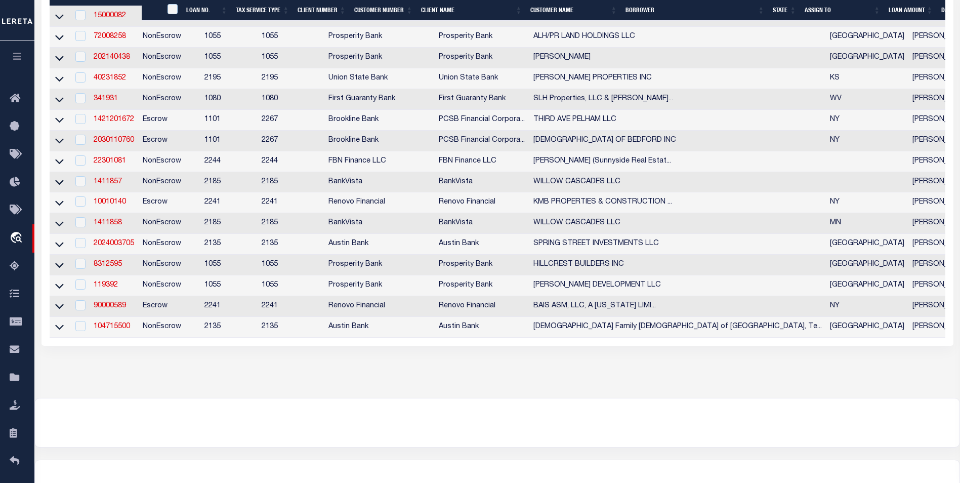
scroll to position [0, 0]
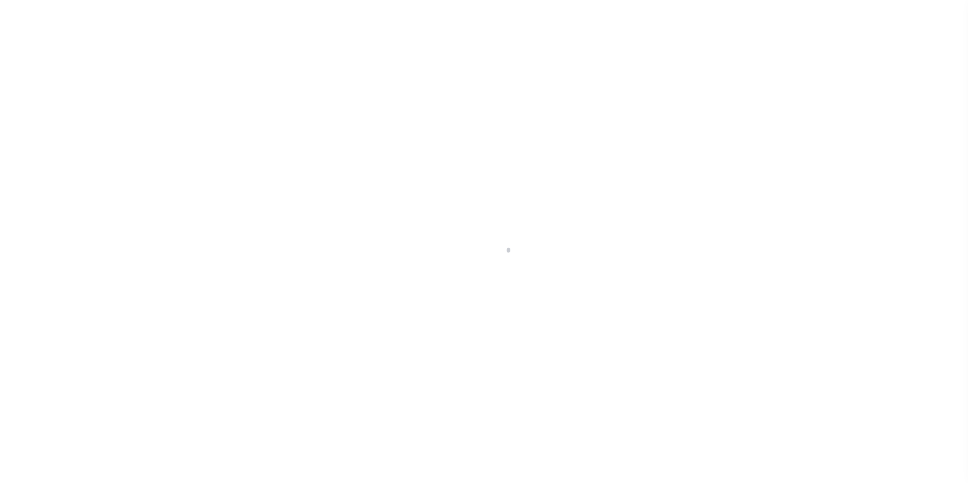
scroll to position [10, 0]
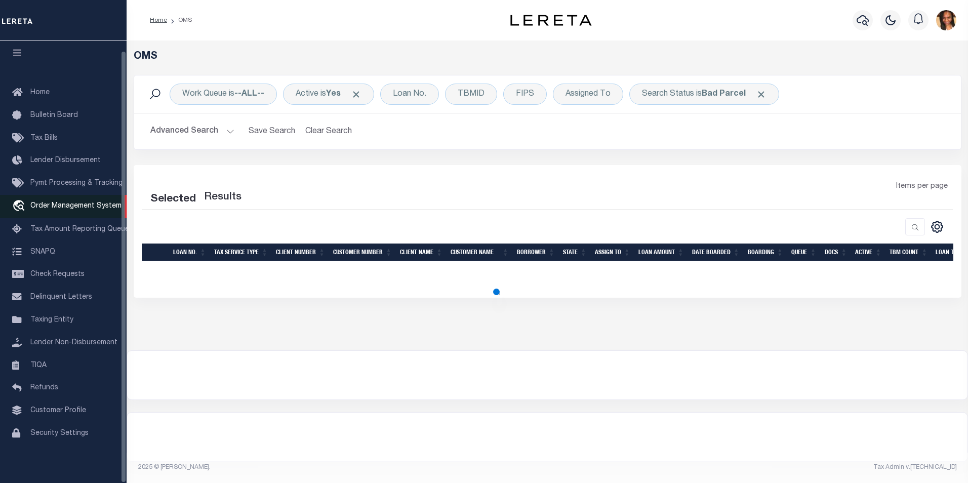
click at [109, 204] on span "Order Management System" at bounding box center [75, 206] width 91 height 7
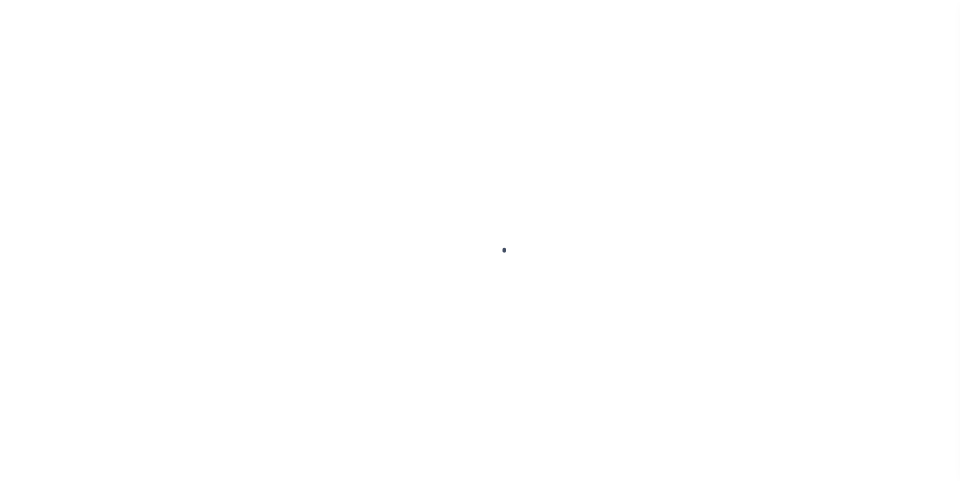
scroll to position [10, 0]
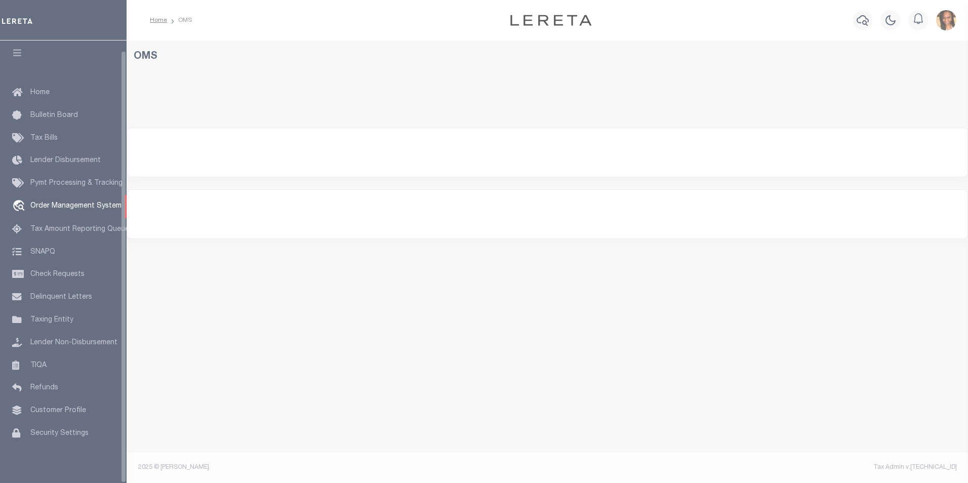
select select "200"
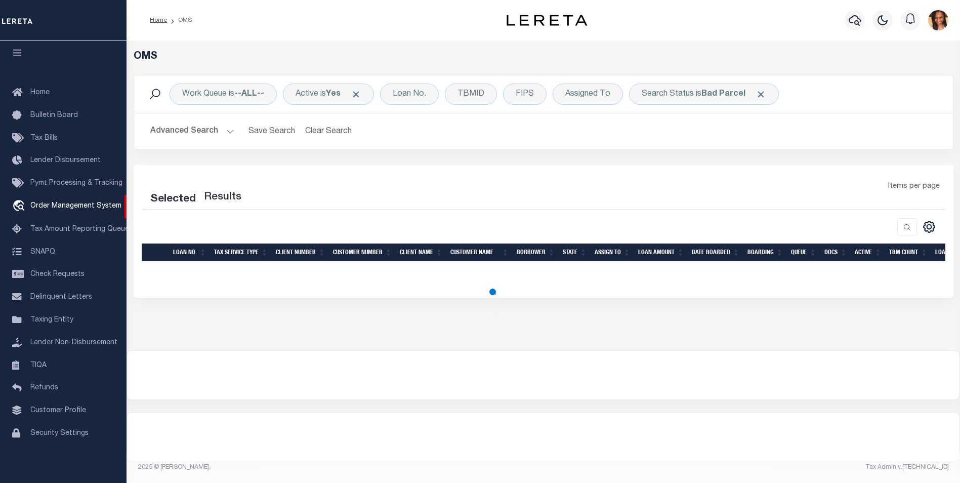
select select "200"
